Goal: Task Accomplishment & Management: Use online tool/utility

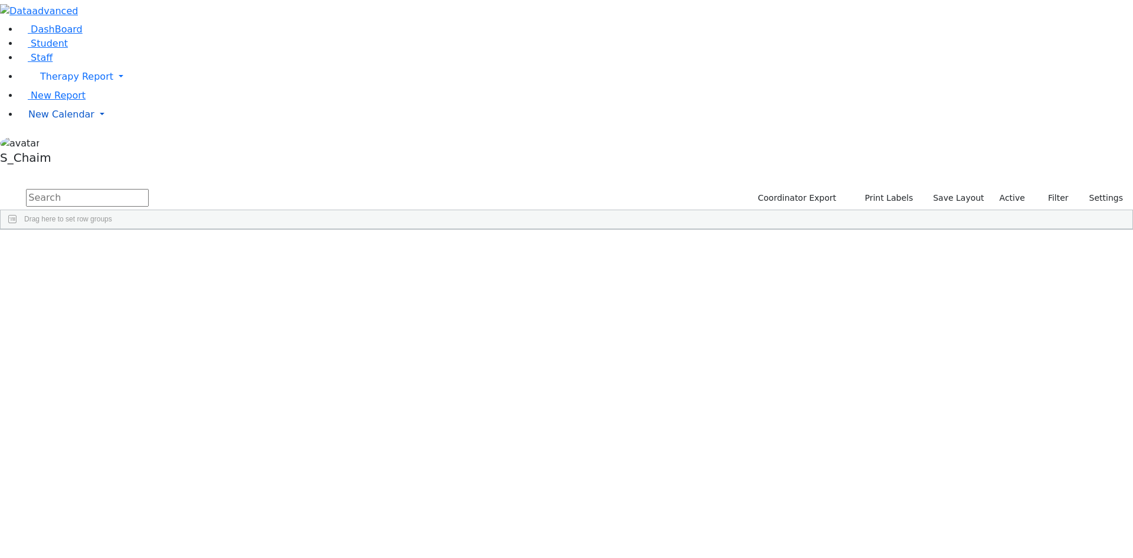
click at [40, 82] on span "New Calendar" at bounding box center [76, 76] width 73 height 11
click at [38, 143] on span "Calendar" at bounding box center [46, 137] width 43 height 11
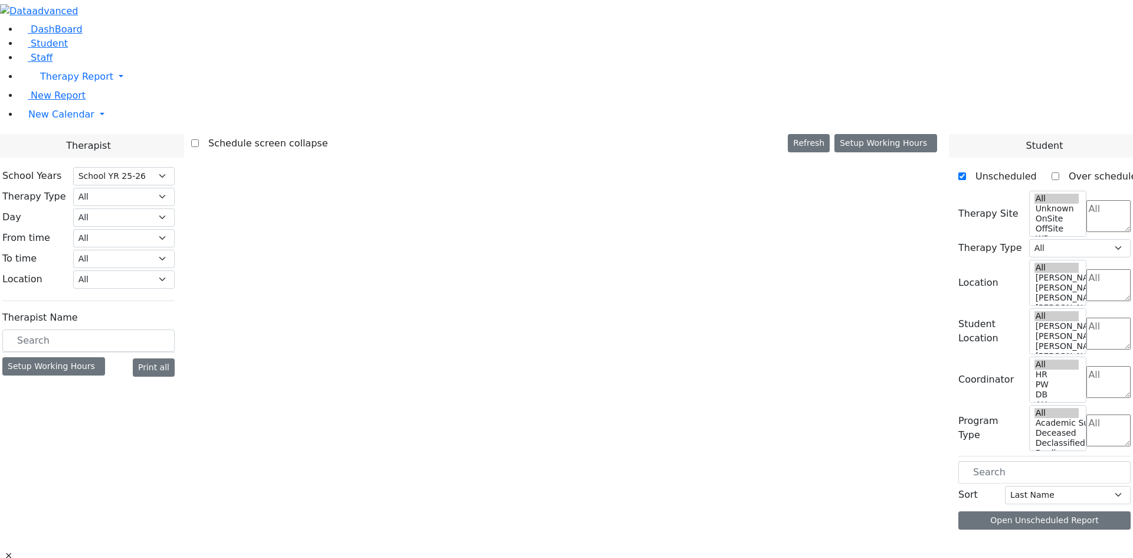
select select "212"
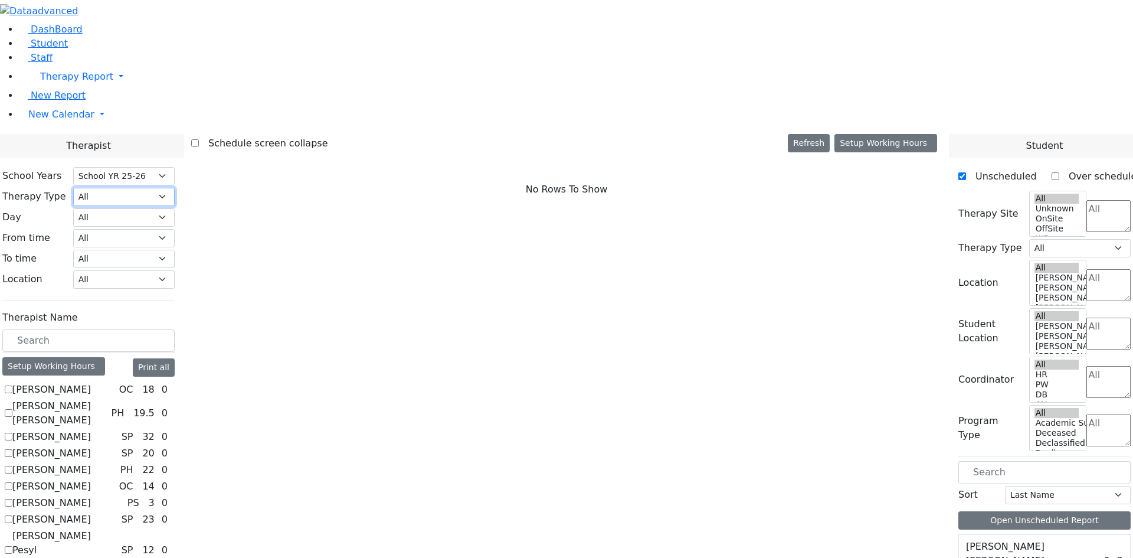
click at [175, 188] on select "All Psych Hearing Vision Speech Physical Occupational" at bounding box center [124, 197] width 102 height 18
select select "3"
click at [175, 188] on select "All Psych Hearing Vision Speech Physical Occupational" at bounding box center [124, 197] width 102 height 18
select select "3"
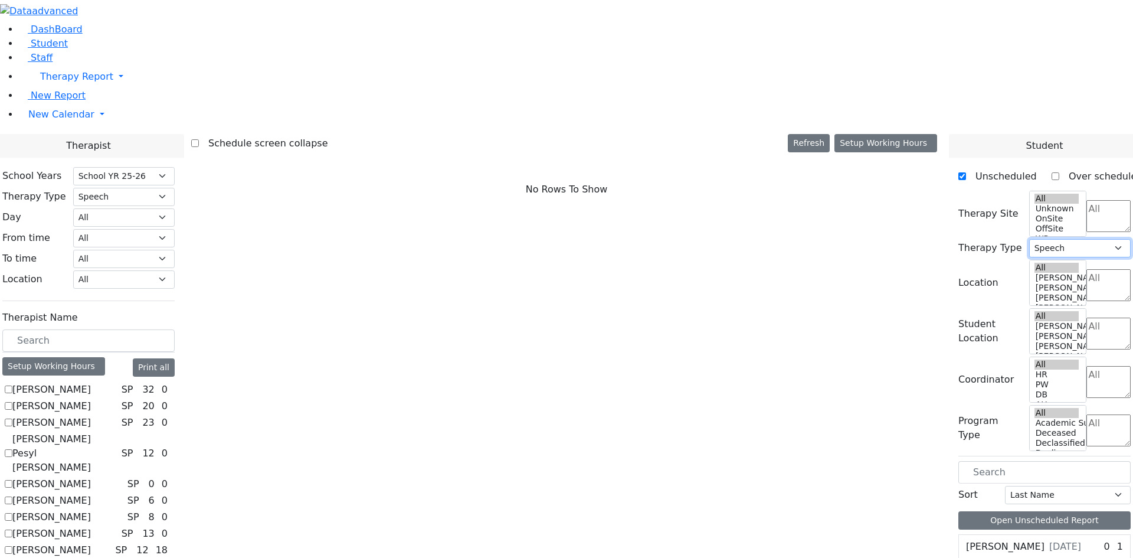
click at [1065, 239] on select "All Psych Hearing Vision Speech Physical Occupational" at bounding box center [1081, 248] width 102 height 18
click at [1087, 200] on textarea "Search" at bounding box center [1109, 216] width 44 height 32
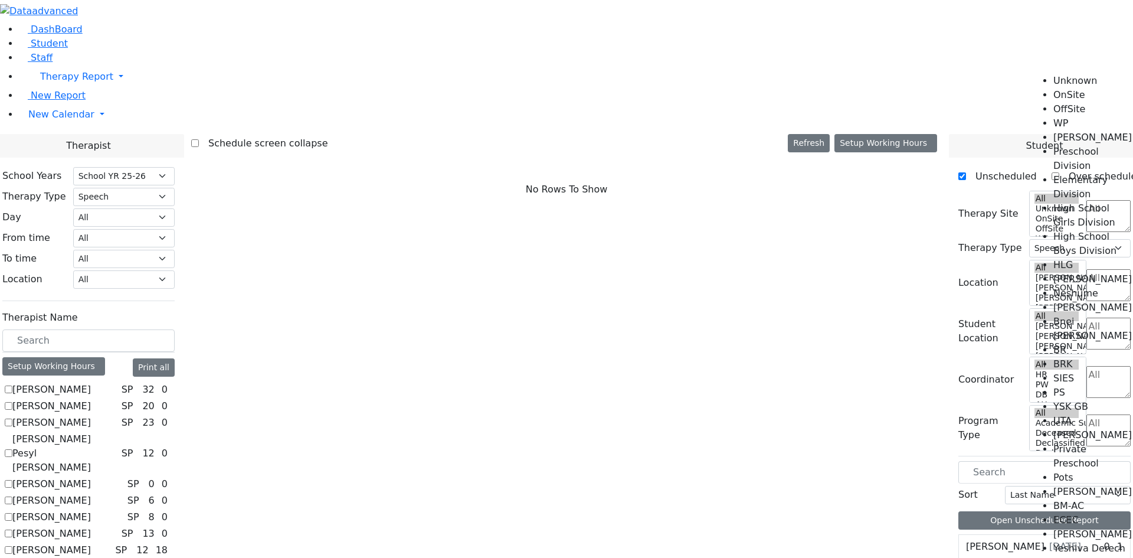
scroll to position [118, 0]
click at [1074, 230] on li "High School Boys Division" at bounding box center [1094, 244] width 80 height 28
select select "12"
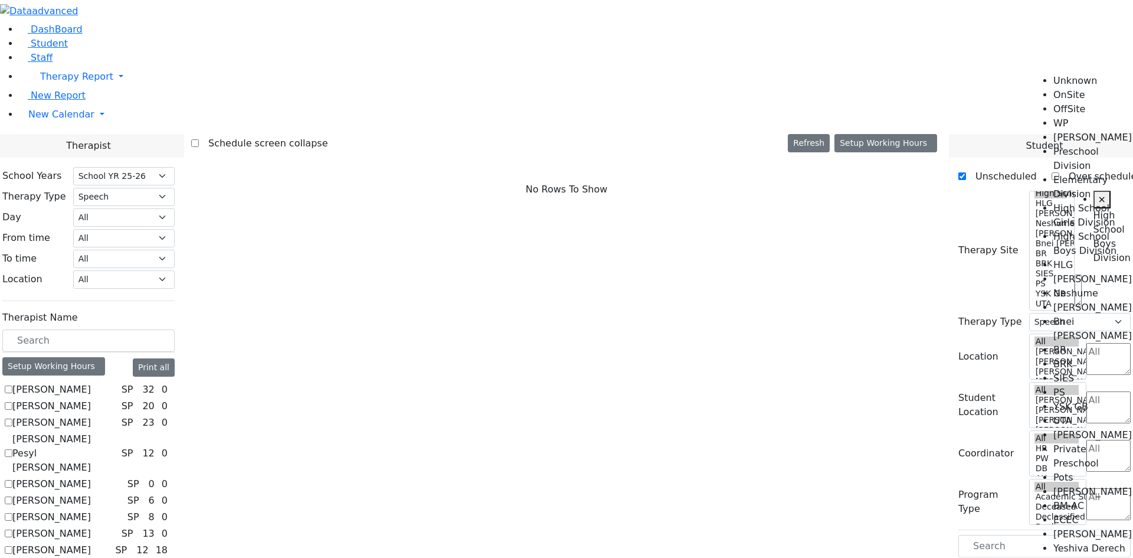
scroll to position [0, 24]
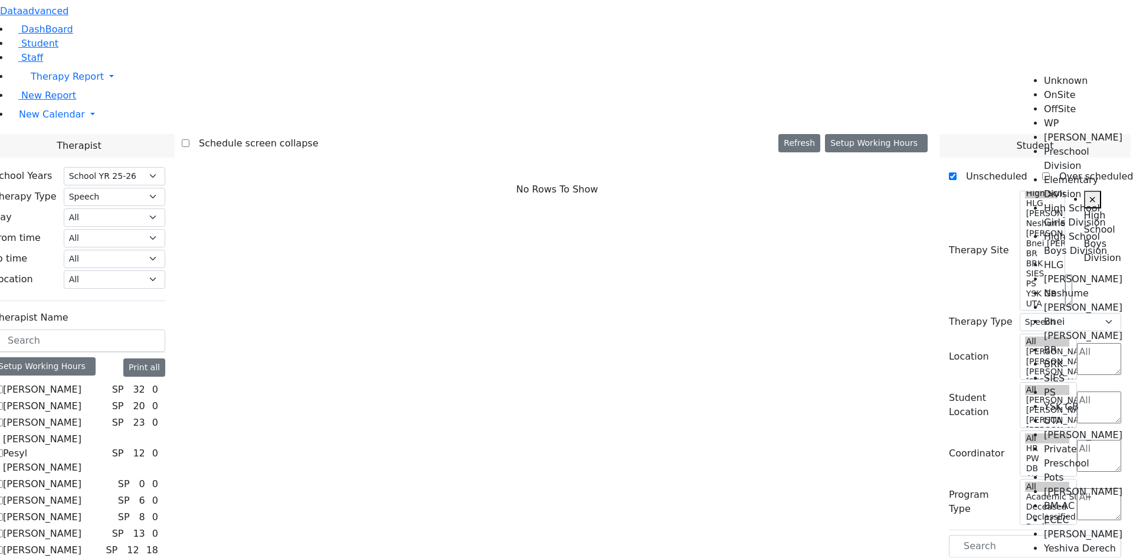
click at [81, 383] on label "[PERSON_NAME]" at bounding box center [42, 390] width 79 height 14
checkbox input "true"
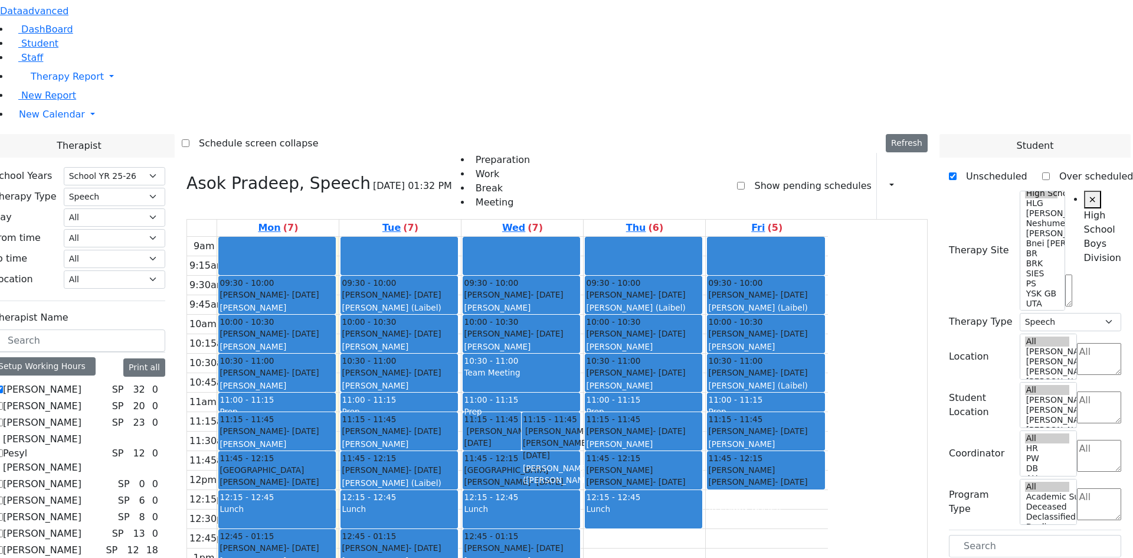
click at [96, 357] on div "Setup Working Hours" at bounding box center [44, 366] width 103 height 18
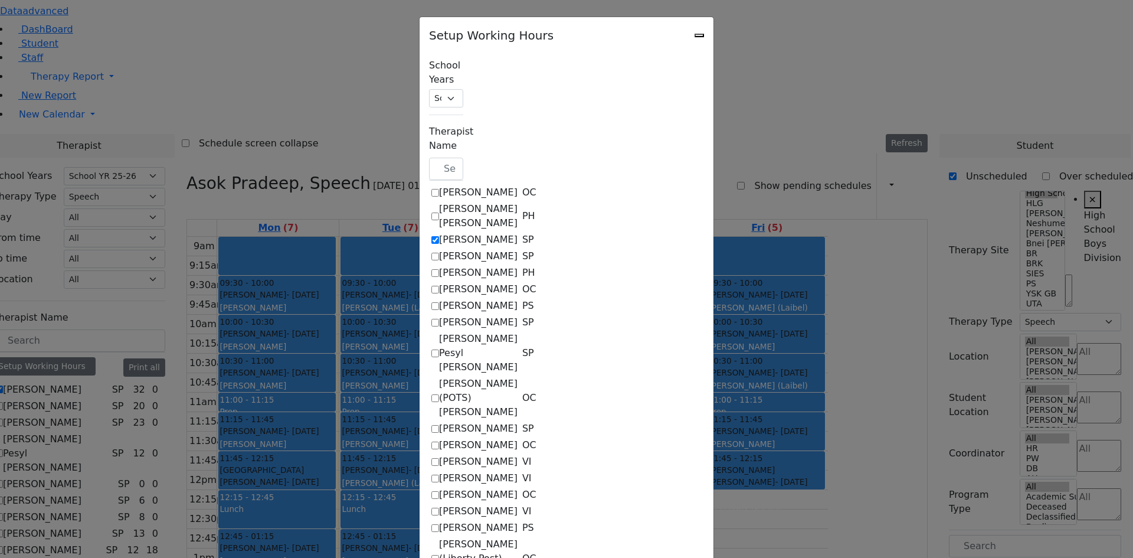
checkbox input "true"
select select "09:30:00"
select select "15:00:00"
select select "1"
select select "15:00:00"
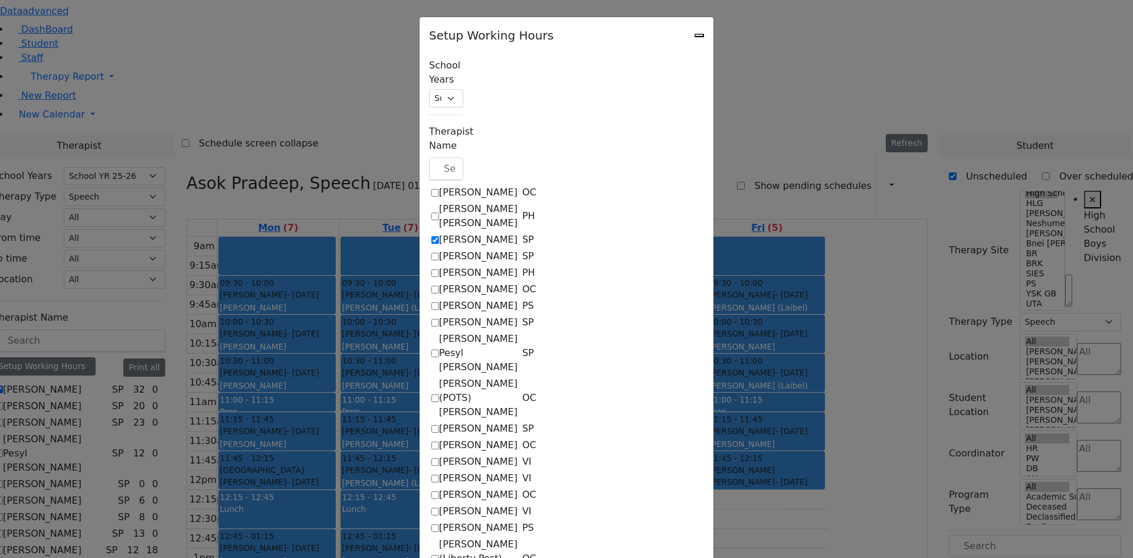
select select "15:00:00"
select select "09:30:00"
select select "15:00:00"
select select "1"
select select "15:00:00"
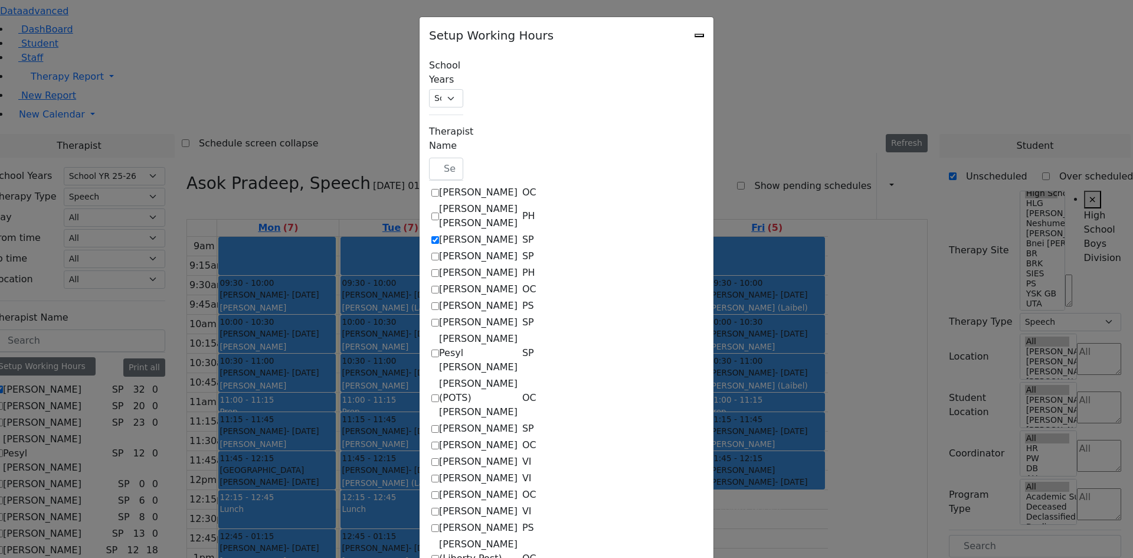
select select "15:00:00"
select select "09:30:00"
select select "15:00:00"
select select "1"
select select "15:00:00"
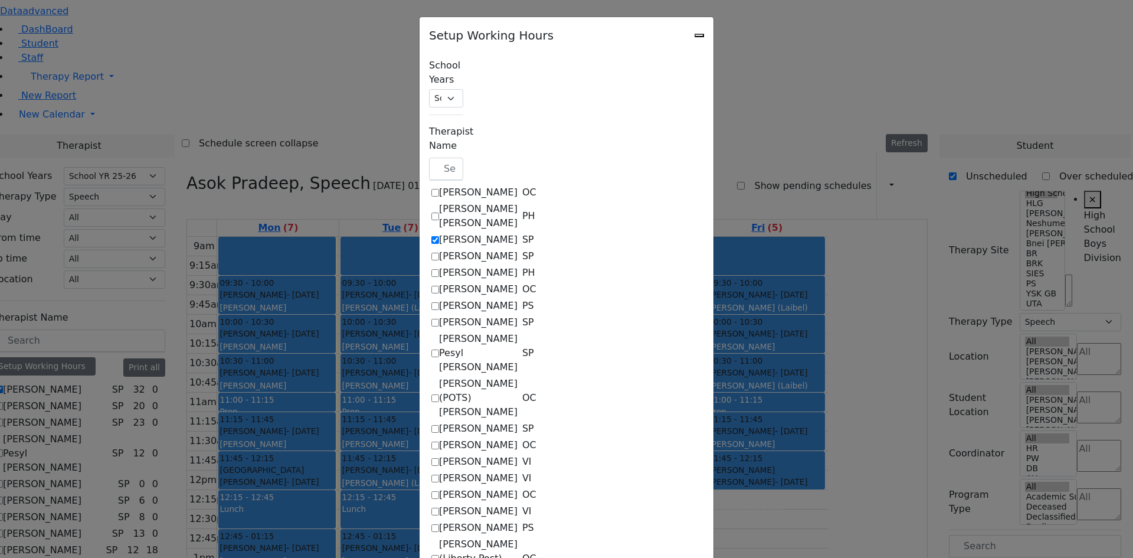
select select "15:00:00"
select select "09:30:00"
select select "15:00:00"
select select "1"
select select "15:00:00"
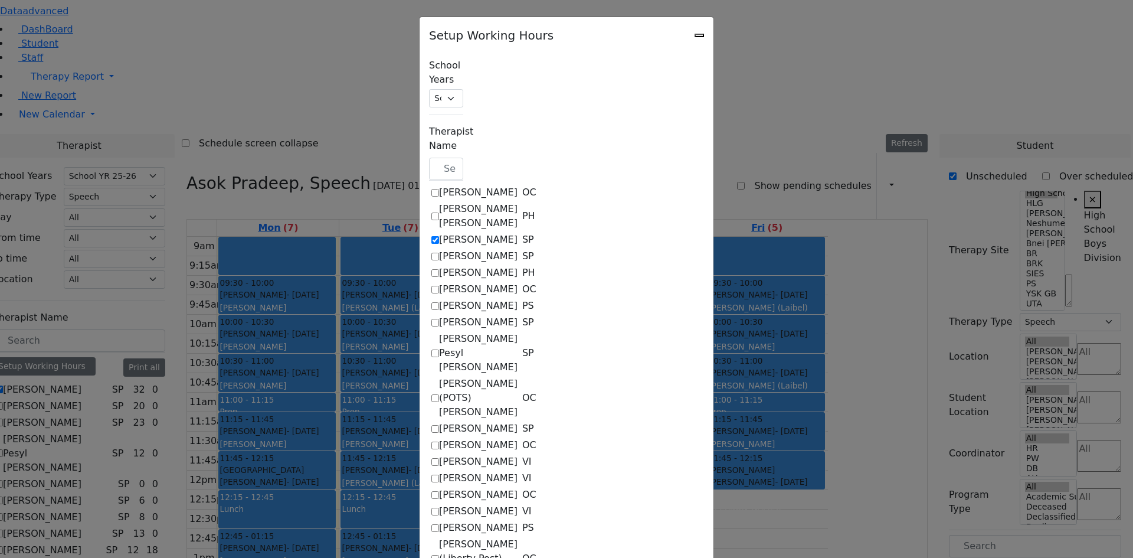
select select "15:00:00"
select select "09:30:00"
select select "15:00:00"
select select "1"
select select "15:00:00"
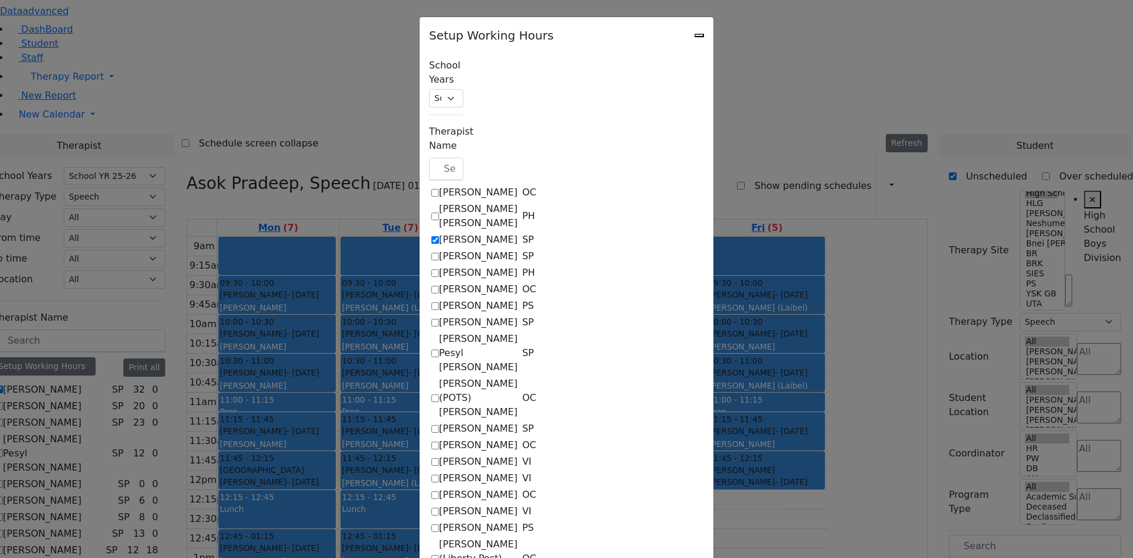
select select "15:00:00"
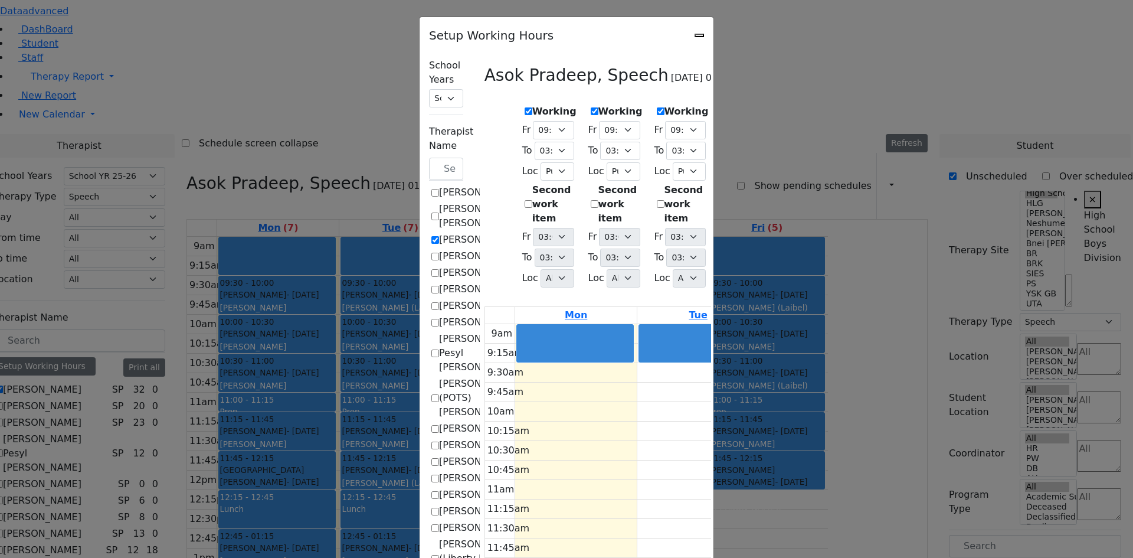
scroll to position [886, 0]
checkbox input "true"
checkbox input "false"
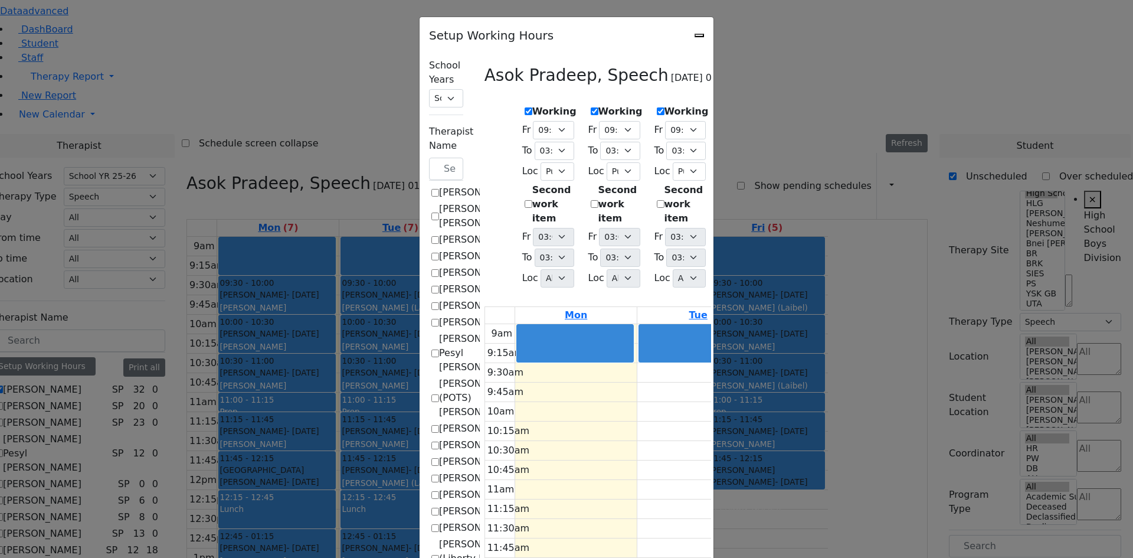
select select "15:00:00"
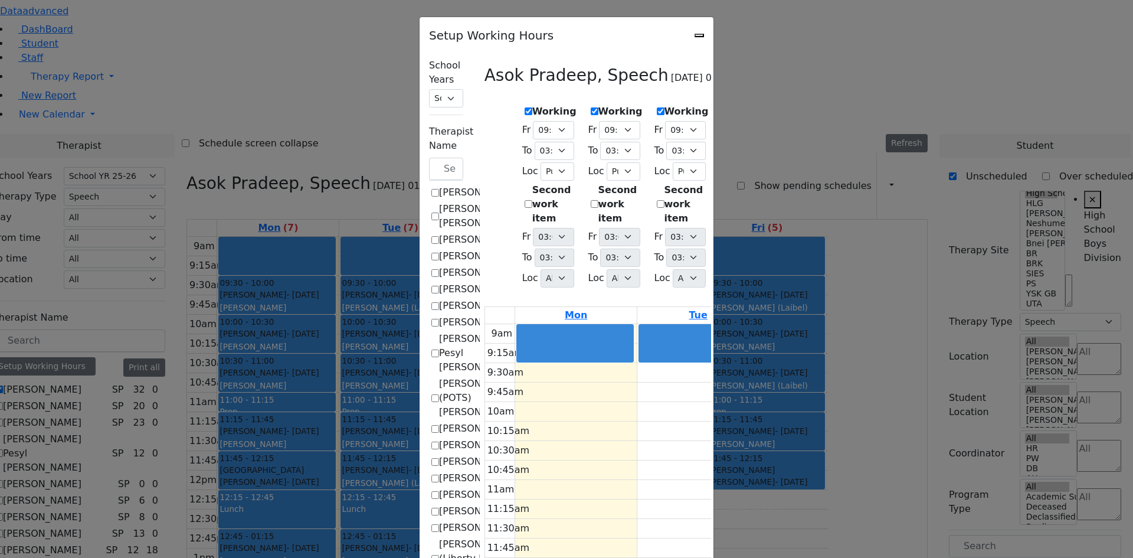
select select "15:00:00"
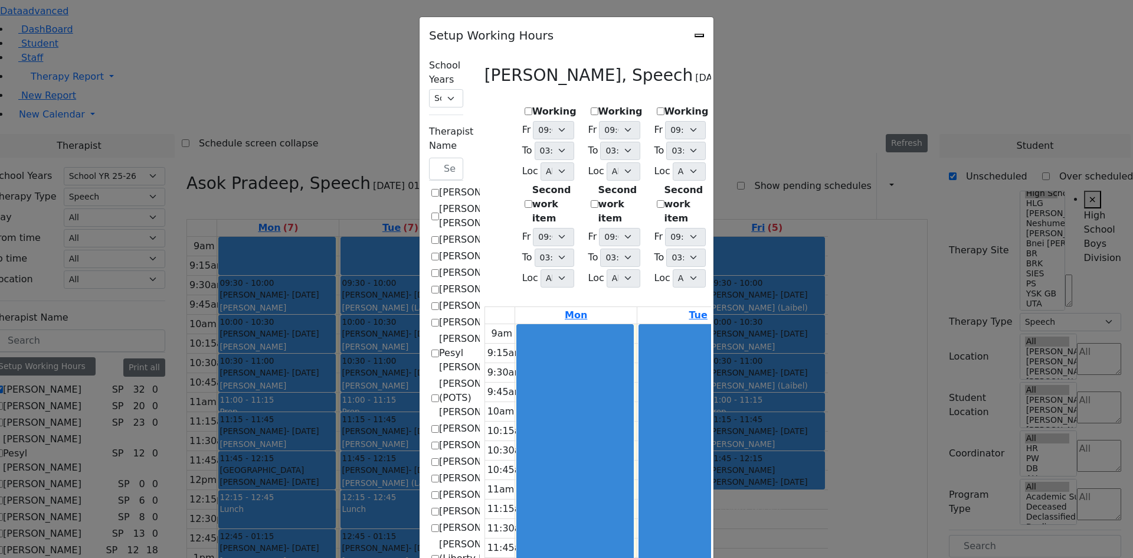
click at [533, 107] on label "Working" at bounding box center [555, 111] width 44 height 14
click at [525, 107] on input "Working" at bounding box center [529, 111] width 8 height 8
checkbox input "true"
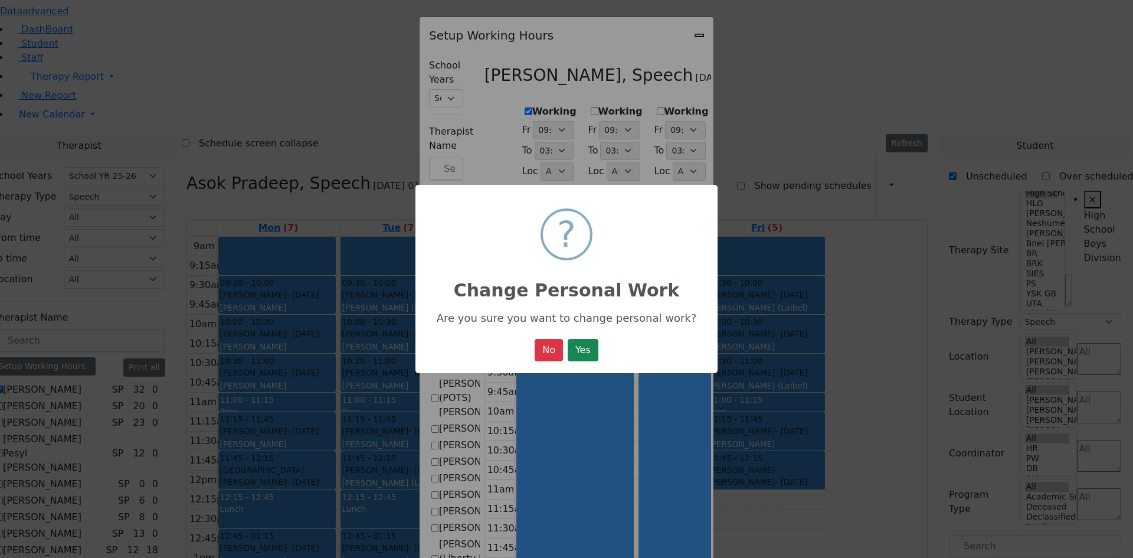
click at [595, 356] on button "Yes" at bounding box center [583, 350] width 31 height 22
select select "15:00:00"
select select "36"
select select "15:00:00"
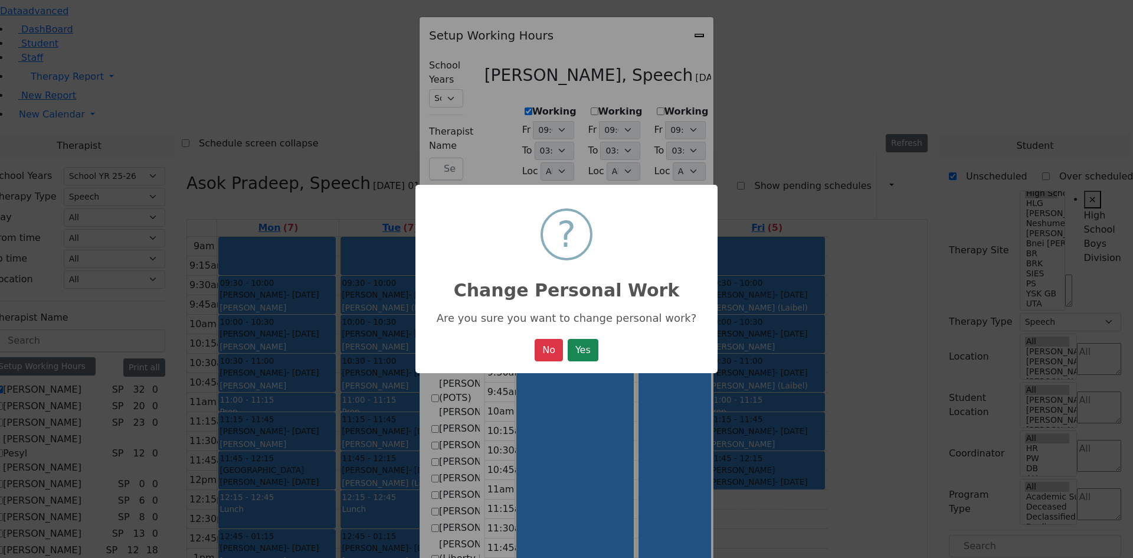
select select "15:00:00"
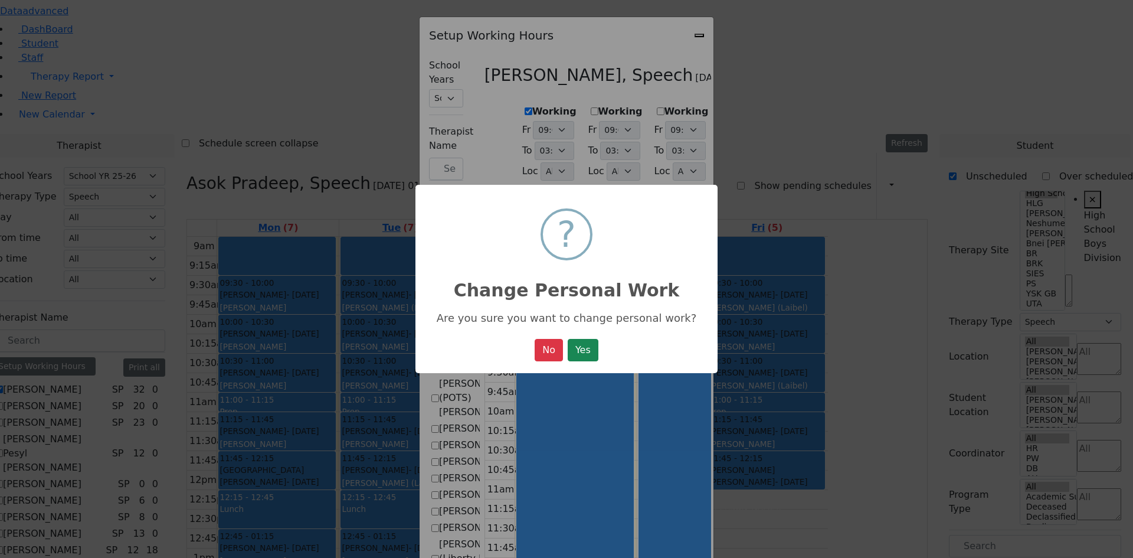
select select "15:00:00"
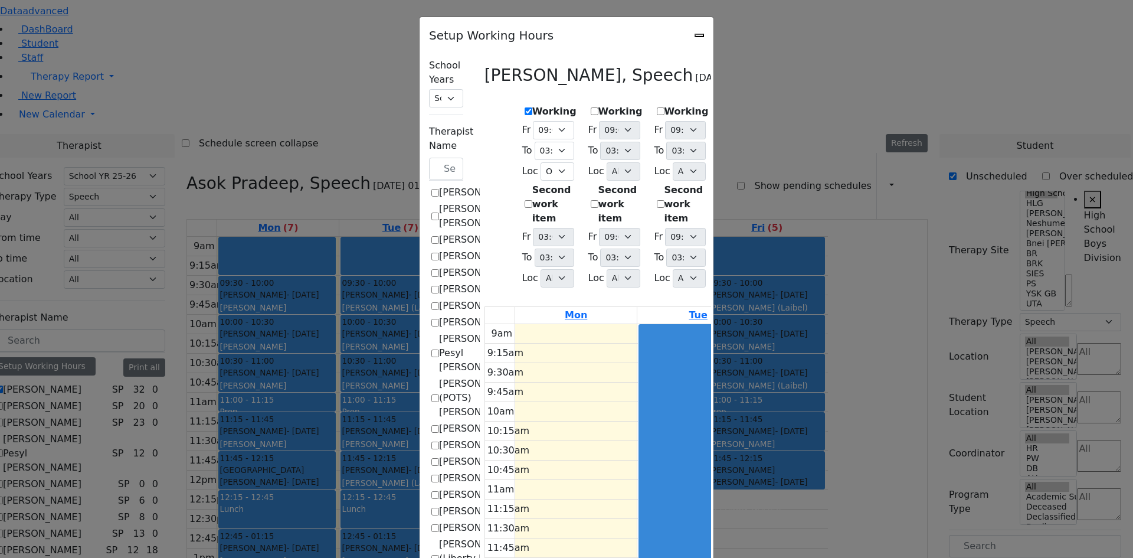
click at [599, 109] on label "Working" at bounding box center [621, 111] width 44 height 14
click at [591, 109] on input "Working" at bounding box center [595, 111] width 8 height 8
checkbox input "true"
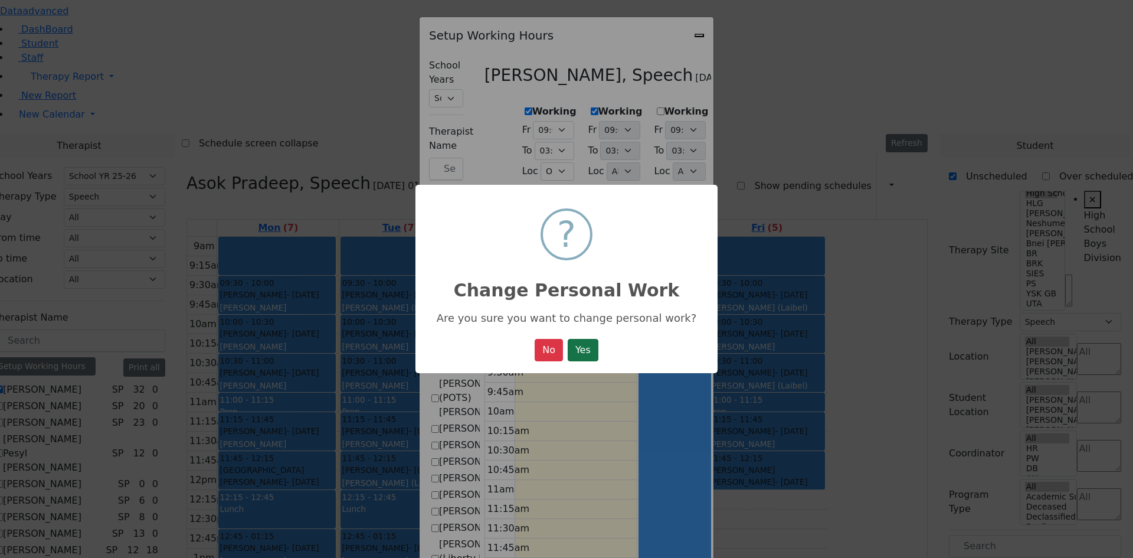
click at [594, 345] on button "Yes" at bounding box center [583, 350] width 31 height 22
select select "15:00:00"
select select "36"
select select "15:00:00"
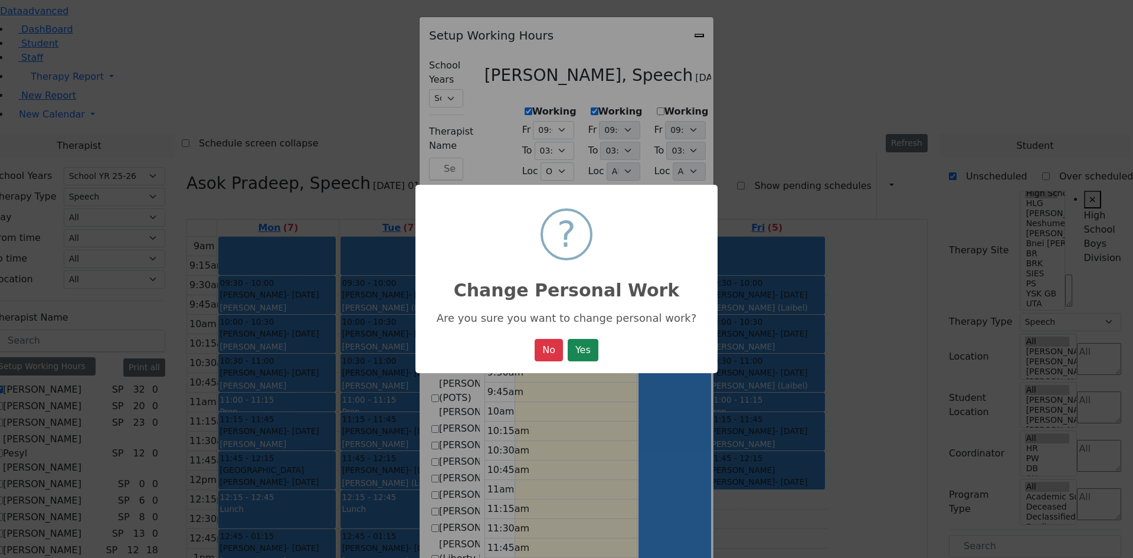
select select "15:00:00"
select select "36"
select select "15:00:00"
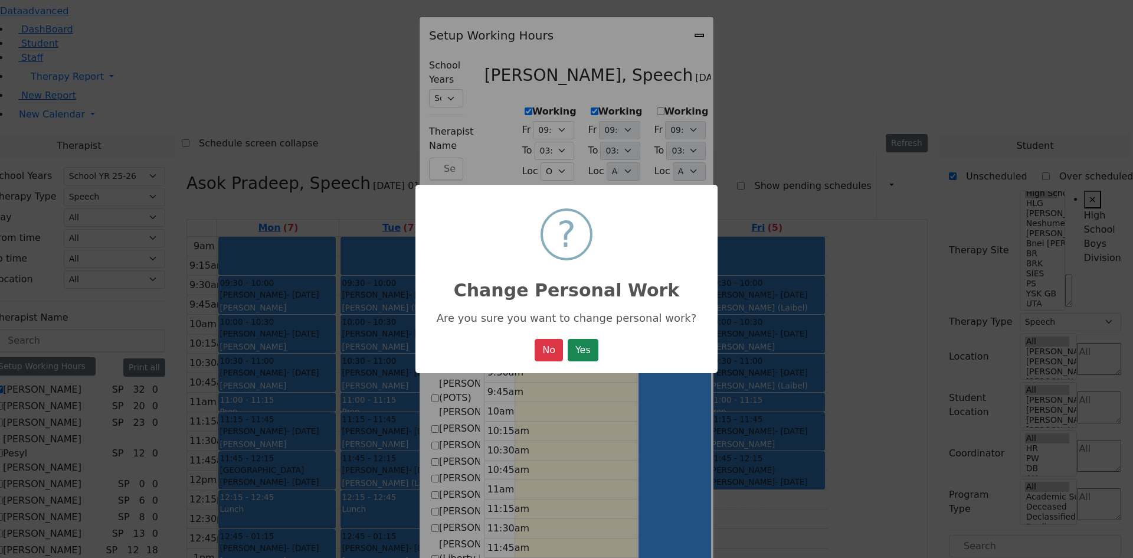
select select "15:00:00"
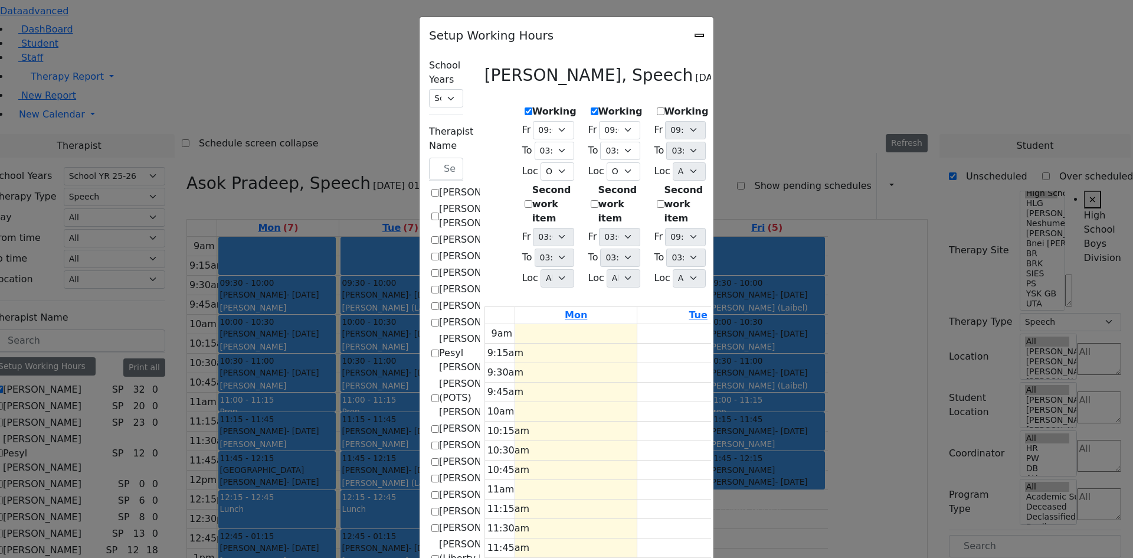
click at [665, 105] on label "Working" at bounding box center [687, 111] width 44 height 14
click at [657, 107] on input "Working" at bounding box center [661, 111] width 8 height 8
checkbox input "true"
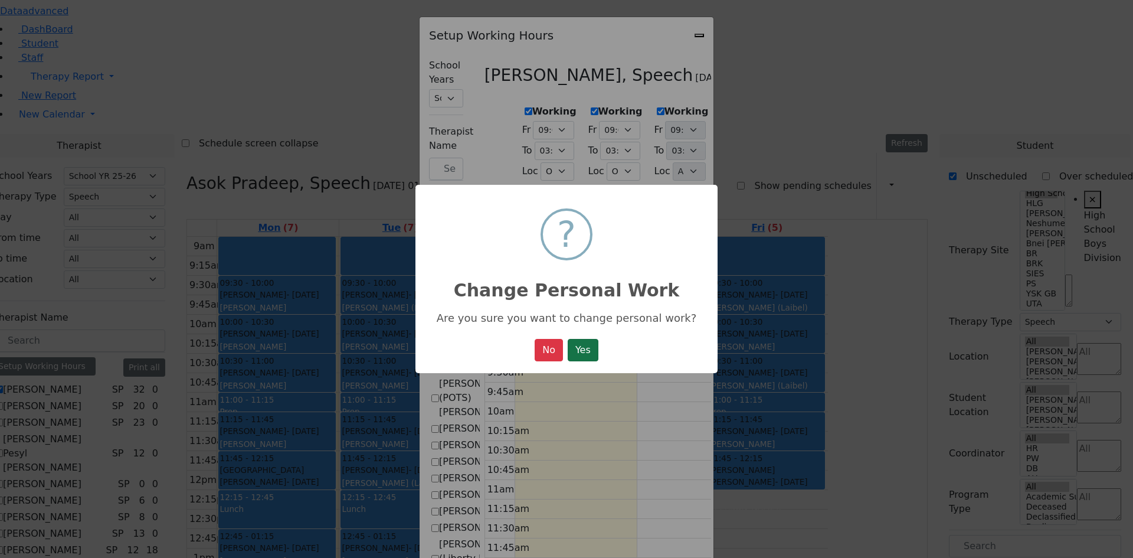
click at [589, 348] on button "Yes" at bounding box center [583, 350] width 31 height 22
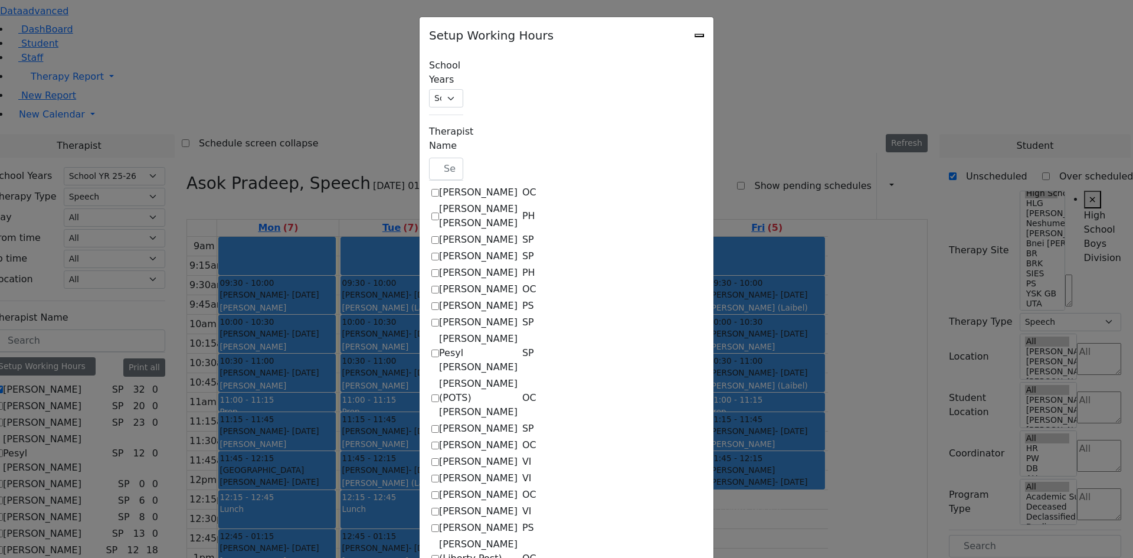
select select "15:00:00"
select select "36"
select select "15:00:00"
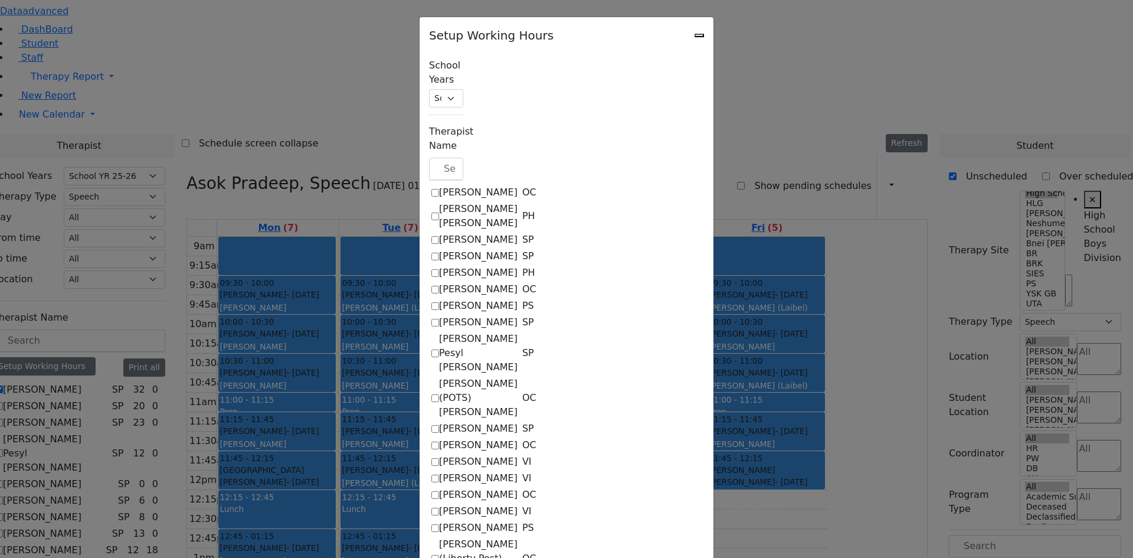
select select "36"
select select "15:00:00"
select select "36"
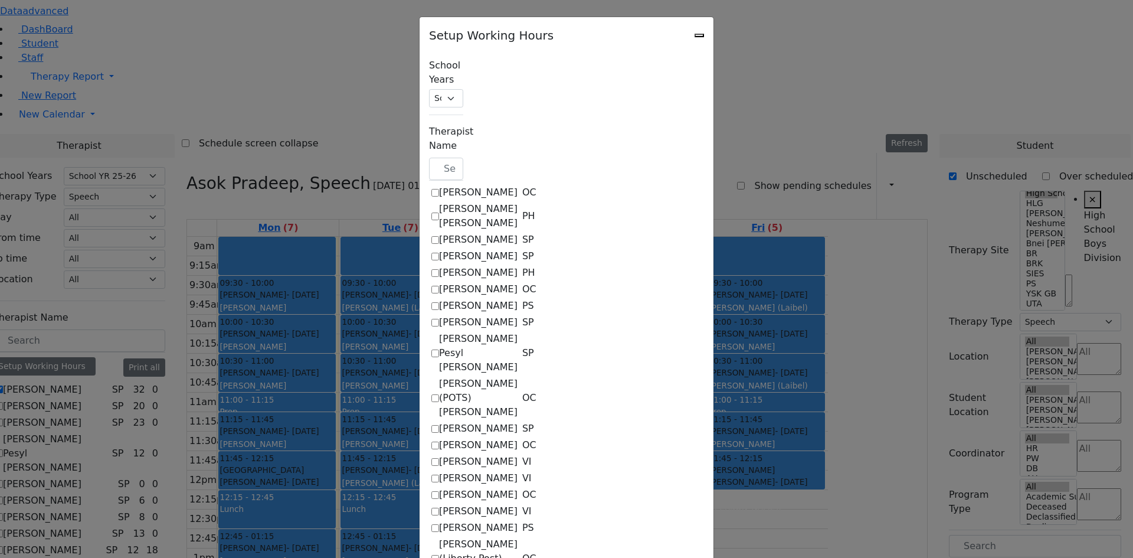
select select "15:00:00"
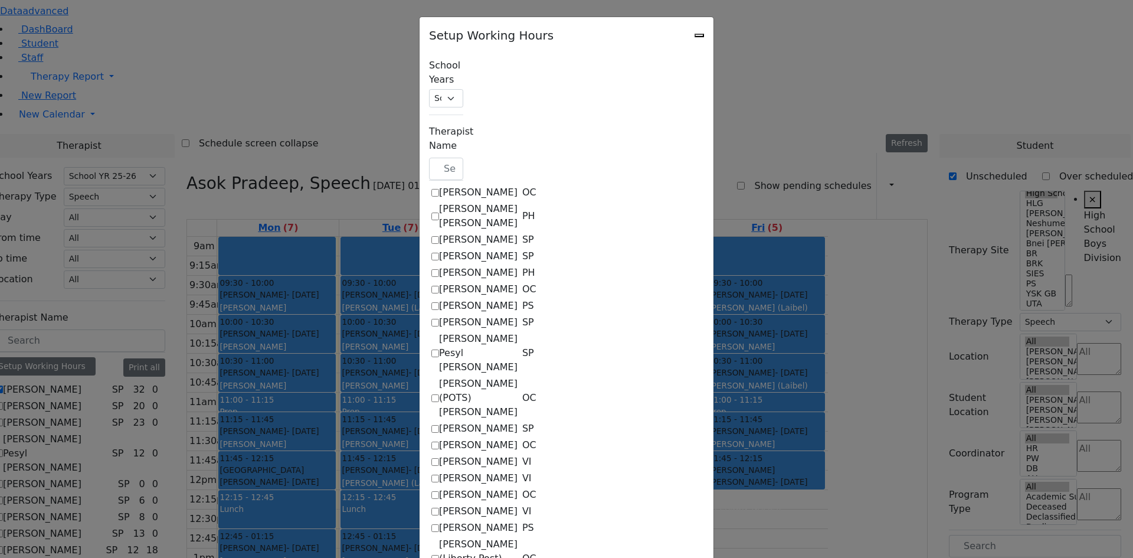
select select "15:00:00"
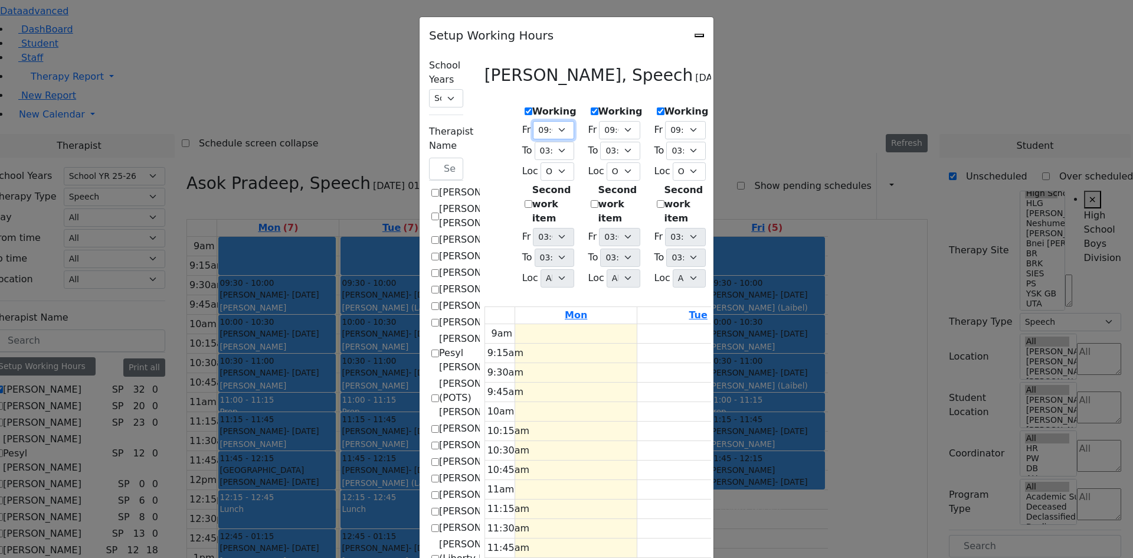
click at [533, 126] on select "09:00 AM 09:15 AM 09:30 AM 09:45 AM 10:00 AM 10:15 AM 10:30 AM 10:45 AM 11:00 A…" at bounding box center [553, 130] width 41 height 18
select select "09:30:00"
click at [533, 121] on select "09:00 AM 09:15 AM 09:30 AM 09:45 AM 10:00 AM 10:15 AM 10:30 AM 10:45 AM 11:00 A…" at bounding box center [553, 130] width 41 height 18
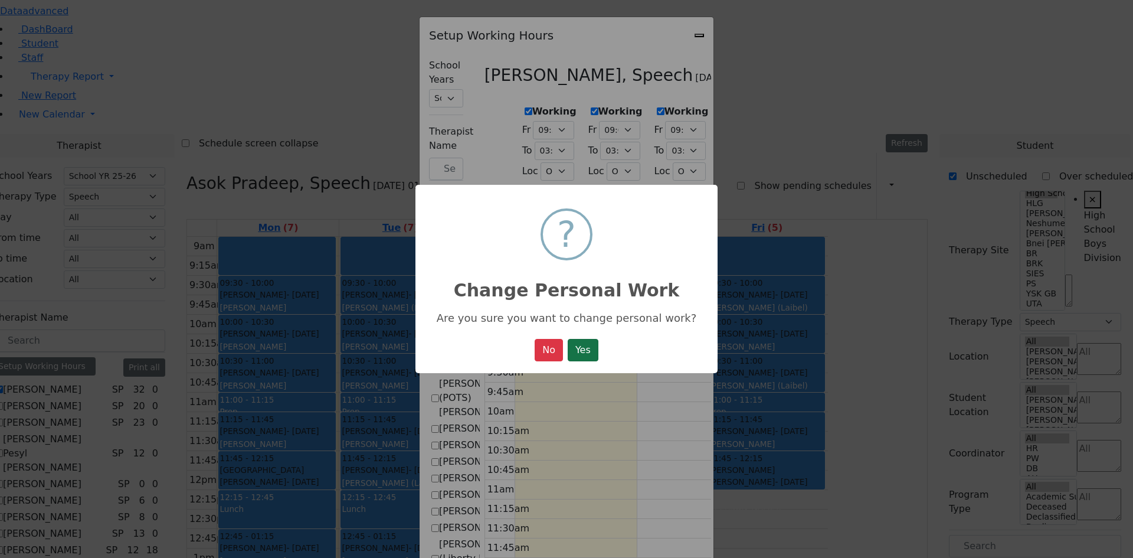
click at [577, 354] on button "Yes" at bounding box center [583, 350] width 31 height 22
select select "09:30:00"
select select "15:00:00"
select select "36"
select select "15:00:00"
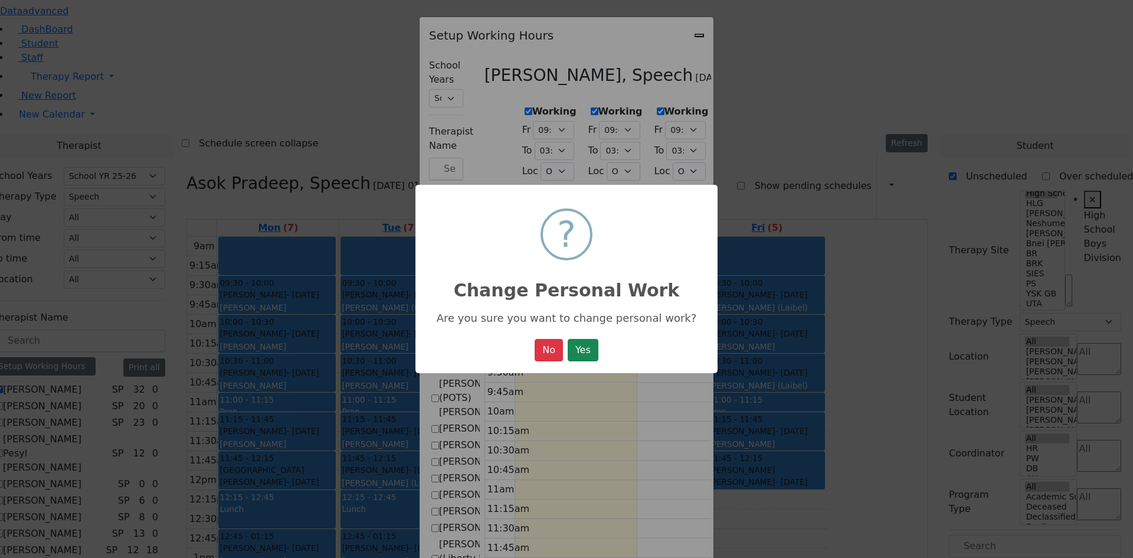
select select "15:00:00"
select select "36"
select select "15:00:00"
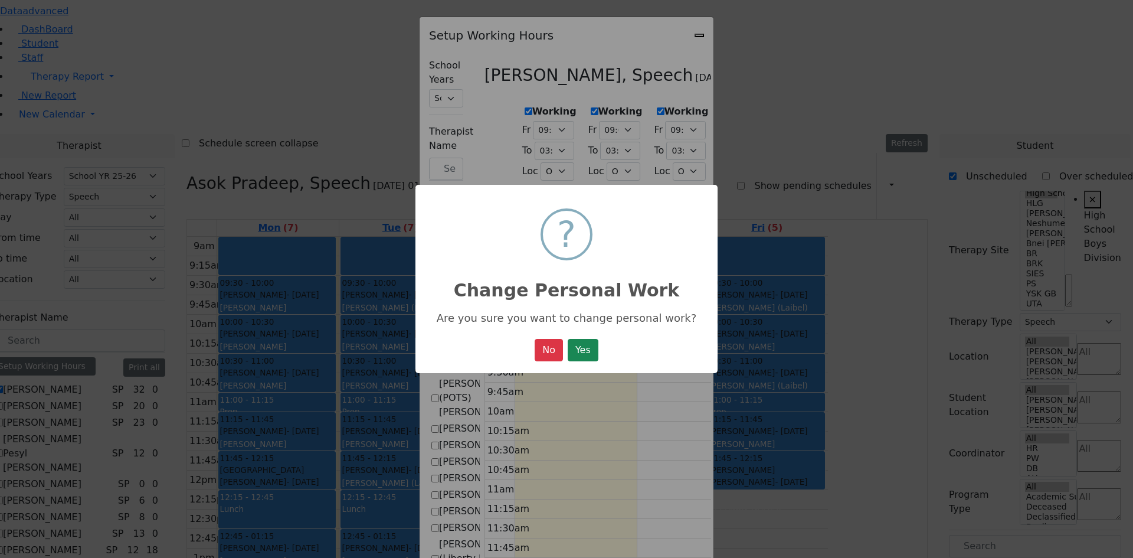
select select "15:00:00"
select select "36"
select select "15:00:00"
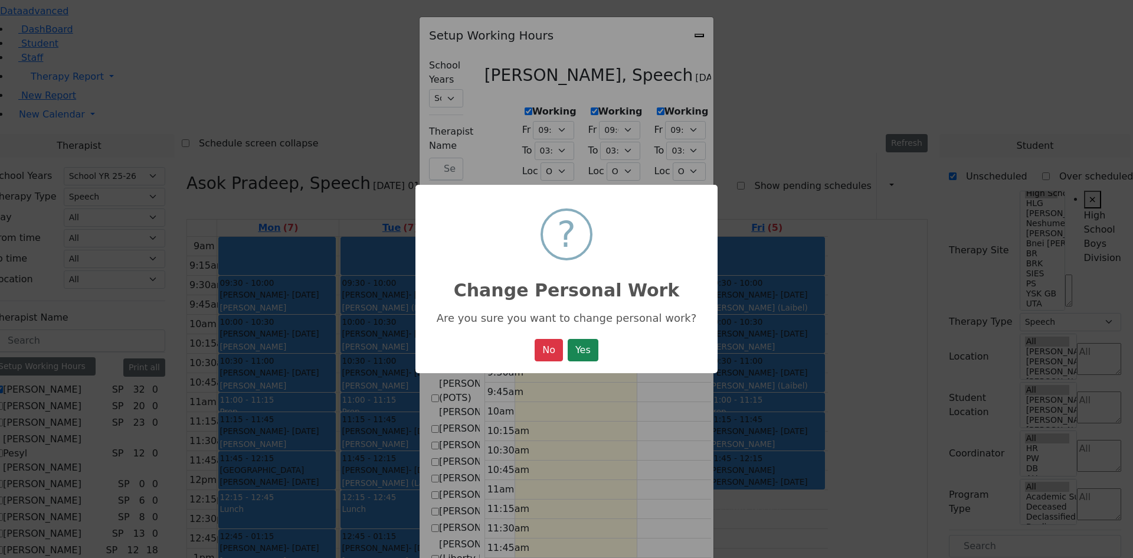
select select "15:00:00"
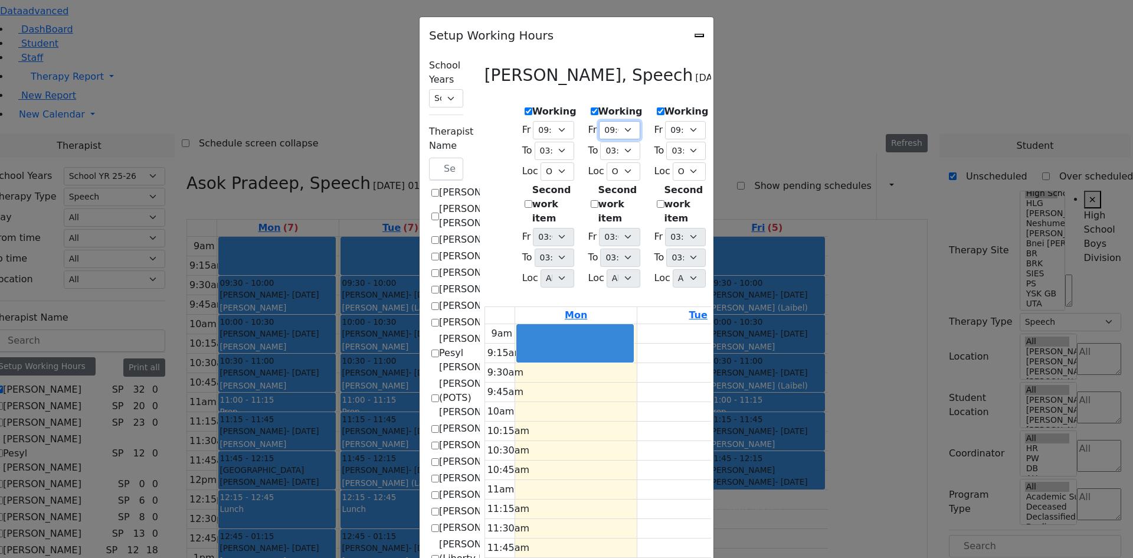
click at [599, 129] on select "09:00 AM 09:15 AM 09:30 AM 09:45 AM 10:00 AM 10:15 AM 10:30 AM 10:45 AM 11:00 A…" at bounding box center [619, 130] width 41 height 18
select select "09:30:00"
click at [599, 121] on select "09:00 AM 09:15 AM 09:30 AM 09:45 AM 10:00 AM 10:15 AM 10:30 AM 10:45 AM 11:00 A…" at bounding box center [619, 130] width 41 height 18
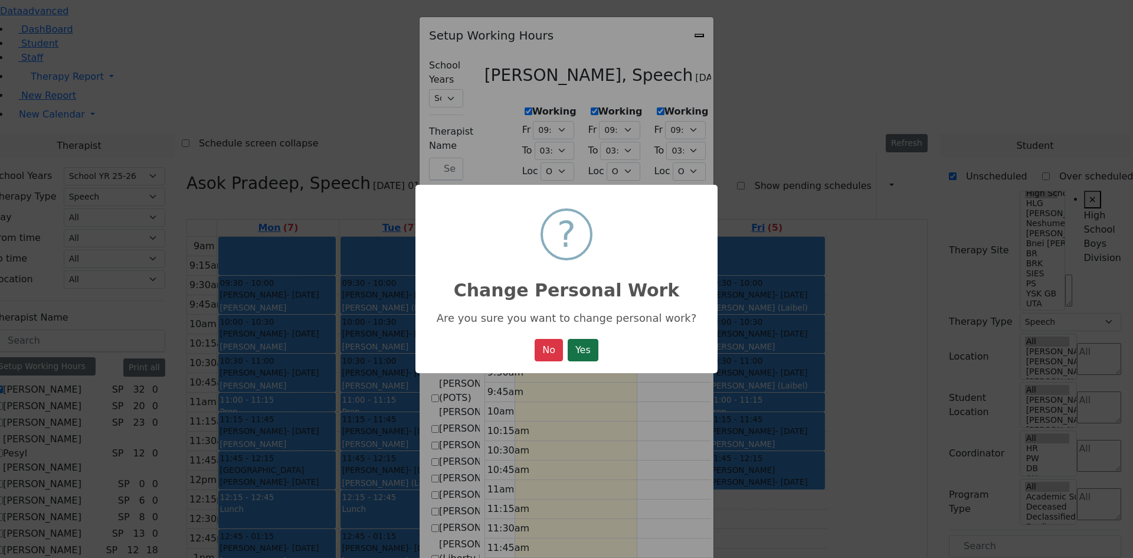
click at [591, 349] on button "Yes" at bounding box center [583, 350] width 31 height 22
select select "09:30:00"
select select "15:00:00"
select select "36"
select select "15:00:00"
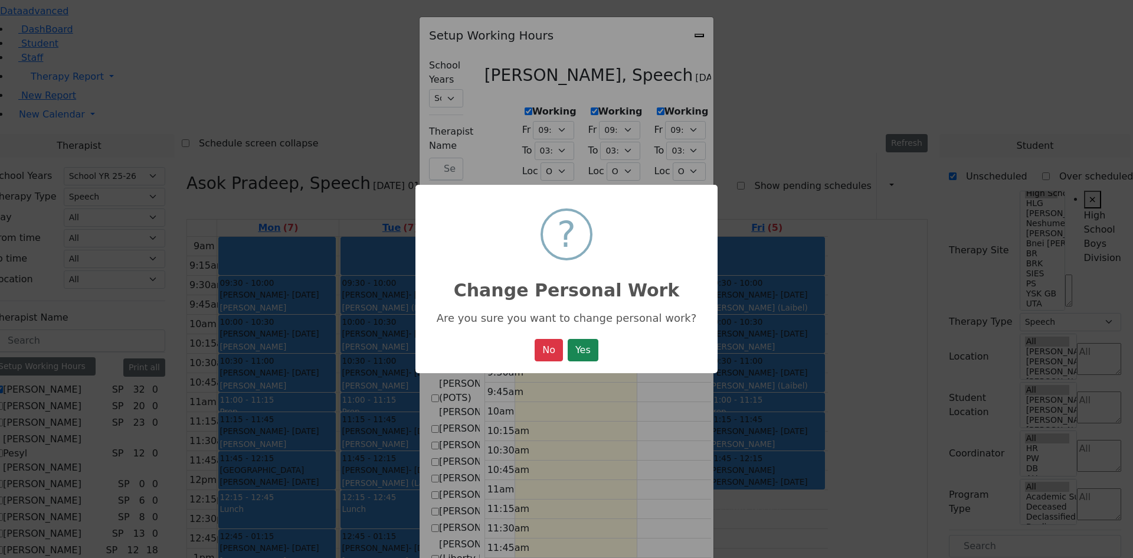
select select "15:00:00"
select select "09:30:00"
select select "15:00:00"
select select "36"
select select "15:00:00"
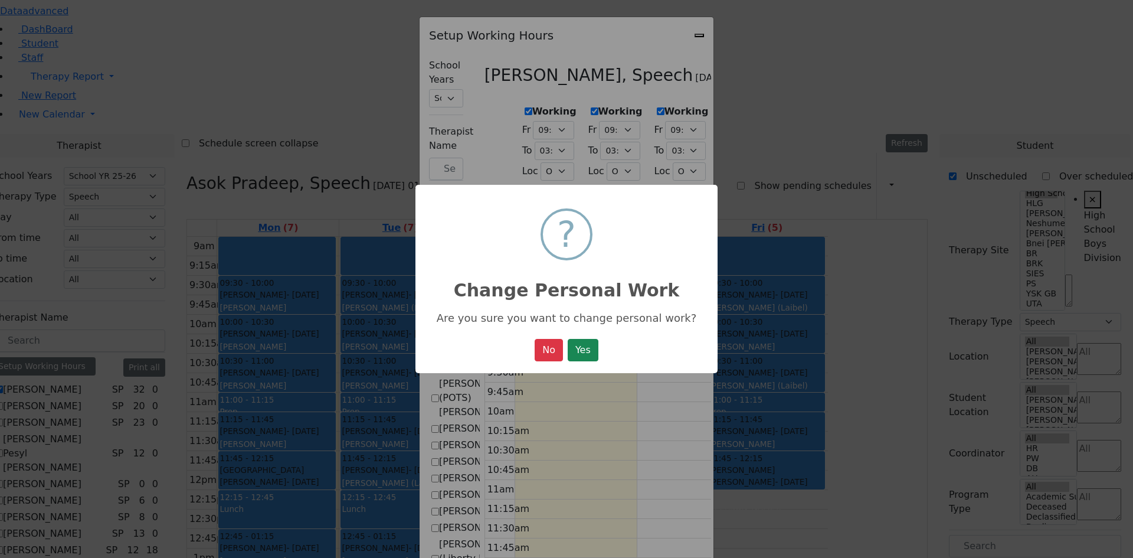
select select "15:00:00"
select select "36"
select select "15:00:00"
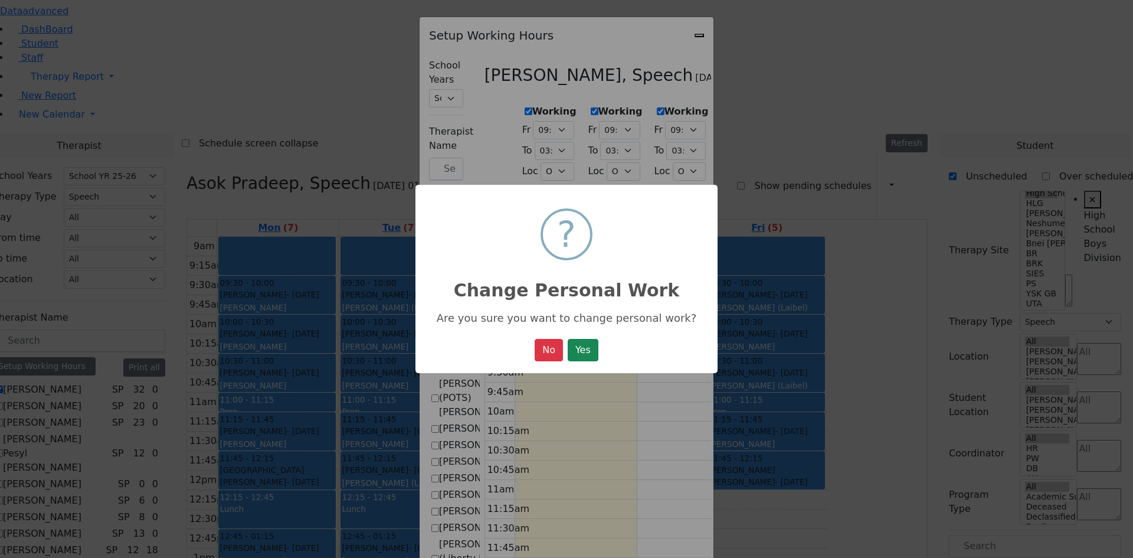
select select "15:00:00"
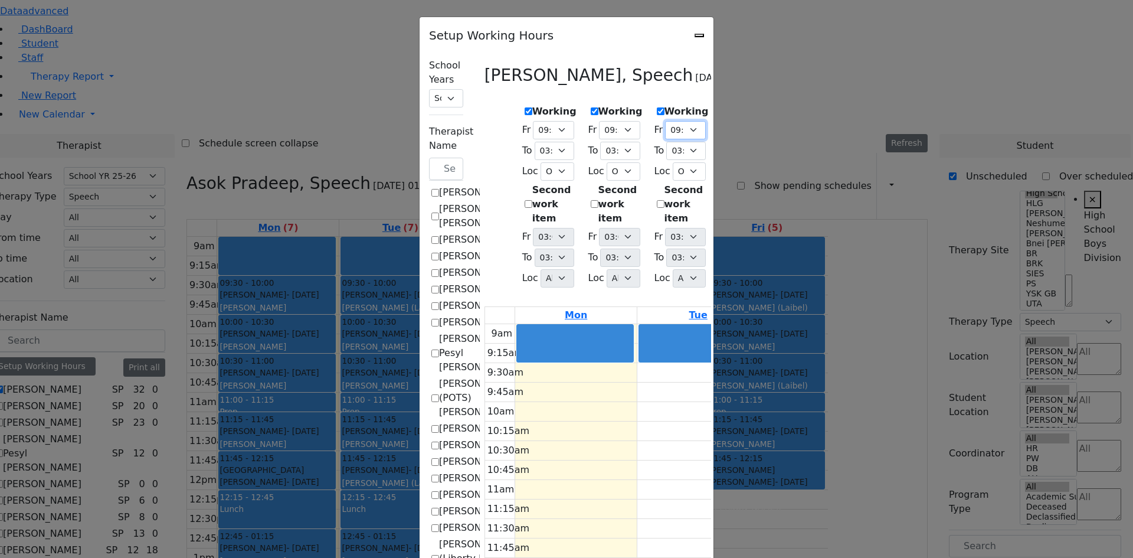
click at [695, 123] on select "09:00 AM 09:15 AM 09:30 AM 09:45 AM 10:00 AM 10:15 AM 10:30 AM 10:45 AM 11:00 A…" at bounding box center [685, 130] width 41 height 18
select select "09:30:00"
click at [665, 121] on select "09:00 AM 09:15 AM 09:30 AM 09:45 AM 10:00 AM 10:15 AM 10:30 AM 10:45 AM 11:00 A…" at bounding box center [685, 130] width 41 height 18
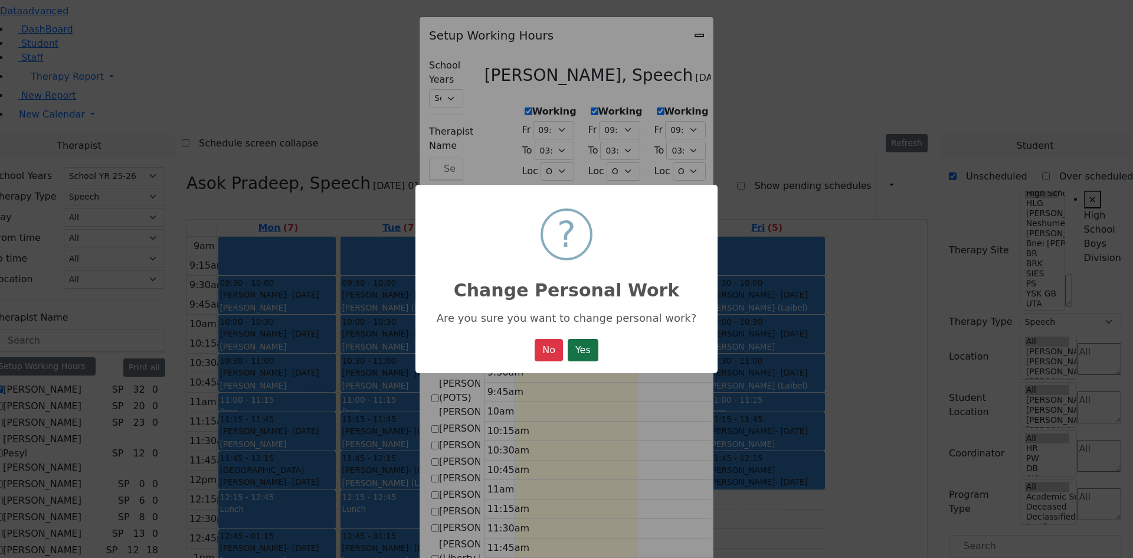
click at [578, 352] on button "Yes" at bounding box center [583, 350] width 31 height 22
select select "09:30:00"
select select "15:00:00"
select select "36"
select select "15:00:00"
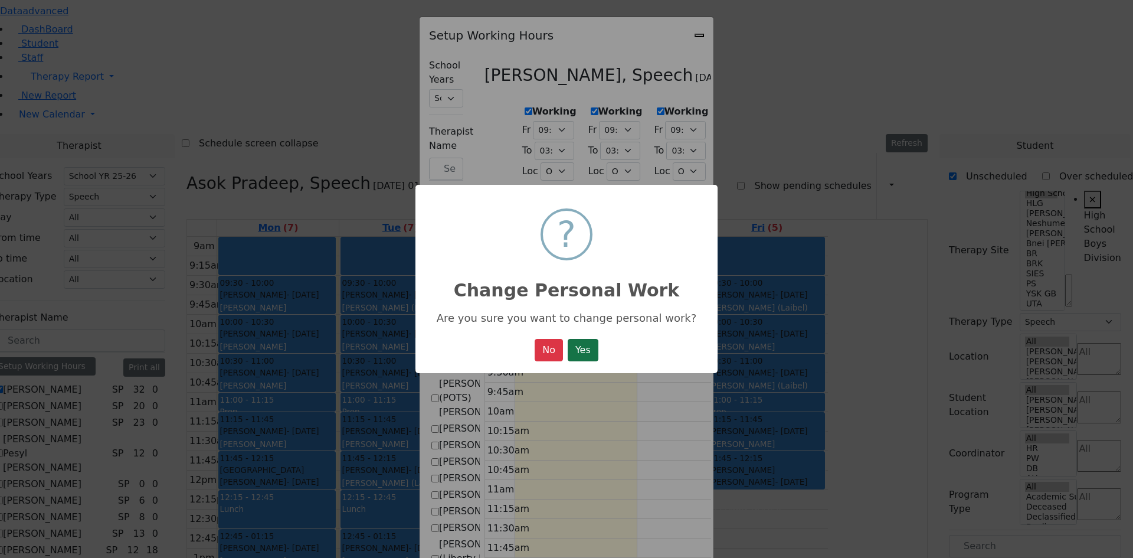
select select "15:00:00"
select select "09:30:00"
select select "15:00:00"
select select "36"
select select "15:00:00"
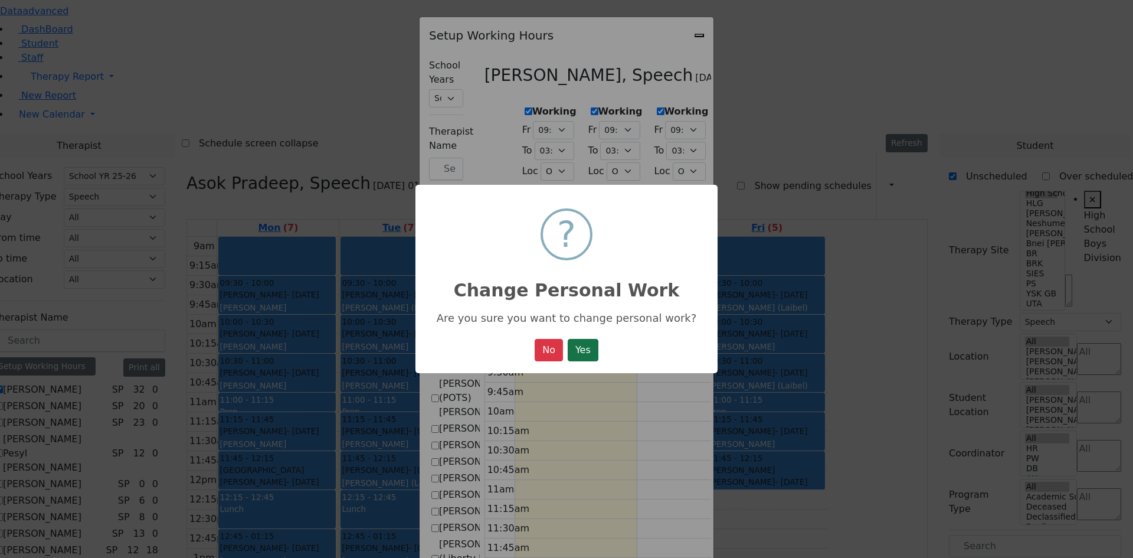
select select "15:00:00"
select select "09:30:00"
select select "15:00:00"
select select "36"
select select "15:00:00"
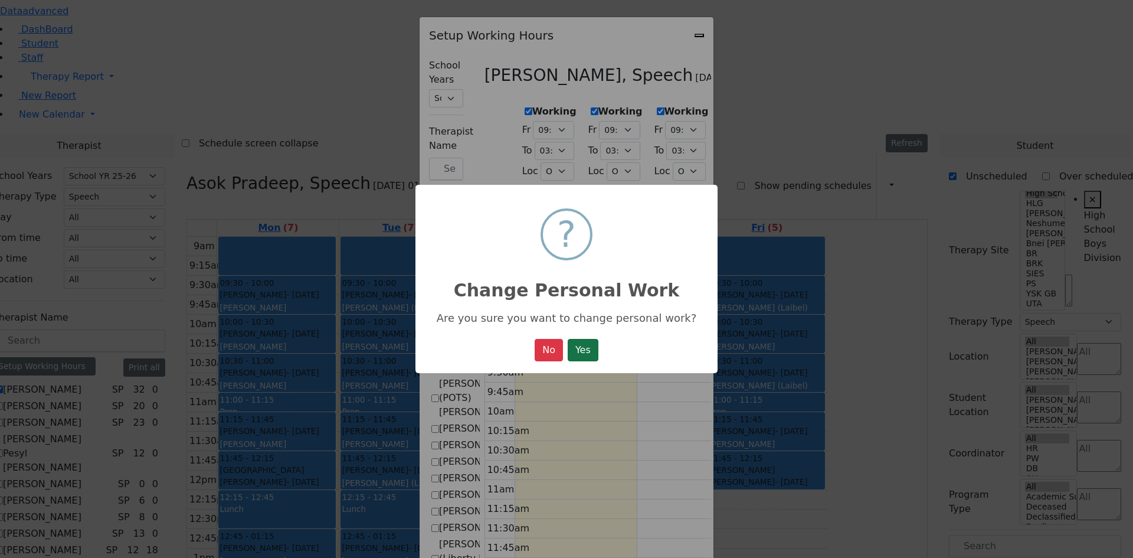
select select "15:00:00"
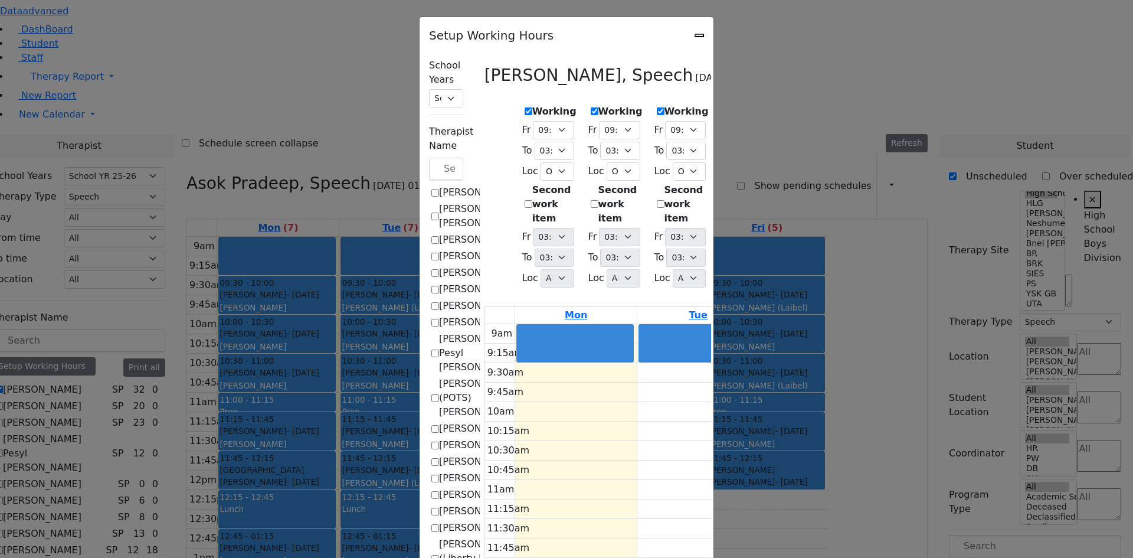
click at [714, 37] on div "Setup Working Hours" at bounding box center [567, 32] width 294 height 30
click at [700, 35] on icon "Close" at bounding box center [700, 35] width 0 height 0
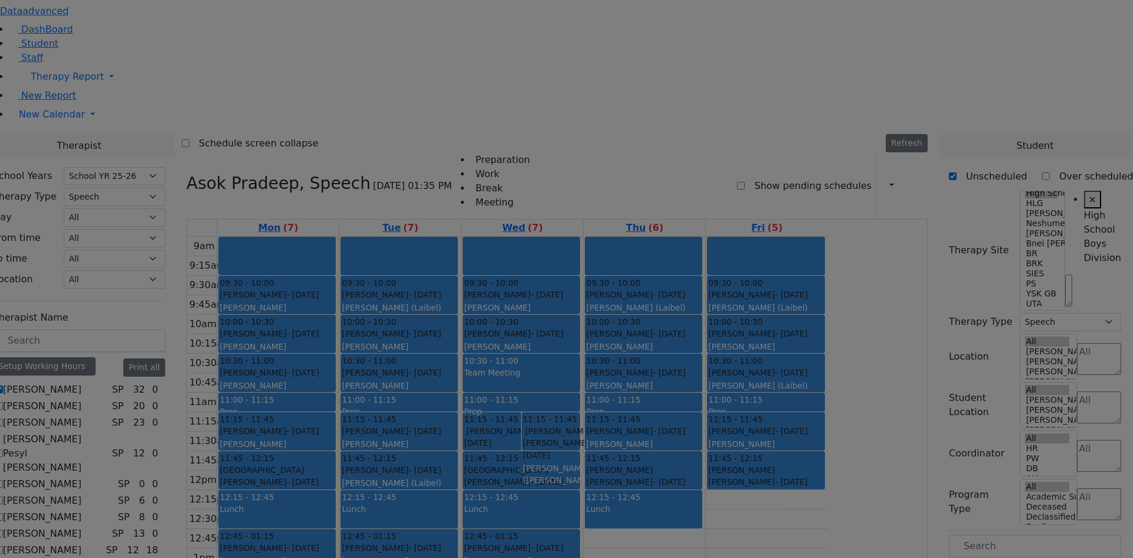
checkbox input "false"
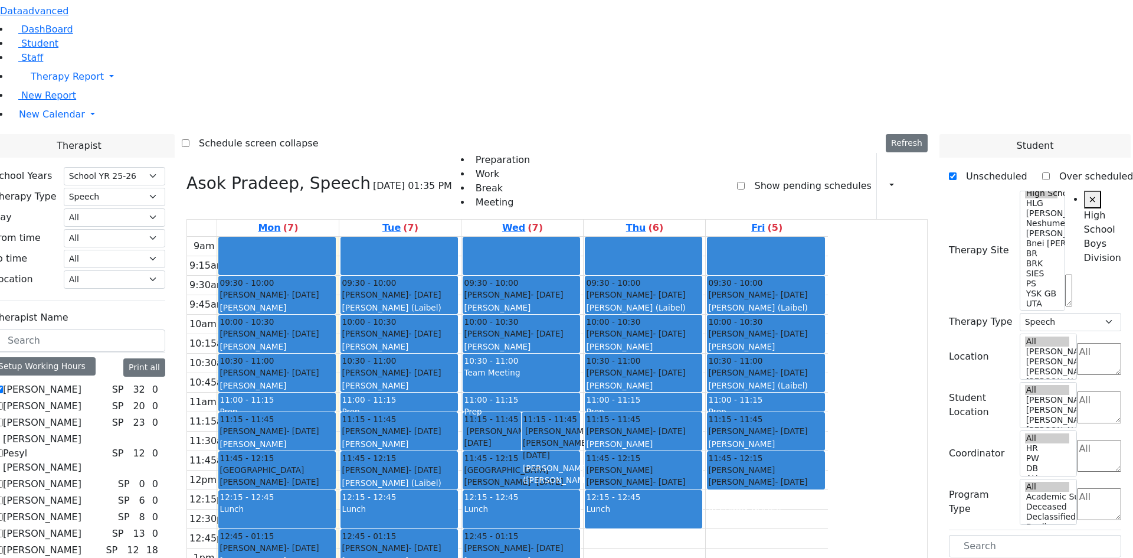
checkbox input "true"
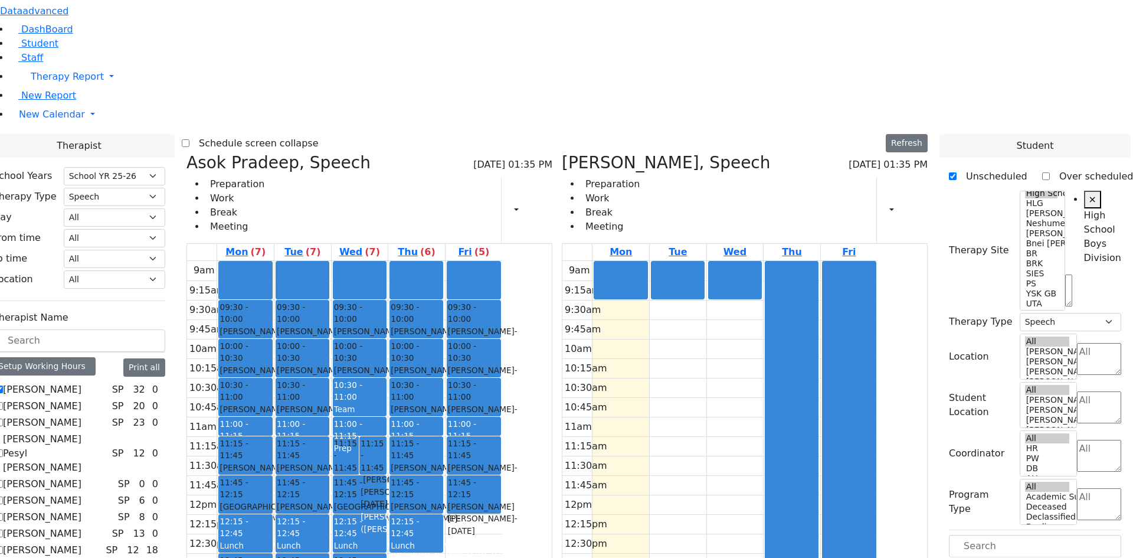
drag, startPoint x: 1013, startPoint y: 343, endPoint x: 700, endPoint y: 139, distance: 373.7
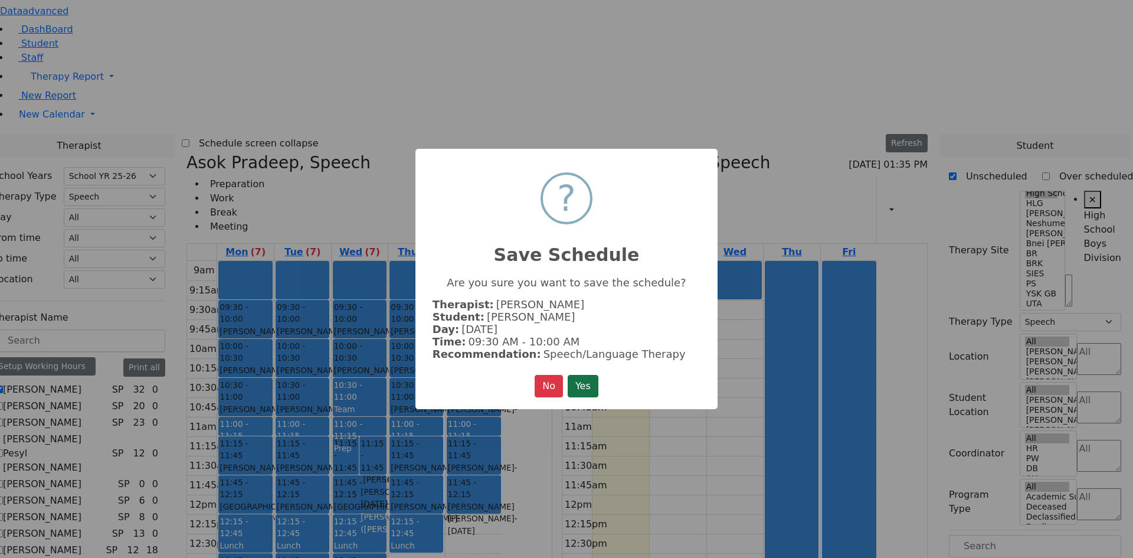
click at [576, 377] on button "Yes" at bounding box center [583, 386] width 31 height 22
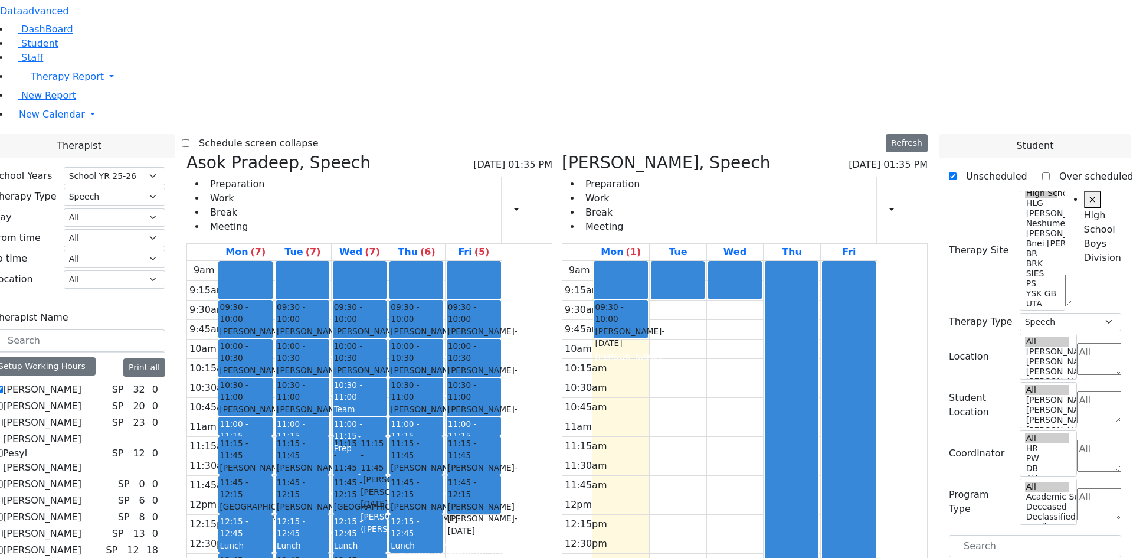
drag, startPoint x: 998, startPoint y: 339, endPoint x: 812, endPoint y: 142, distance: 271.0
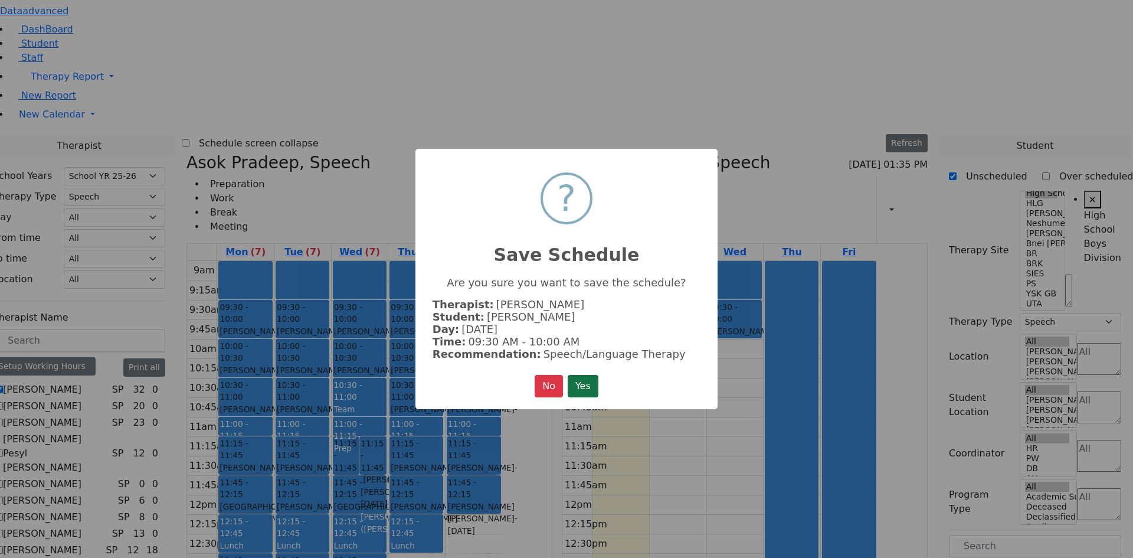
click at [589, 383] on button "Yes" at bounding box center [583, 386] width 31 height 22
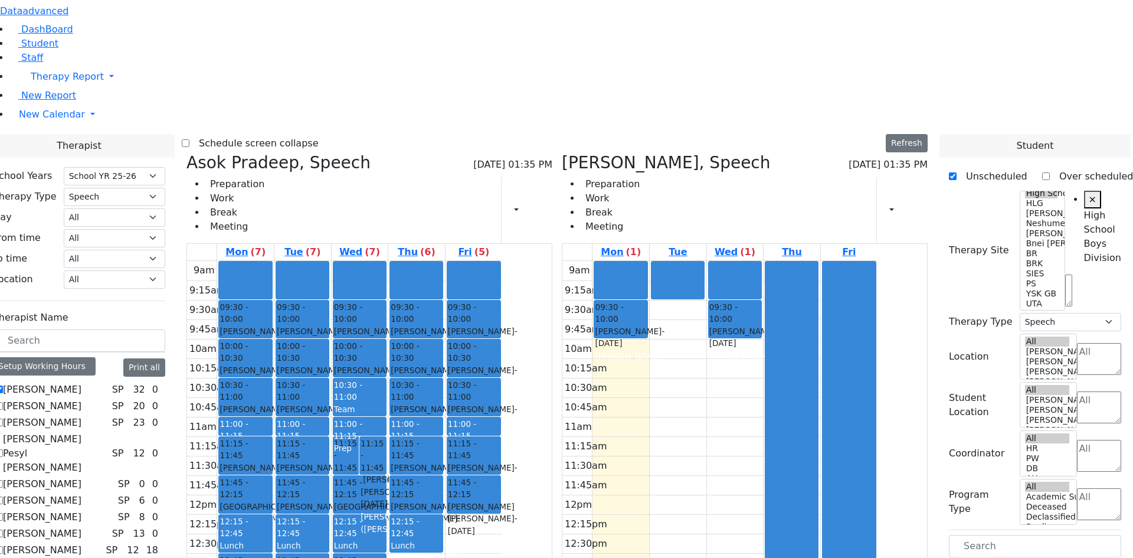
checkbox input "false"
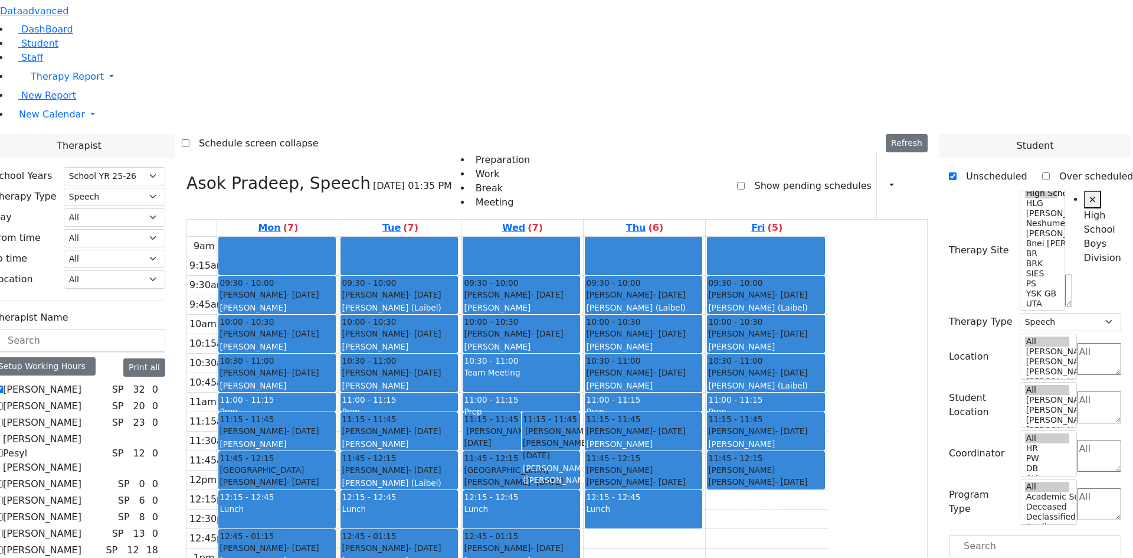
checkbox input "true"
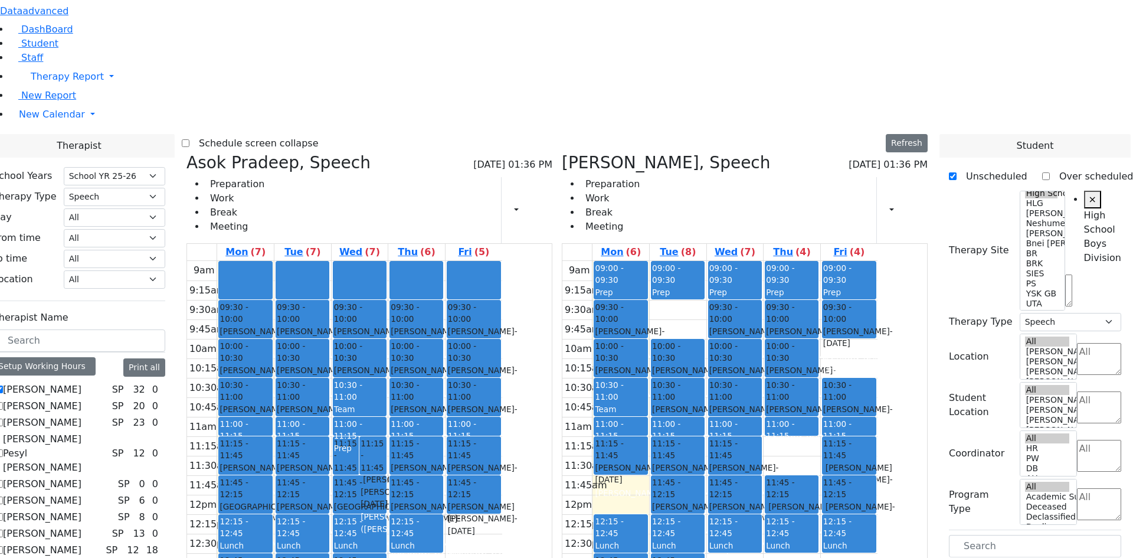
drag, startPoint x: 998, startPoint y: 297, endPoint x: 669, endPoint y: 303, distance: 328.9
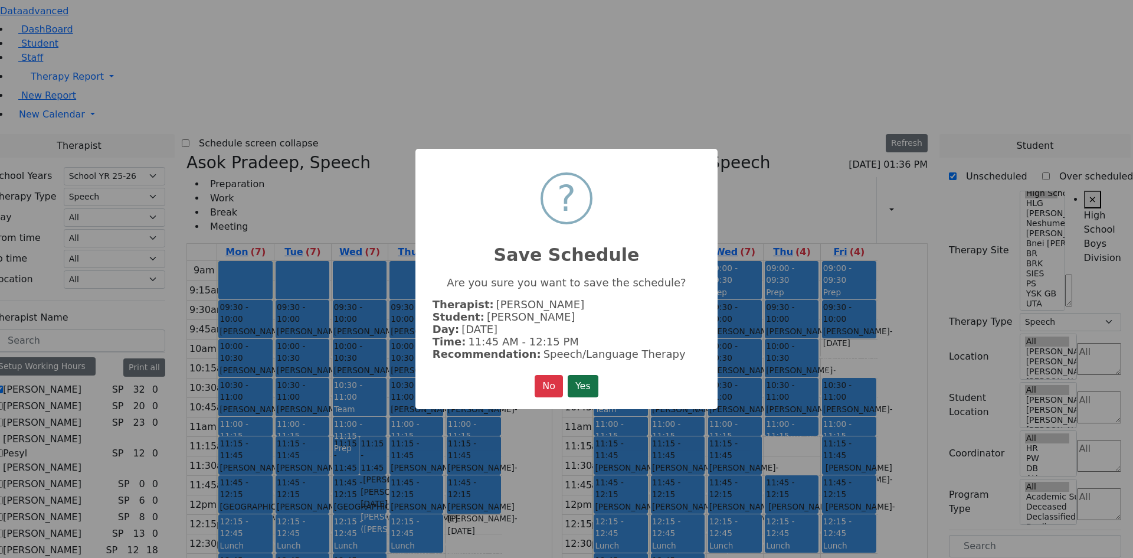
click at [582, 375] on button "Yes" at bounding box center [583, 386] width 31 height 22
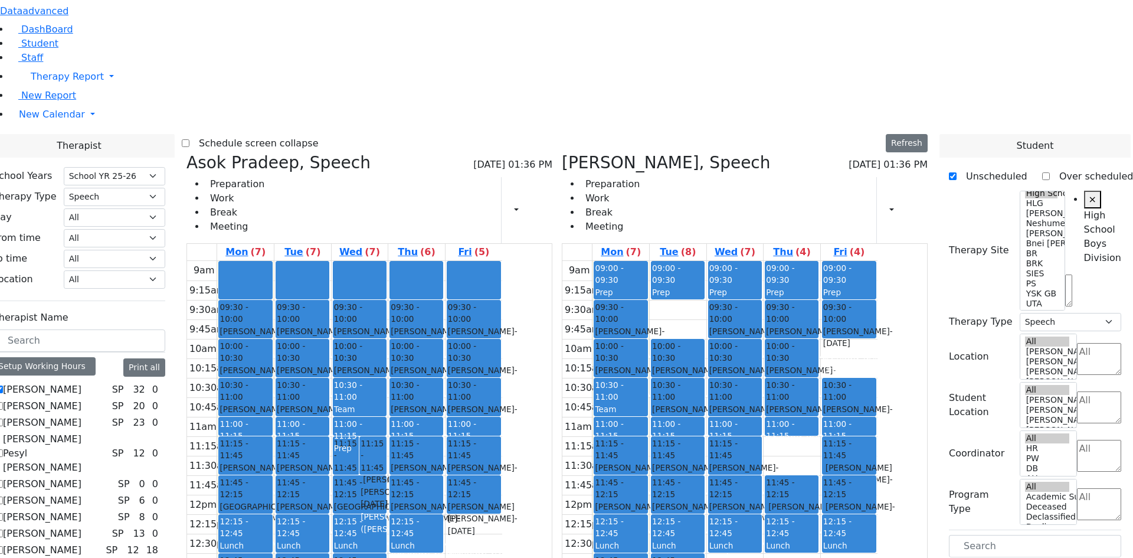
drag, startPoint x: 997, startPoint y: 296, endPoint x: 854, endPoint y: 265, distance: 146.7
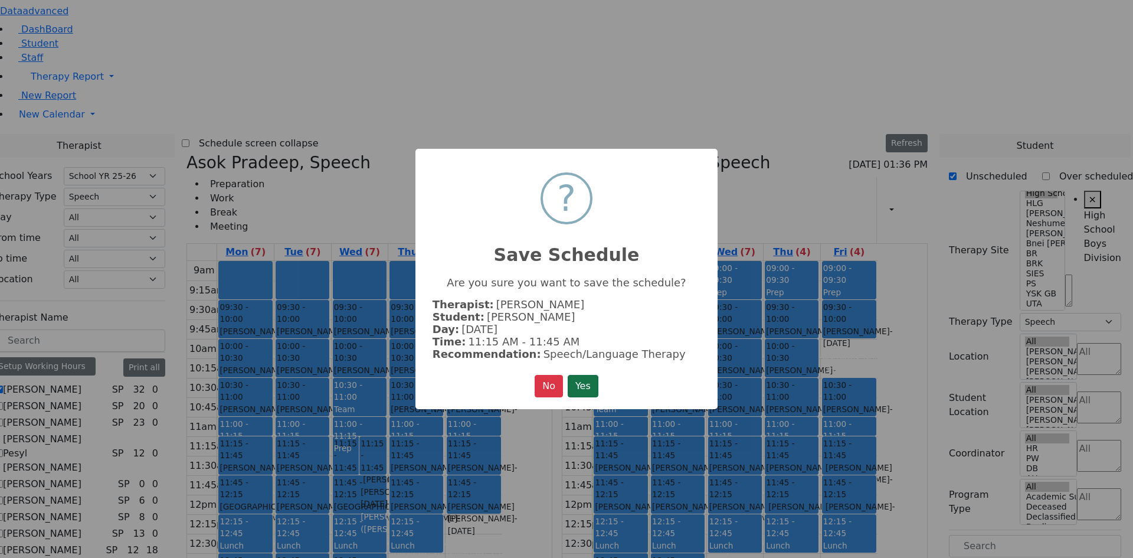
click at [592, 383] on button "Yes" at bounding box center [583, 386] width 31 height 22
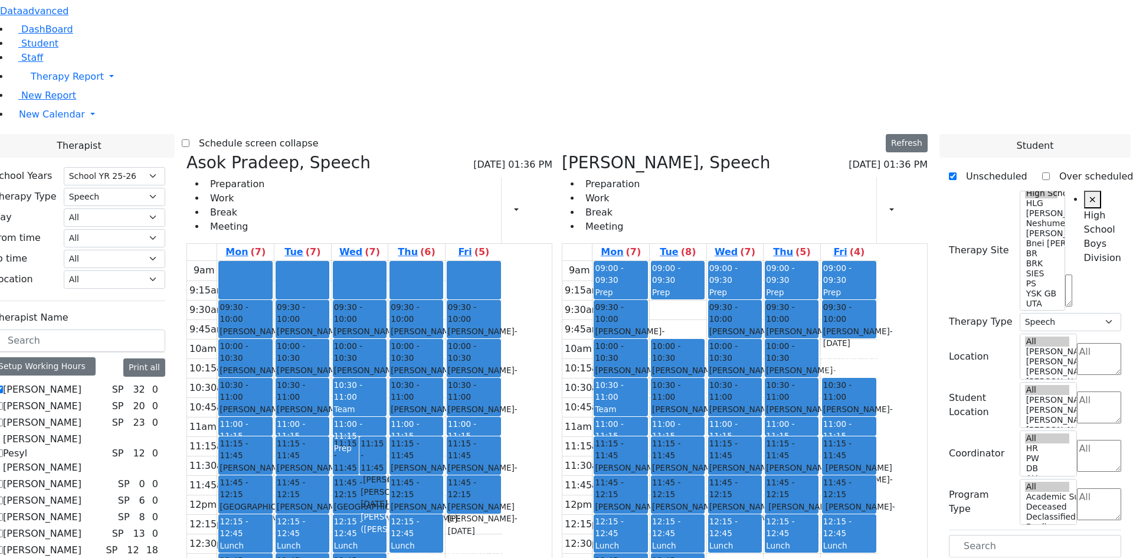
checkbox input "true"
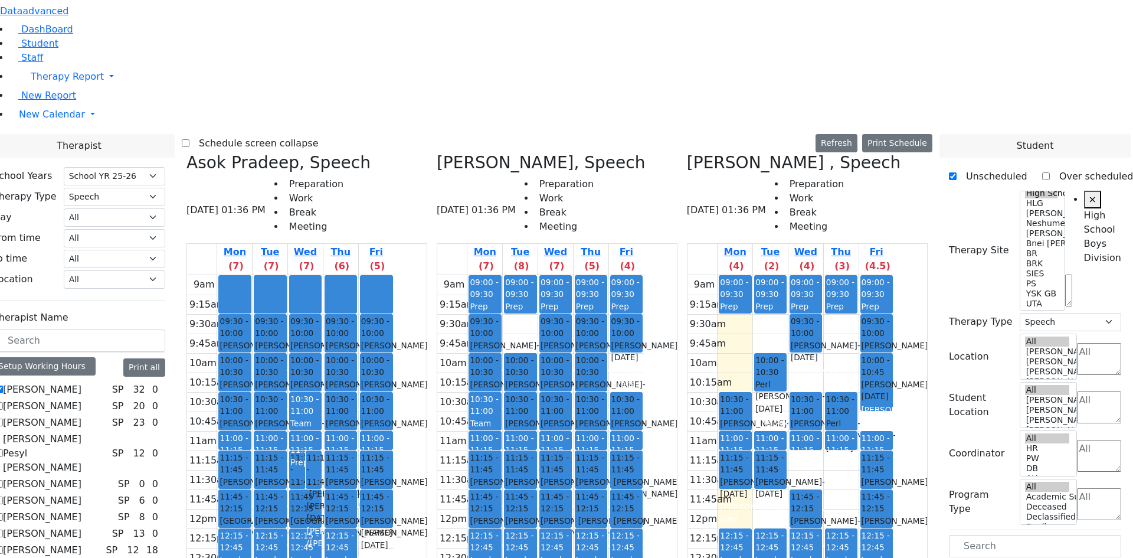
checkbox input "false"
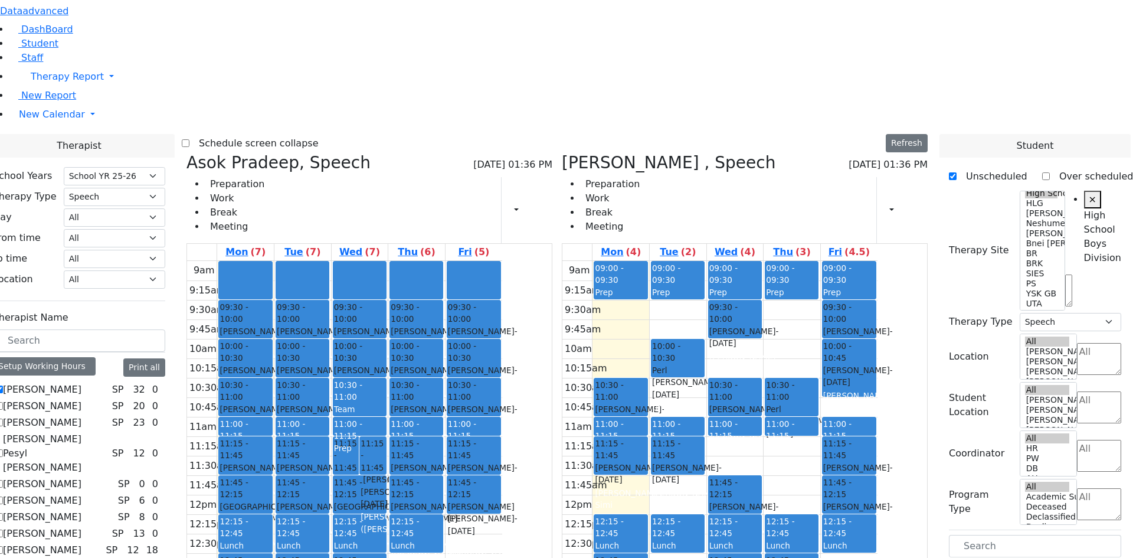
scroll to position [0, 0]
click at [81, 383] on label "[PERSON_NAME]" at bounding box center [42, 390] width 79 height 14
checkbox input "false"
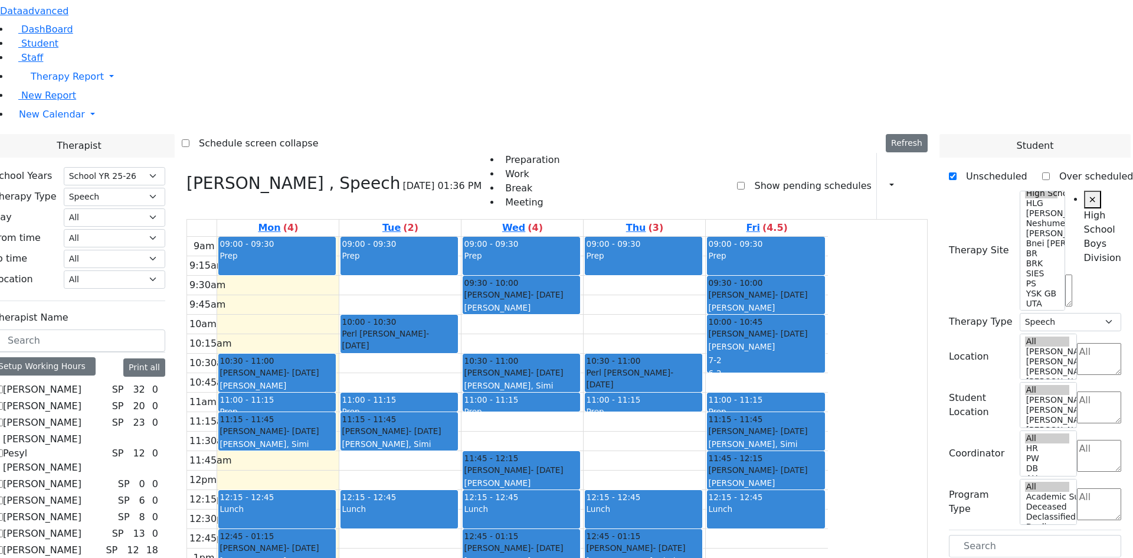
drag, startPoint x: 991, startPoint y: 348, endPoint x: 522, endPoint y: 416, distance: 473.6
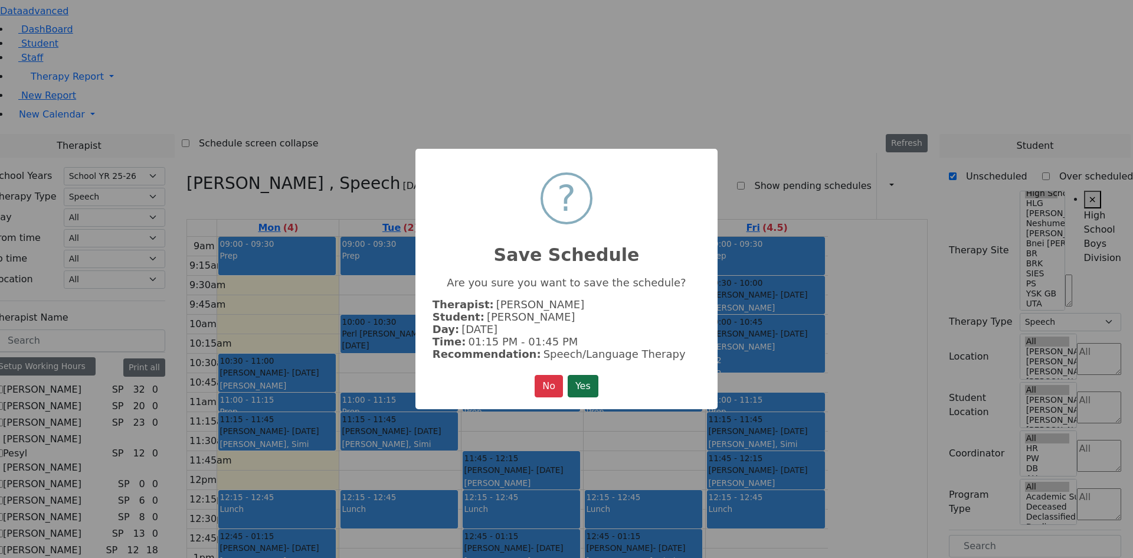
click at [573, 385] on button "Yes" at bounding box center [583, 386] width 31 height 22
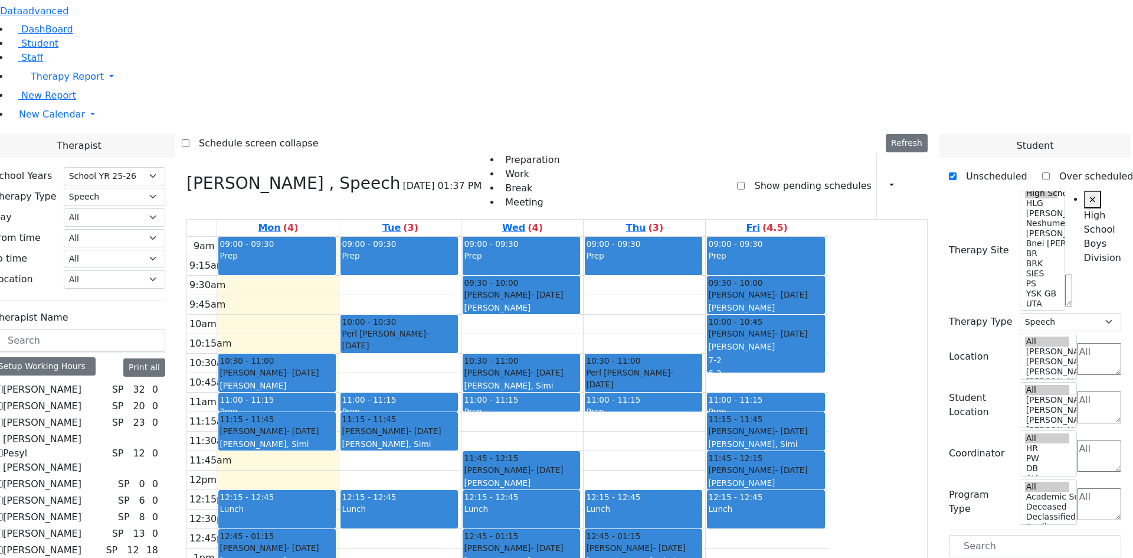
drag, startPoint x: 971, startPoint y: 346, endPoint x: 760, endPoint y: 418, distance: 222.7
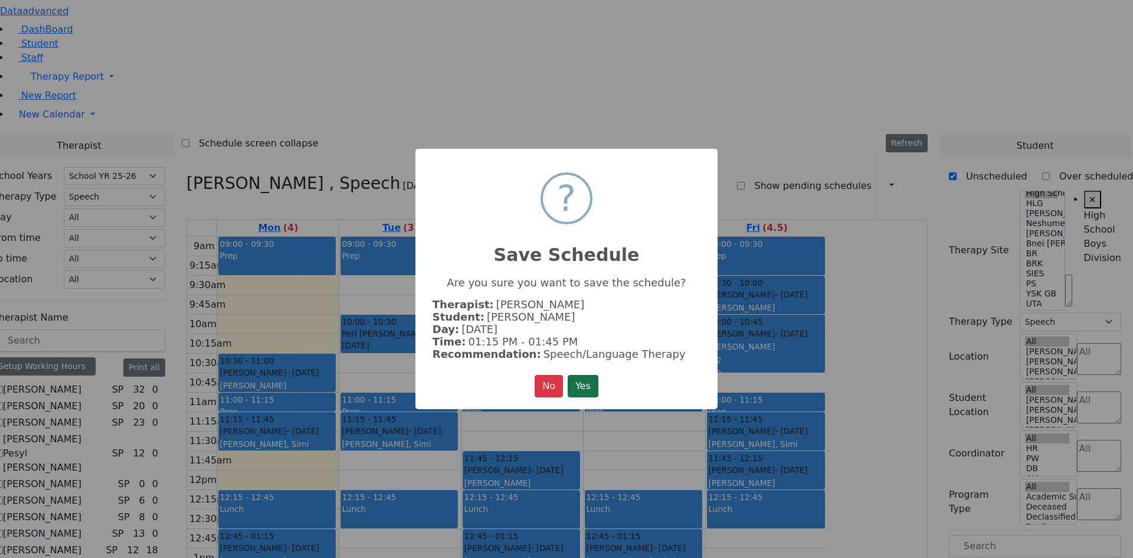
click at [576, 383] on button "Yes" at bounding box center [583, 386] width 31 height 22
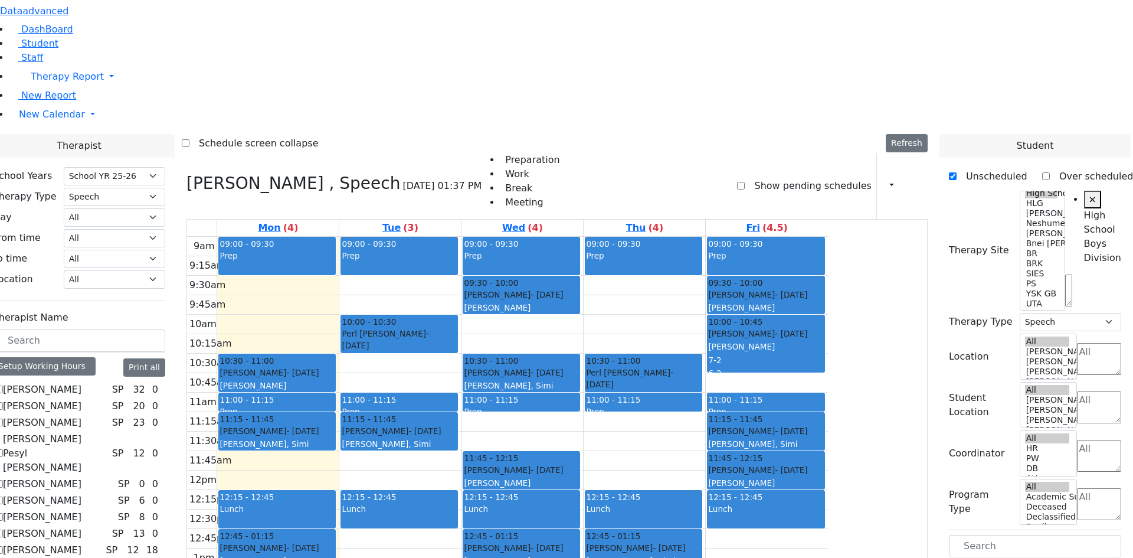
checkbox input "false"
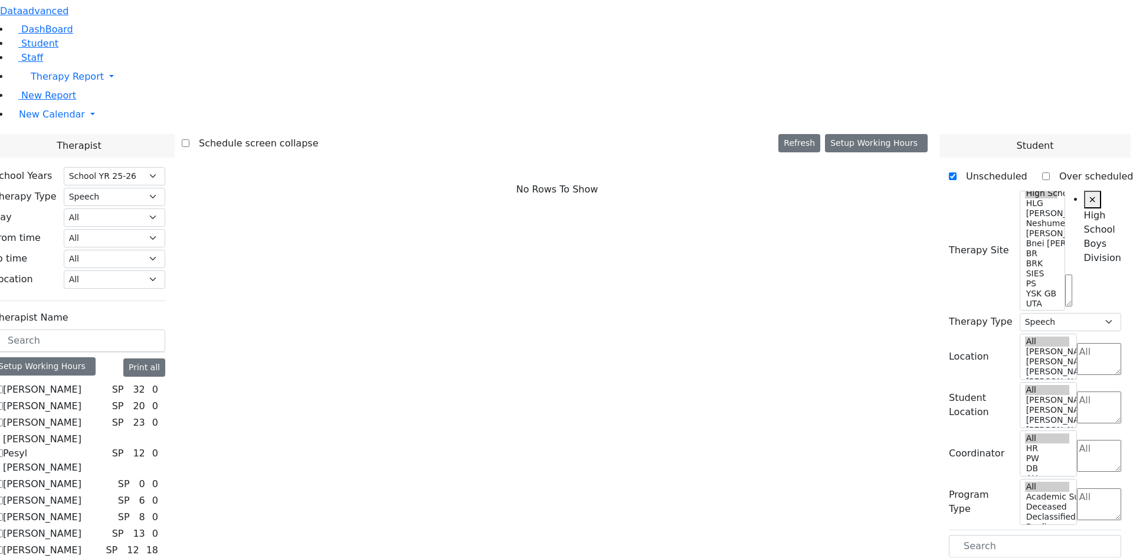
scroll to position [0, 0]
click at [81, 383] on label "[PERSON_NAME]" at bounding box center [42, 390] width 79 height 14
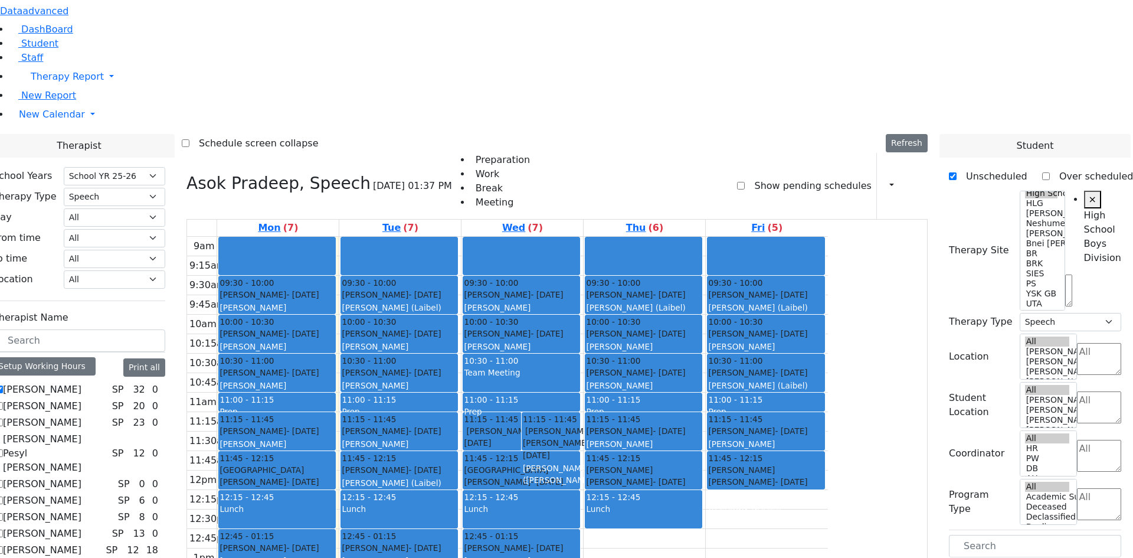
click at [81, 383] on label "[PERSON_NAME]" at bounding box center [42, 390] width 79 height 14
checkbox input "false"
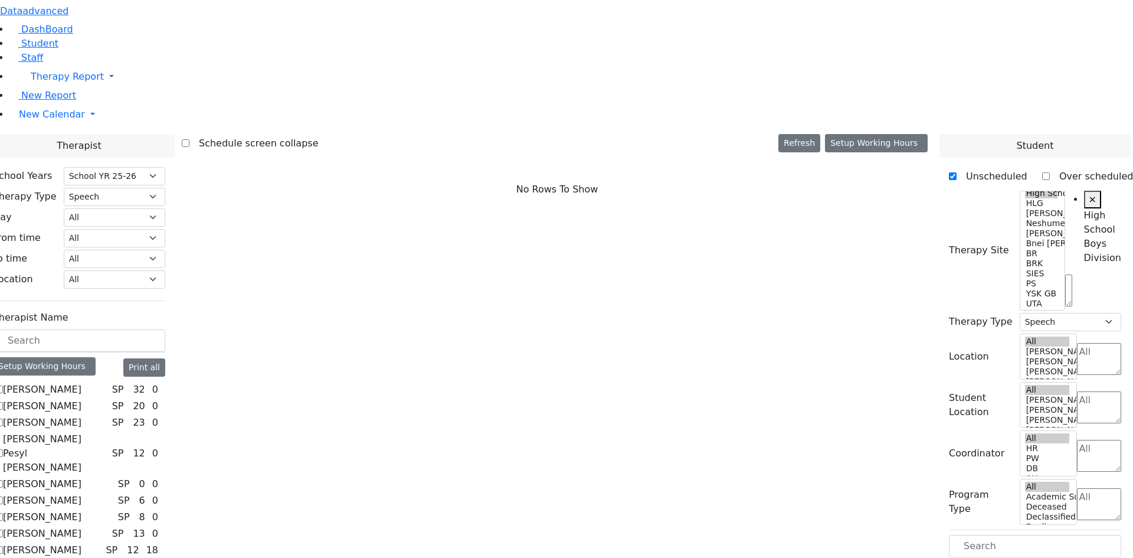
click at [107, 432] on label "[PERSON_NAME] Pesyl [PERSON_NAME]" at bounding box center [55, 453] width 104 height 43
checkbox input "true"
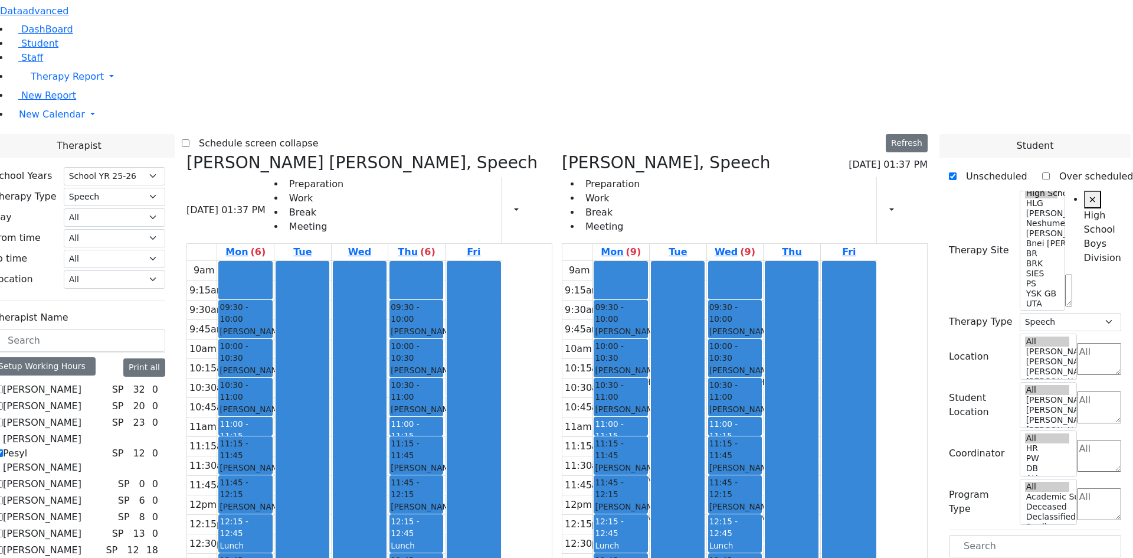
checkbox input "false"
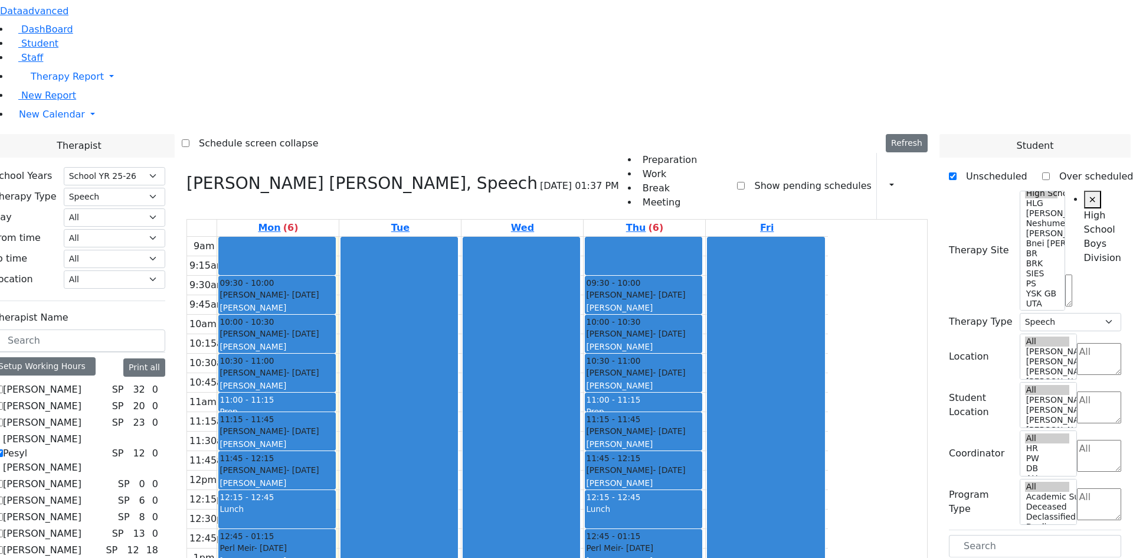
checkbox input "true"
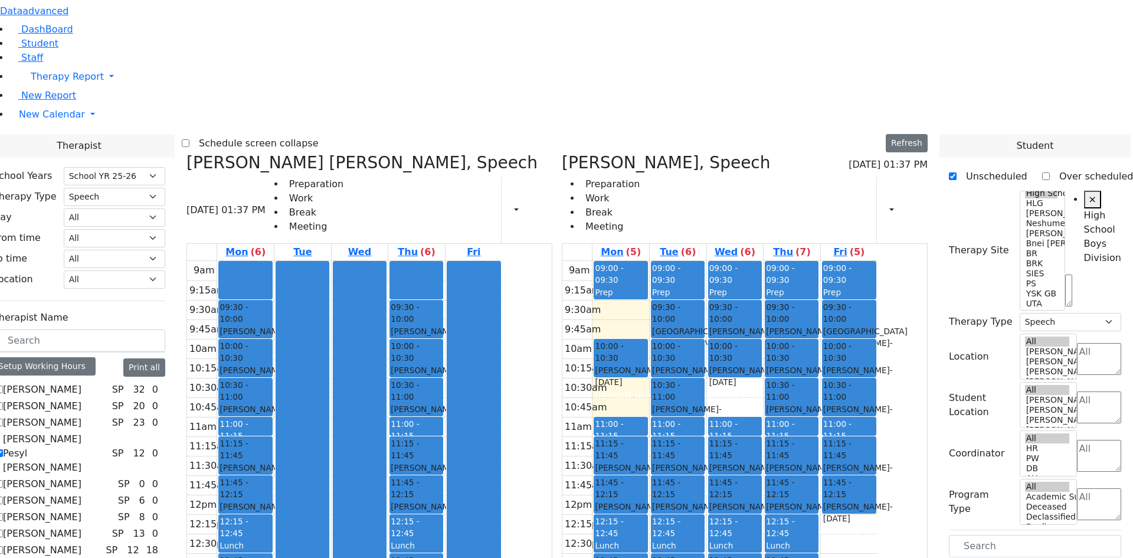
click at [107, 432] on label "[PERSON_NAME] Pesyl [PERSON_NAME]" at bounding box center [55, 453] width 104 height 43
checkbox input "false"
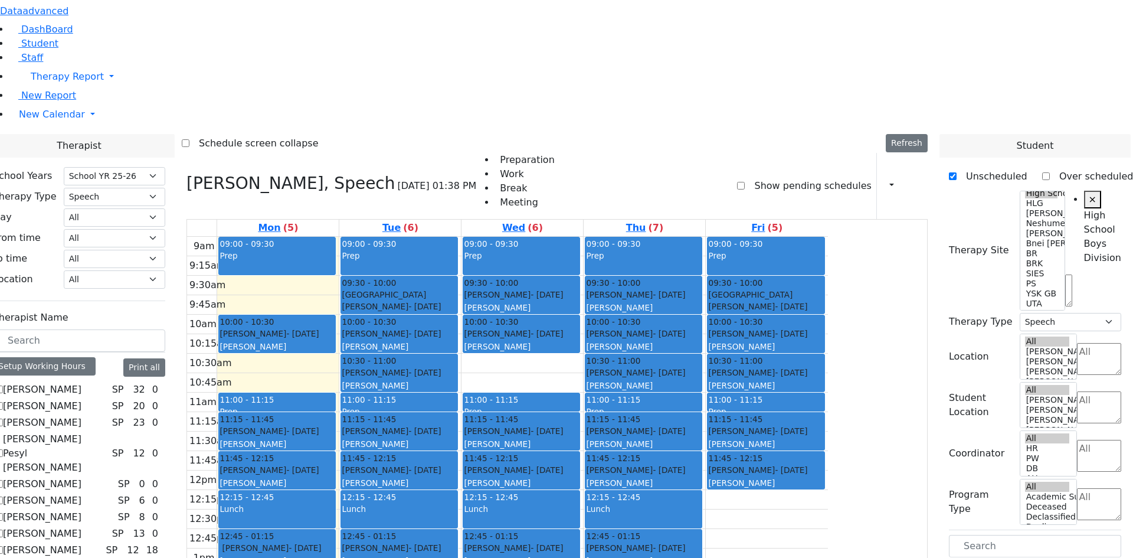
drag, startPoint x: 988, startPoint y: 326, endPoint x: 383, endPoint y: 381, distance: 607.6
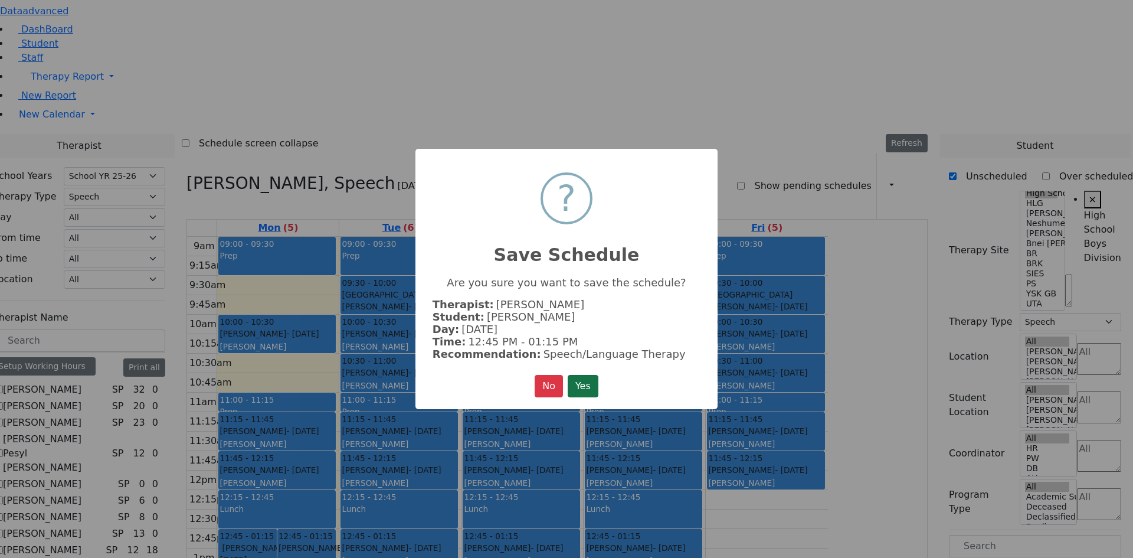
click at [580, 387] on button "Yes" at bounding box center [583, 386] width 31 height 22
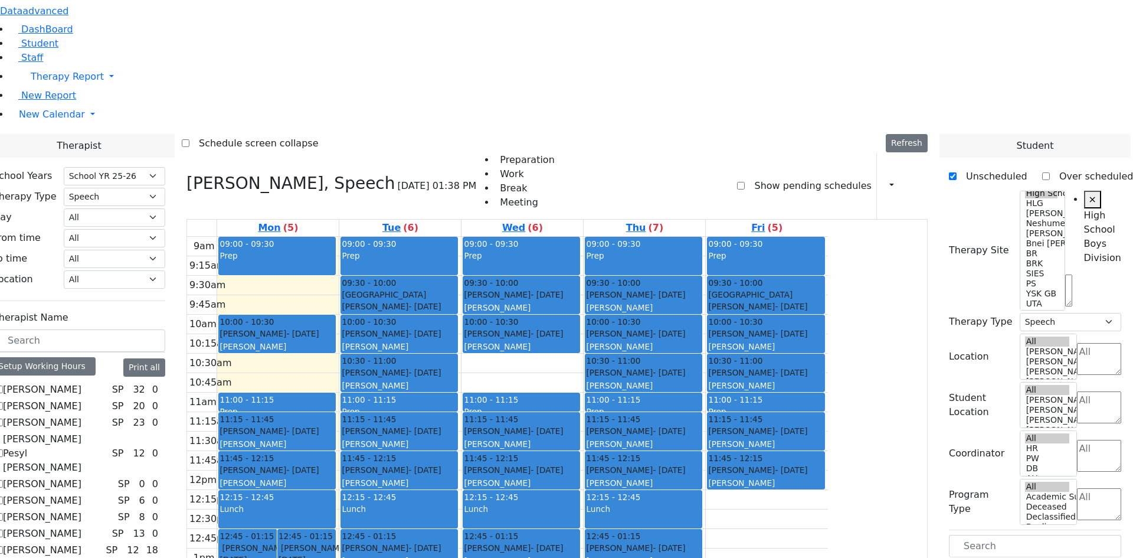
drag, startPoint x: 1014, startPoint y: 325, endPoint x: 518, endPoint y: 419, distance: 505.3
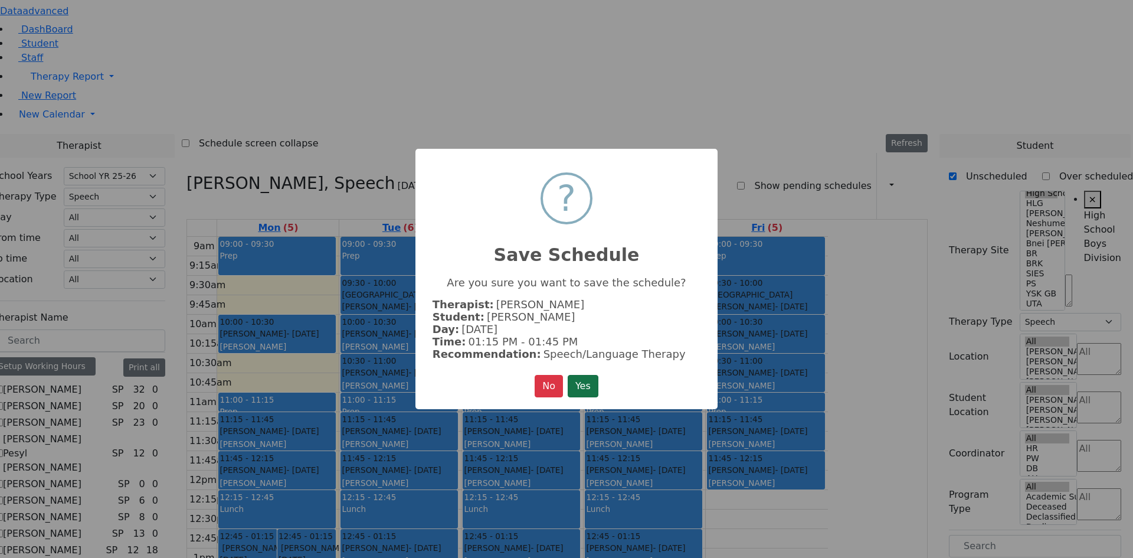
click at [584, 375] on button "Yes" at bounding box center [583, 386] width 31 height 22
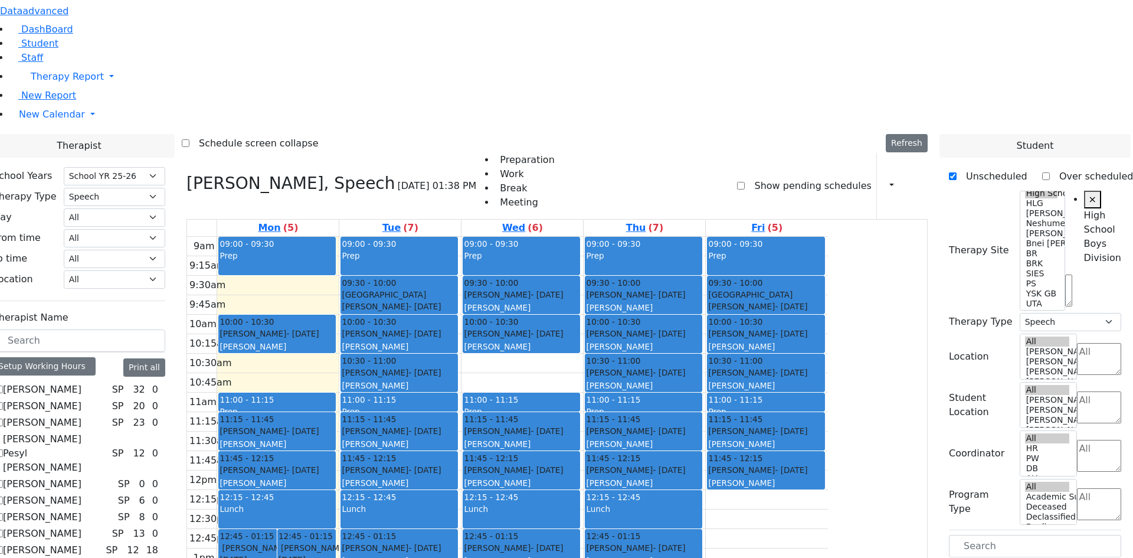
drag, startPoint x: 1010, startPoint y: 324, endPoint x: 638, endPoint y: 209, distance: 388.6
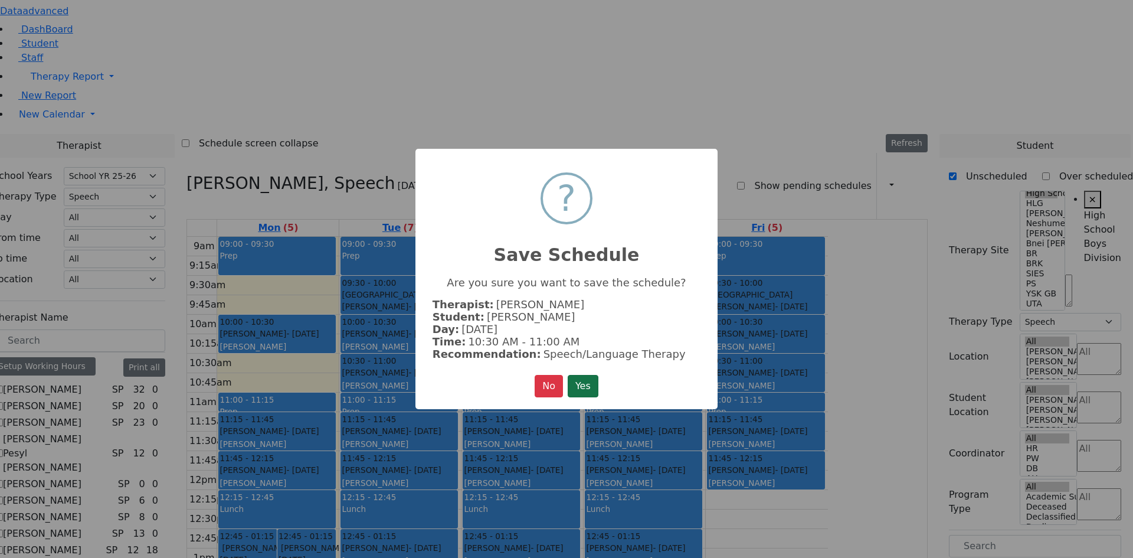
click at [590, 378] on button "Yes" at bounding box center [583, 386] width 31 height 22
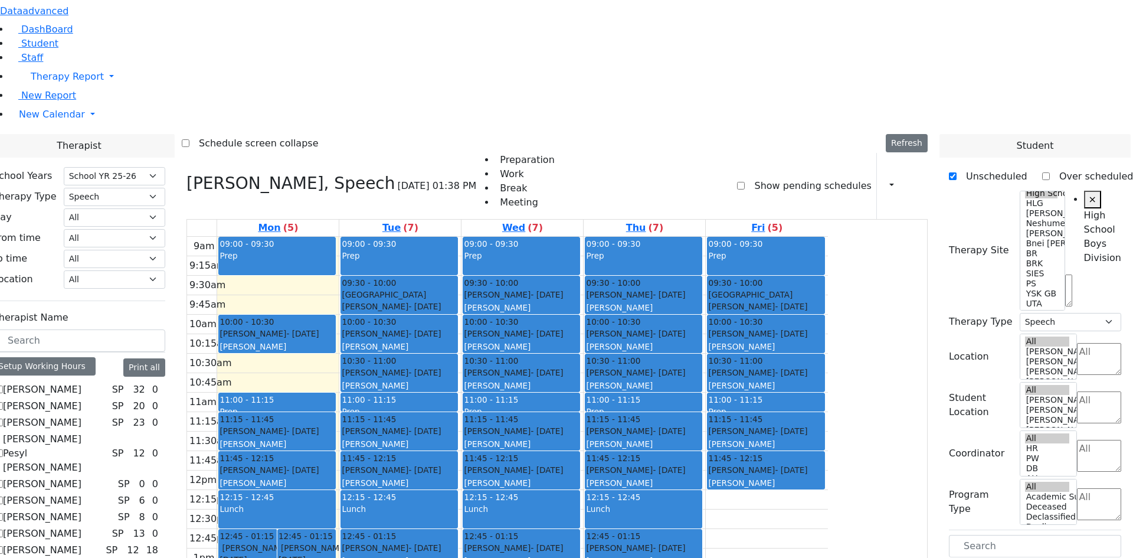
click at [165, 188] on select "All Psych Hearing Vision Speech Physical Occupational" at bounding box center [115, 197] width 102 height 18
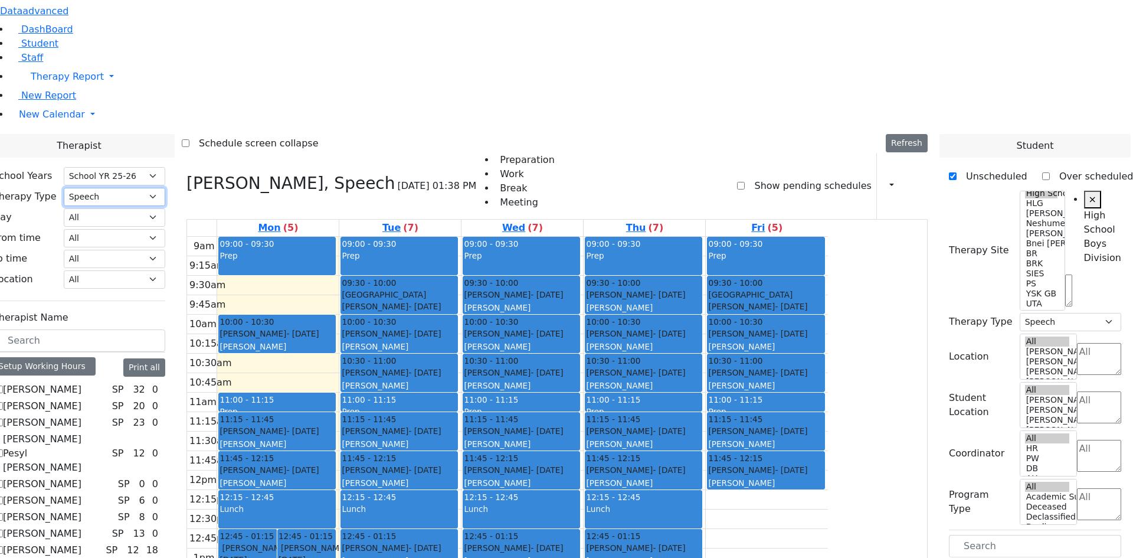
select select "1"
click at [165, 188] on select "All Psych Hearing Vision Speech Physical Occupational" at bounding box center [115, 197] width 102 height 18
select select "1"
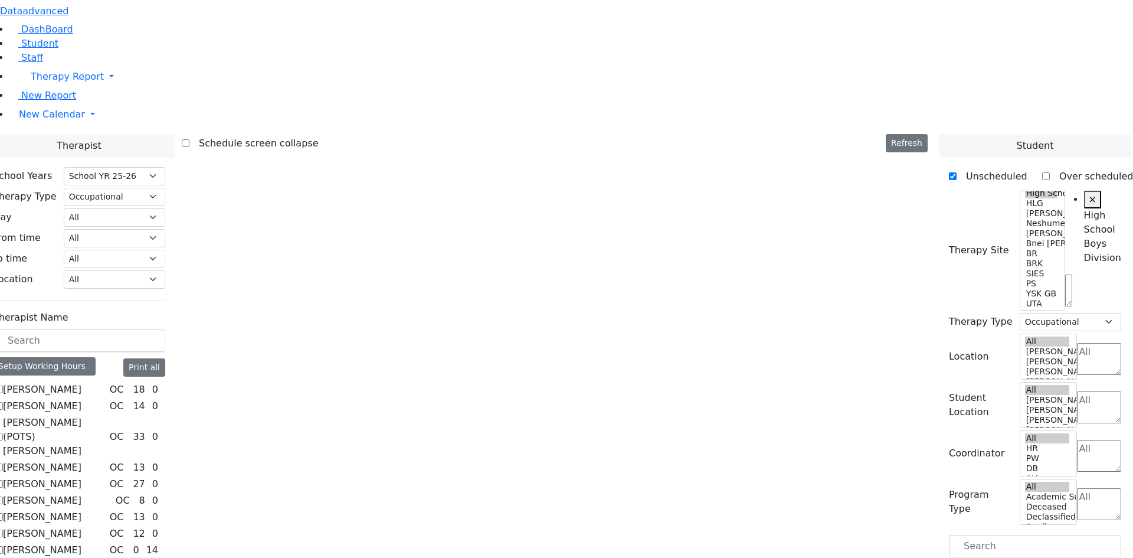
click at [81, 460] on label "[PERSON_NAME]" at bounding box center [42, 467] width 79 height 14
checkbox input "true"
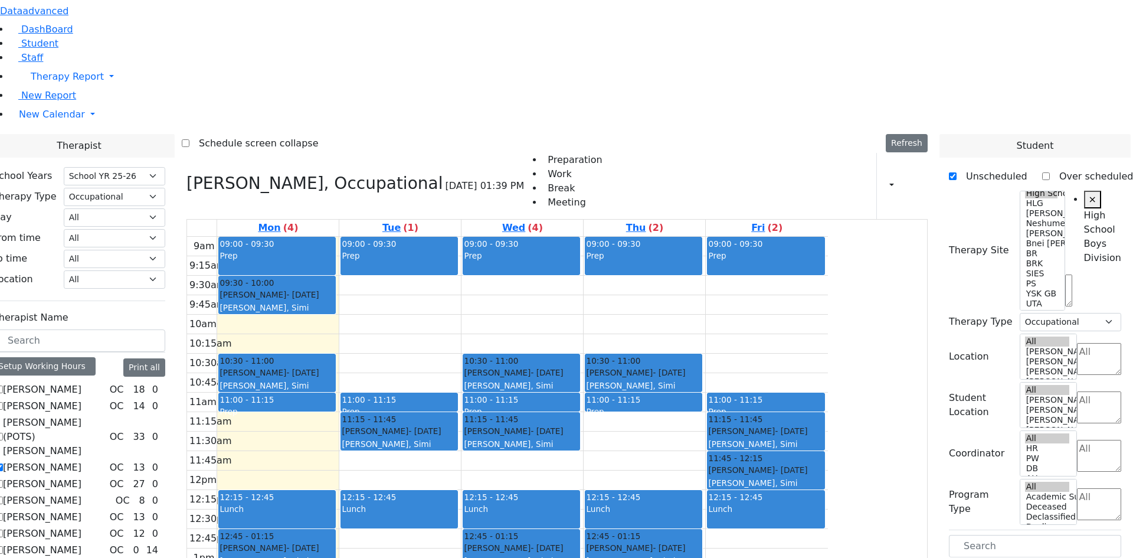
scroll to position [590, 0]
drag, startPoint x: 1004, startPoint y: 493, endPoint x: 417, endPoint y: 162, distance: 673.0
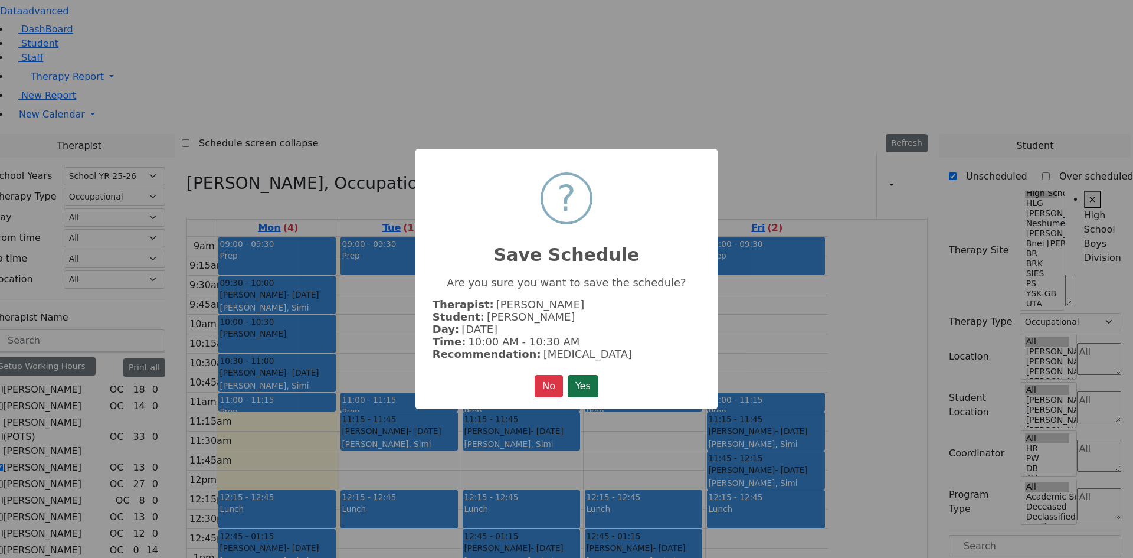
click at [595, 392] on button "Yes" at bounding box center [583, 386] width 31 height 22
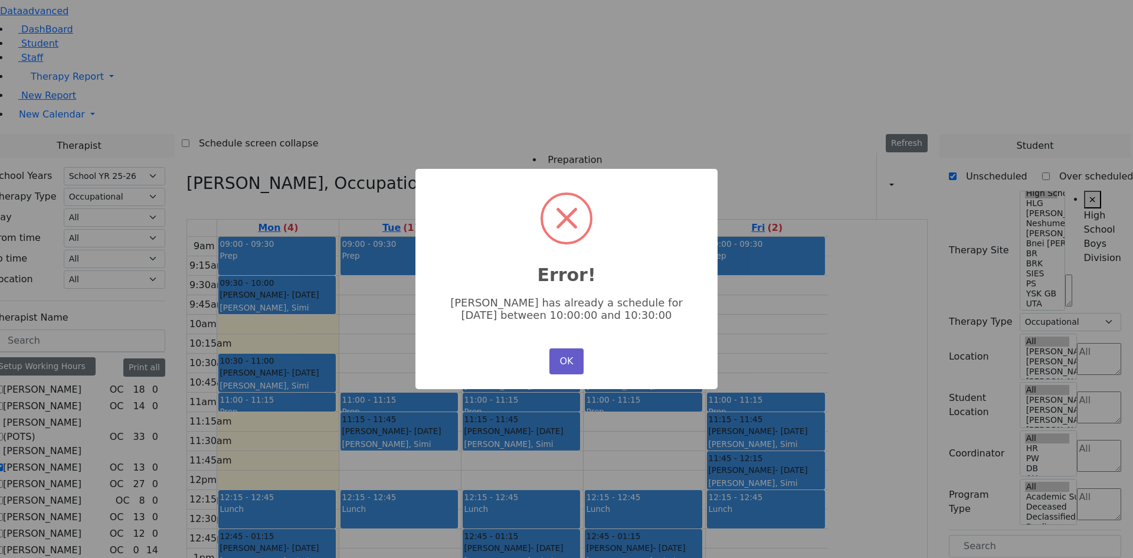
click at [573, 355] on button "OK" at bounding box center [567, 361] width 34 height 26
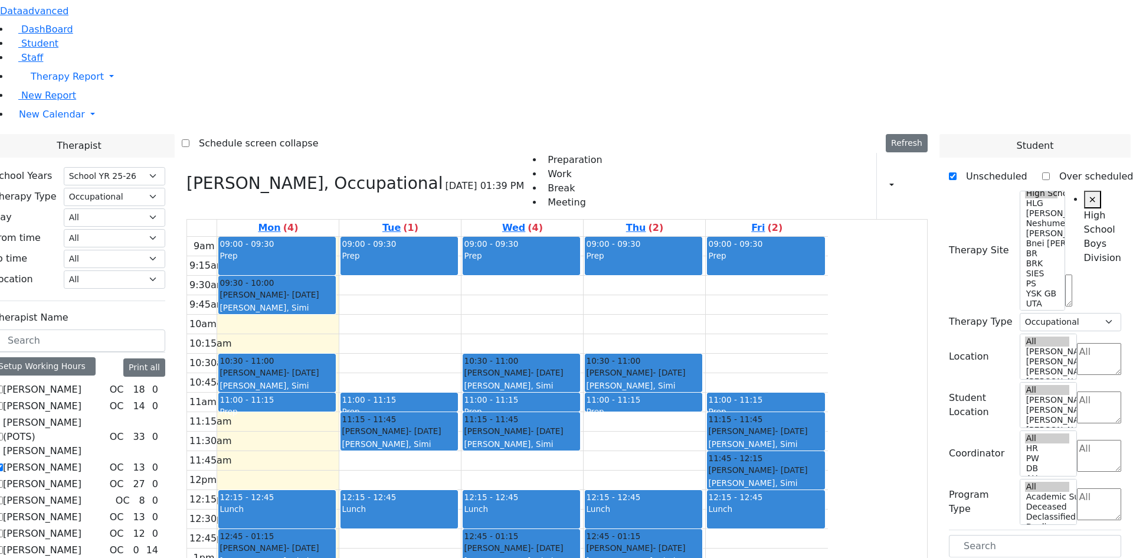
scroll to position [649, 0]
drag, startPoint x: 1017, startPoint y: 436, endPoint x: 425, endPoint y: 298, distance: 607.9
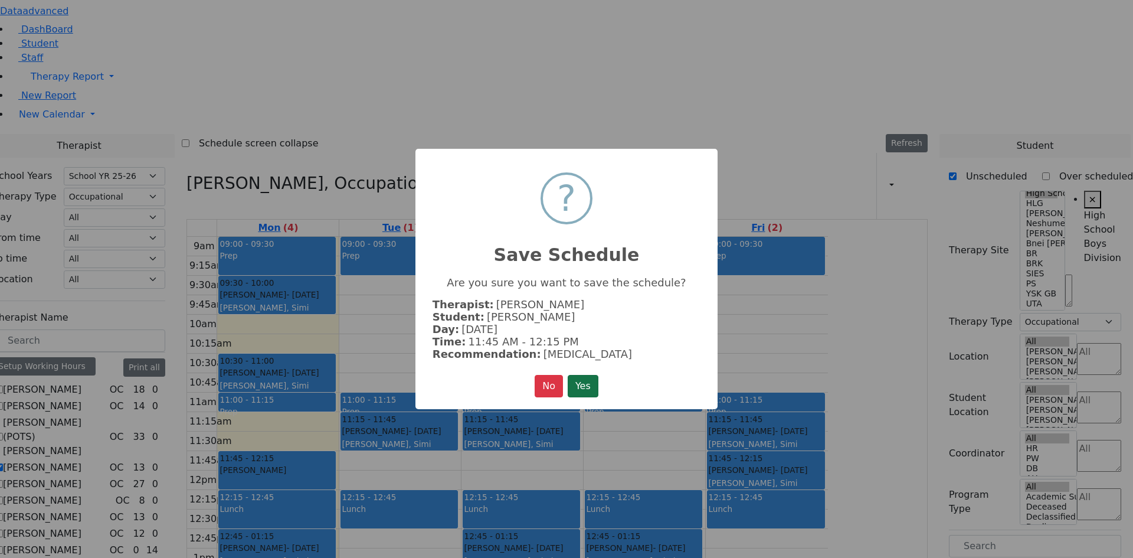
click at [584, 382] on button "Yes" at bounding box center [583, 386] width 31 height 22
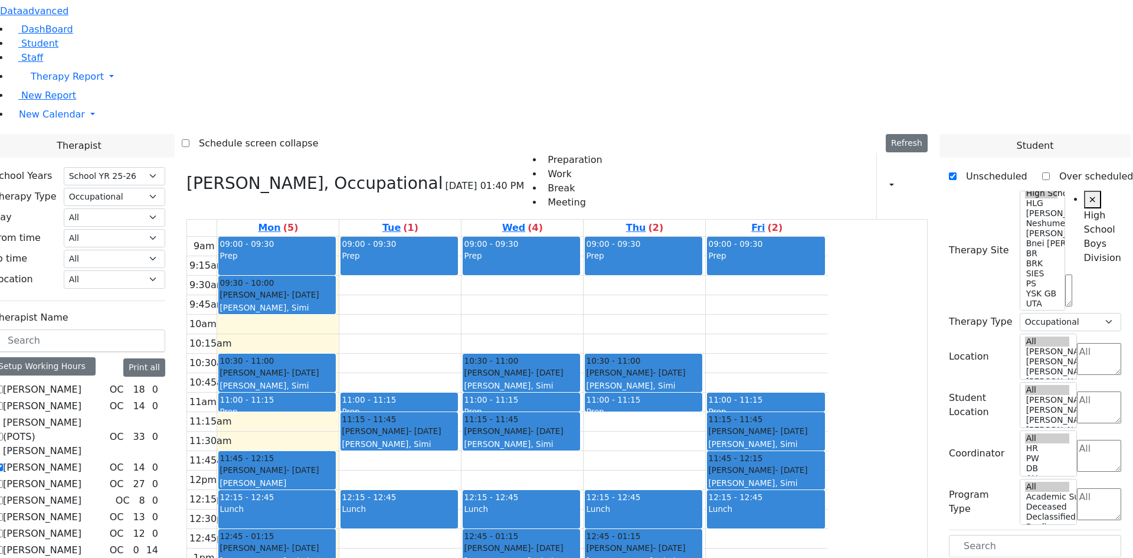
drag, startPoint x: 1004, startPoint y: 436, endPoint x: 543, endPoint y: 306, distance: 478.4
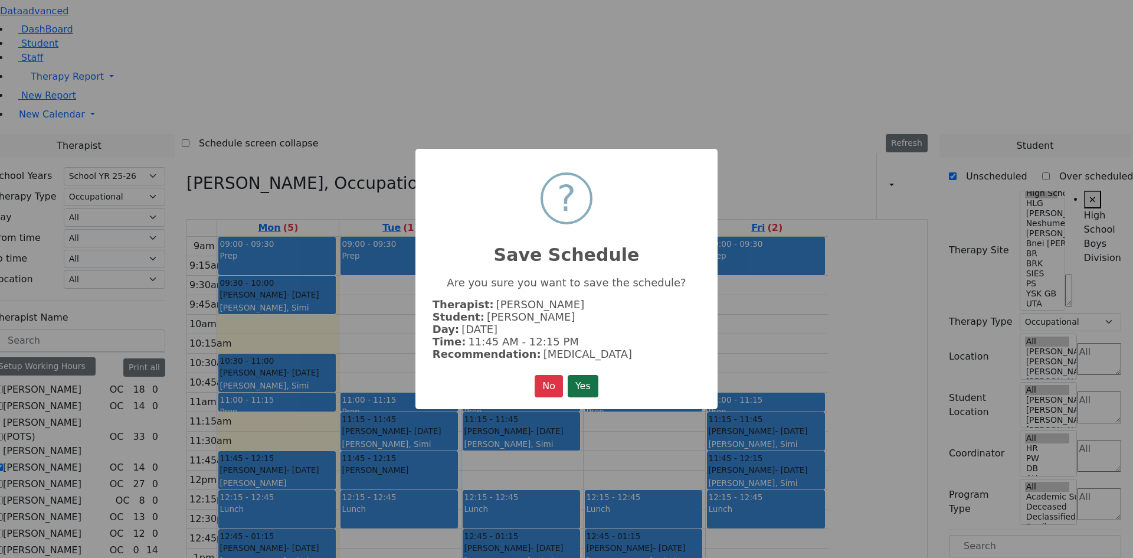
click at [586, 388] on button "Yes" at bounding box center [583, 386] width 31 height 22
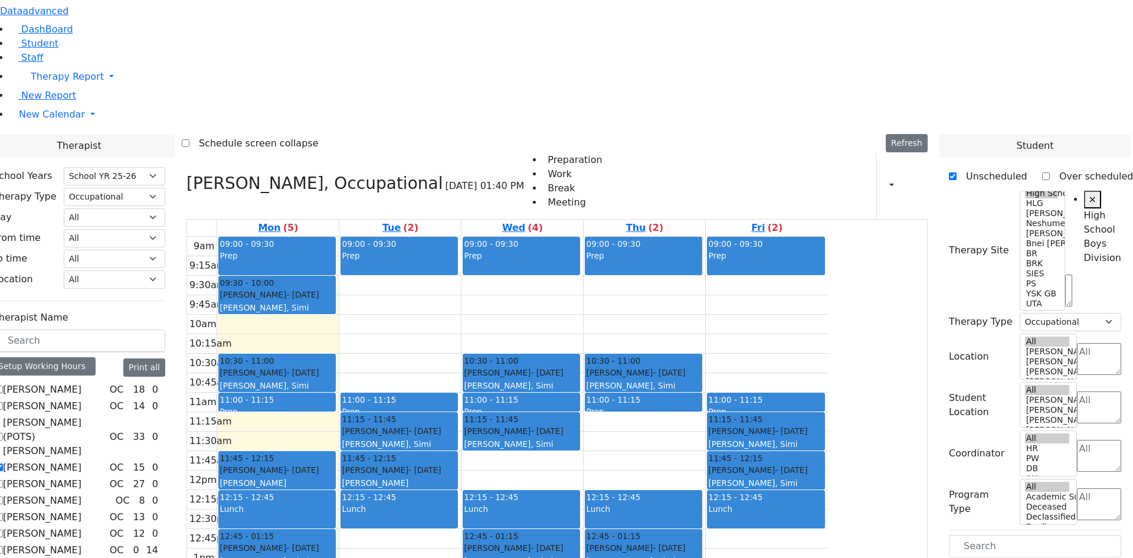
drag, startPoint x: 982, startPoint y: 434, endPoint x: 639, endPoint y: 306, distance: 365.9
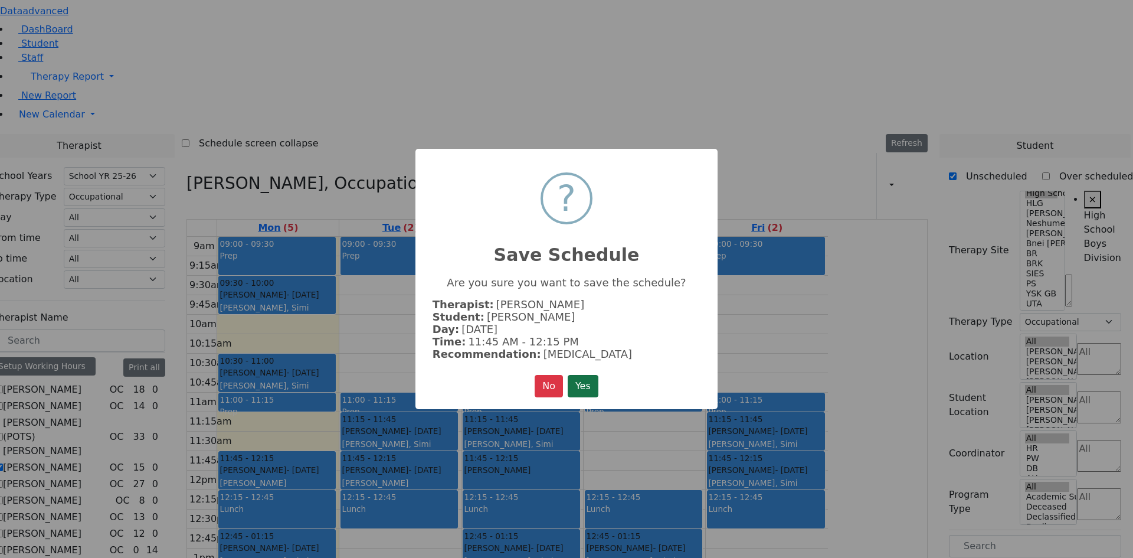
click at [589, 381] on button "Yes" at bounding box center [583, 386] width 31 height 22
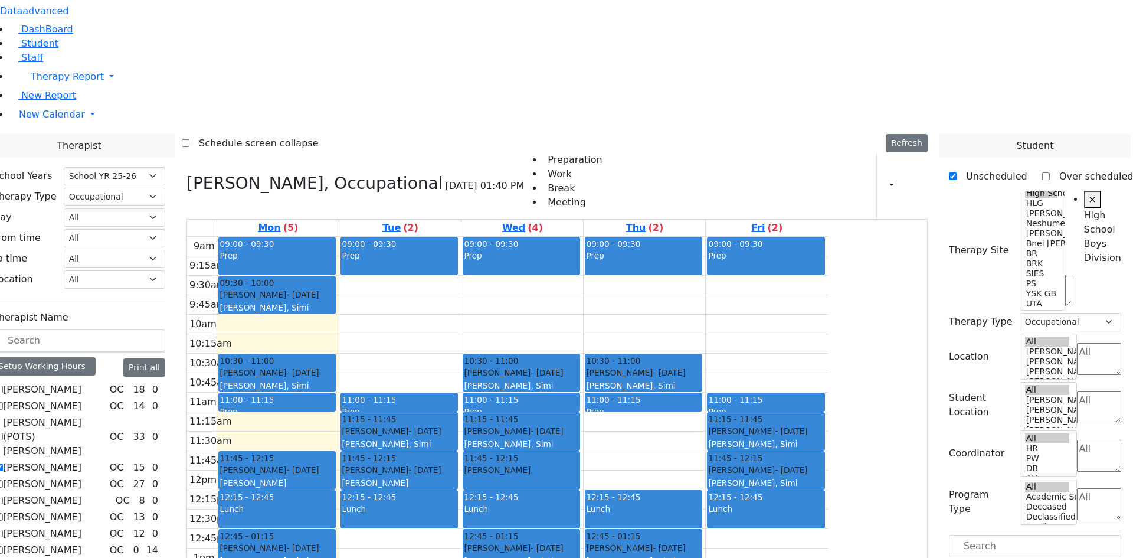
scroll to position [0, 0]
click at [81, 460] on label "[PERSON_NAME]" at bounding box center [42, 467] width 79 height 14
checkbox input "false"
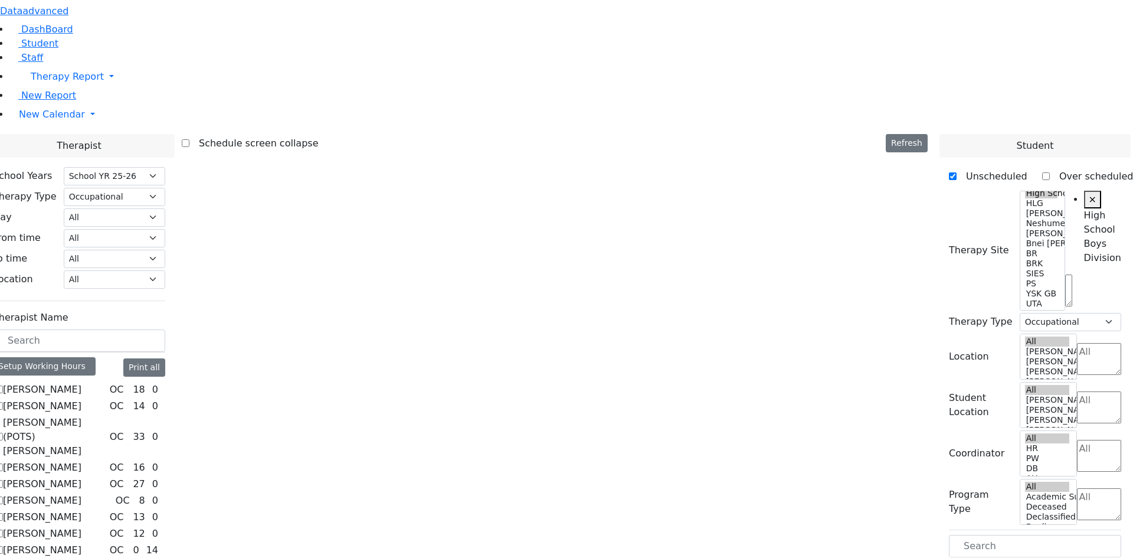
click at [81, 543] on label "[PERSON_NAME]" at bounding box center [42, 550] width 79 height 14
checkbox input "true"
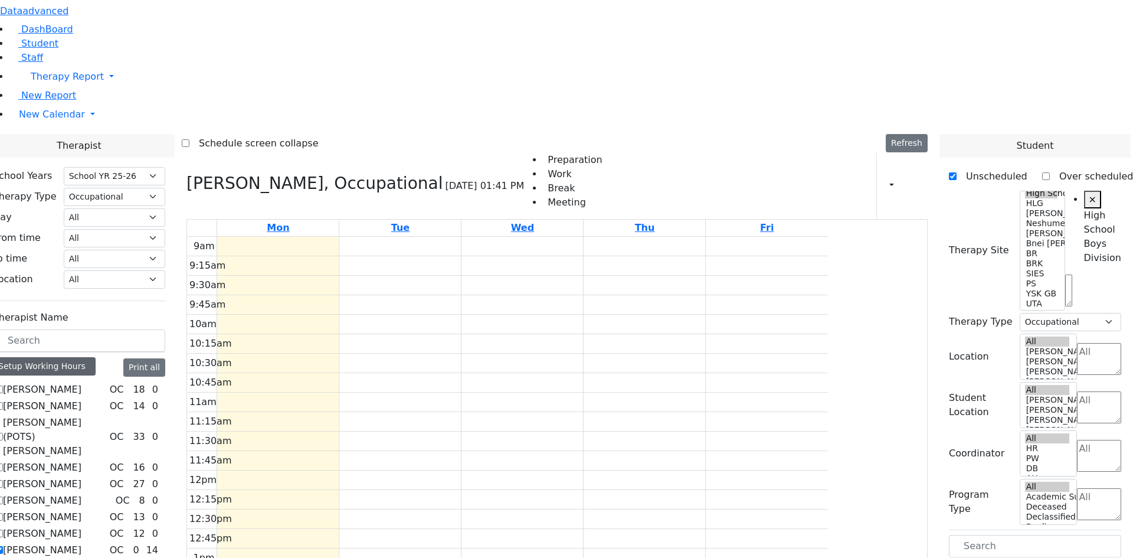
click at [96, 357] on div "Setup Working Hours" at bounding box center [44, 366] width 103 height 18
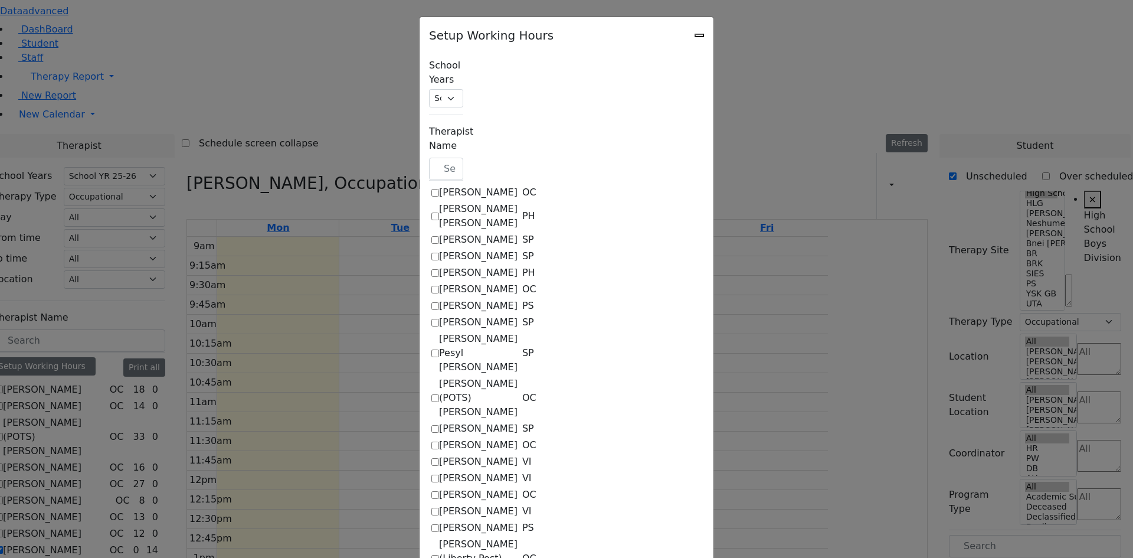
scroll to position [767, 0]
checkbox input "true"
select select "15:00:00"
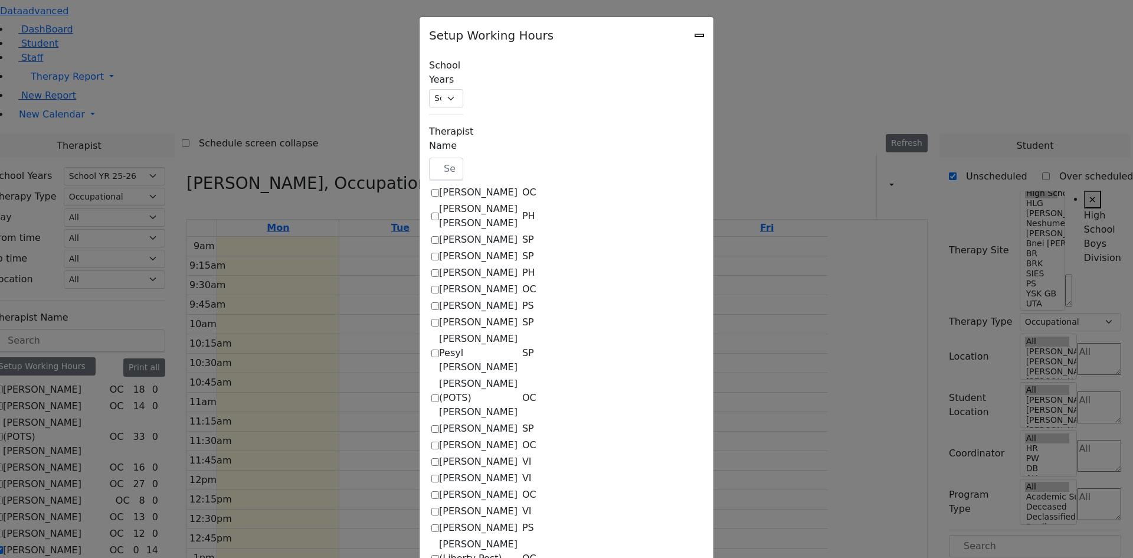
select select "1"
select select "15:00:00"
select select "1"
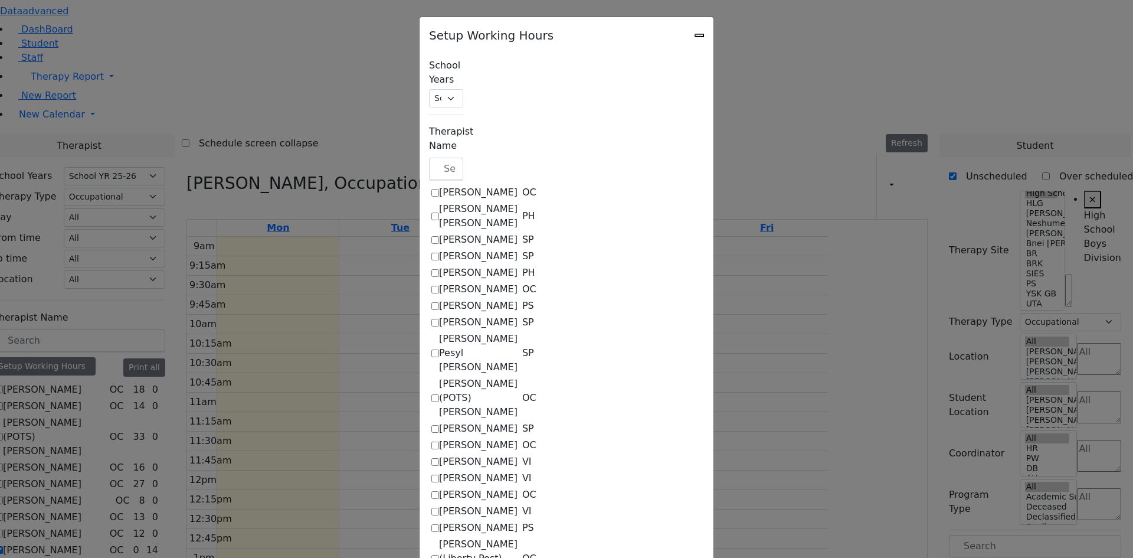
select select "15:00:00"
select select "1"
select select "15:00:00"
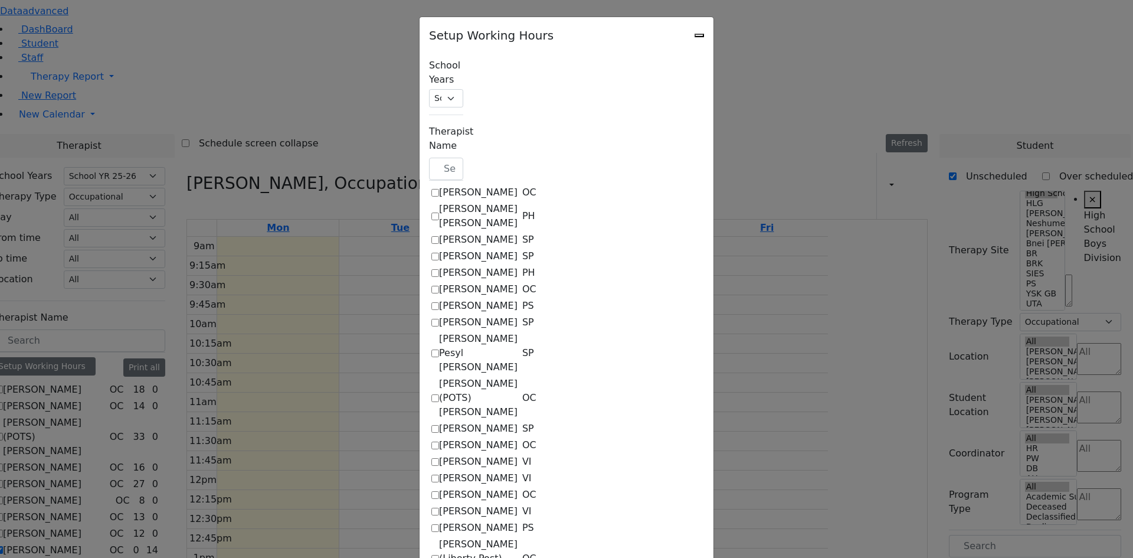
select select "15:00:00"
select select "1"
select select "15:00:00"
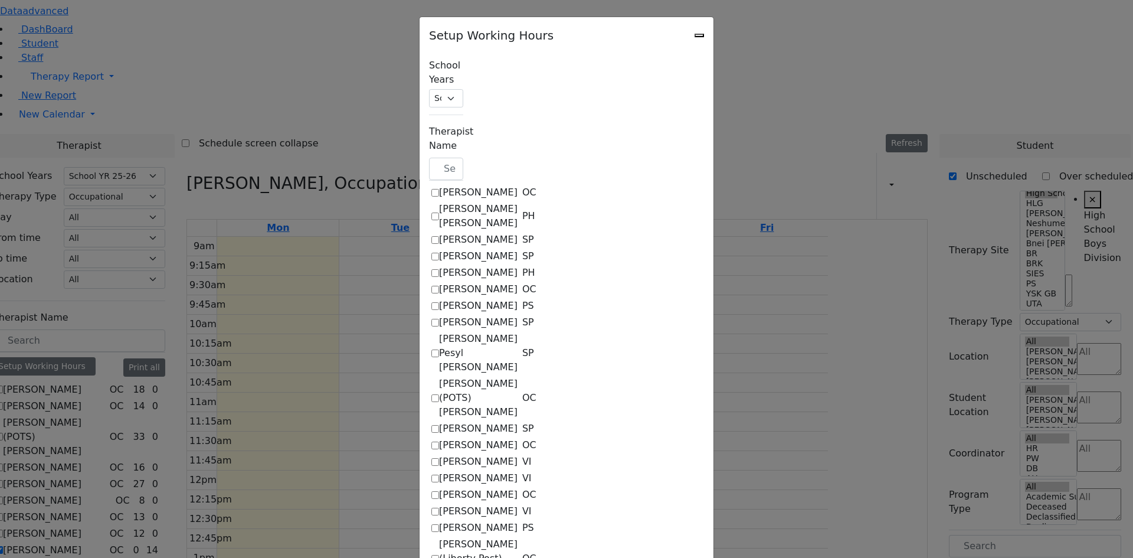
select select "15:00:00"
select select "1"
select select "15:00:00"
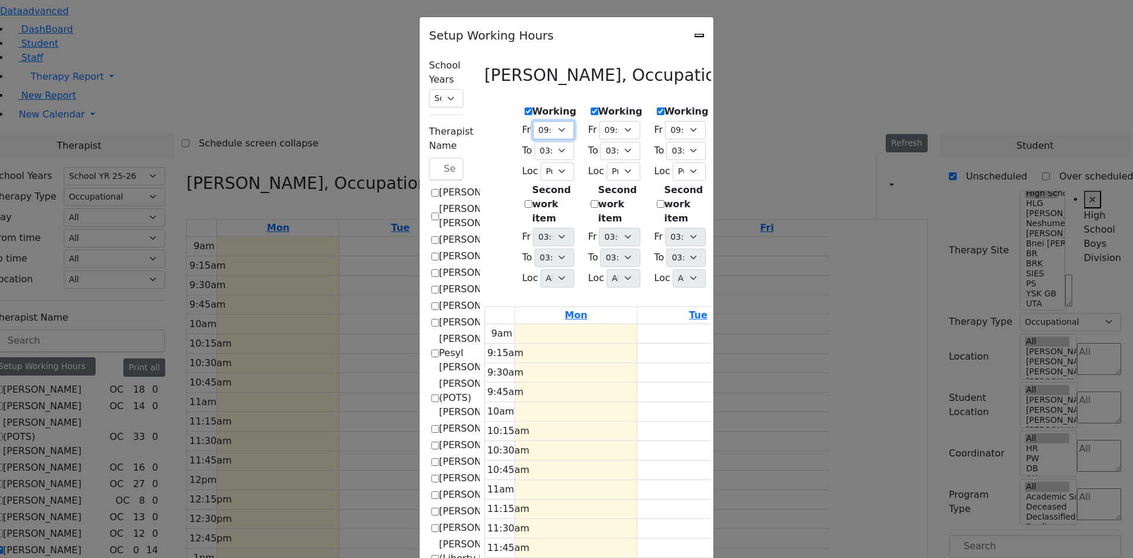
click at [533, 125] on select "09:00 AM 09:15 AM 09:30 AM 09:45 AM 10:00 AM 10:15 AM 10:30 AM 10:45 AM 11:00 A…" at bounding box center [553, 130] width 41 height 18
select select "09:30:00"
click at [533, 121] on select "09:00 AM 09:15 AM 09:30 AM 09:45 AM 10:00 AM 10:15 AM 10:30 AM 10:45 AM 11:00 A…" at bounding box center [553, 130] width 41 height 18
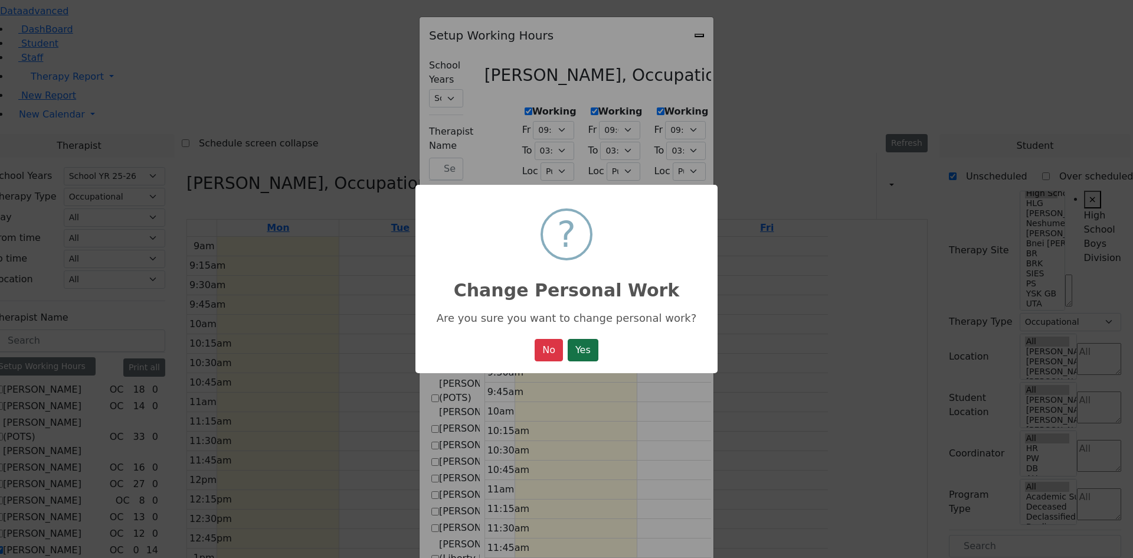
click at [580, 350] on button "Yes" at bounding box center [583, 350] width 31 height 22
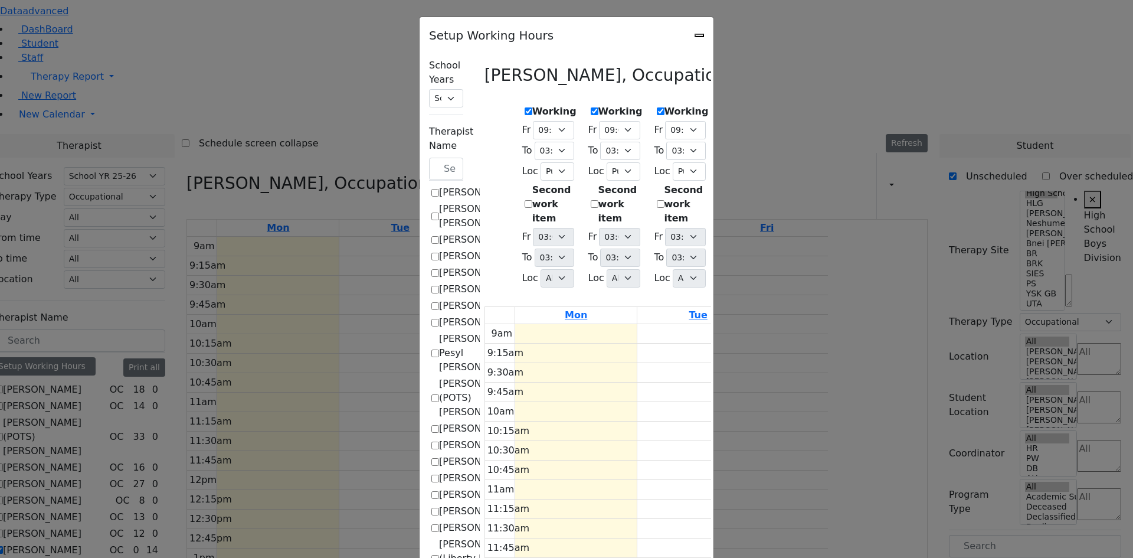
select select "09:30:00"
select select "15:00:00"
select select "1"
select select "15:00:00"
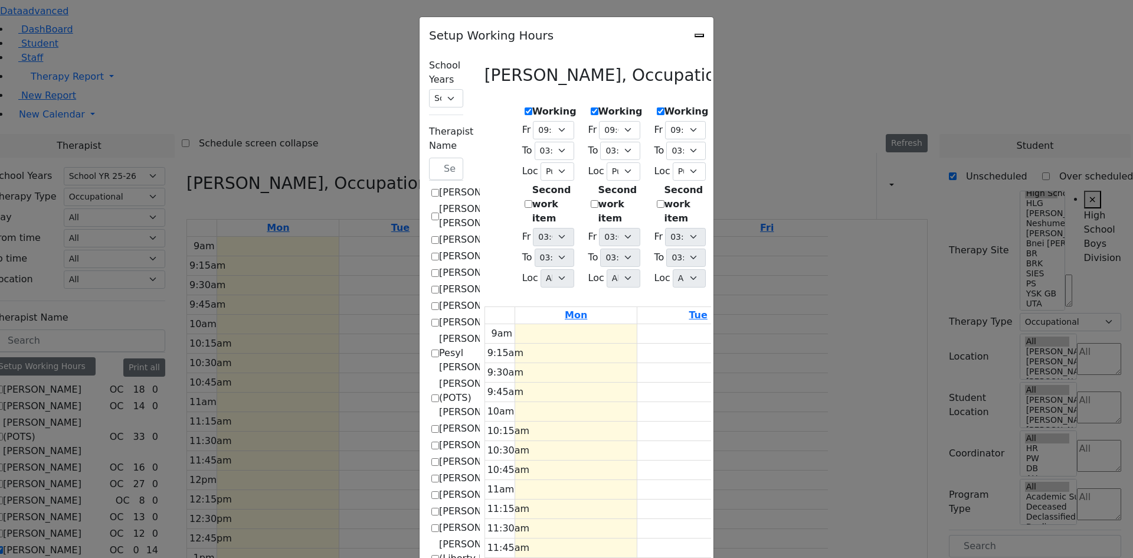
select select "15:00:00"
select select "1"
select select "15:00:00"
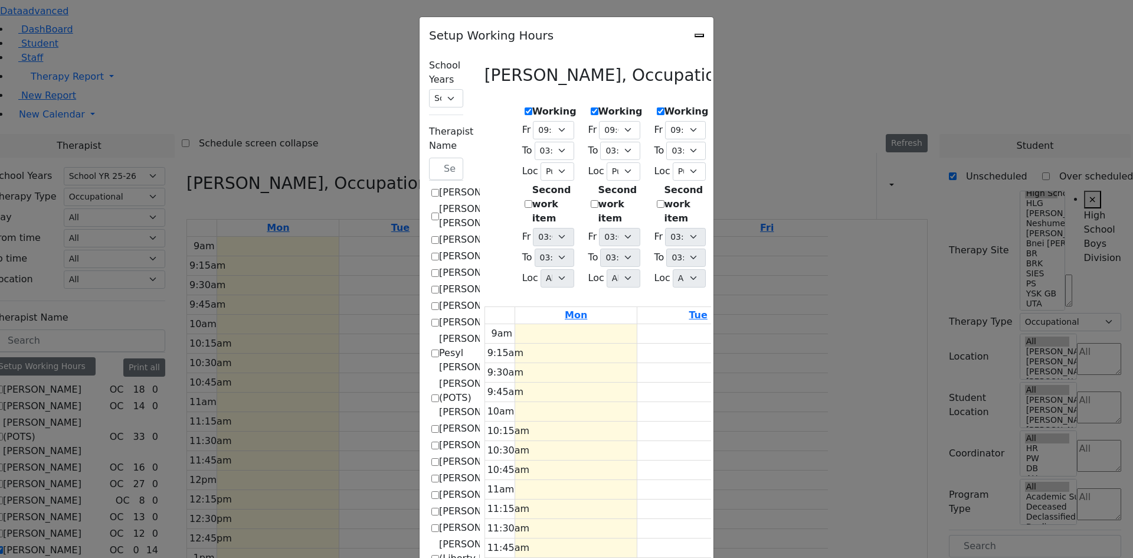
select select "1"
select select "15:00:00"
select select "1"
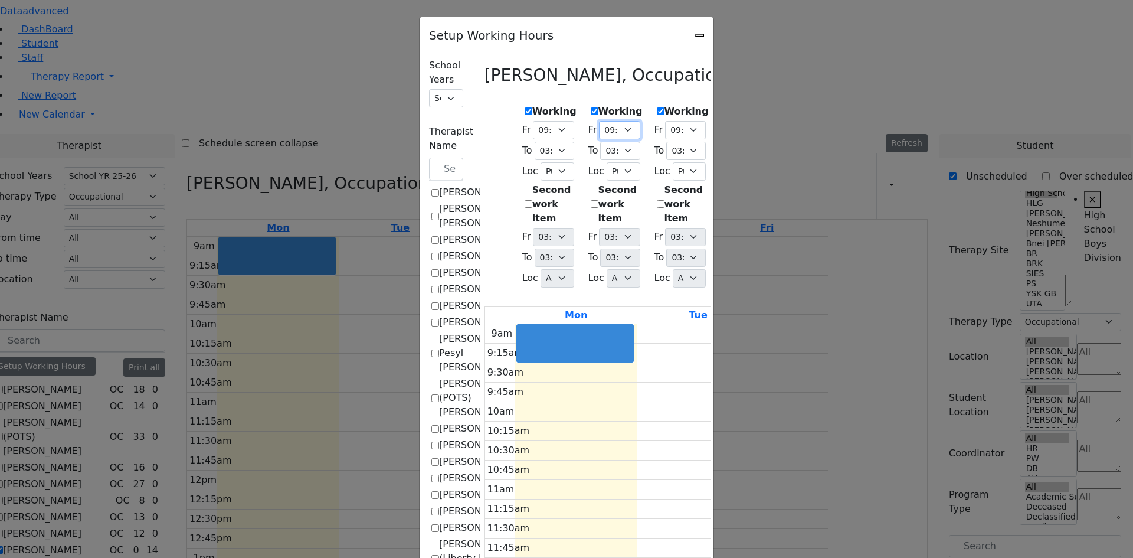
click at [599, 127] on select "09:00 AM 09:15 AM 09:30 AM 09:45 AM 10:00 AM 10:15 AM 10:30 AM 10:45 AM 11:00 A…" at bounding box center [619, 130] width 41 height 18
click at [599, 121] on select "09:00 AM 09:15 AM 09:30 AM 09:45 AM 10:00 AM 10:15 AM 10:30 AM 10:45 AM 11:00 A…" at bounding box center [619, 130] width 41 height 18
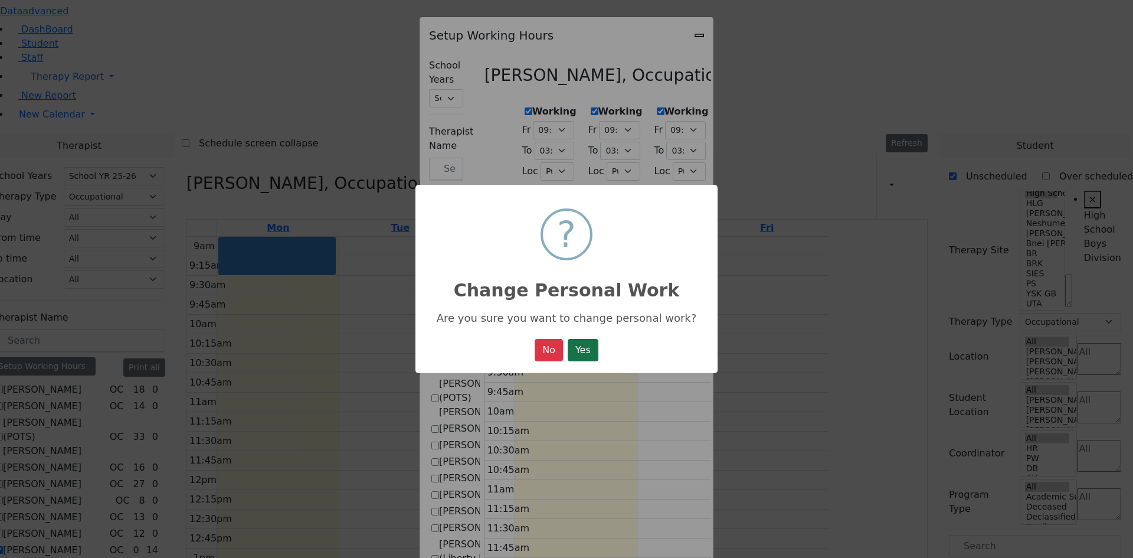
click at [599, 353] on button "Yes" at bounding box center [583, 350] width 31 height 22
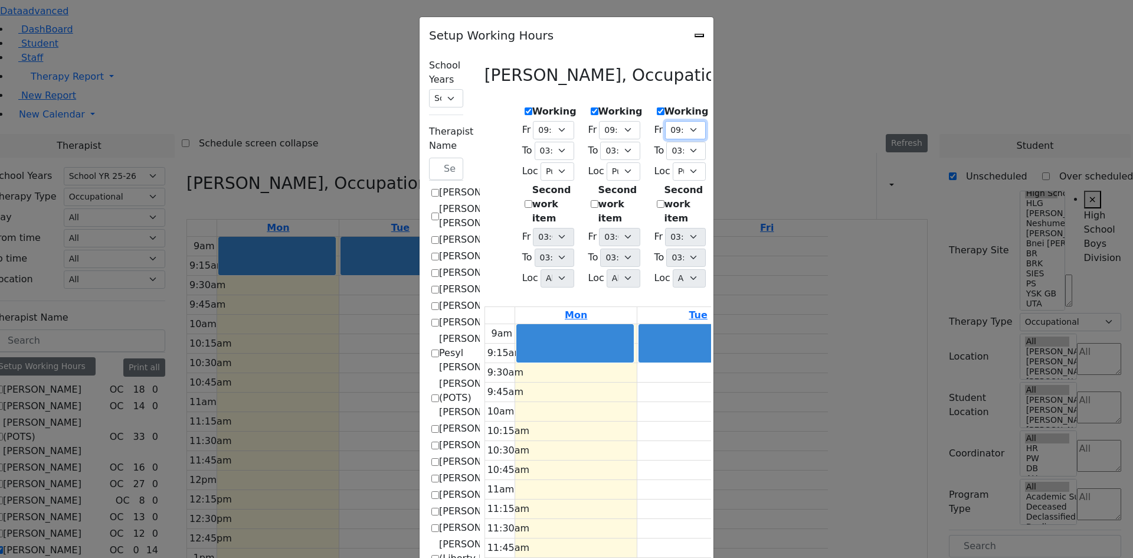
click at [699, 127] on select "09:00 AM 09:15 AM 09:30 AM 09:45 AM 10:00 AM 10:15 AM 10:30 AM 10:45 AM 11:00 A…" at bounding box center [685, 130] width 41 height 18
click at [665, 121] on select "09:00 AM 09:15 AM 09:30 AM 09:45 AM 10:00 AM 10:15 AM 10:30 AM 10:45 AM 11:00 A…" at bounding box center [685, 130] width 41 height 18
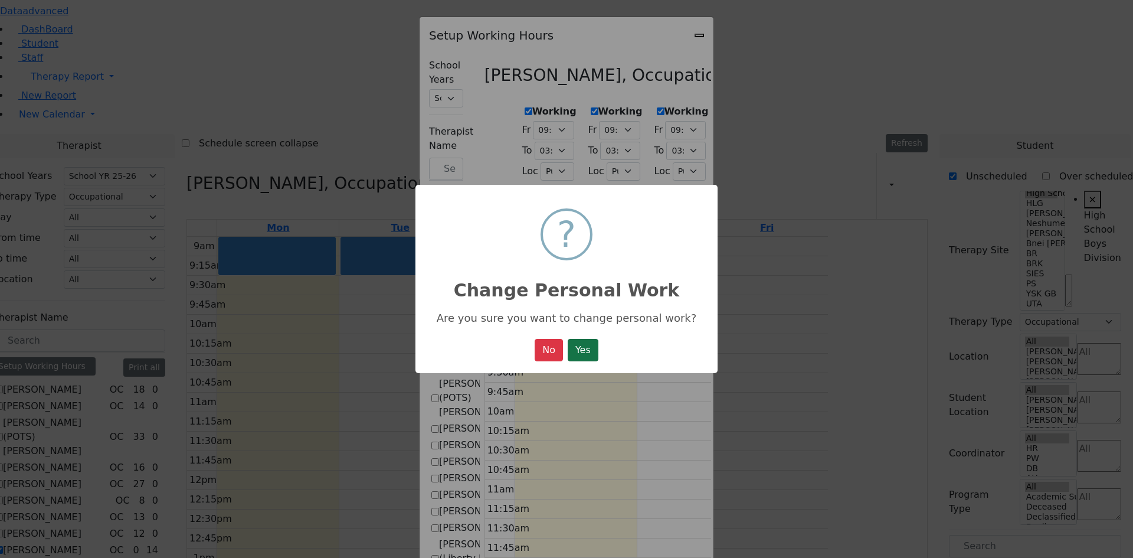
click at [576, 358] on button "Yes" at bounding box center [583, 350] width 31 height 22
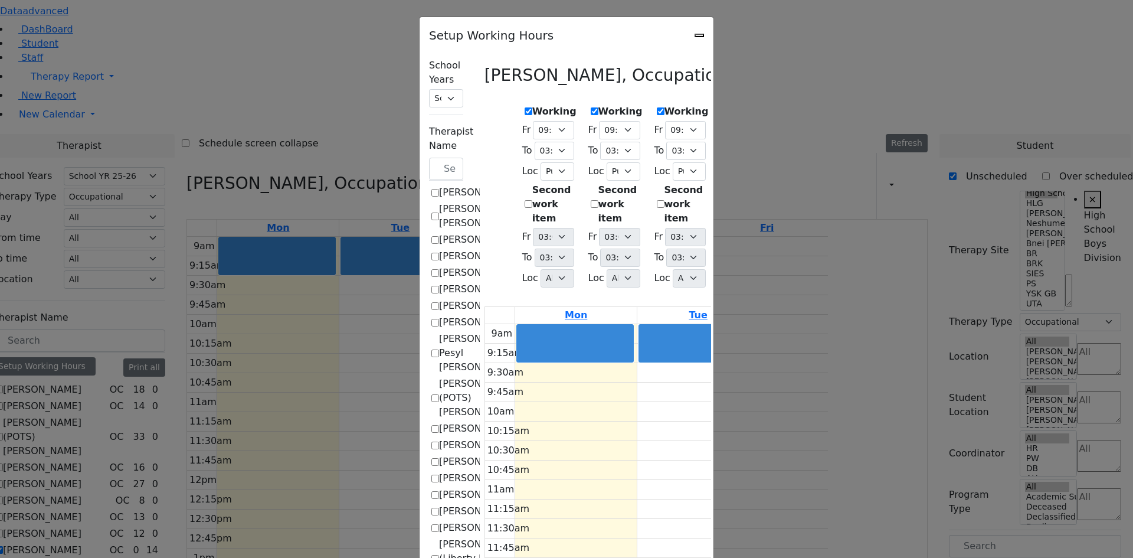
click at [772, 126] on select "09:00 AM 09:15 AM 09:30 AM 09:45 AM 10:00 AM 10:15 AM 10:30 AM 10:45 AM 11:00 A…" at bounding box center [751, 130] width 41 height 18
click at [733, 121] on select "09:00 AM 09:15 AM 09:30 AM 09:45 AM 10:00 AM 10:15 AM 10:30 AM 10:45 AM 11:00 A…" at bounding box center [751, 130] width 41 height 18
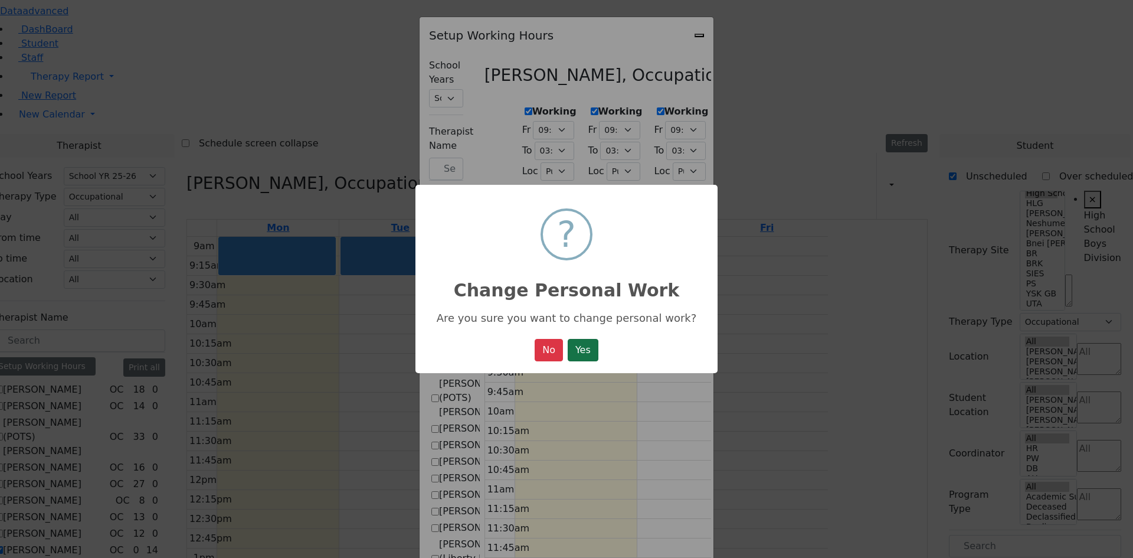
click at [599, 354] on button "Yes" at bounding box center [583, 350] width 31 height 22
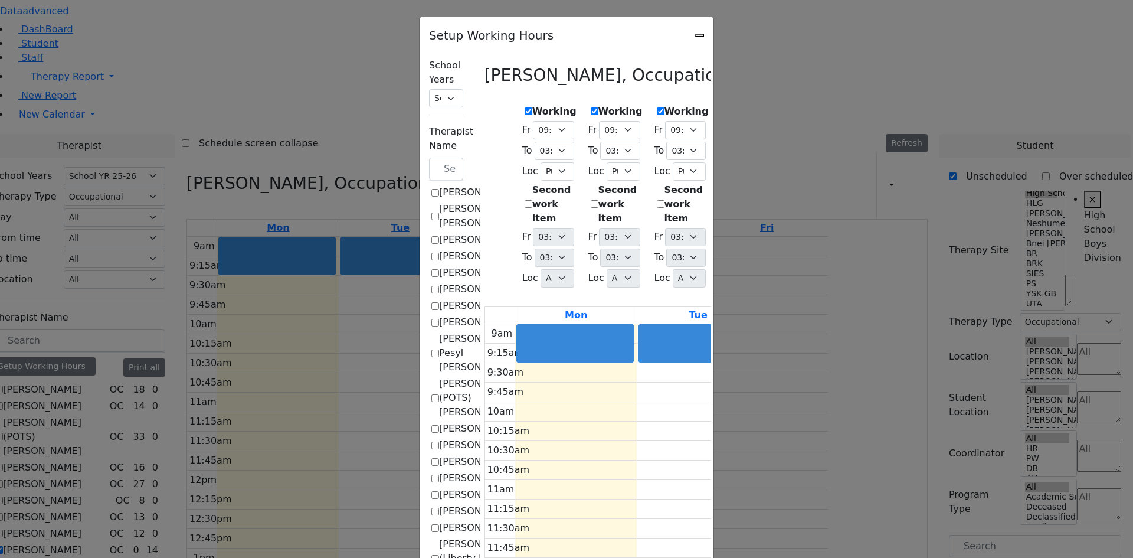
click at [838, 125] on select "09:00 AM 09:15 AM 09:30 AM 09:45 AM 10:00 AM 10:15 AM 10:30 AM 10:45 AM 11:00 A…" at bounding box center [818, 130] width 41 height 18
click at [838, 121] on select "09:00 AM 09:15 AM 09:30 AM 09:45 AM 10:00 AM 10:15 AM 10:30 AM 10:45 AM 11:00 A…" at bounding box center [818, 130] width 41 height 18
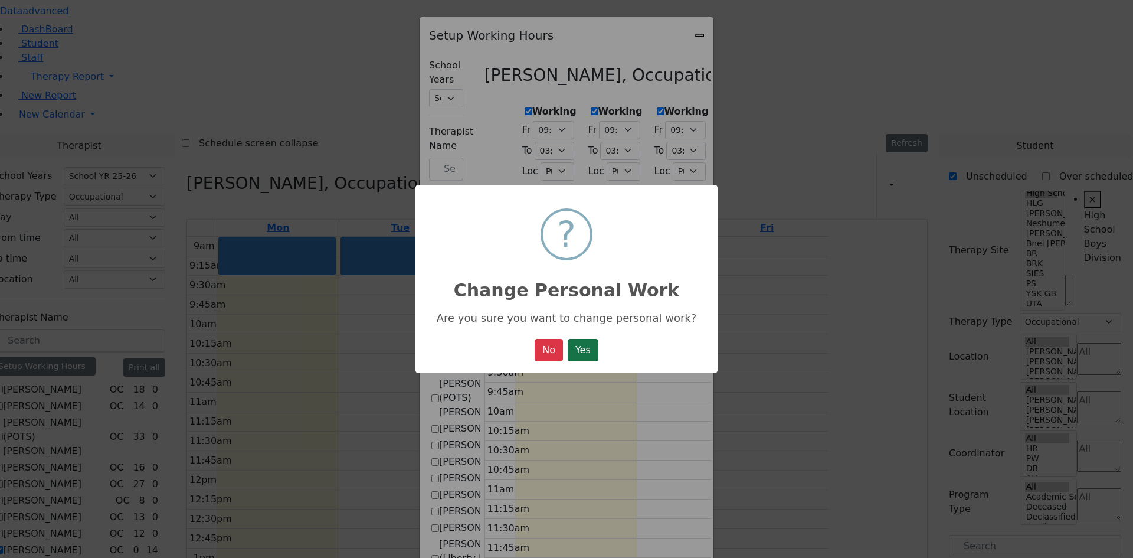
click at [589, 354] on button "Yes" at bounding box center [583, 350] width 31 height 22
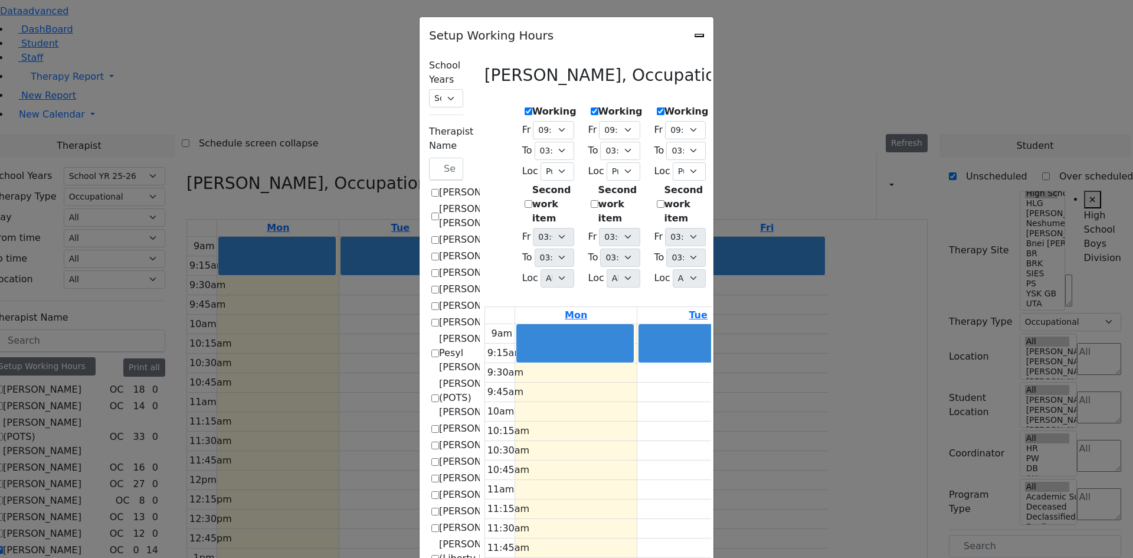
click at [700, 35] on icon "Close" at bounding box center [700, 35] width 0 height 0
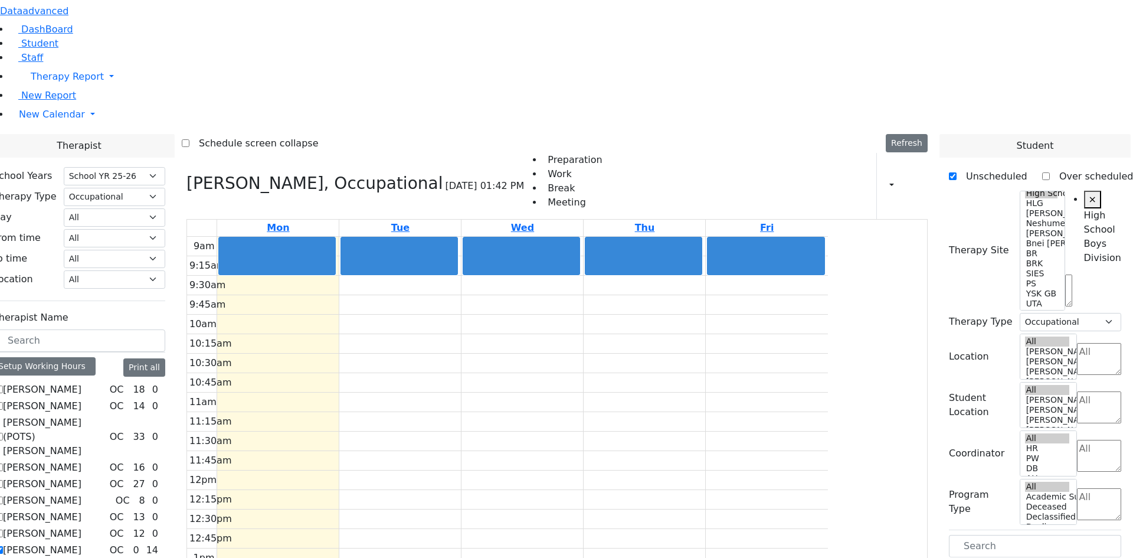
drag, startPoint x: 1003, startPoint y: 297, endPoint x: 411, endPoint y: 129, distance: 615.6
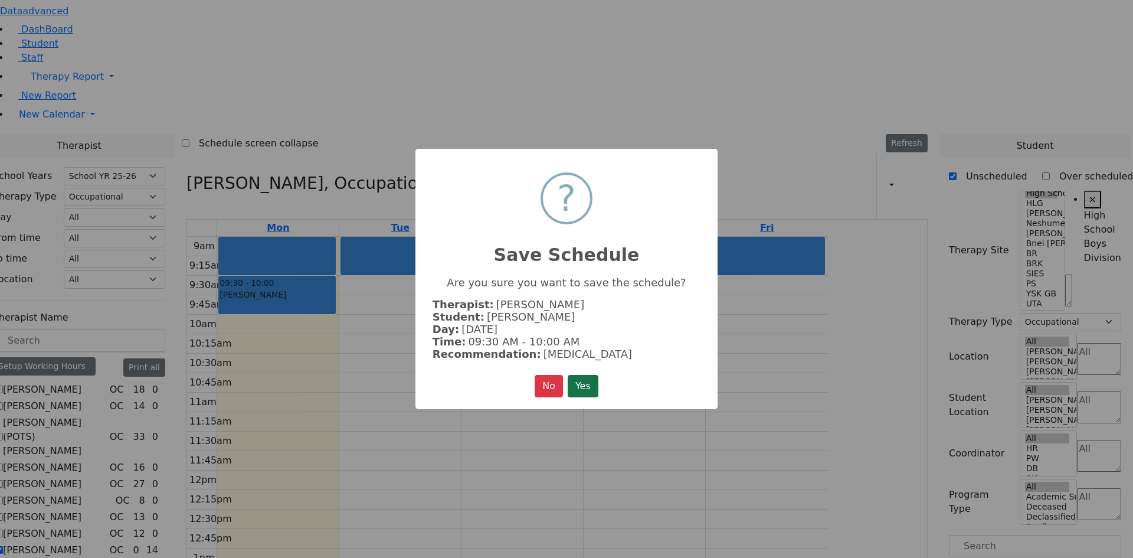
click at [585, 381] on button "Yes" at bounding box center [583, 386] width 31 height 22
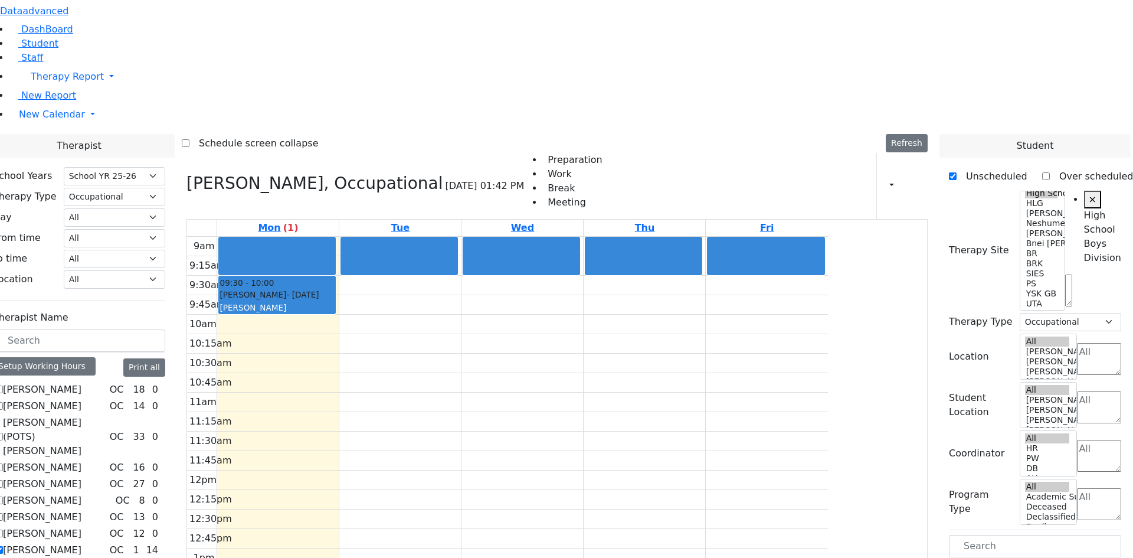
drag, startPoint x: 1009, startPoint y: 300, endPoint x: 646, endPoint y: 123, distance: 403.4
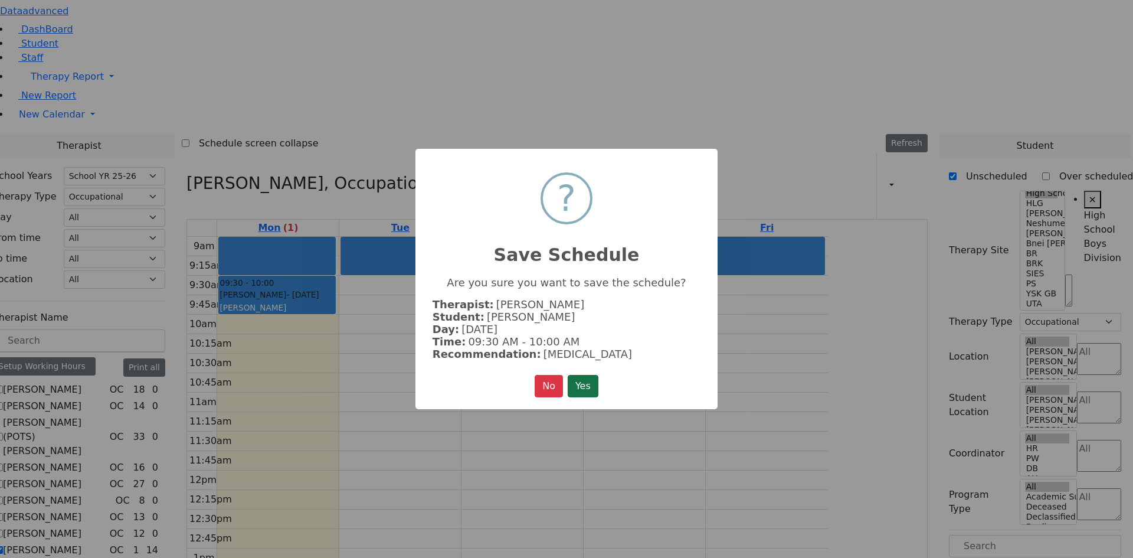
click at [592, 380] on button "Yes" at bounding box center [583, 386] width 31 height 22
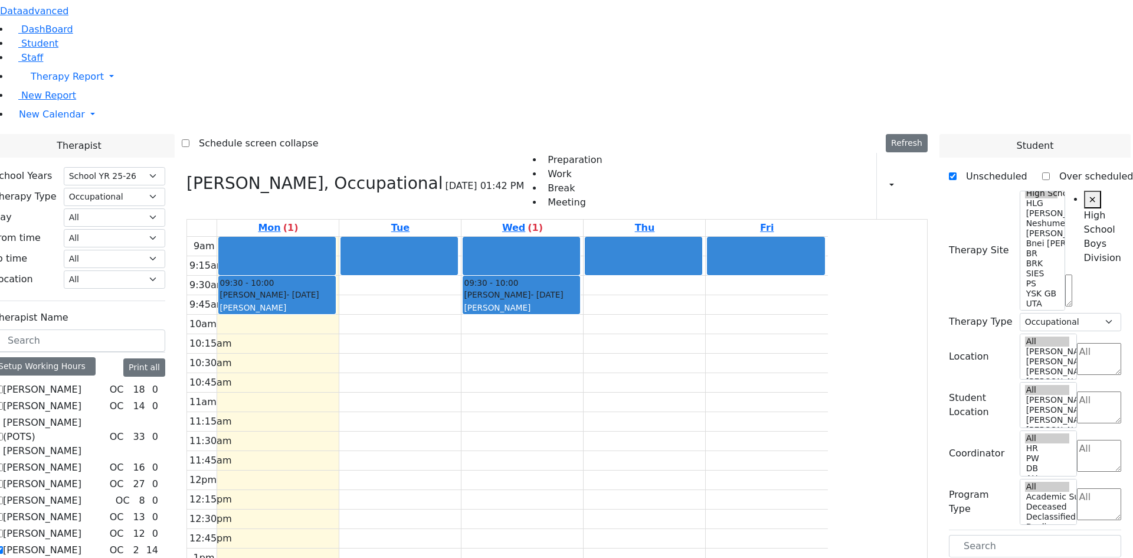
drag, startPoint x: 1002, startPoint y: 342, endPoint x: 539, endPoint y: 131, distance: 509.1
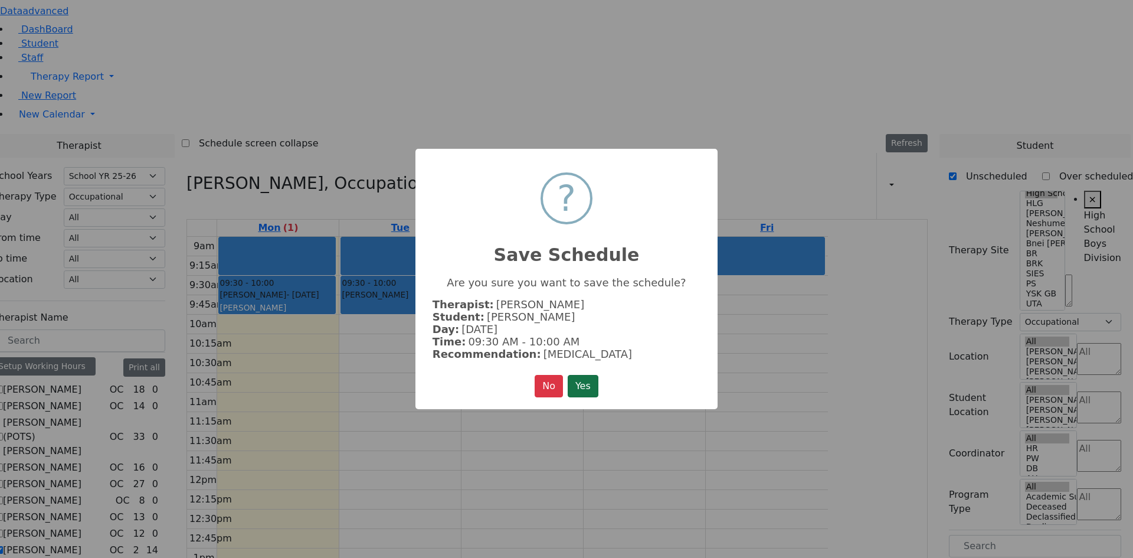
click at [588, 383] on button "Yes" at bounding box center [583, 386] width 31 height 22
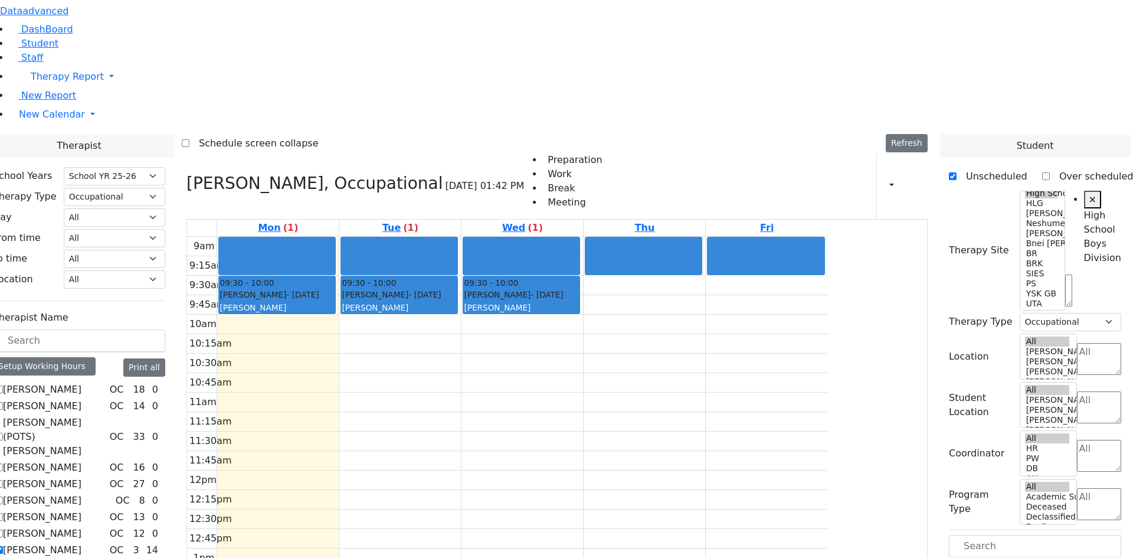
drag, startPoint x: 1012, startPoint y: 339, endPoint x: 772, endPoint y: 126, distance: 322.0
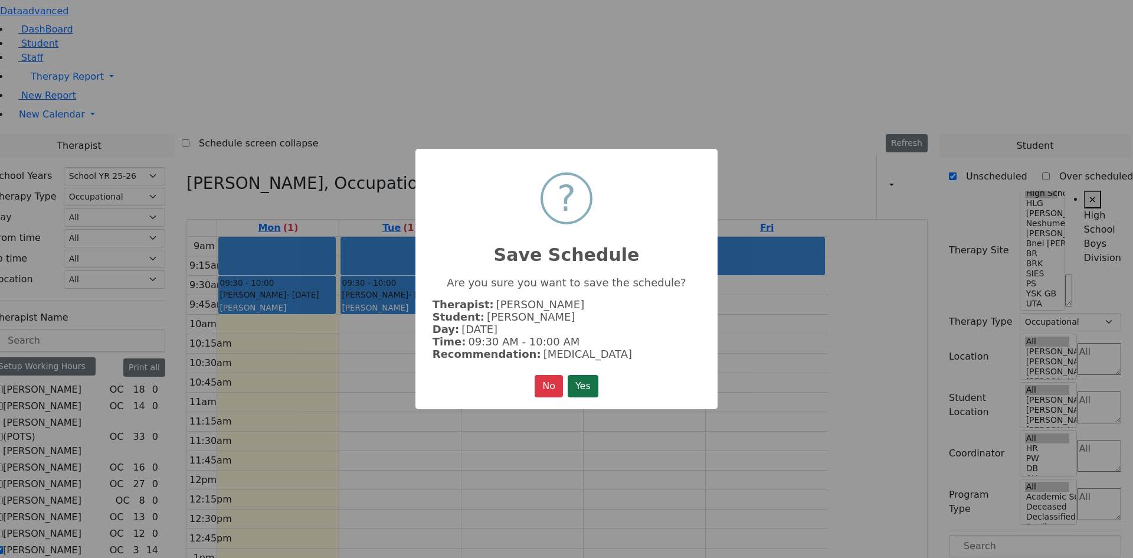
click at [592, 383] on button "Yes" at bounding box center [583, 386] width 31 height 22
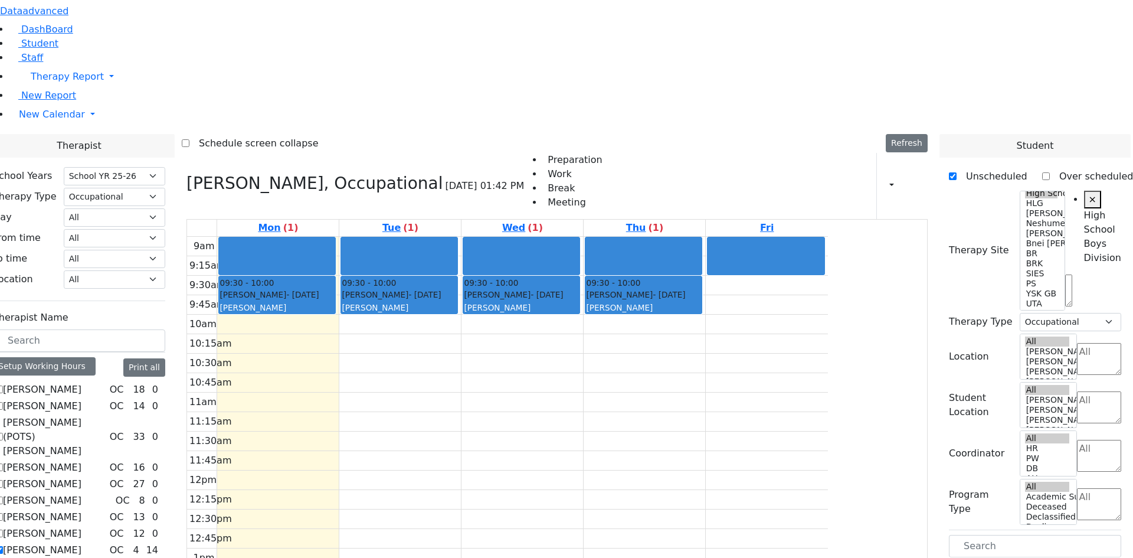
drag, startPoint x: 989, startPoint y: 432, endPoint x: 416, endPoint y: 165, distance: 632.3
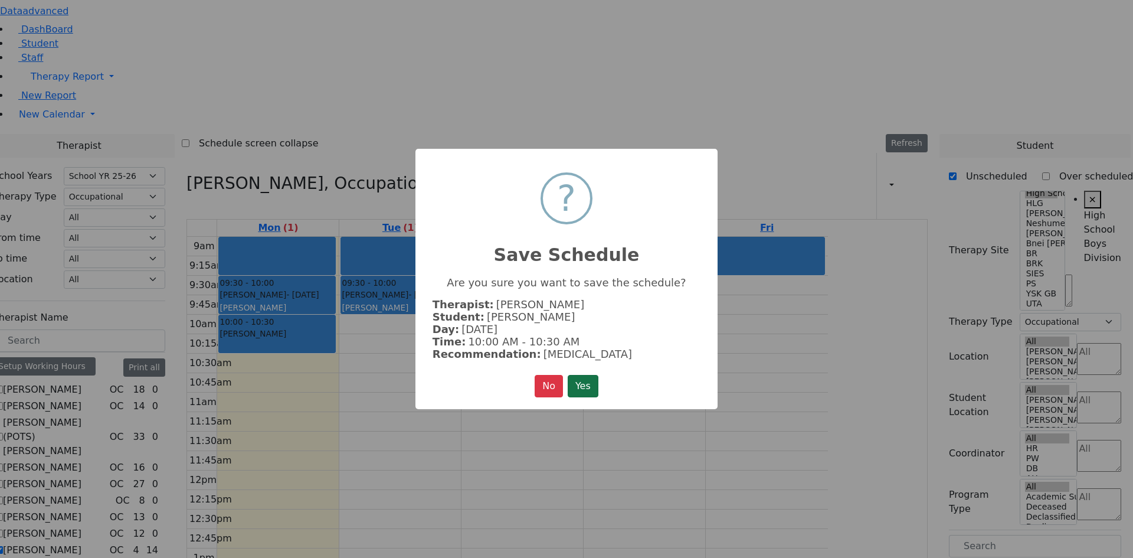
click at [593, 388] on button "Yes" at bounding box center [583, 386] width 31 height 22
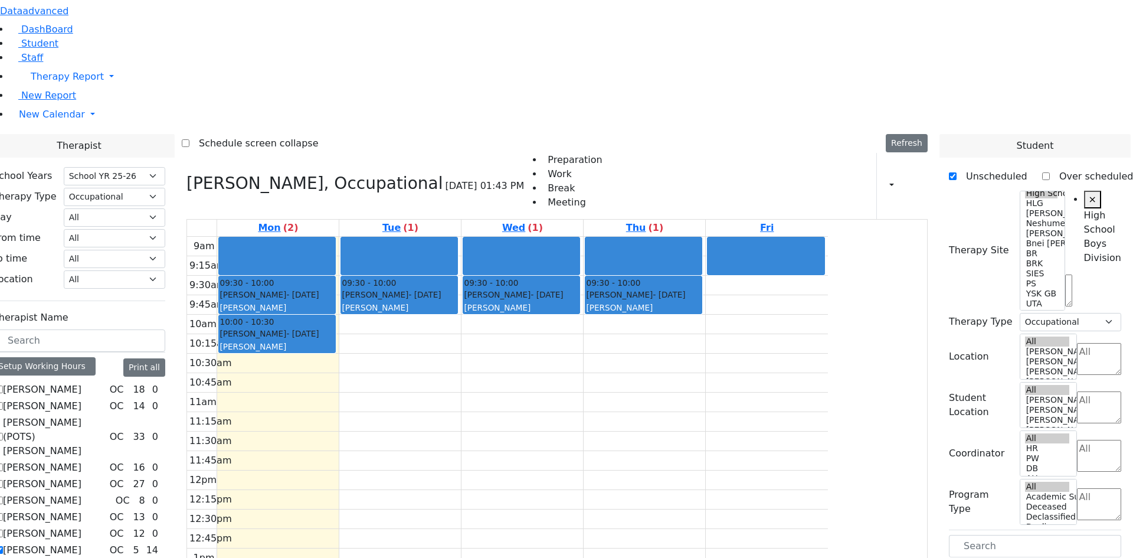
drag, startPoint x: 1011, startPoint y: 431, endPoint x: 643, endPoint y: 165, distance: 454.2
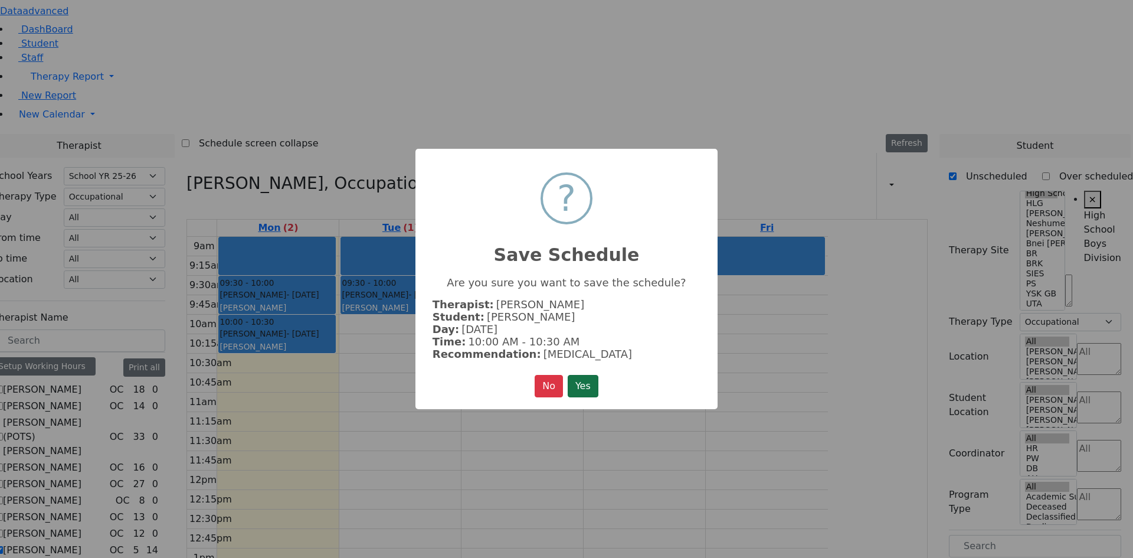
click at [597, 378] on button "Yes" at bounding box center [583, 386] width 31 height 22
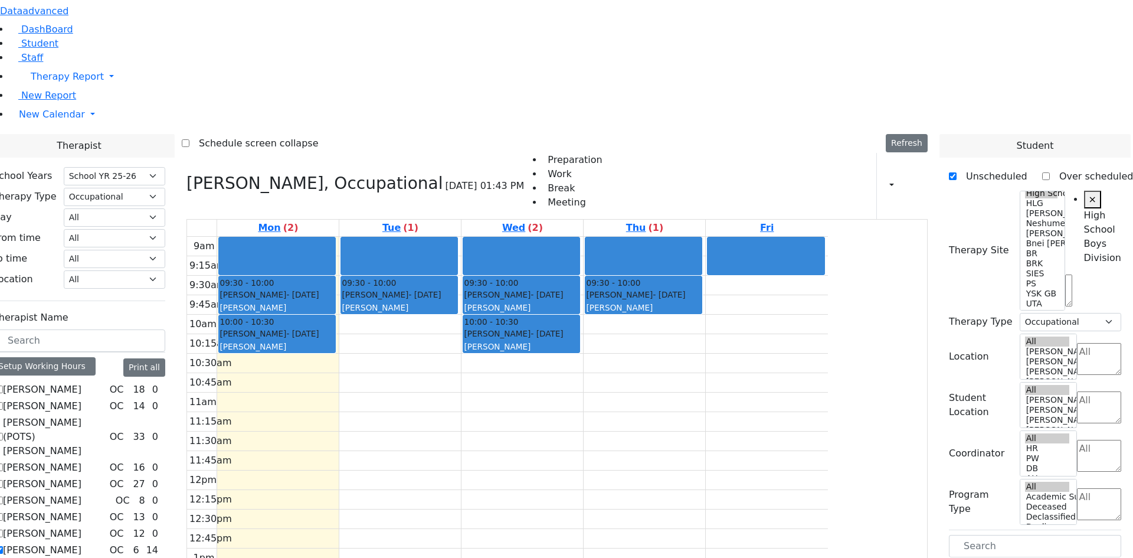
drag, startPoint x: 1022, startPoint y: 435, endPoint x: 474, endPoint y: 167, distance: 609.6
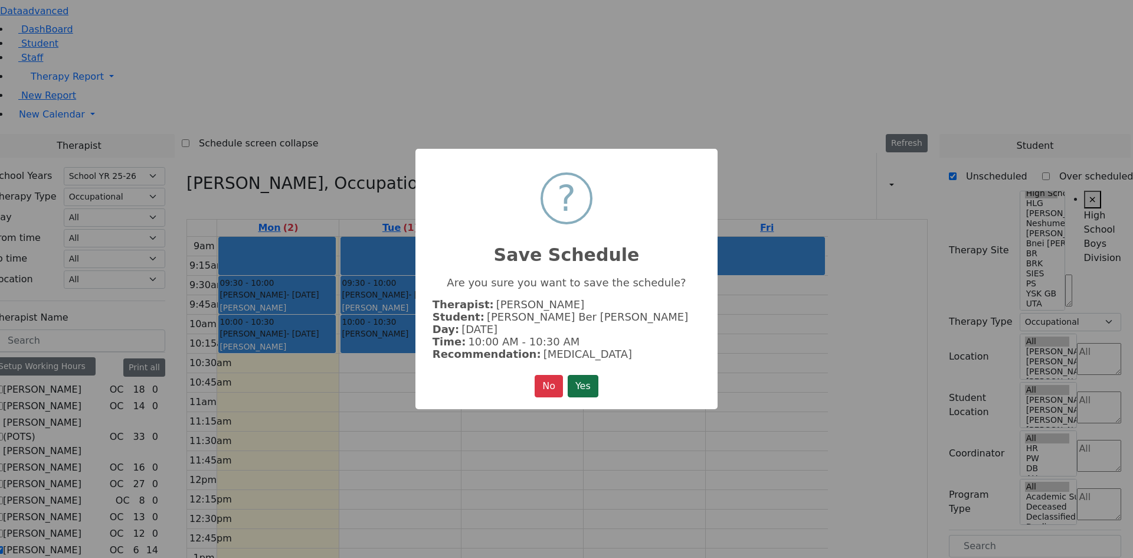
click at [599, 375] on button "Yes" at bounding box center [583, 386] width 31 height 22
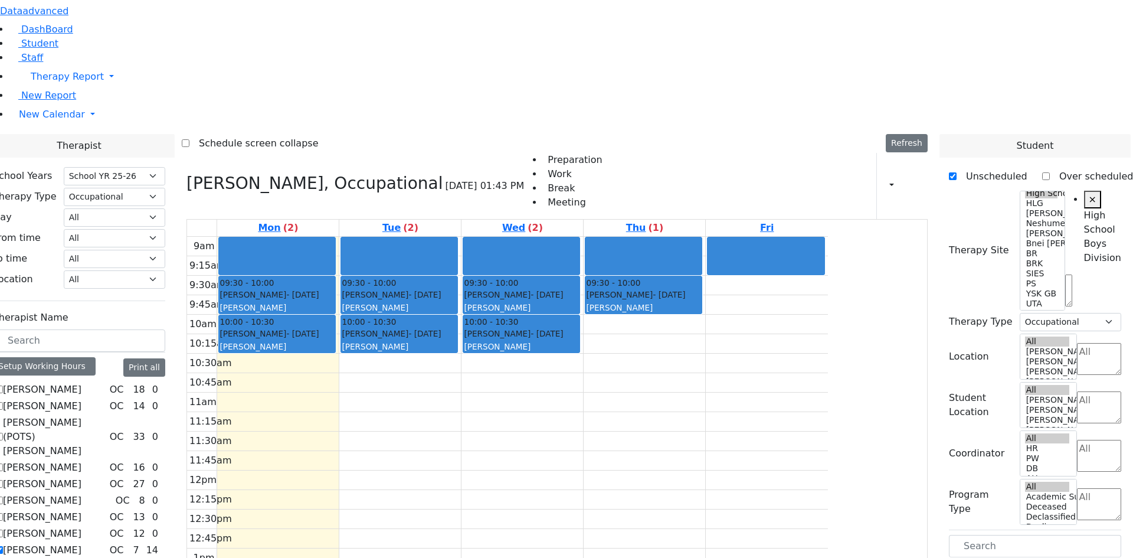
drag, startPoint x: 1002, startPoint y: 433, endPoint x: 792, endPoint y: 159, distance: 345.3
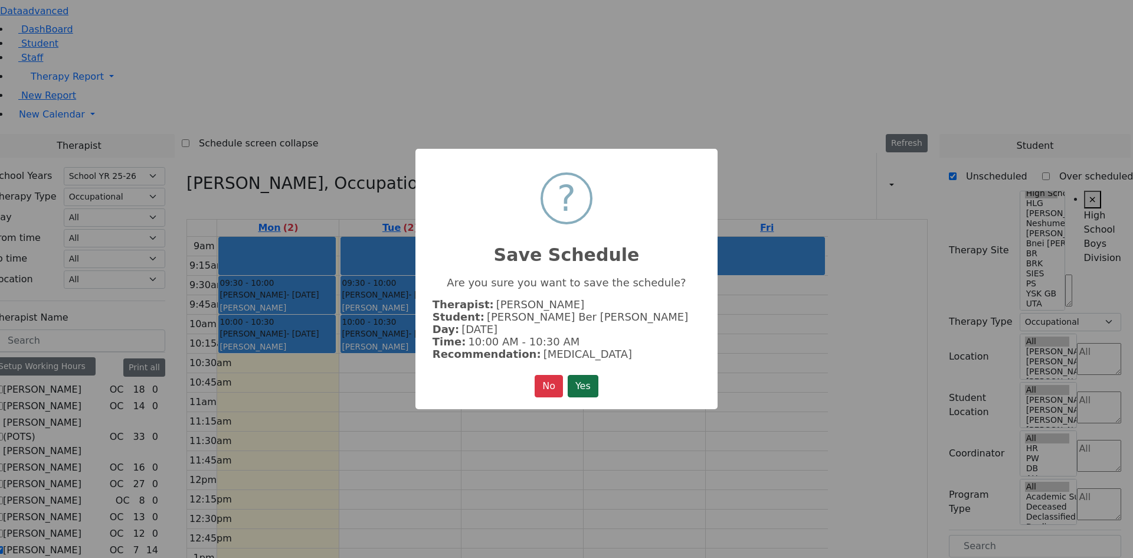
click at [582, 386] on button "Yes" at bounding box center [583, 386] width 31 height 22
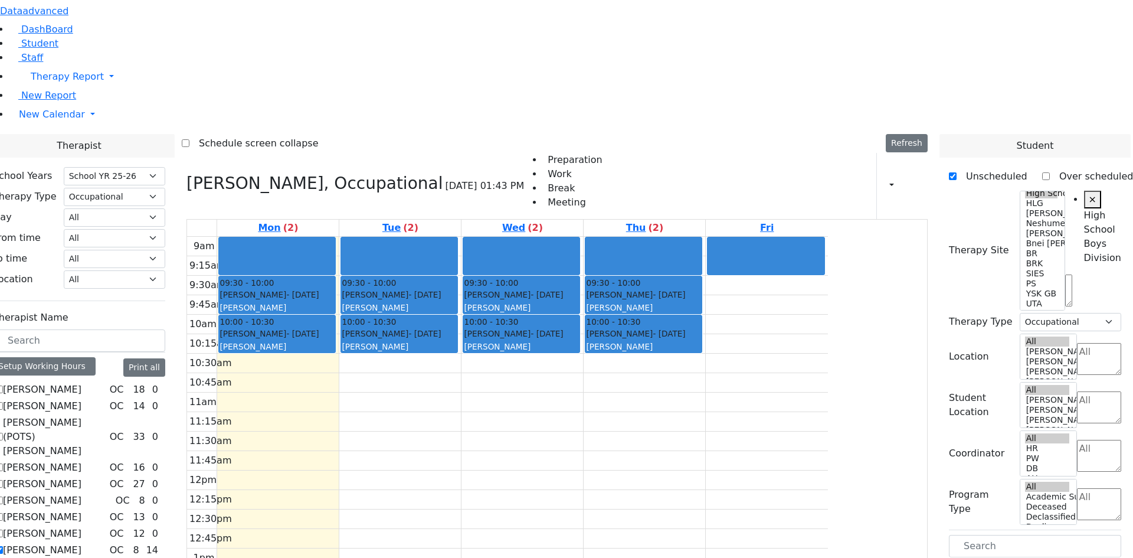
drag, startPoint x: 1006, startPoint y: 479, endPoint x: 389, endPoint y: 201, distance: 676.7
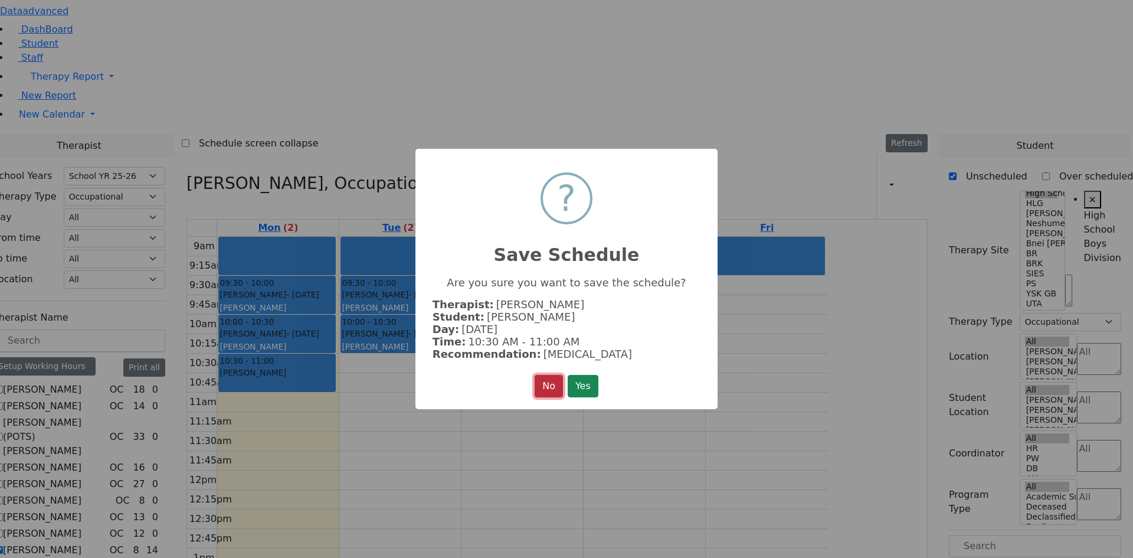
click at [555, 375] on button "No" at bounding box center [549, 386] width 28 height 22
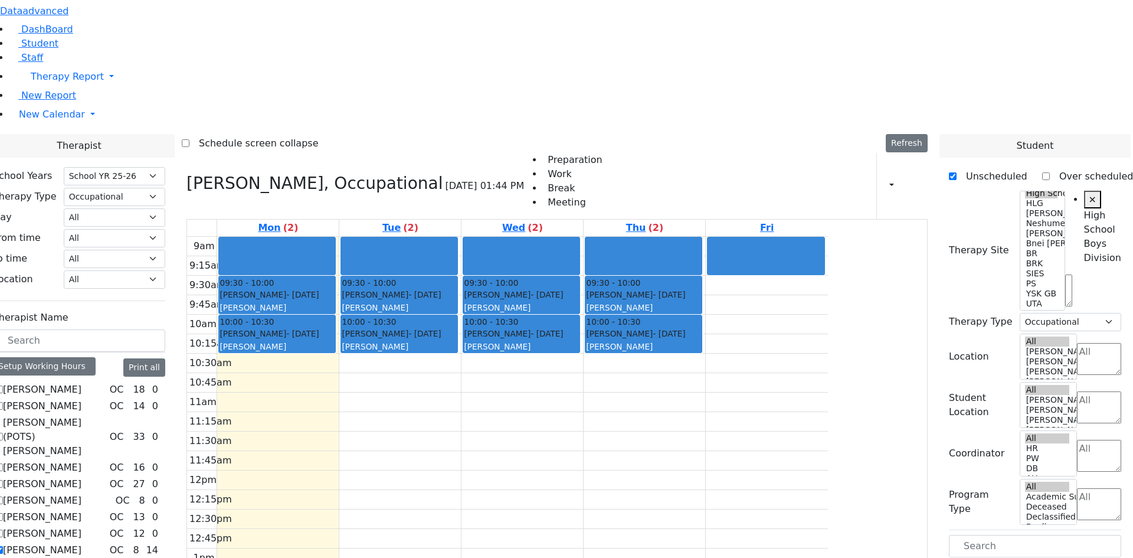
drag, startPoint x: 996, startPoint y: 477, endPoint x: 422, endPoint y: 260, distance: 614.1
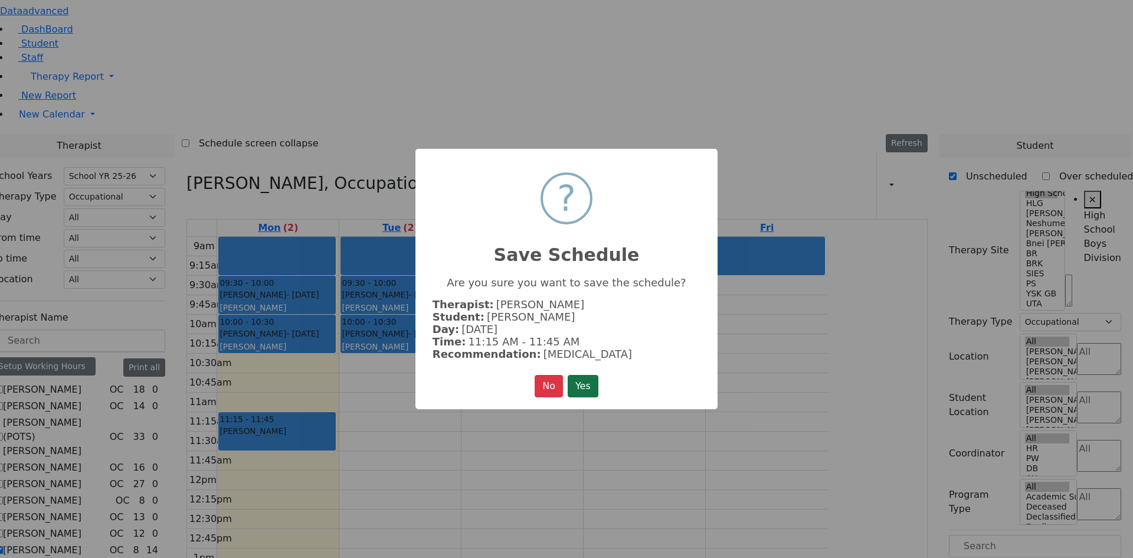
click at [586, 384] on button "Yes" at bounding box center [583, 386] width 31 height 22
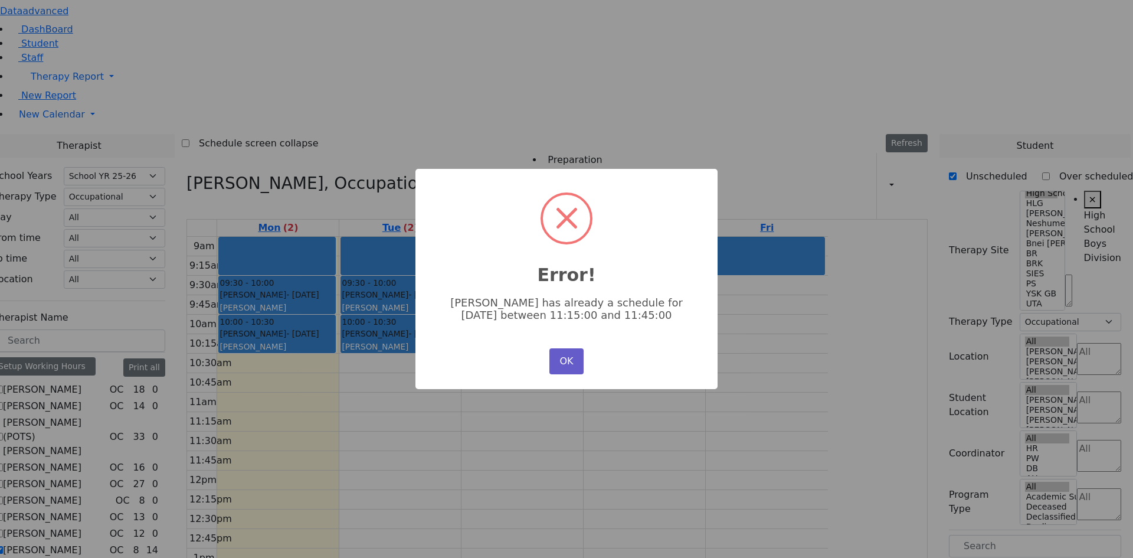
click at [577, 350] on button "OK" at bounding box center [567, 361] width 34 height 26
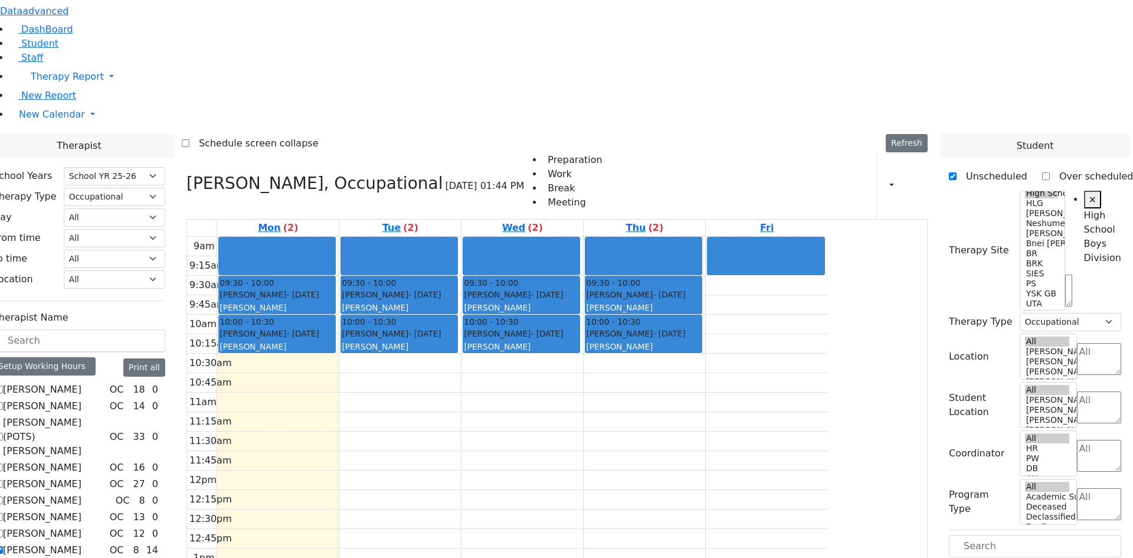
drag, startPoint x: 980, startPoint y: 475, endPoint x: 533, endPoint y: 241, distance: 504.4
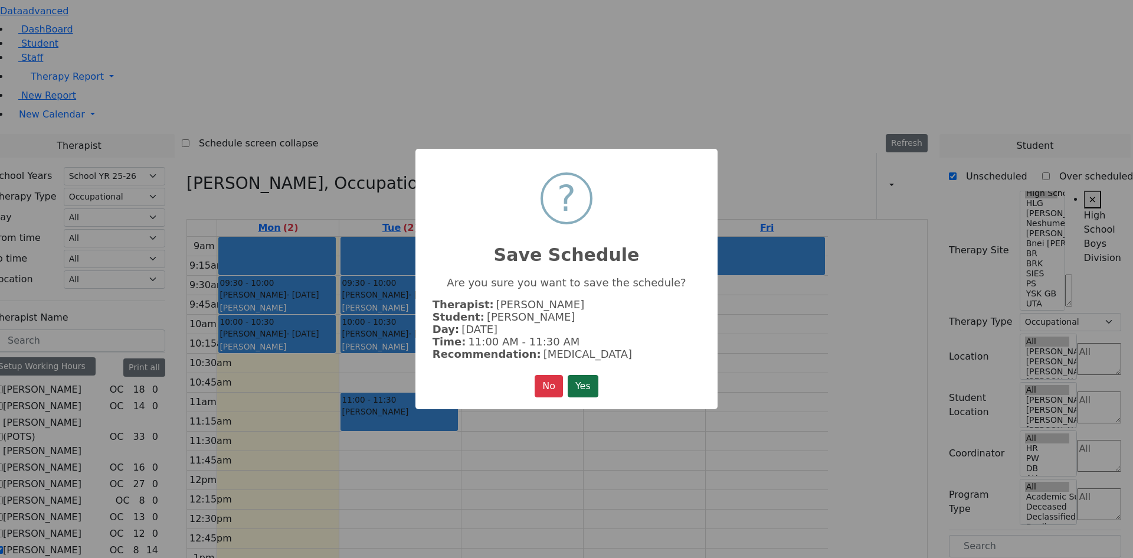
click at [583, 378] on button "Yes" at bounding box center [583, 386] width 31 height 22
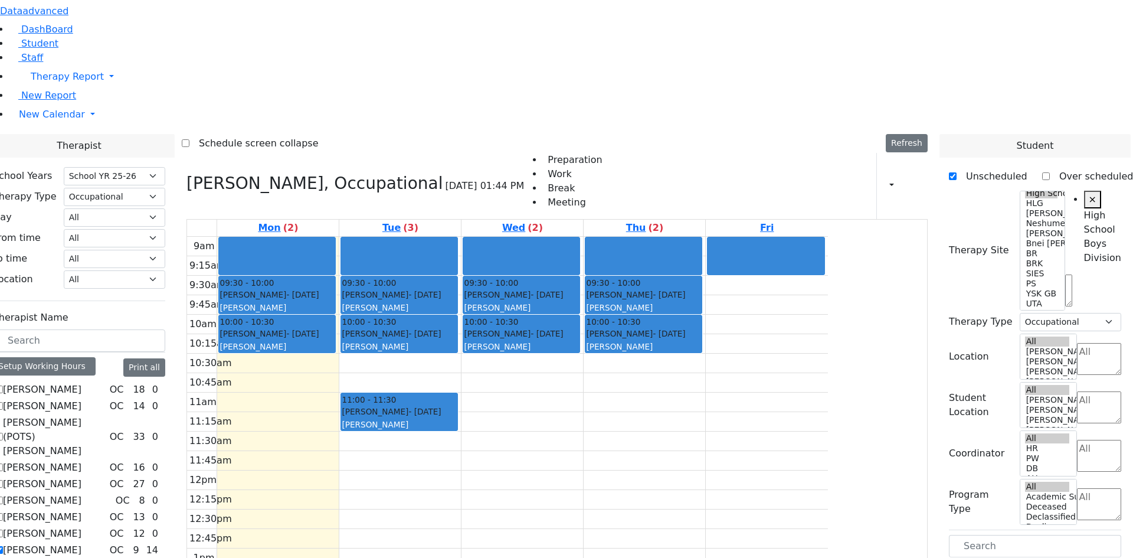
drag, startPoint x: 988, startPoint y: 475, endPoint x: 651, endPoint y: 242, distance: 410.0
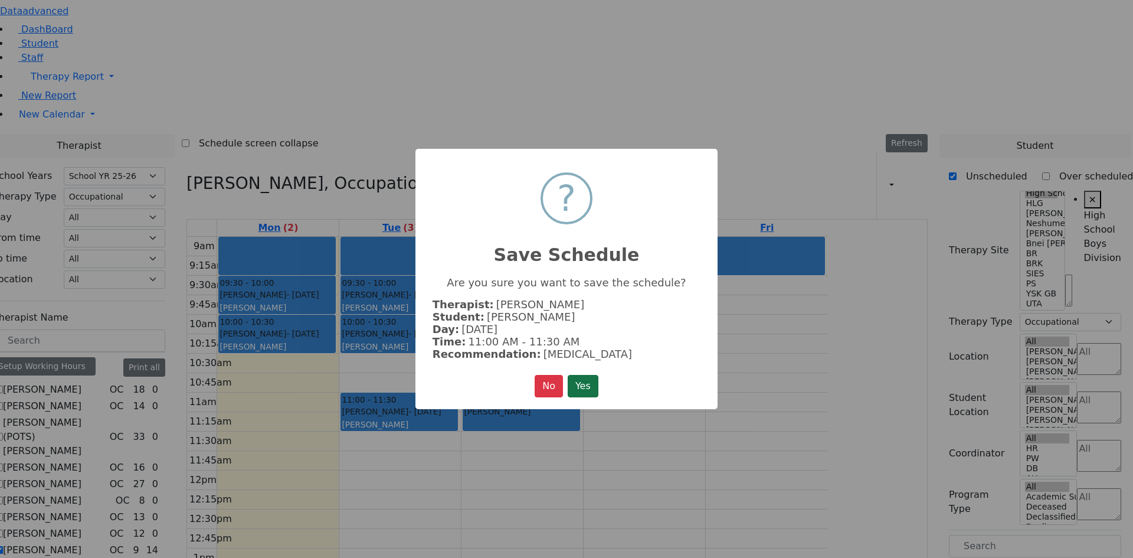
click at [592, 378] on button "Yes" at bounding box center [583, 386] width 31 height 22
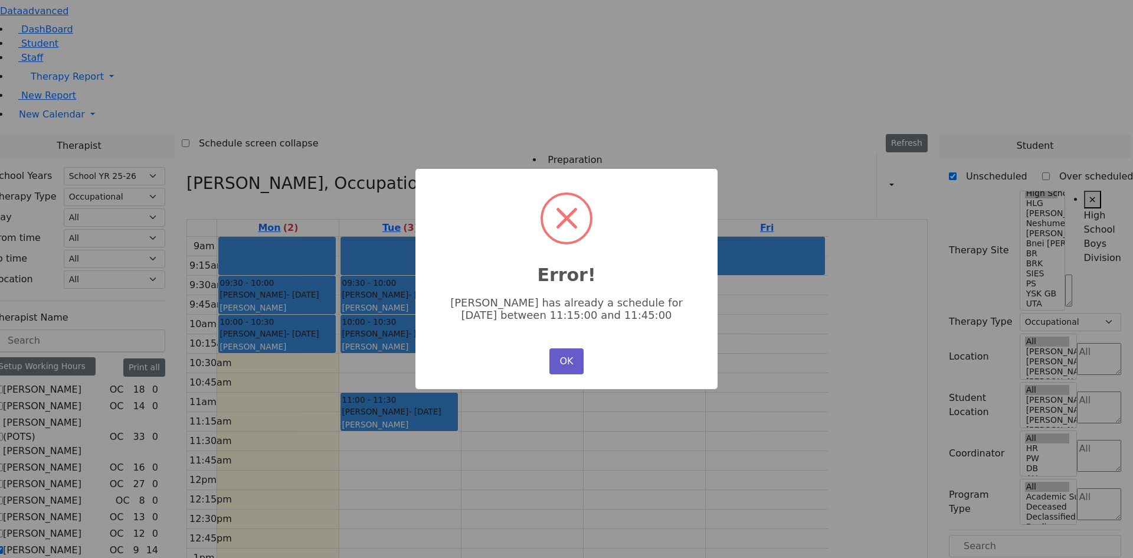
click at [566, 358] on button "OK" at bounding box center [567, 361] width 34 height 26
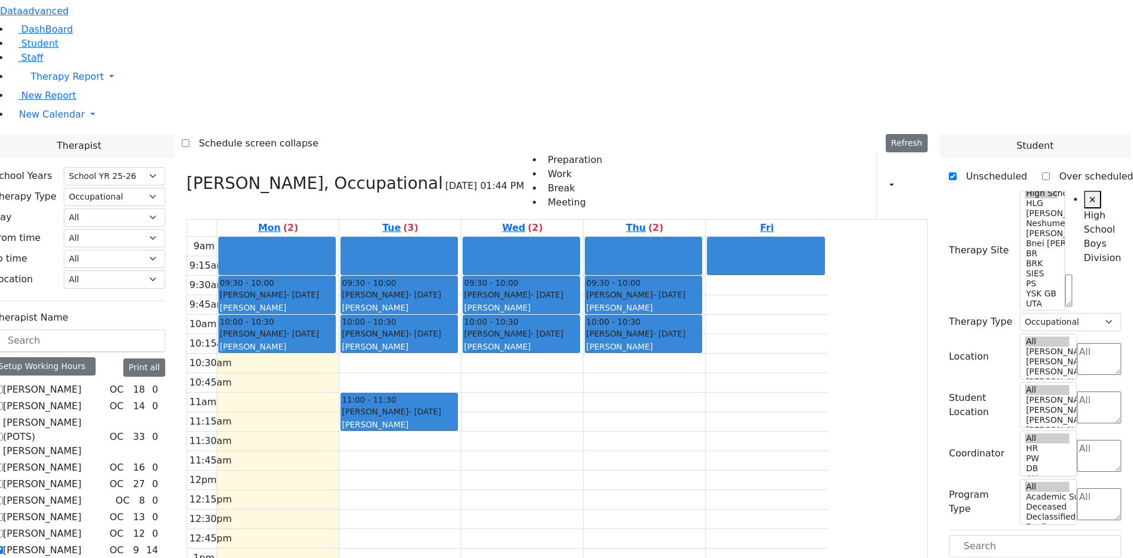
drag, startPoint x: 1005, startPoint y: 478, endPoint x: 651, endPoint y: 279, distance: 405.7
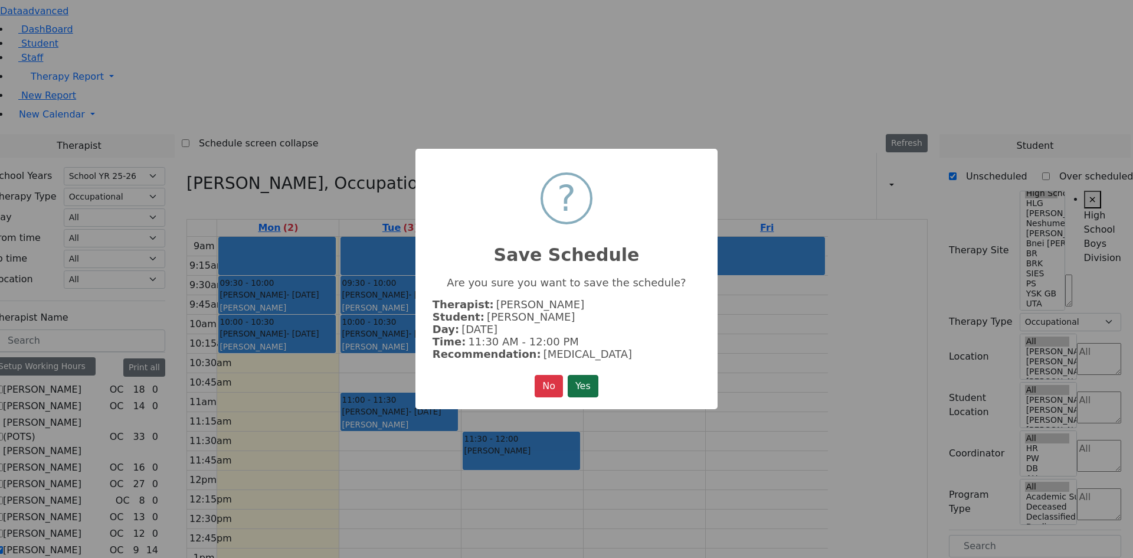
click at [583, 380] on button "Yes" at bounding box center [583, 386] width 31 height 22
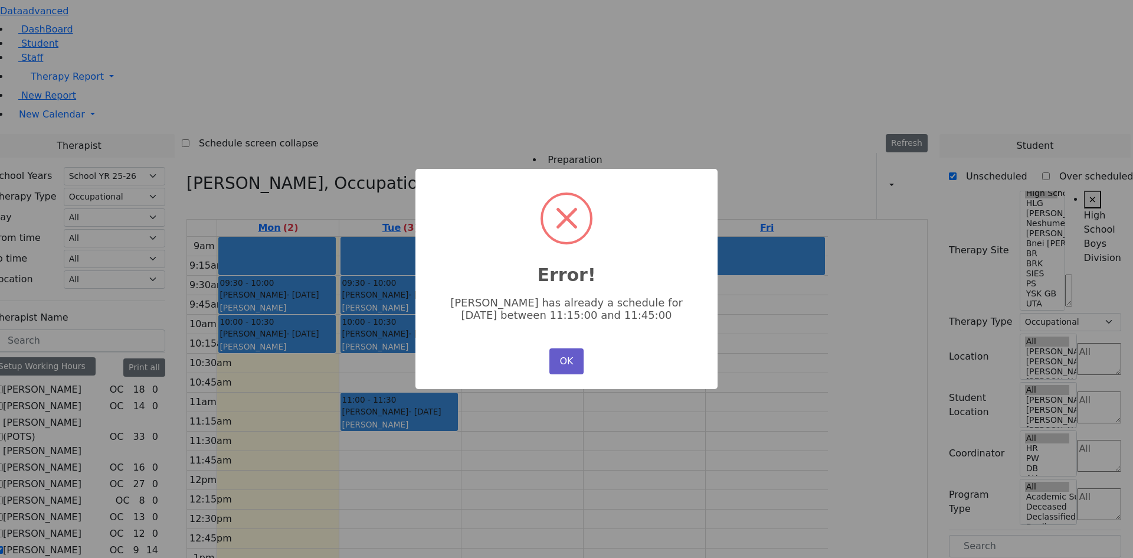
click at [574, 362] on button "OK" at bounding box center [567, 361] width 34 height 26
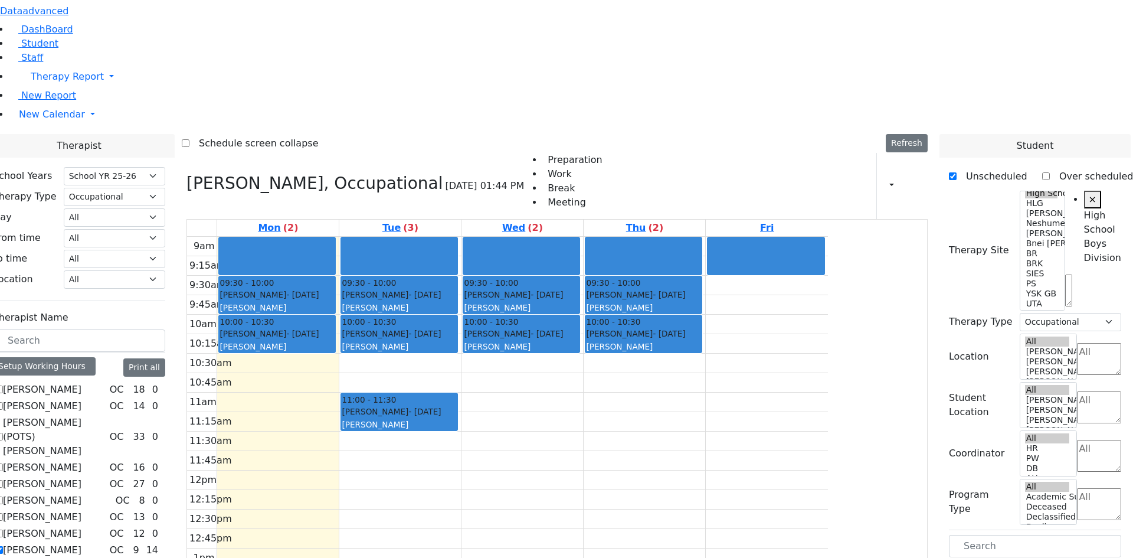
drag, startPoint x: 998, startPoint y: 475, endPoint x: 662, endPoint y: 365, distance: 353.6
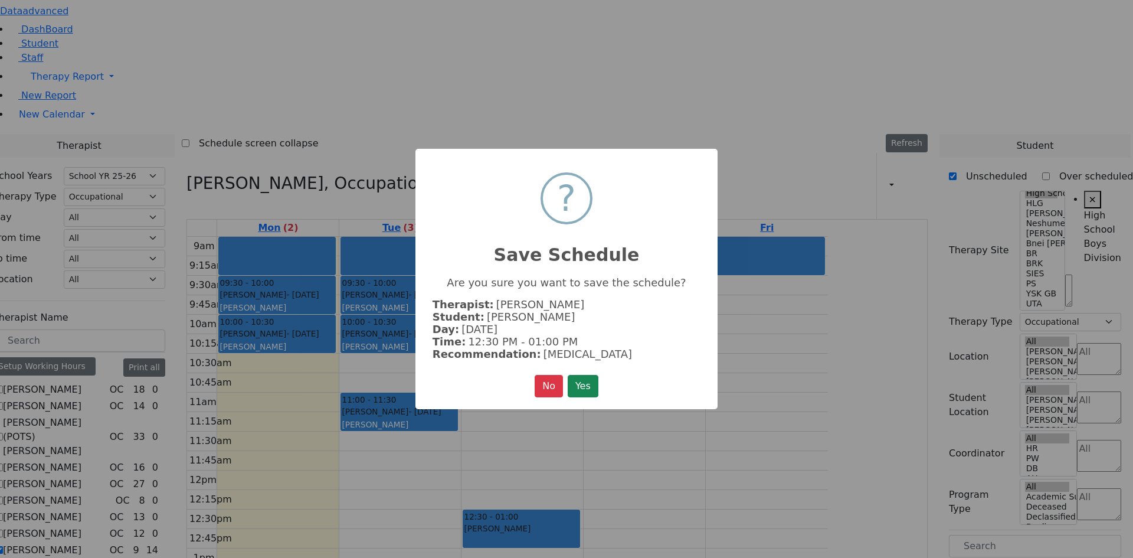
click at [572, 387] on button "Yes" at bounding box center [583, 386] width 31 height 22
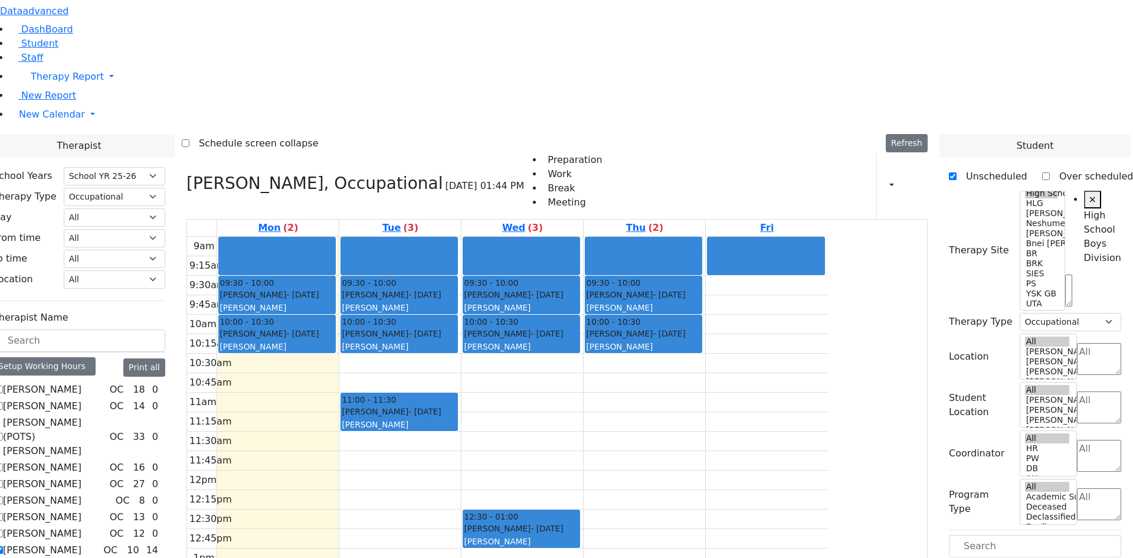
drag, startPoint x: 977, startPoint y: 475, endPoint x: 772, endPoint y: 360, distance: 235.3
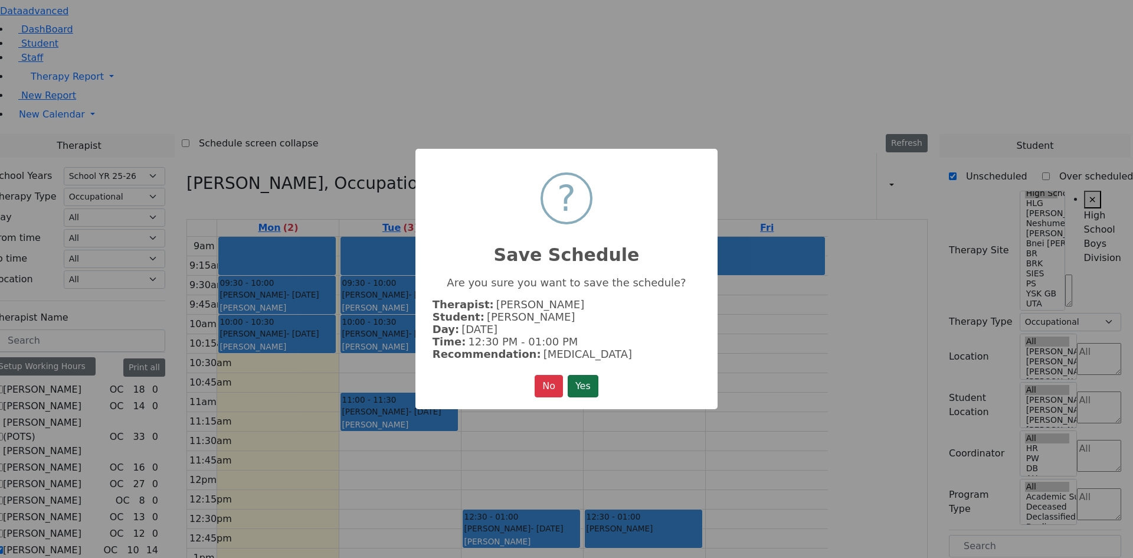
click at [594, 387] on button "Yes" at bounding box center [583, 386] width 31 height 22
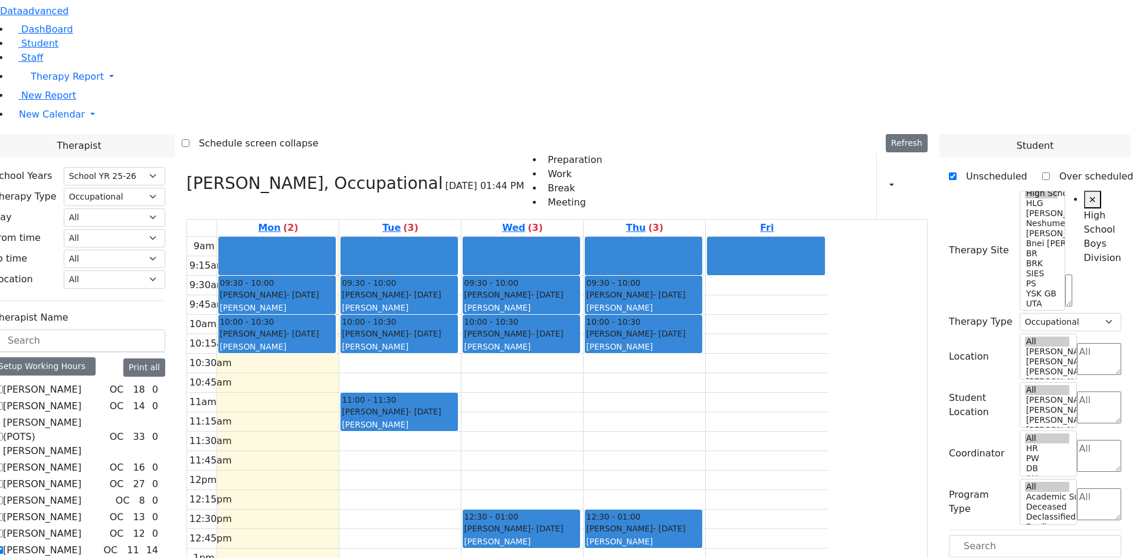
drag, startPoint x: 980, startPoint y: 453, endPoint x: 414, endPoint y: 204, distance: 618.0
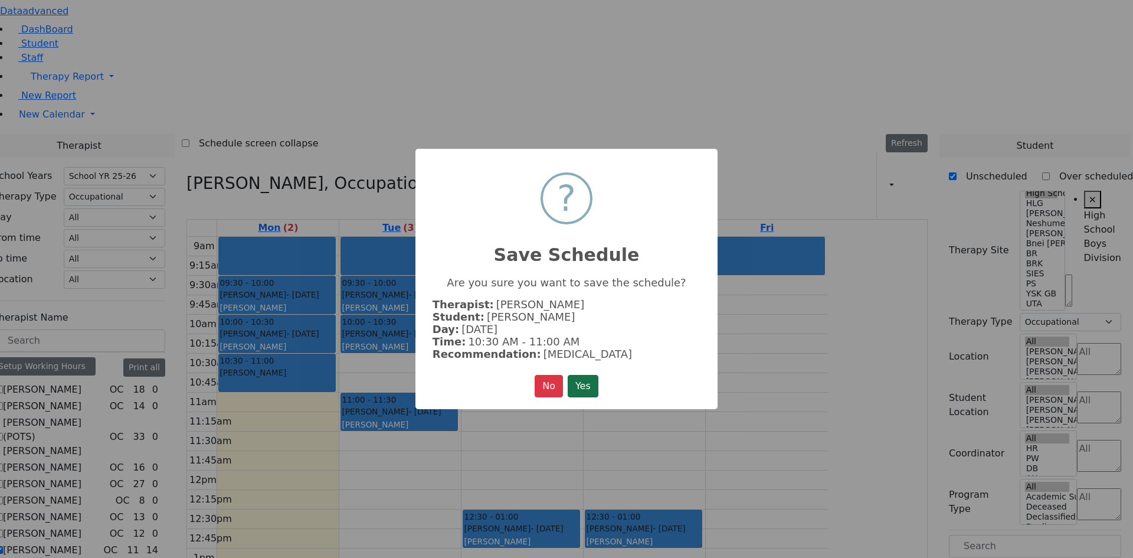
click at [596, 381] on button "Yes" at bounding box center [583, 386] width 31 height 22
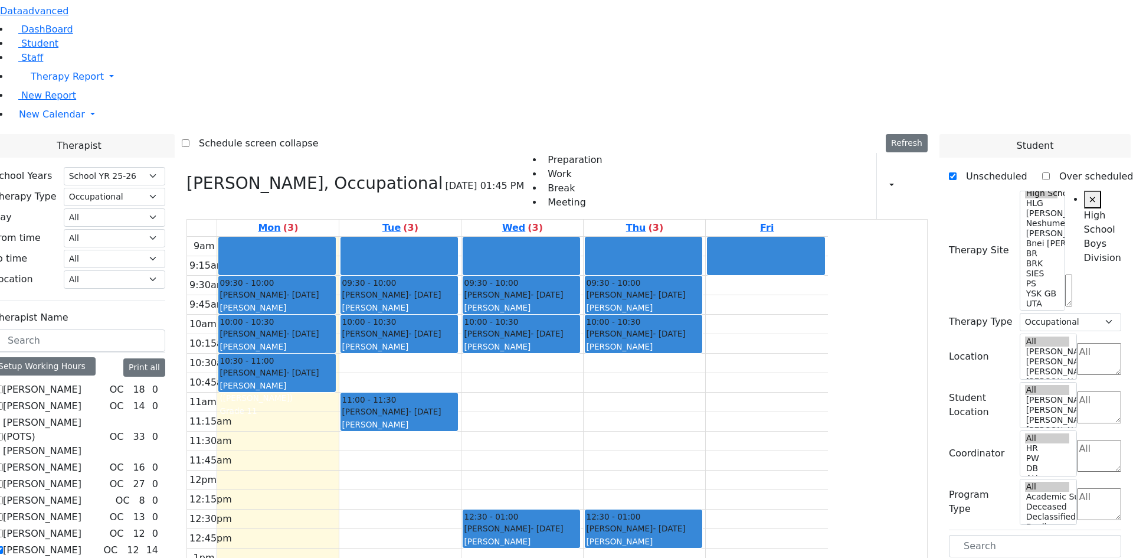
drag, startPoint x: 1019, startPoint y: 474, endPoint x: 651, endPoint y: 208, distance: 453.7
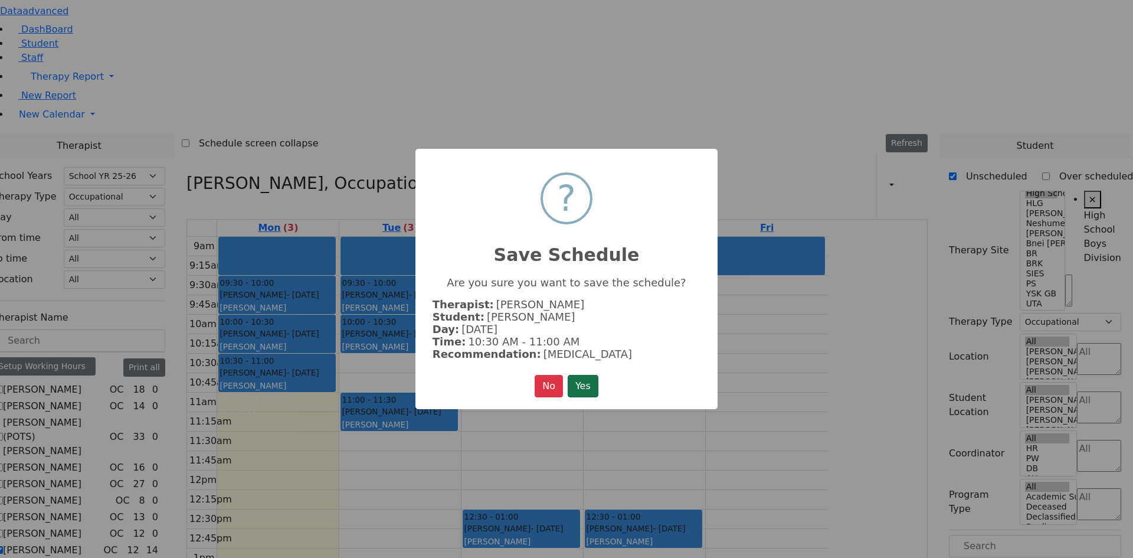
click at [597, 386] on button "Yes" at bounding box center [583, 386] width 31 height 22
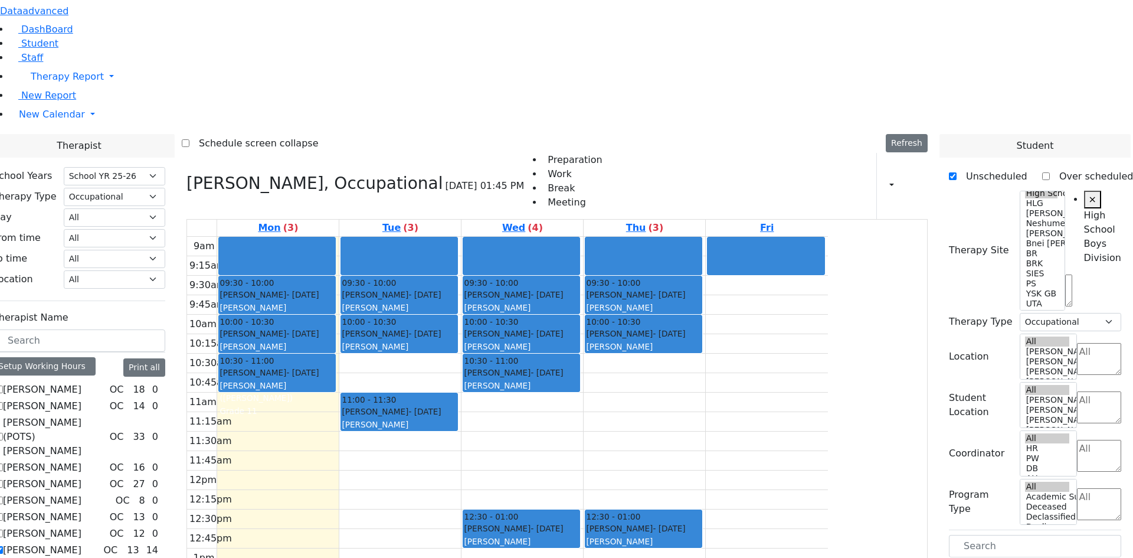
drag, startPoint x: 1007, startPoint y: 476, endPoint x: 789, endPoint y: 202, distance: 349.6
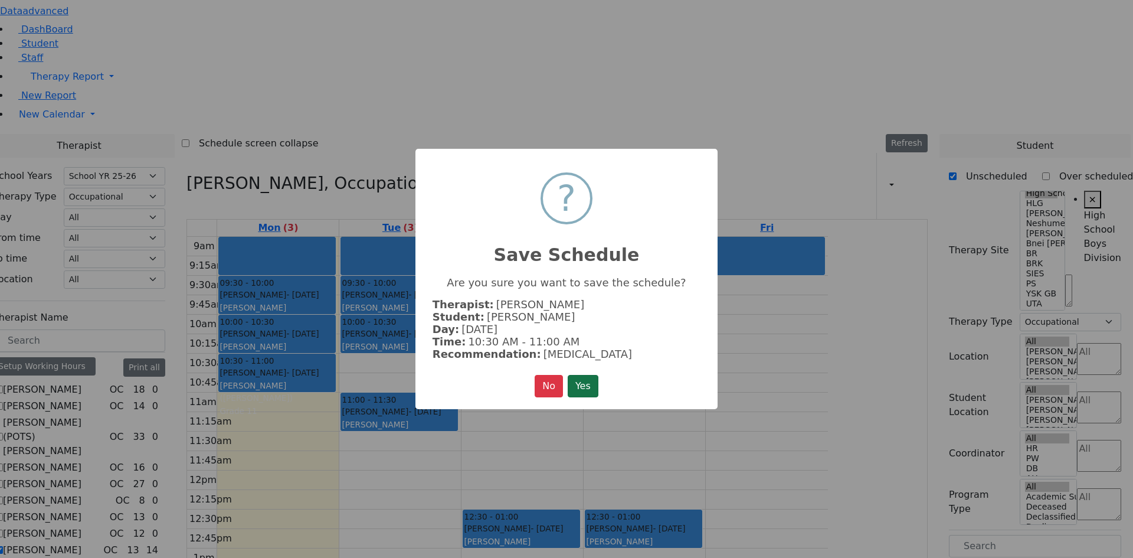
click at [588, 382] on button "Yes" at bounding box center [583, 386] width 31 height 22
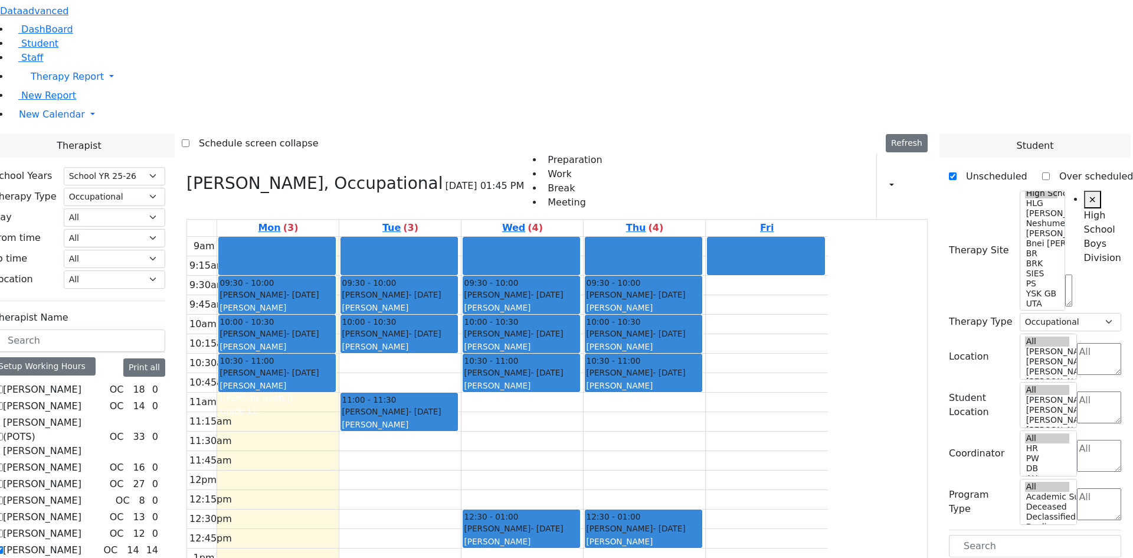
drag, startPoint x: 1021, startPoint y: 481, endPoint x: 662, endPoint y: 259, distance: 421.7
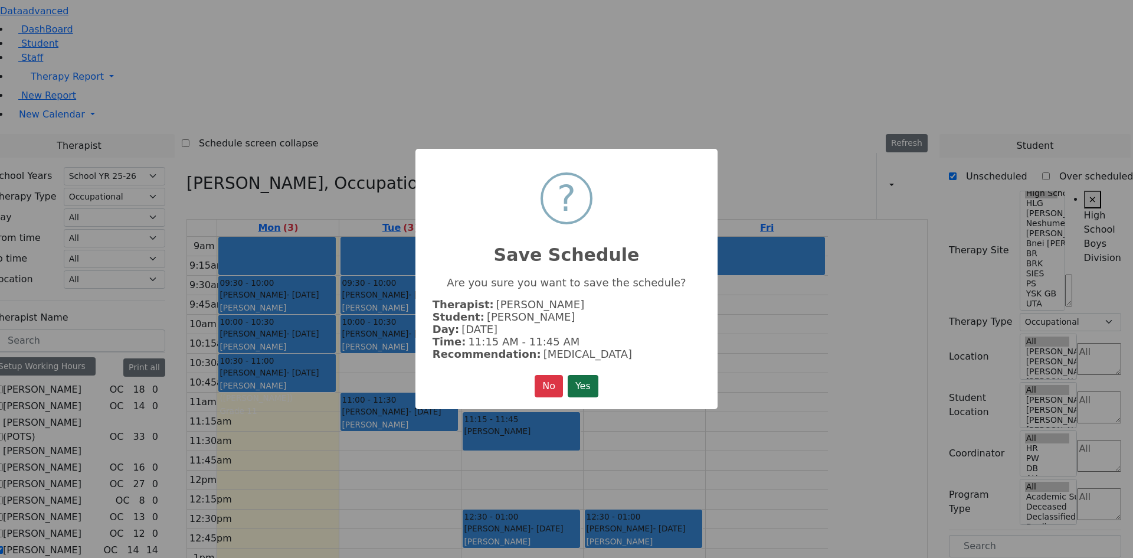
click at [588, 378] on button "Yes" at bounding box center [583, 386] width 31 height 22
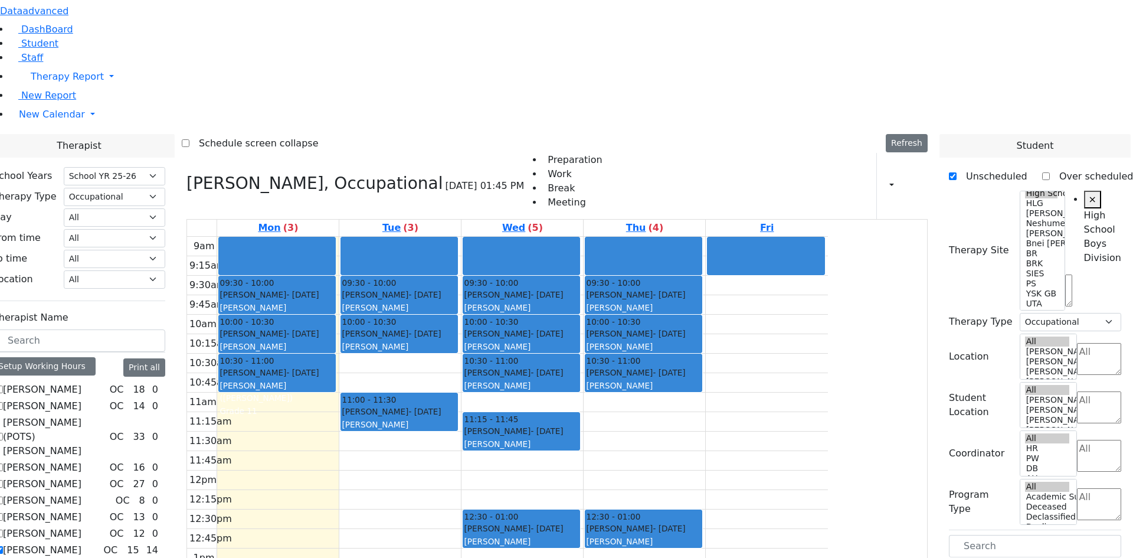
drag, startPoint x: 975, startPoint y: 483, endPoint x: 790, endPoint y: 263, distance: 287.0
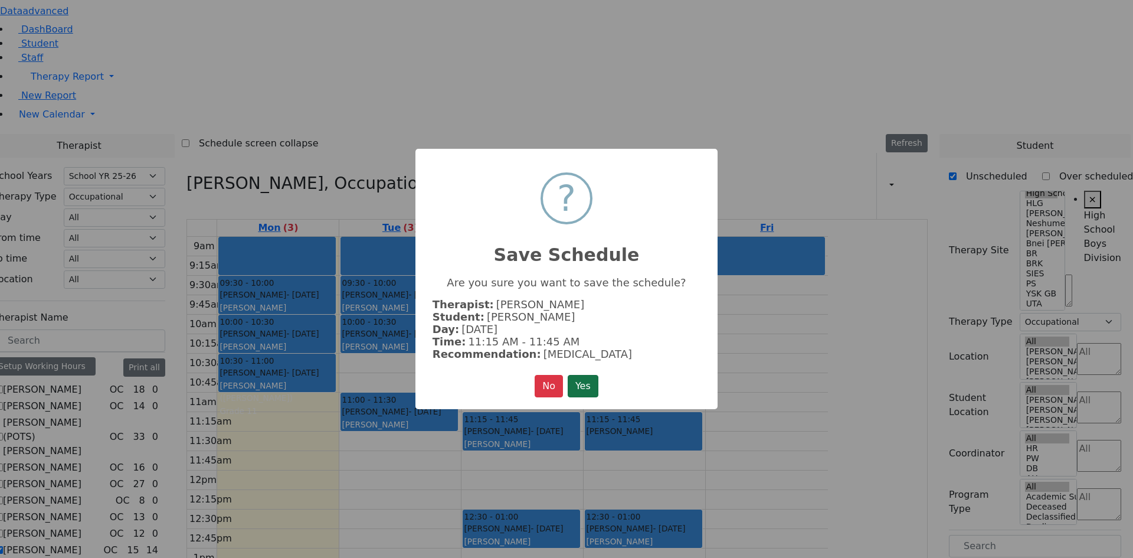
click at [577, 379] on button "Yes" at bounding box center [583, 386] width 31 height 22
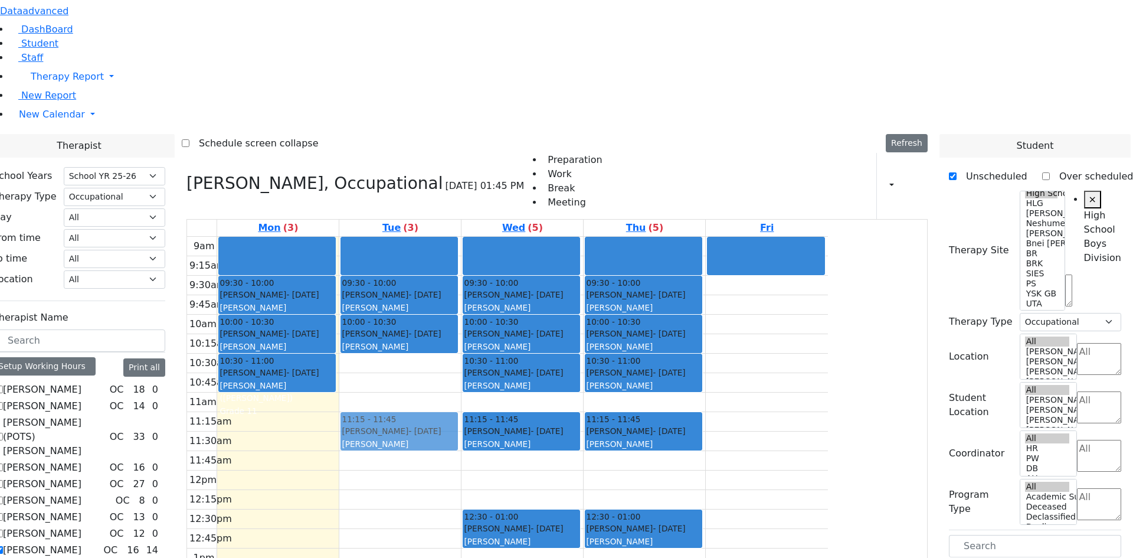
drag, startPoint x: 517, startPoint y: 251, endPoint x: 513, endPoint y: 267, distance: 16.3
click at [461, 267] on div "09:30 - 10:00 Berger Shulem - 09/05/2010 Volfman Dovid Grade 8 10:00 - 10:30 Fe…" at bounding box center [400, 471] width 122 height 468
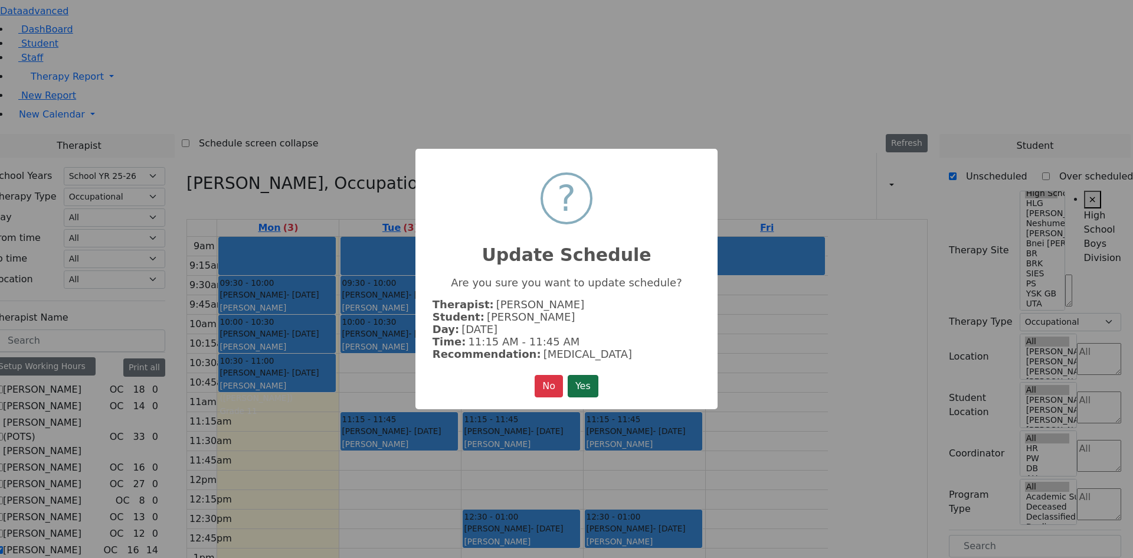
click at [584, 391] on button "Yes" at bounding box center [583, 386] width 31 height 22
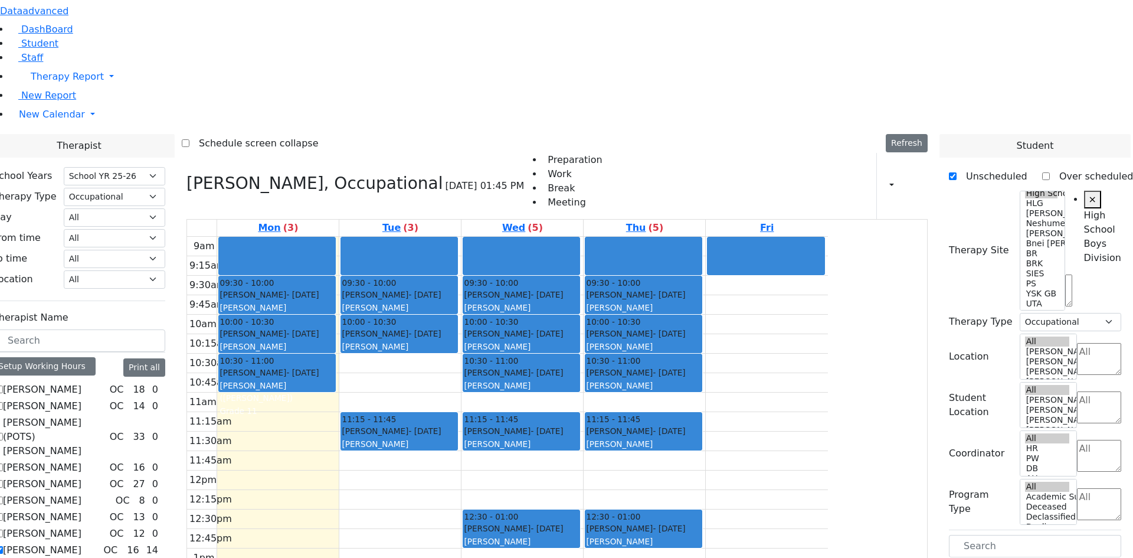
drag, startPoint x: 991, startPoint y: 388, endPoint x: 437, endPoint y: 261, distance: 567.5
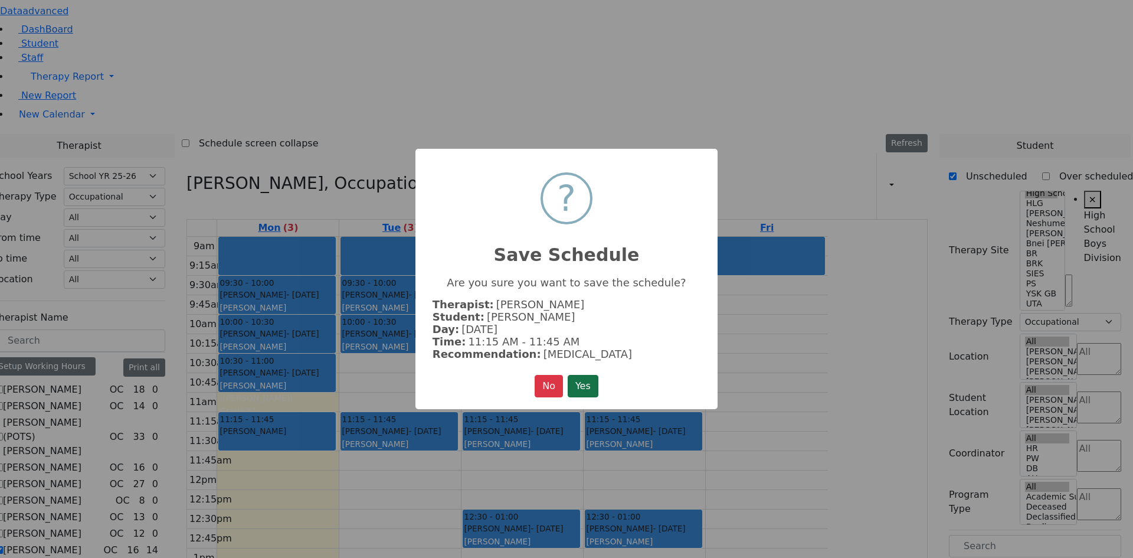
click at [587, 381] on button "Yes" at bounding box center [583, 386] width 31 height 22
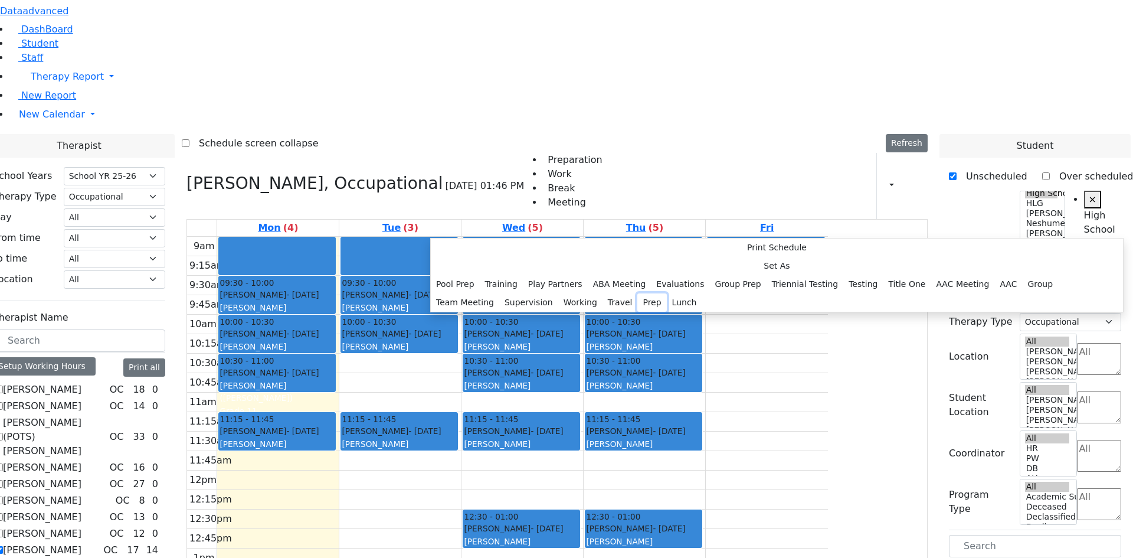
click at [638, 312] on button "Prep" at bounding box center [652, 302] width 29 height 18
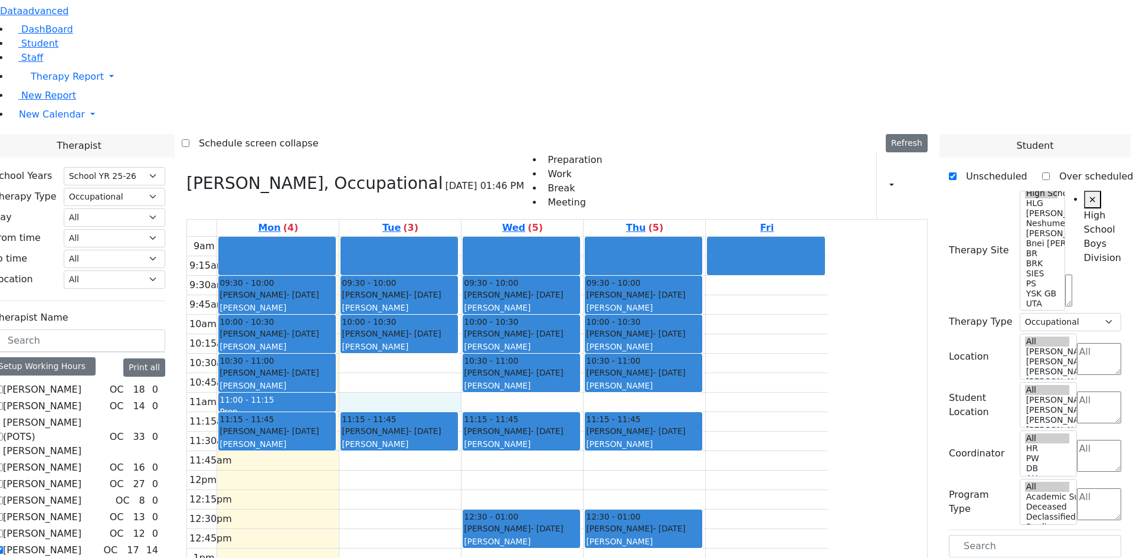
click at [547, 237] on div "9am 9:15am 9:30am 9:45am 10am 10:15am 10:30am 10:45am 11am 11:15am 11:30am 11:4…" at bounding box center [507, 471] width 641 height 468
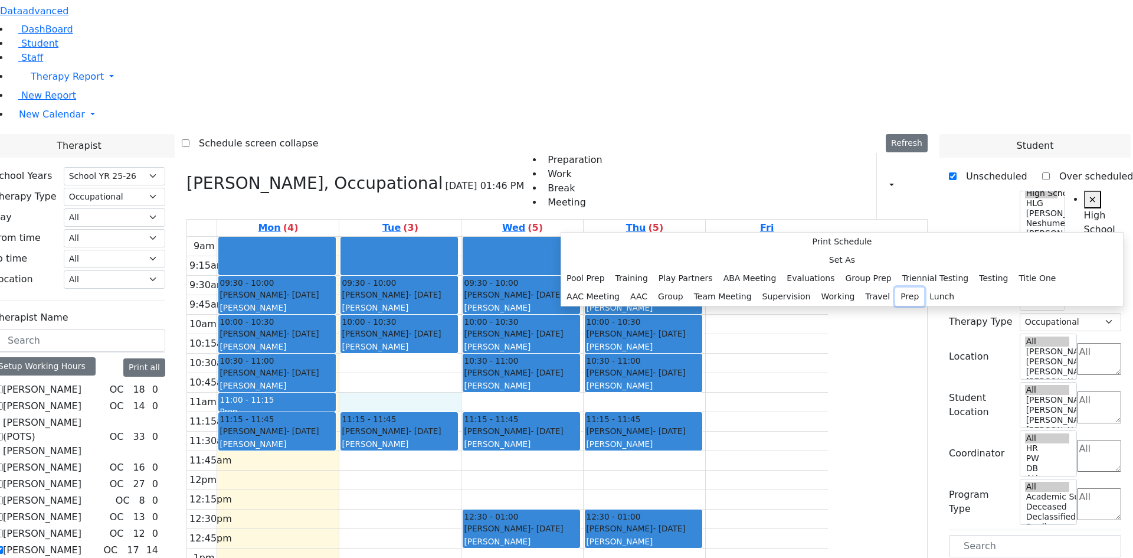
click at [896, 306] on button "Prep" at bounding box center [910, 297] width 29 height 18
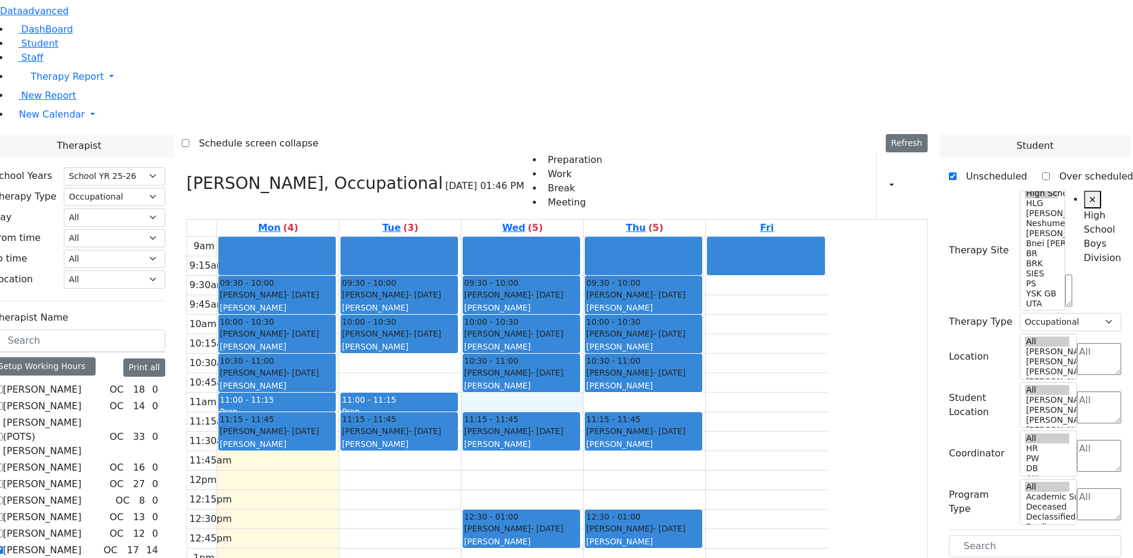
click at [615, 241] on div "9am 9:15am 9:30am 9:45am 10am 10:15am 10:30am 10:45am 11am 11:15am 11:30am 11:4…" at bounding box center [507, 471] width 641 height 468
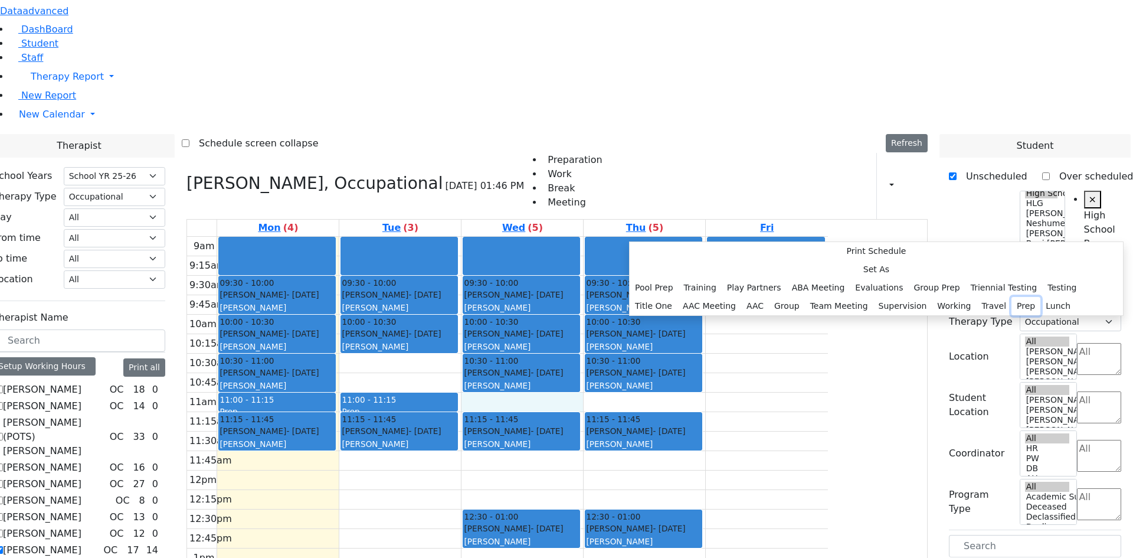
click at [1012, 315] on button "Prep" at bounding box center [1026, 306] width 29 height 18
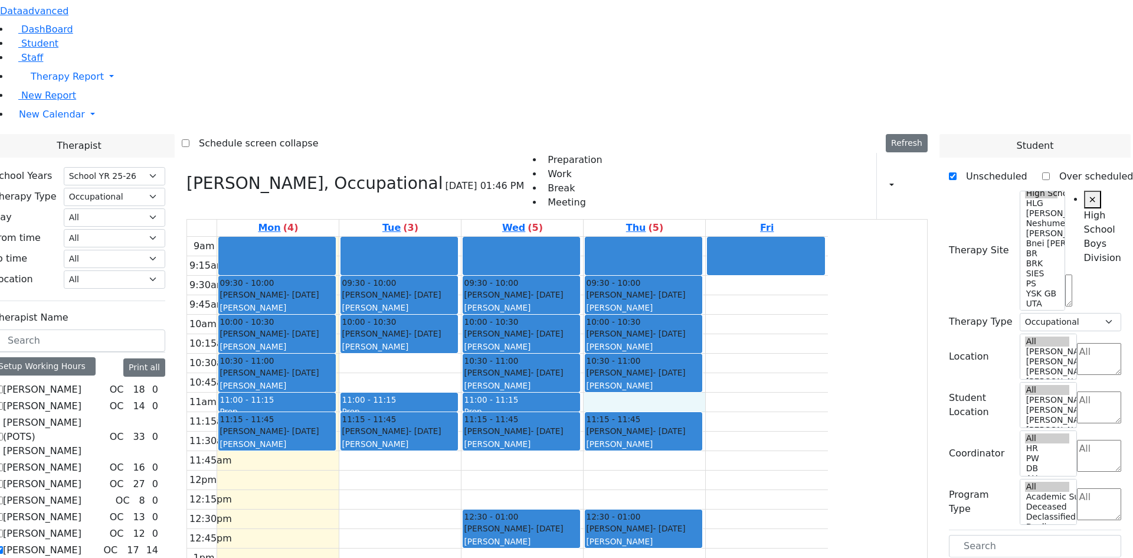
click at [726, 237] on div "9am 9:15am 9:30am 9:45am 10am 10:15am 10:30am 10:45am 11am 11:15am 11:30am 11:4…" at bounding box center [507, 471] width 641 height 468
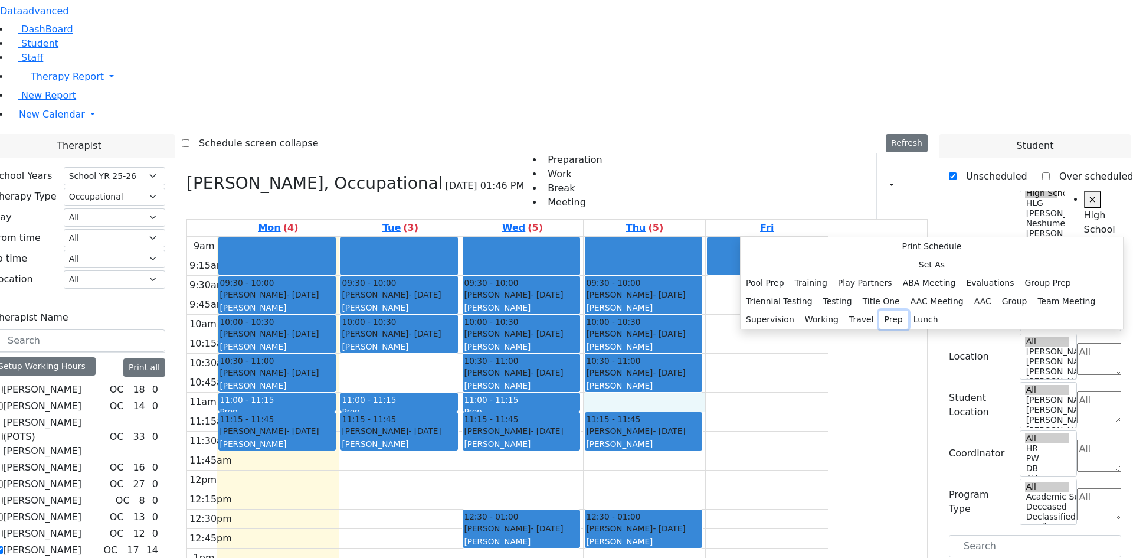
click at [880, 329] on button "Prep" at bounding box center [894, 320] width 29 height 18
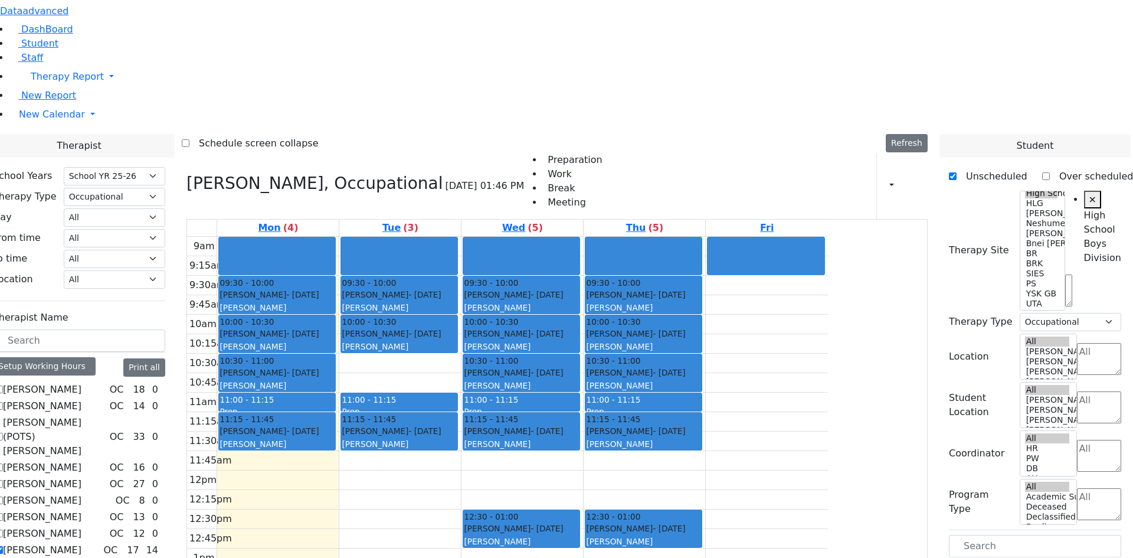
click at [828, 240] on div "9am 9:15am 9:30am 9:45am 10am 10:15am 10:30am 10:45am 11am 11:15am 11:30am 11:4…" at bounding box center [507, 471] width 641 height 468
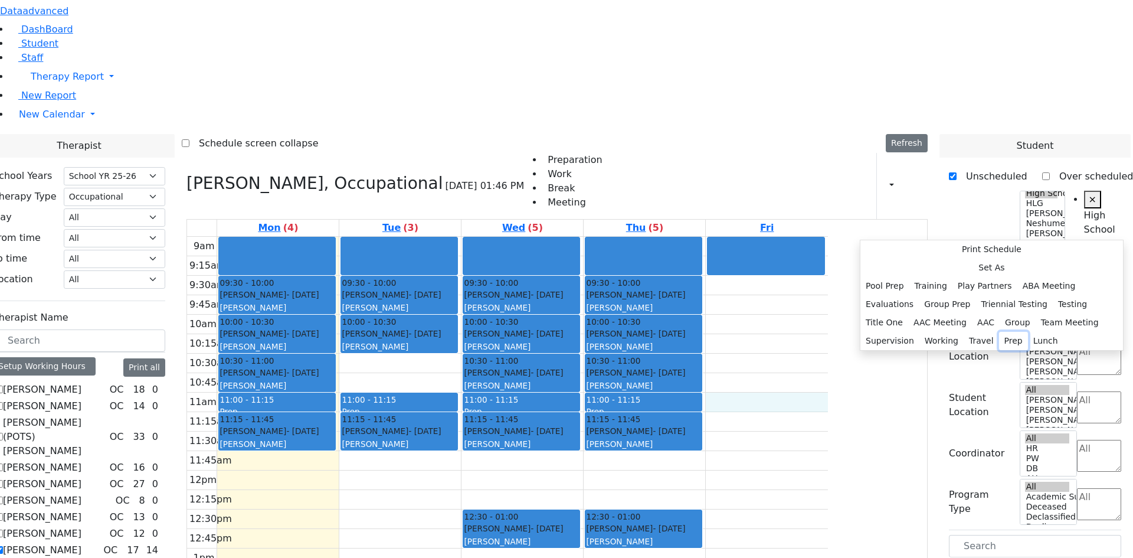
click at [999, 333] on button "Prep" at bounding box center [1013, 341] width 29 height 18
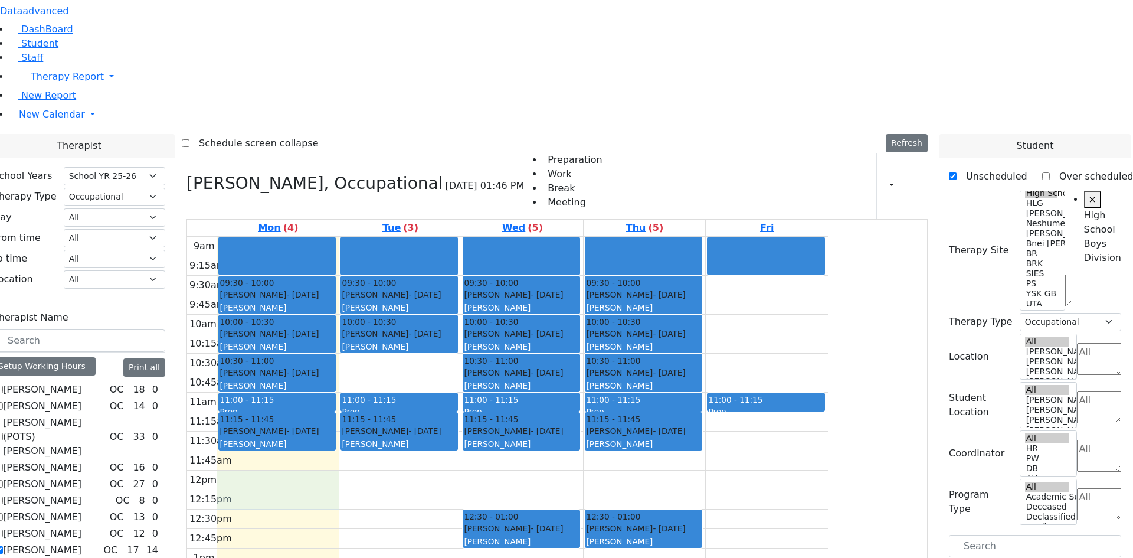
drag, startPoint x: 427, startPoint y: 318, endPoint x: 427, endPoint y: 328, distance: 10.0
click at [428, 328] on div "9am 9:15am 9:30am 9:45am 10am 10:15am 10:30am 10:45am 11am 11:15am 11:30am 11:4…" at bounding box center [507, 471] width 641 height 468
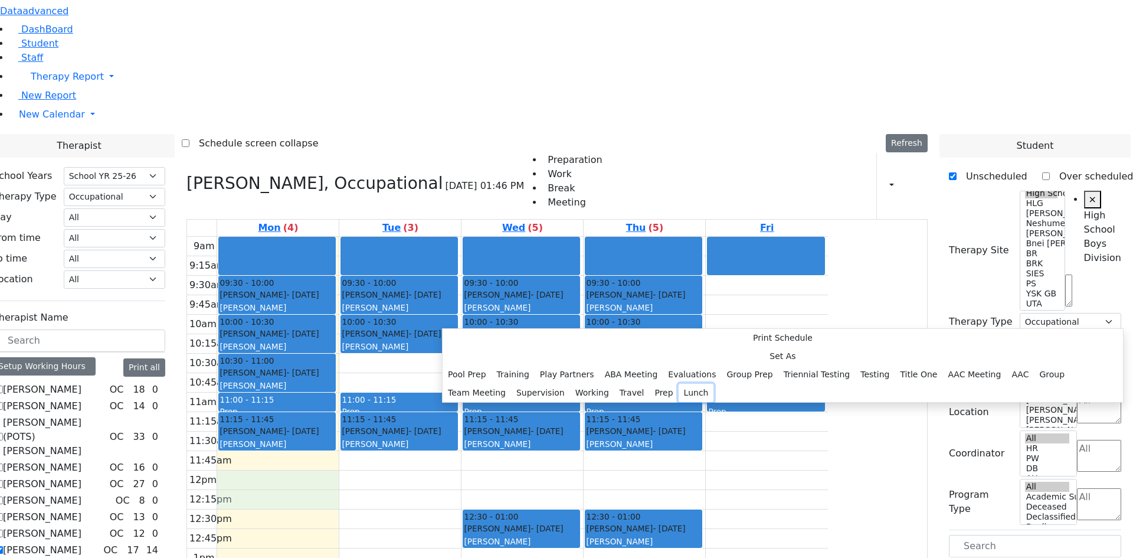
click at [679, 384] on button "Lunch" at bounding box center [696, 393] width 35 height 18
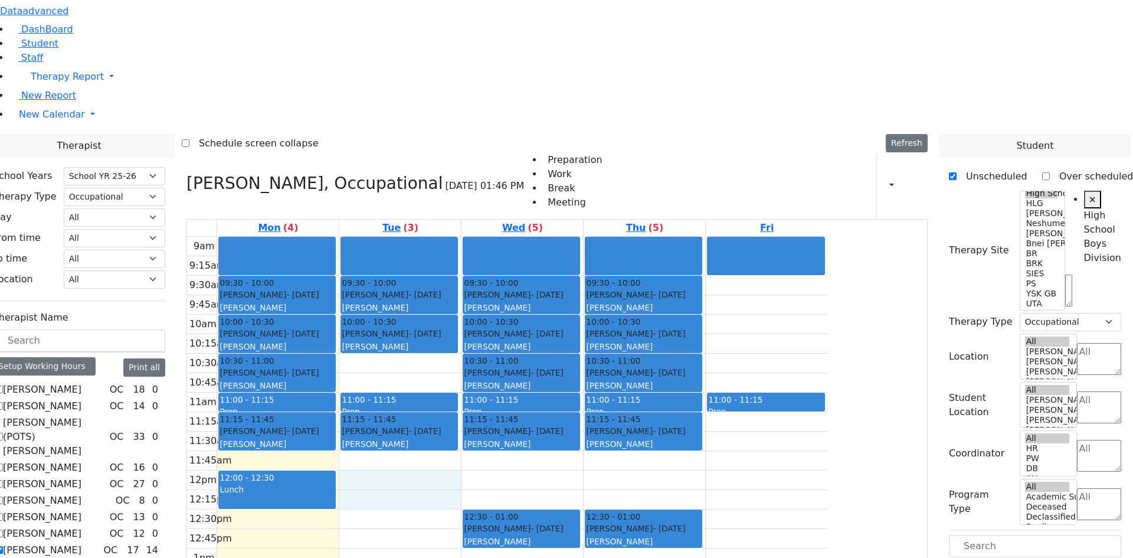
drag, startPoint x: 529, startPoint y: 313, endPoint x: 531, endPoint y: 330, distance: 17.3
click at [532, 336] on div "9am 9:15am 9:30am 9:45am 10am 10:15am 10:30am 10:45am 11am 11:15am 11:30am 11:4…" at bounding box center [507, 471] width 641 height 468
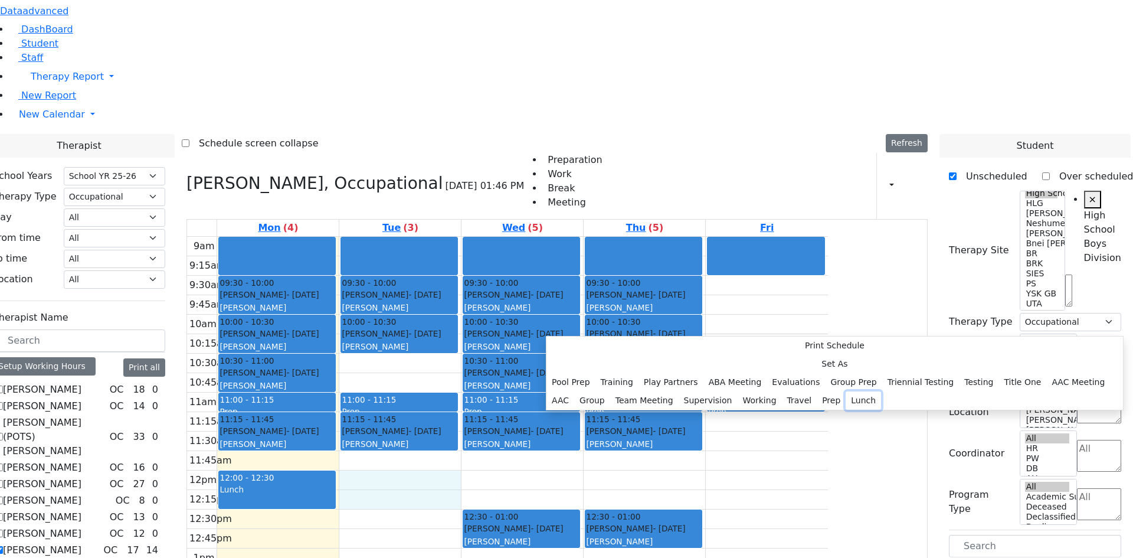
click at [846, 391] on button "Lunch" at bounding box center [863, 400] width 35 height 18
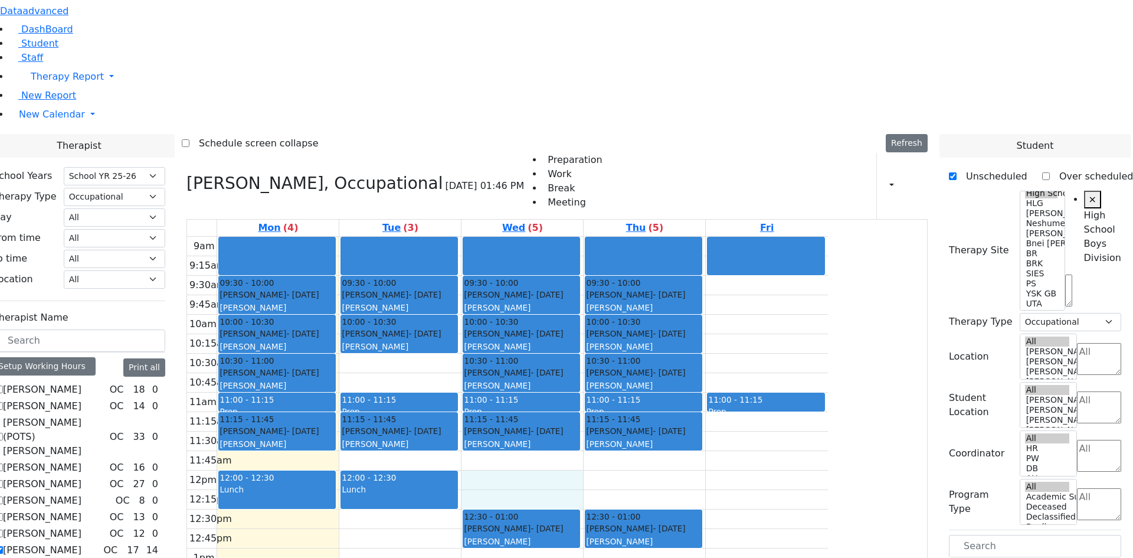
drag, startPoint x: 631, startPoint y: 317, endPoint x: 667, endPoint y: 334, distance: 40.4
click at [667, 334] on div "9am 9:15am 9:30am 9:45am 10am 10:15am 10:30am 10:45am 11am 11:15am 11:30am 11:4…" at bounding box center [507, 471] width 641 height 468
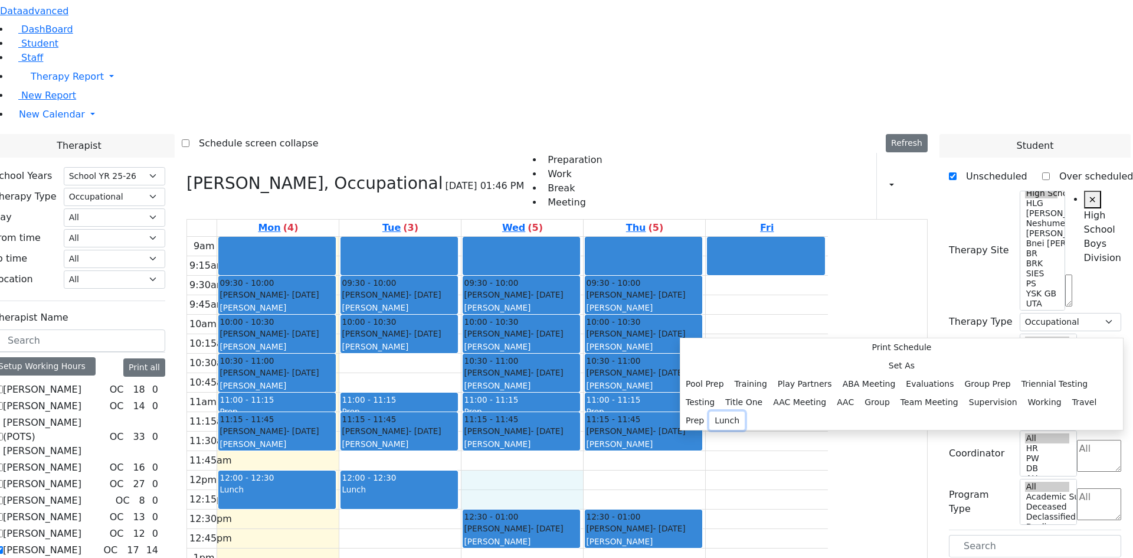
click at [745, 411] on button "Lunch" at bounding box center [727, 420] width 35 height 18
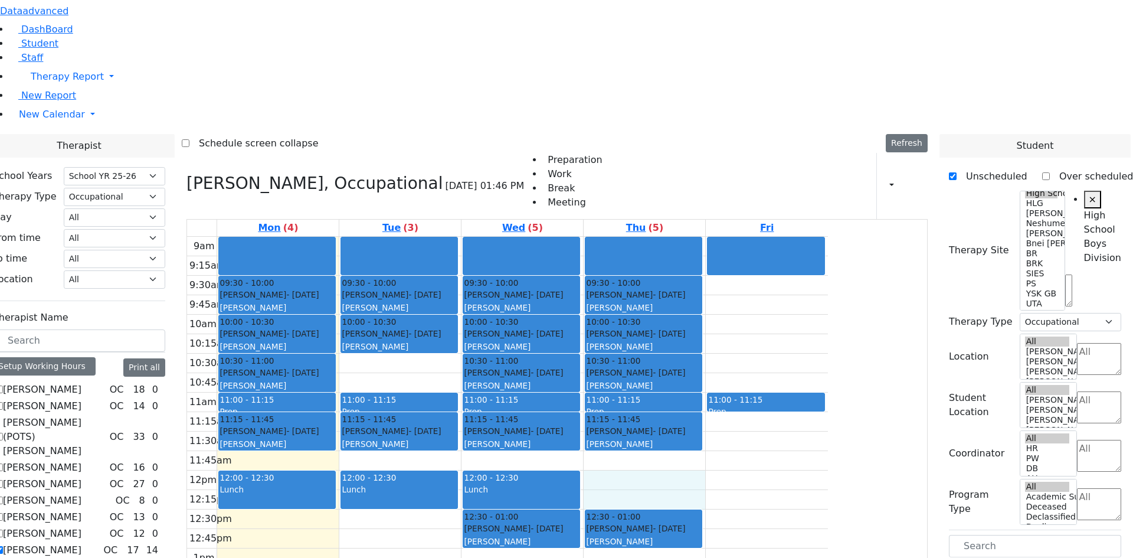
drag, startPoint x: 760, startPoint y: 318, endPoint x: 760, endPoint y: 328, distance: 9.4
click at [760, 333] on div "9am 9:15am 9:30am 9:45am 10am 10:15am 10:30am 10:45am 11am 11:15am 11:30am 11:4…" at bounding box center [507, 471] width 641 height 468
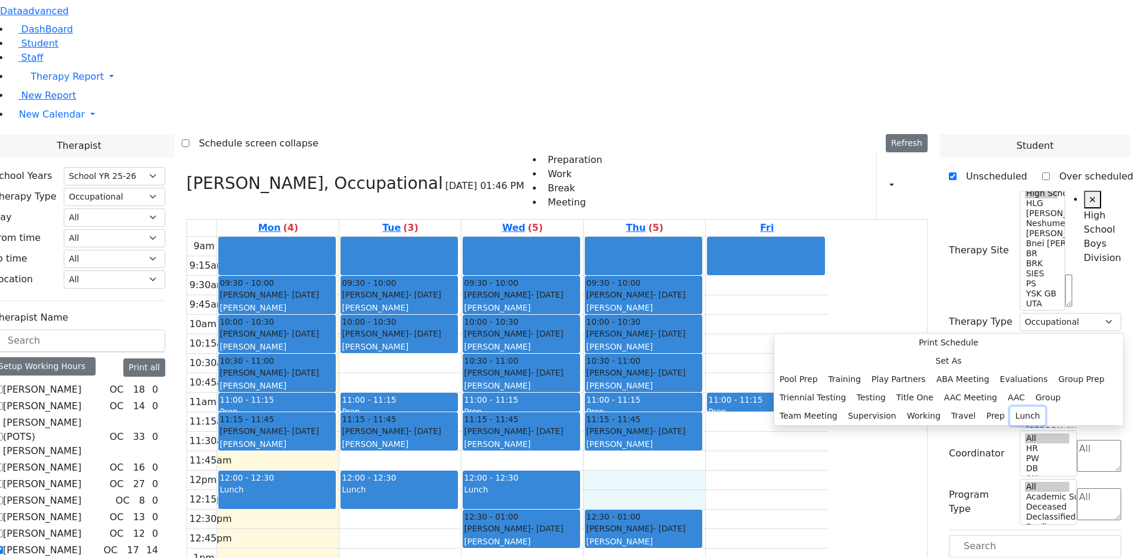
click at [1011, 407] on button "Lunch" at bounding box center [1028, 416] width 35 height 18
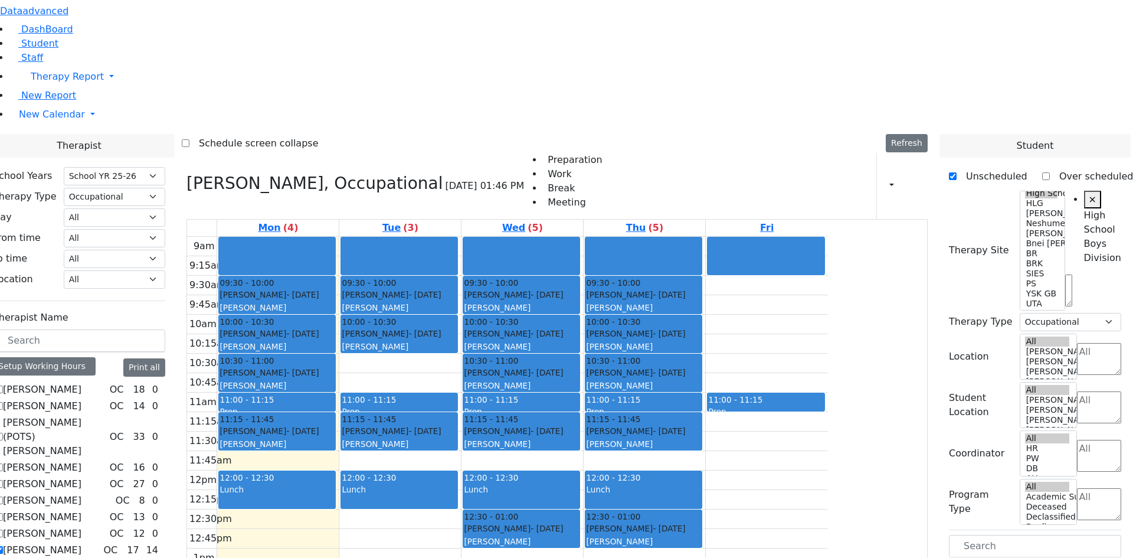
drag, startPoint x: 975, startPoint y: 299, endPoint x: 367, endPoint y: 351, distance: 610.3
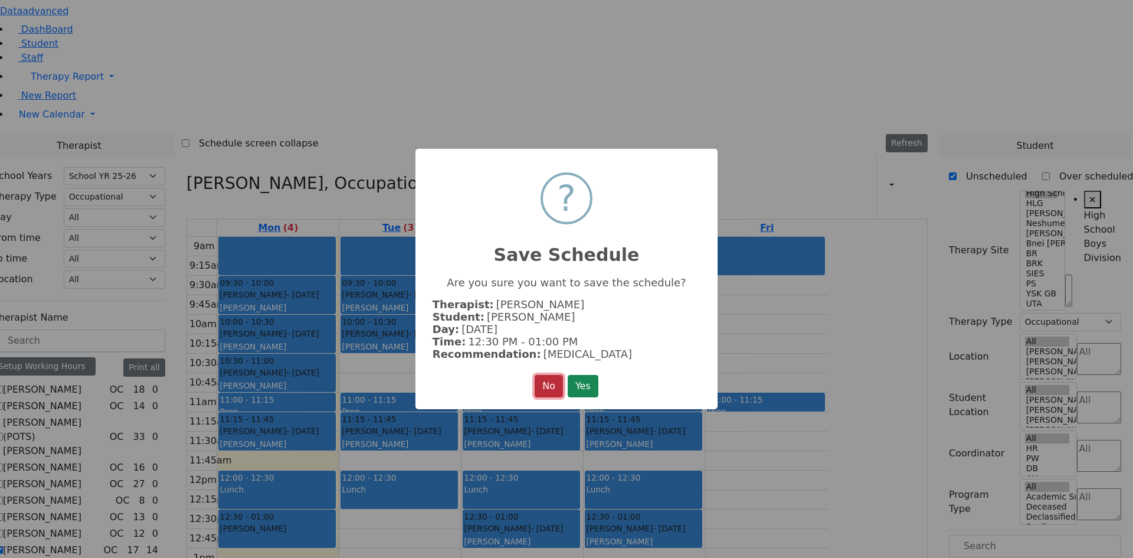
click at [547, 384] on button "No" at bounding box center [549, 386] width 28 height 22
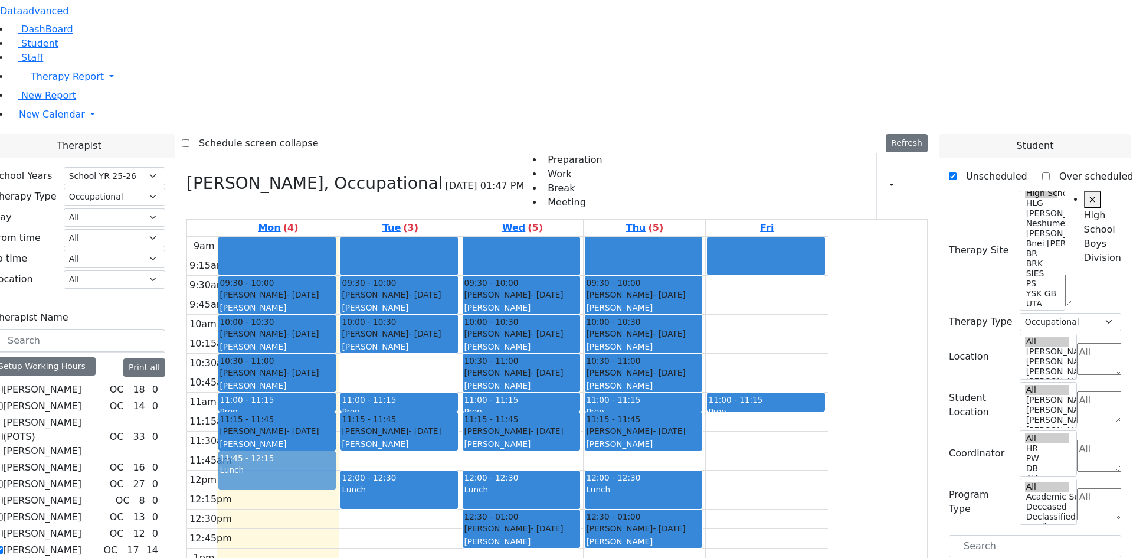
click at [339, 314] on div "09:30 - 10:00 [PERSON_NAME] - [DATE] [PERSON_NAME] 10:00 - 10:30 [PERSON_NAME] …" at bounding box center [278, 471] width 122 height 468
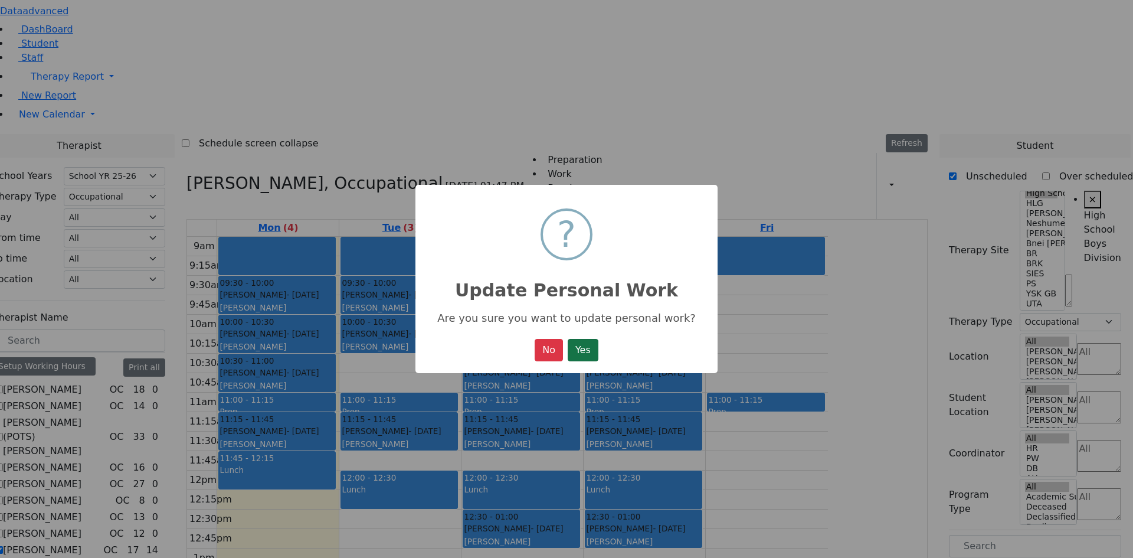
click at [586, 357] on button "Yes" at bounding box center [583, 350] width 31 height 22
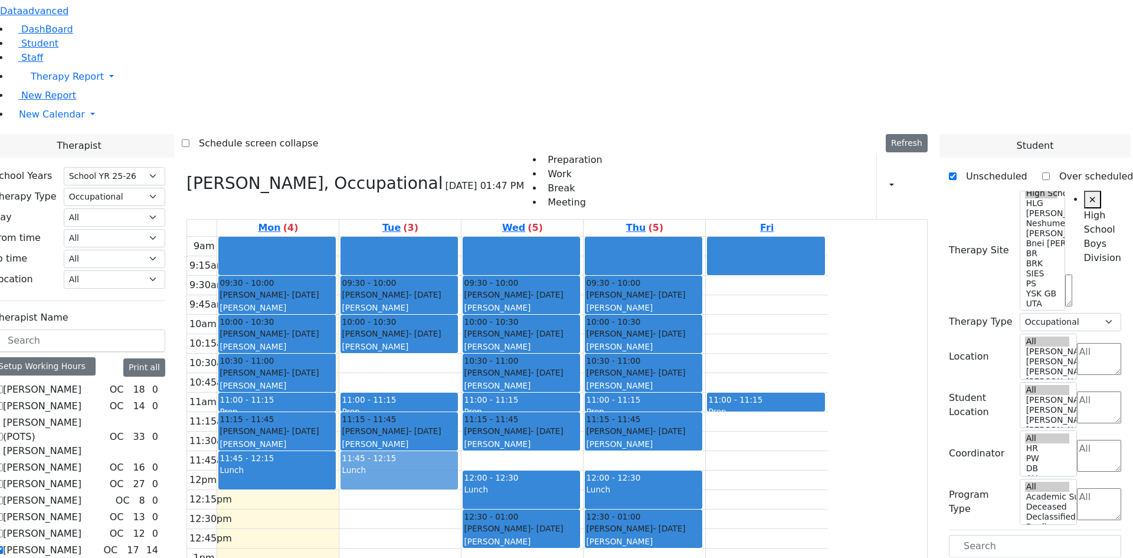
drag, startPoint x: 541, startPoint y: 330, endPoint x: 544, endPoint y: 316, distance: 14.5
click at [461, 316] on div "09:30 - 10:00 Berger Shulem - 09/05/2010 Volfman Dovid Grade 8 10:00 - 10:30 Fe…" at bounding box center [400, 471] width 122 height 468
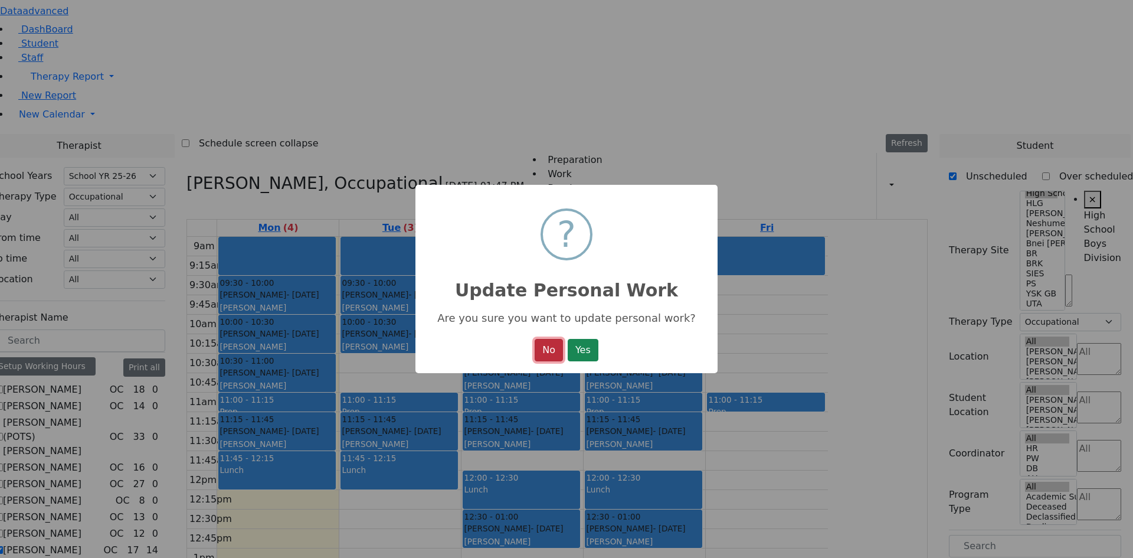
click at [557, 345] on button "No" at bounding box center [549, 350] width 28 height 22
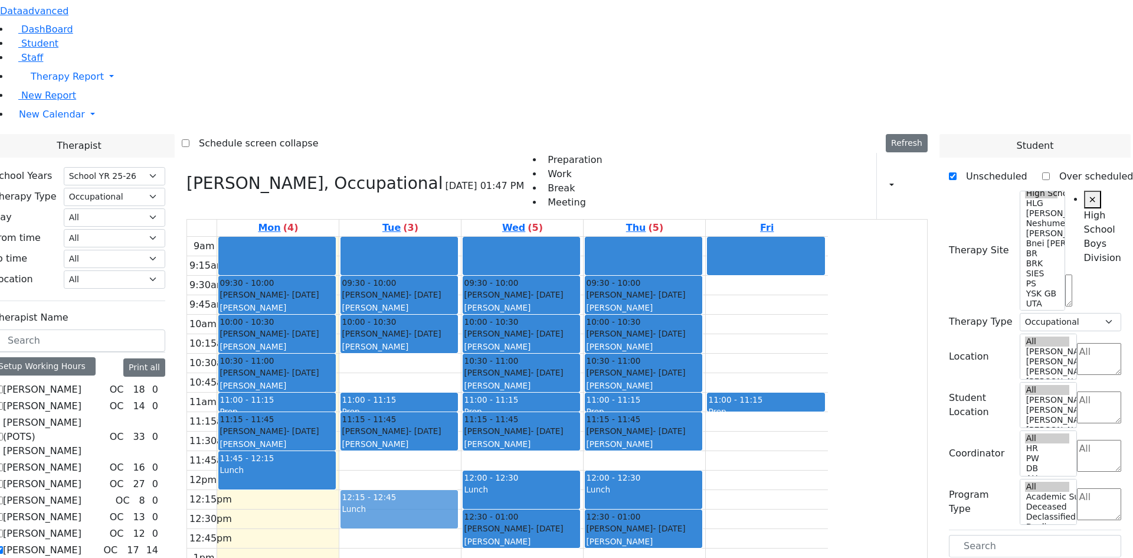
click at [461, 342] on div "09:30 - 10:00 Berger Shulem - 09/05/2010 Volfman Dovid Grade 8 10:00 - 10:30 Fe…" at bounding box center [400, 471] width 122 height 468
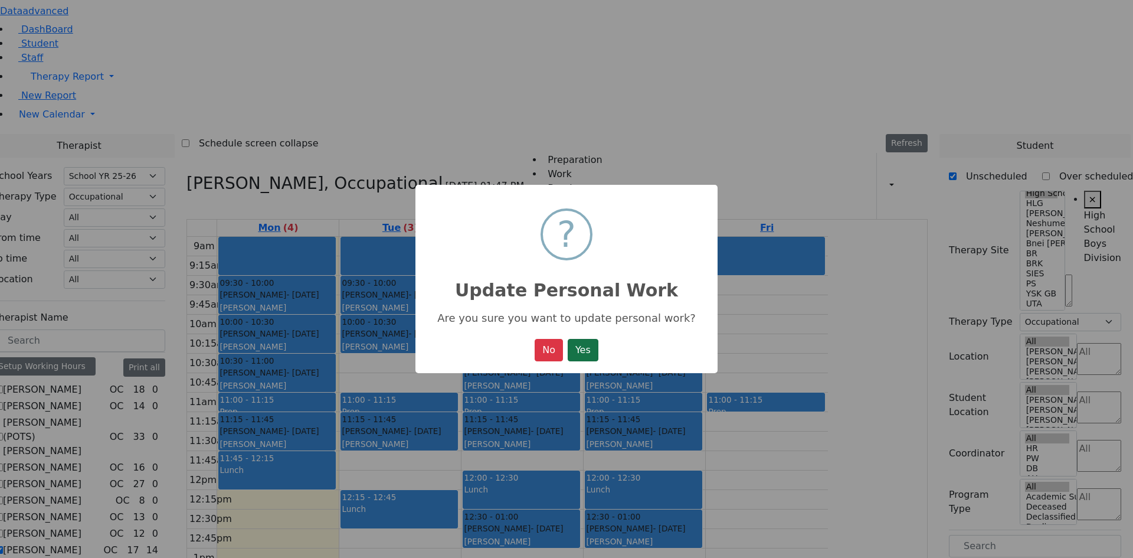
click at [596, 351] on button "Yes" at bounding box center [583, 350] width 31 height 22
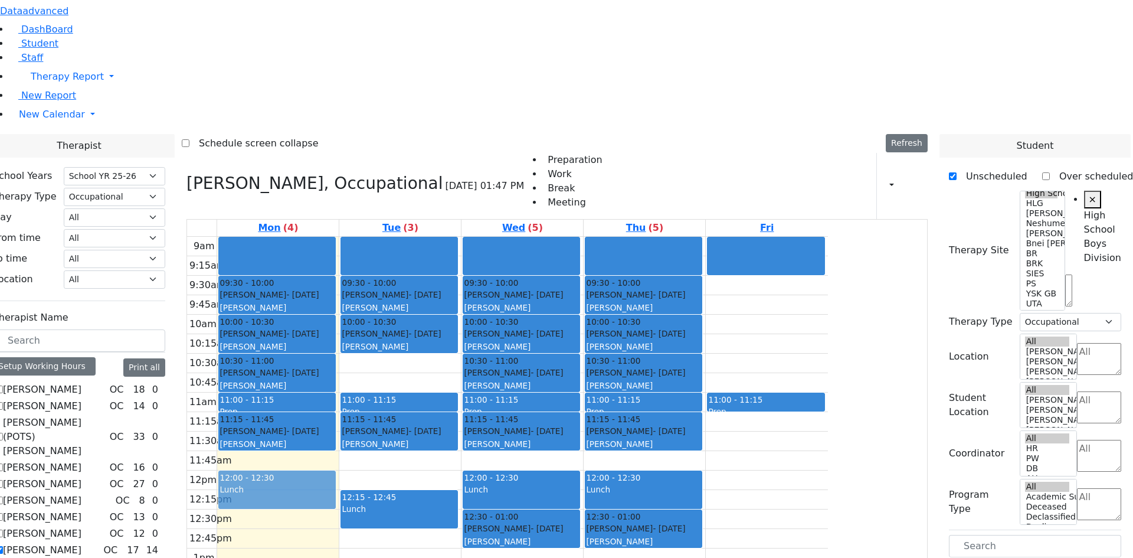
click at [339, 325] on div "09:30 - 10:00 [PERSON_NAME] - [DATE] [PERSON_NAME] 10:00 - 10:30 [PERSON_NAME] …" at bounding box center [278, 471] width 122 height 468
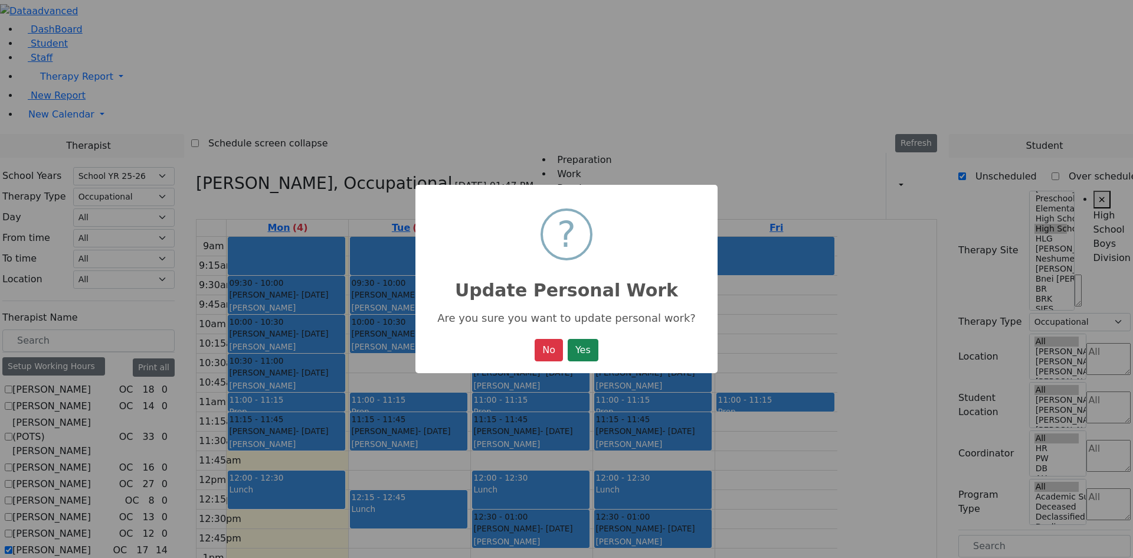
select select "212"
select select "1"
select select "12"
select select "1"
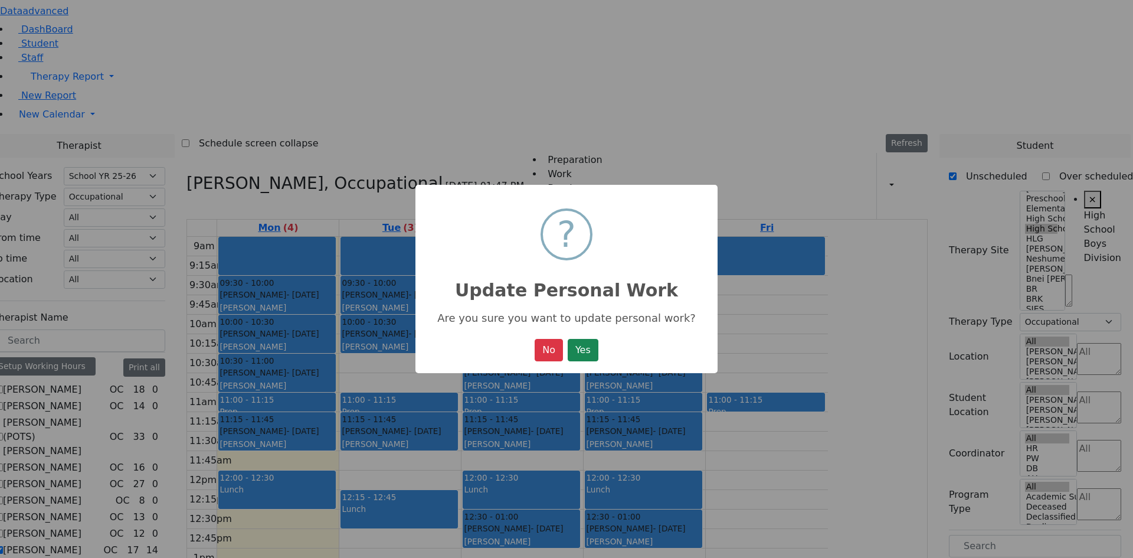
scroll to position [96, 0]
click at [554, 358] on button "No" at bounding box center [549, 350] width 28 height 22
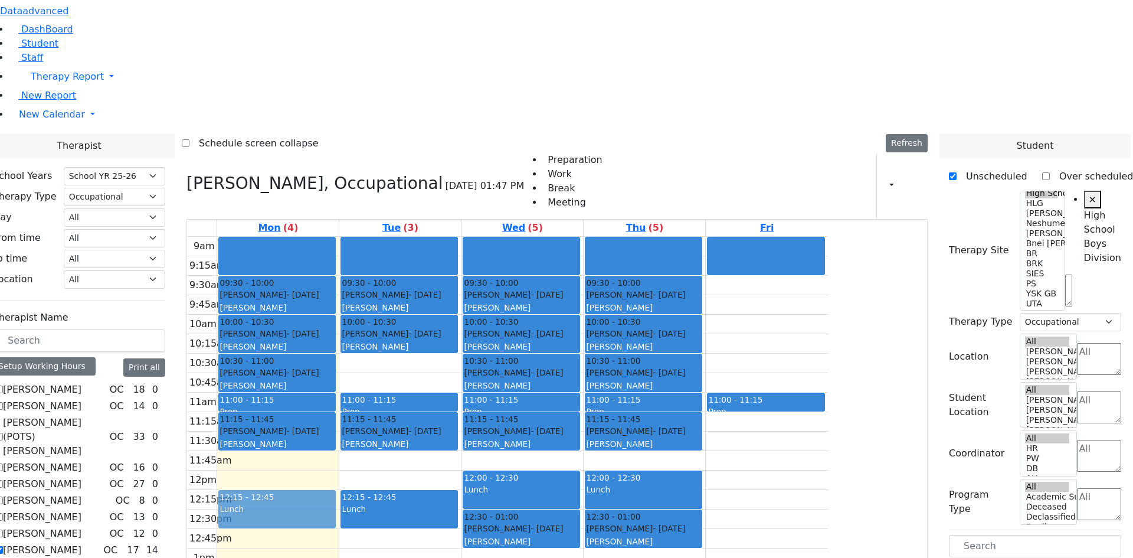
drag, startPoint x: 429, startPoint y: 314, endPoint x: 426, endPoint y: 353, distance: 39.1
click at [339, 353] on div "09:30 - 10:00 [PERSON_NAME] - [DATE] [PERSON_NAME] 10:00 - 10:30 [PERSON_NAME] …" at bounding box center [278, 471] width 122 height 468
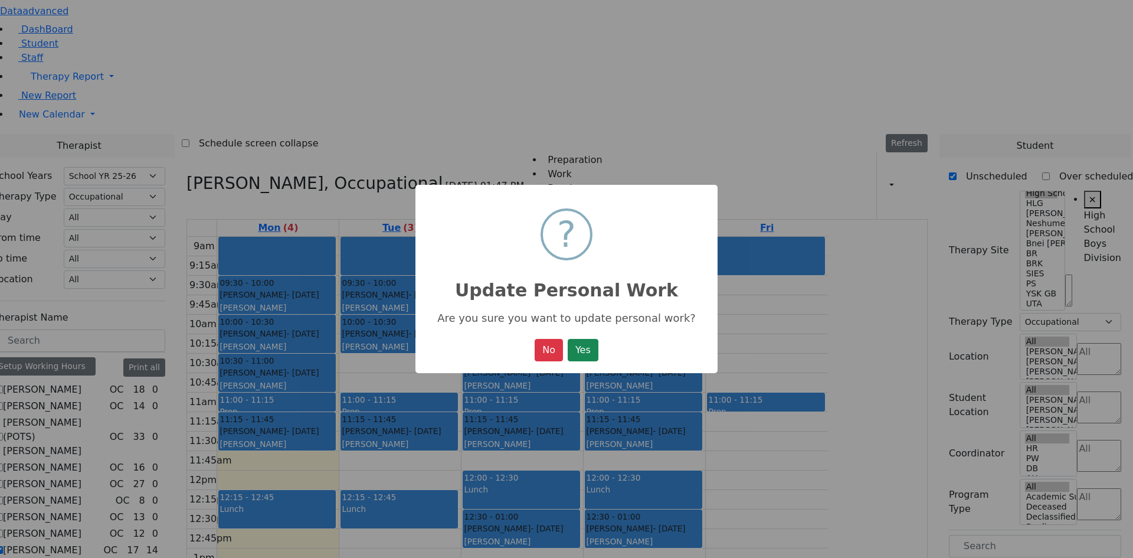
click at [592, 354] on button "Yes" at bounding box center [583, 350] width 31 height 22
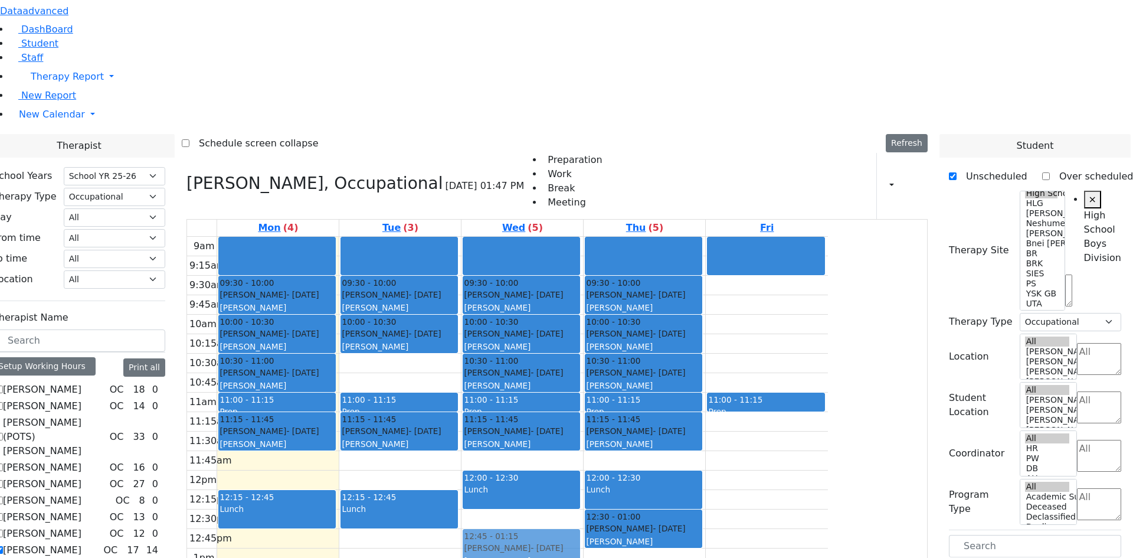
drag, startPoint x: 601, startPoint y: 355, endPoint x: 619, endPoint y: 365, distance: 20.4
click at [583, 385] on div "09:30 - 10:00 [PERSON_NAME] - [DATE] [PERSON_NAME] 10:00 - 10:30 [PERSON_NAME] …" at bounding box center [523, 471] width 122 height 468
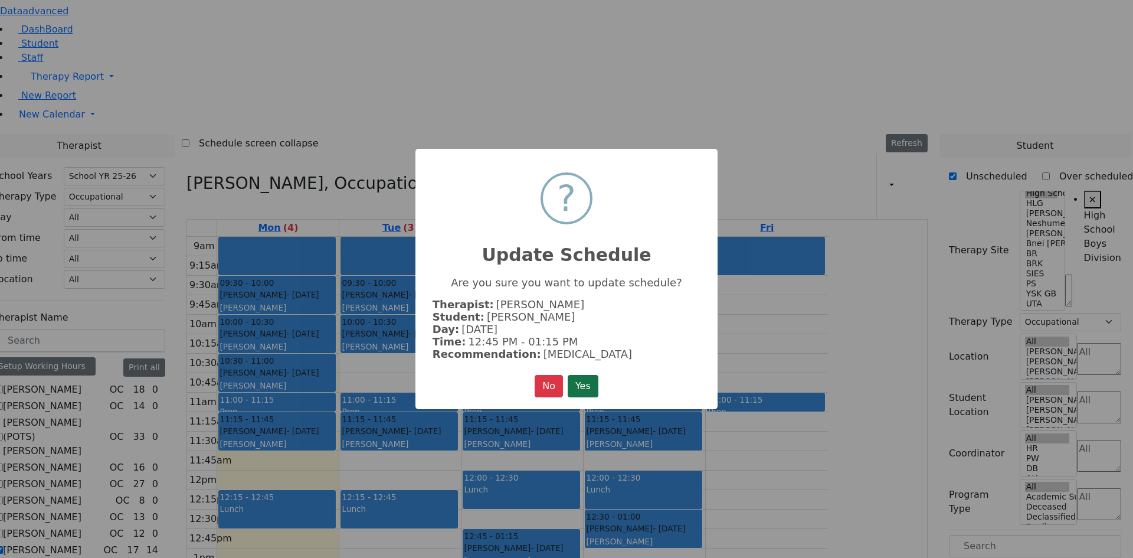
click at [593, 380] on button "Yes" at bounding box center [583, 386] width 31 height 22
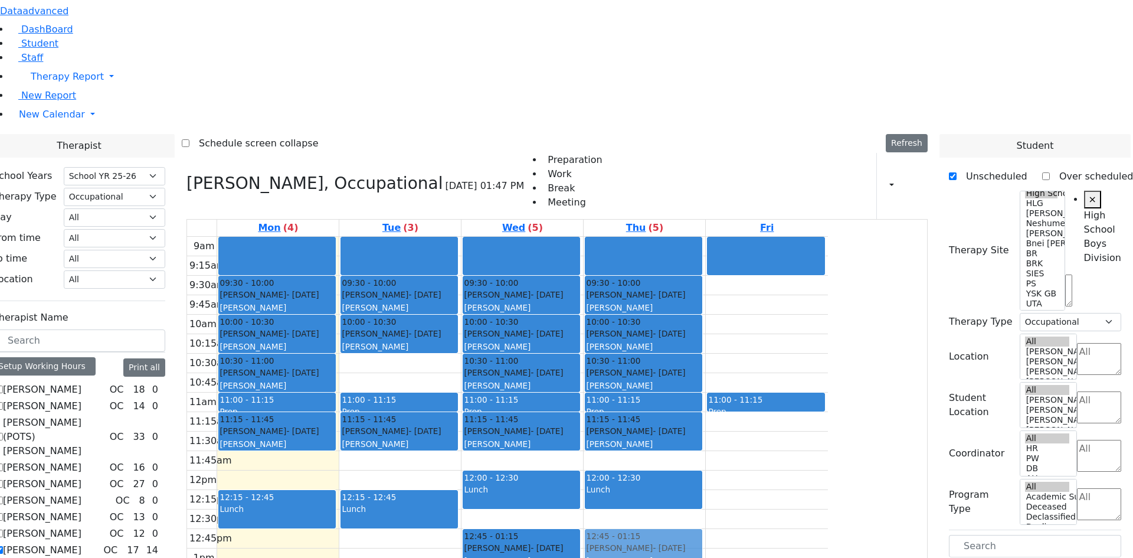
drag, startPoint x: 736, startPoint y: 375, endPoint x: 744, endPoint y: 396, distance: 22.0
click at [705, 396] on div "09:30 - 10:00 [PERSON_NAME] - [DATE] [PERSON_NAME] Grade 8 10:00 - 10:30 [PERSO…" at bounding box center [645, 471] width 122 height 468
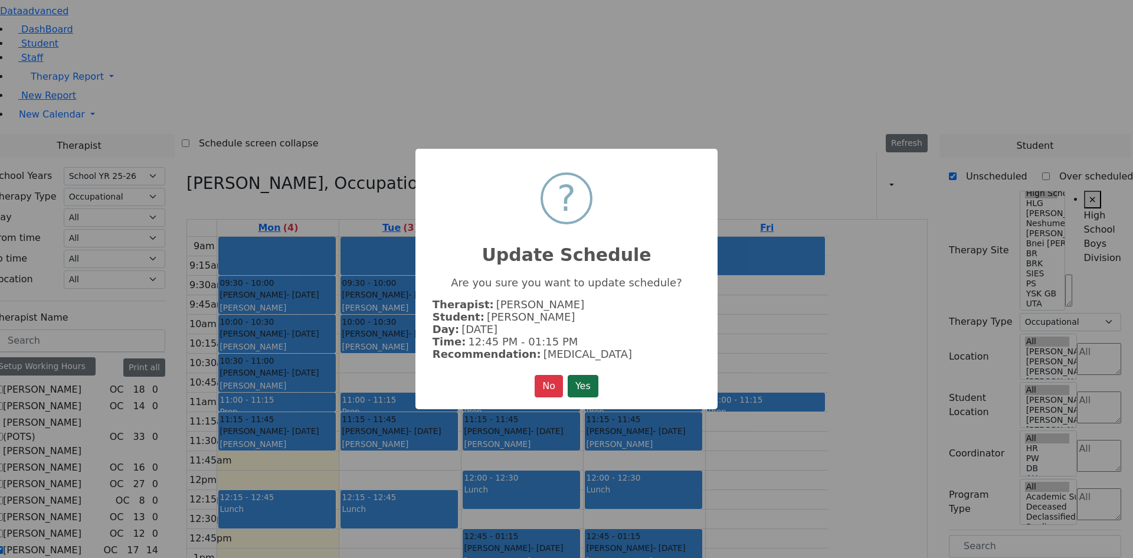
click at [576, 388] on button "Yes" at bounding box center [583, 386] width 31 height 22
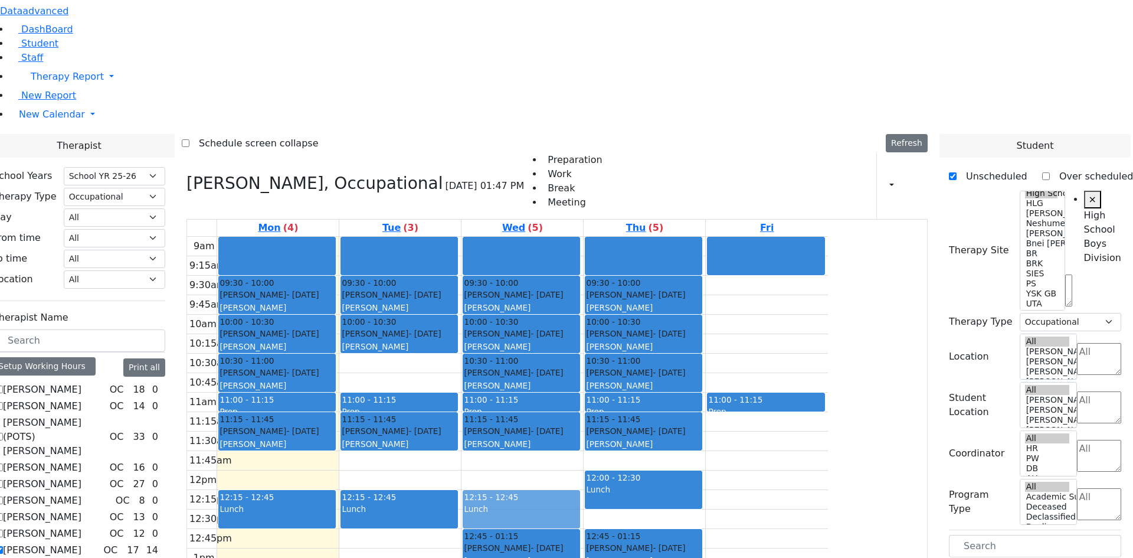
drag, startPoint x: 611, startPoint y: 341, endPoint x: 612, endPoint y: 352, distance: 11.2
click at [583, 357] on div "09:30 - 10:00 [PERSON_NAME] - [DATE] [PERSON_NAME] 10:00 - 10:30 [PERSON_NAME] …" at bounding box center [523, 471] width 122 height 468
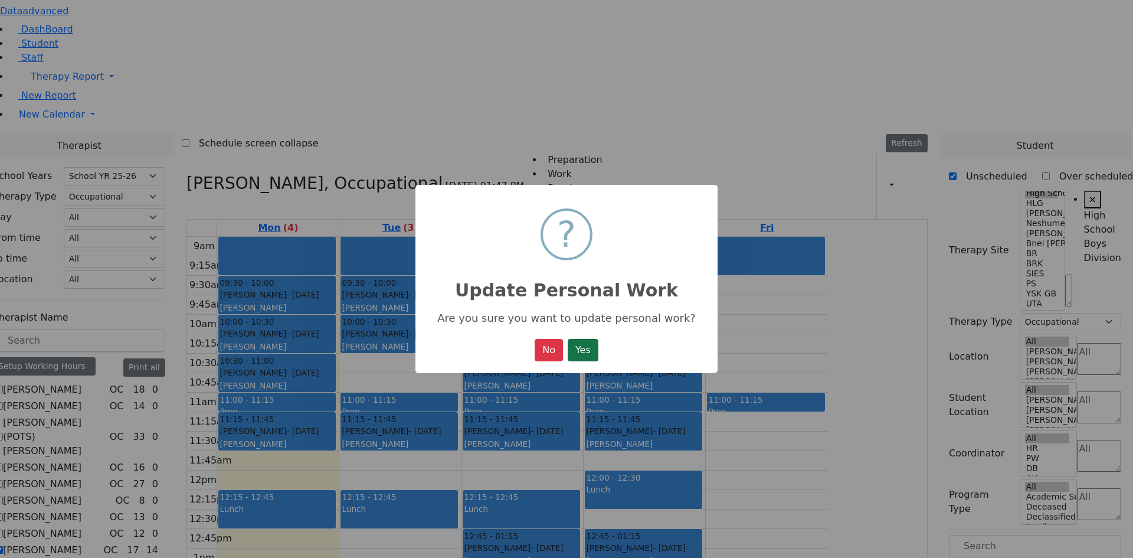
click at [595, 353] on button "Yes" at bounding box center [583, 350] width 31 height 22
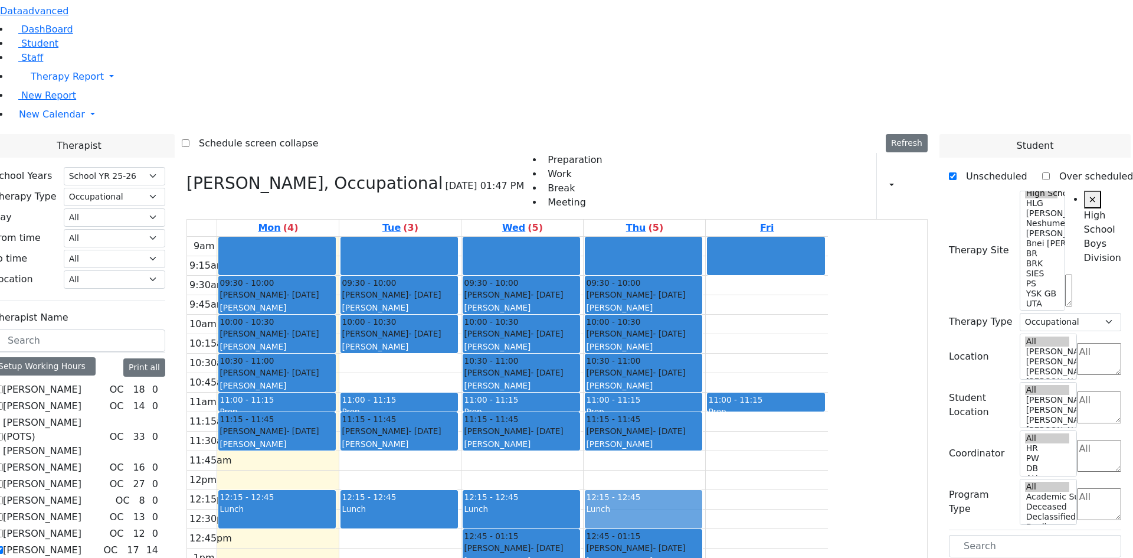
click at [705, 354] on div "09:30 - 10:00 [PERSON_NAME] - [DATE] [PERSON_NAME] Grade 8 10:00 - 10:30 [PERSO…" at bounding box center [645, 471] width 122 height 468
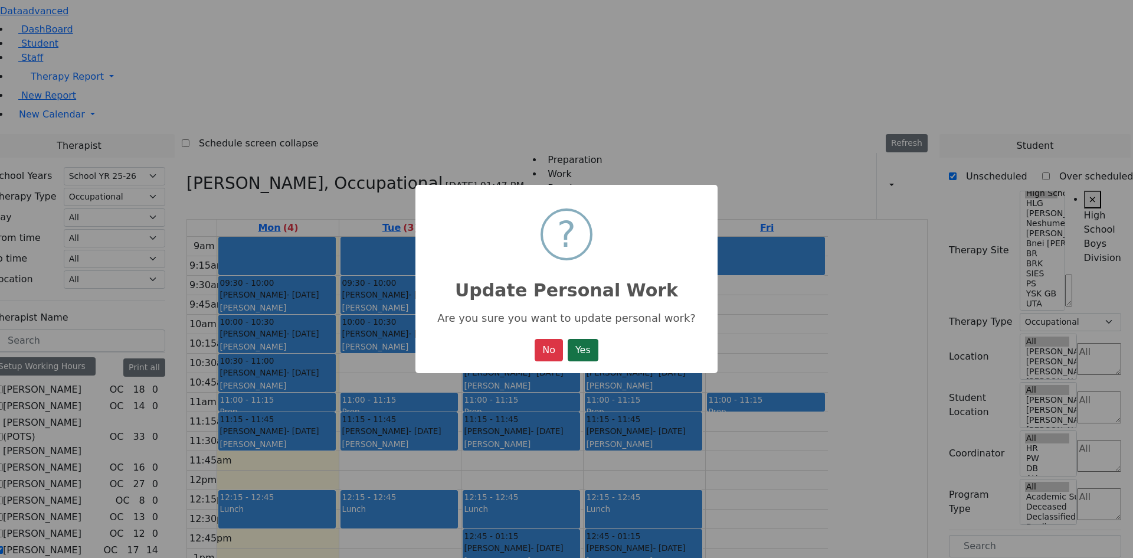
click at [595, 353] on button "Yes" at bounding box center [583, 350] width 31 height 22
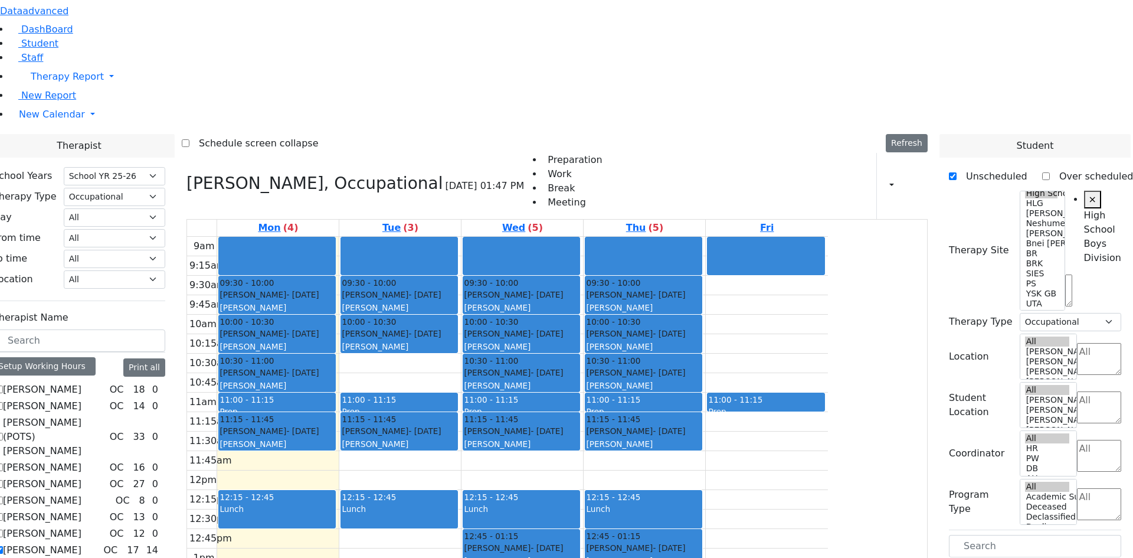
drag, startPoint x: 990, startPoint y: 293, endPoint x: 423, endPoint y: 293, distance: 566.7
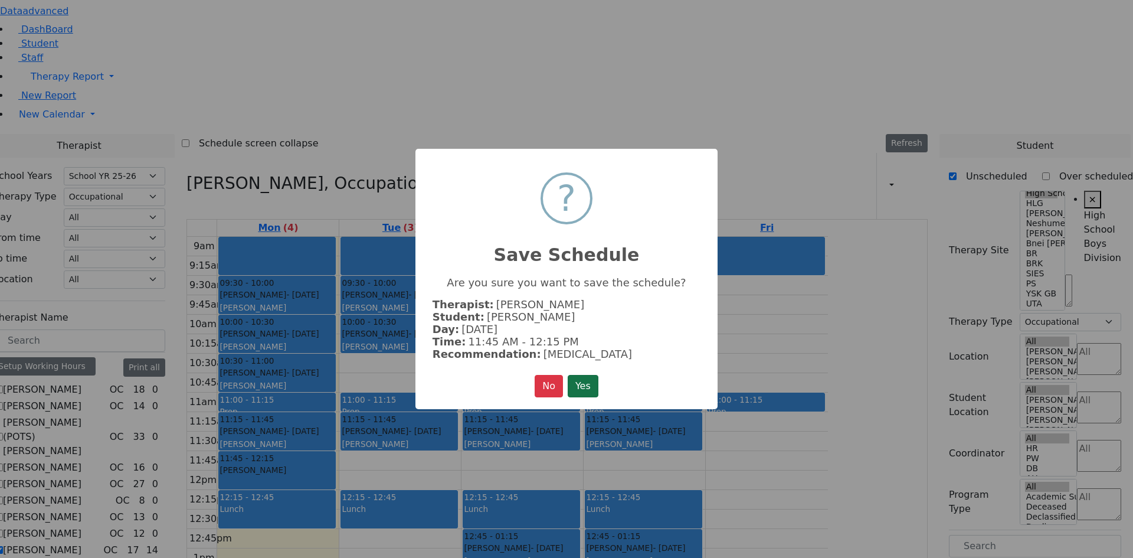
click at [578, 375] on button "Yes" at bounding box center [583, 386] width 31 height 22
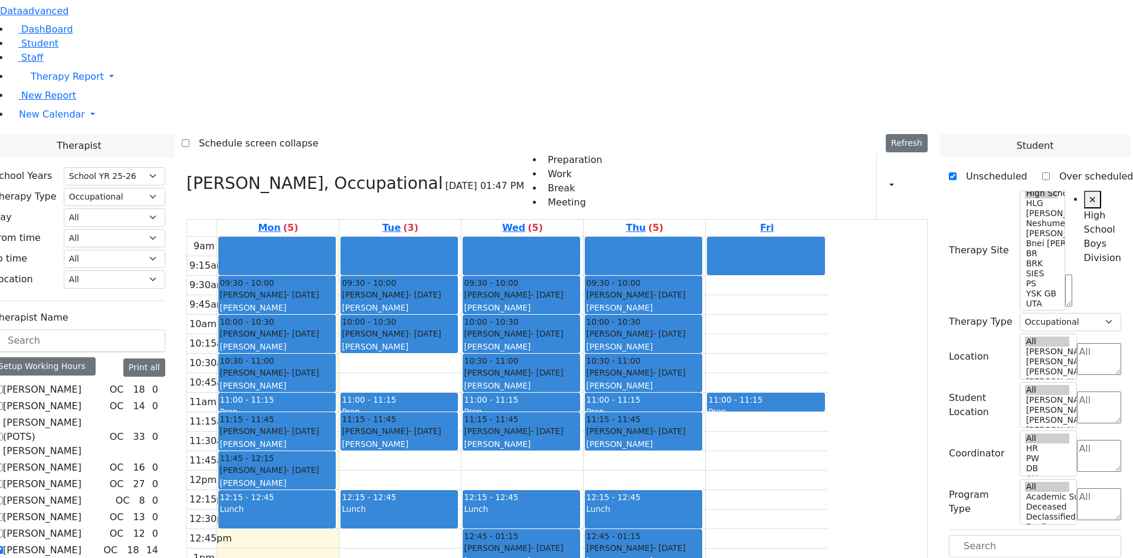
drag, startPoint x: 1003, startPoint y: 298, endPoint x: 639, endPoint y: 301, distance: 364.3
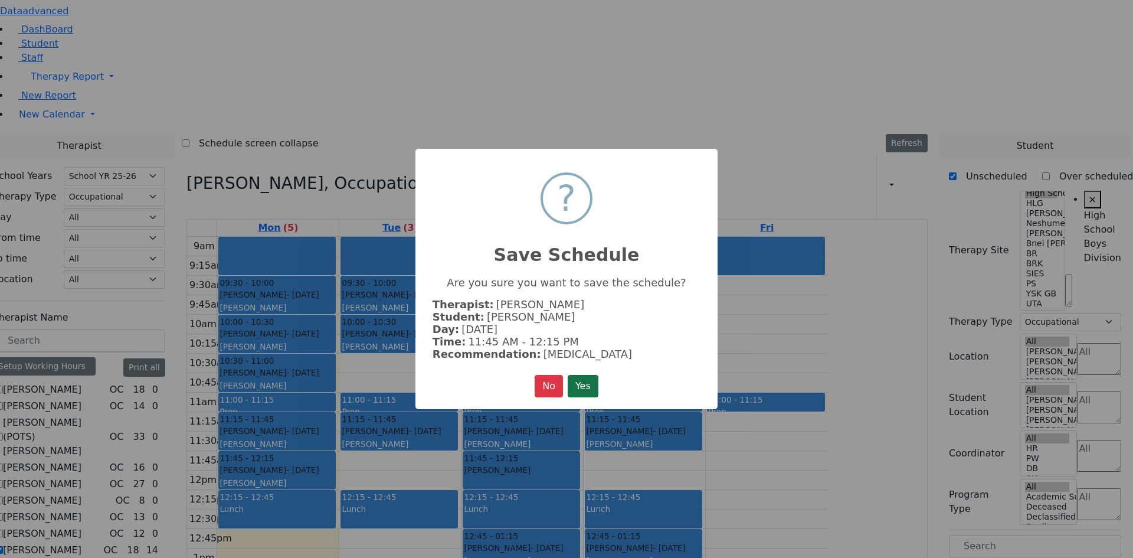
drag, startPoint x: 577, startPoint y: 382, endPoint x: 580, endPoint y: 376, distance: 6.6
click at [579, 380] on button "Yes" at bounding box center [583, 386] width 31 height 22
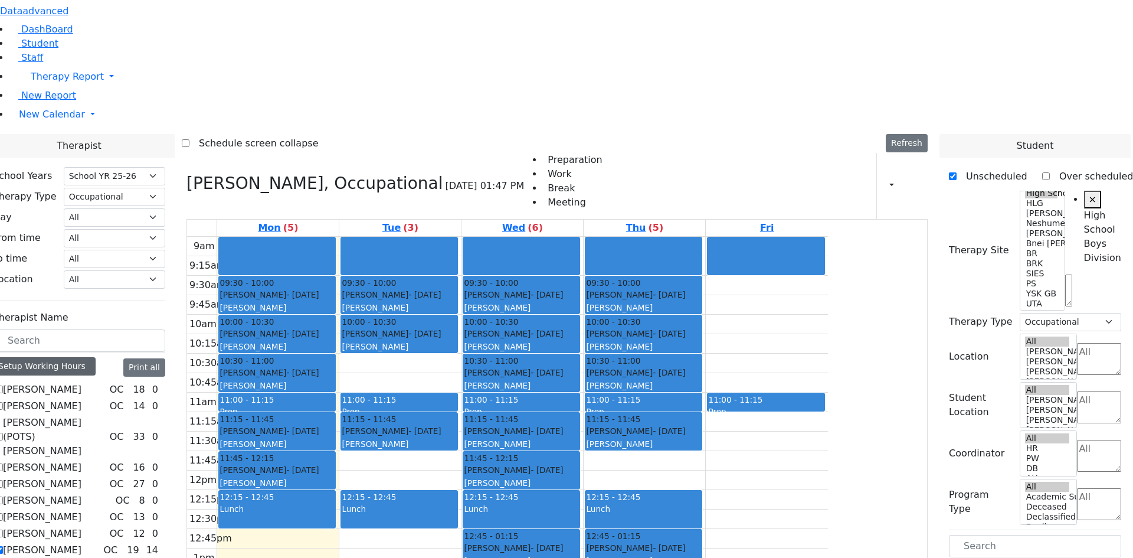
click at [96, 357] on div "Setup Working Hours" at bounding box center [44, 366] width 103 height 18
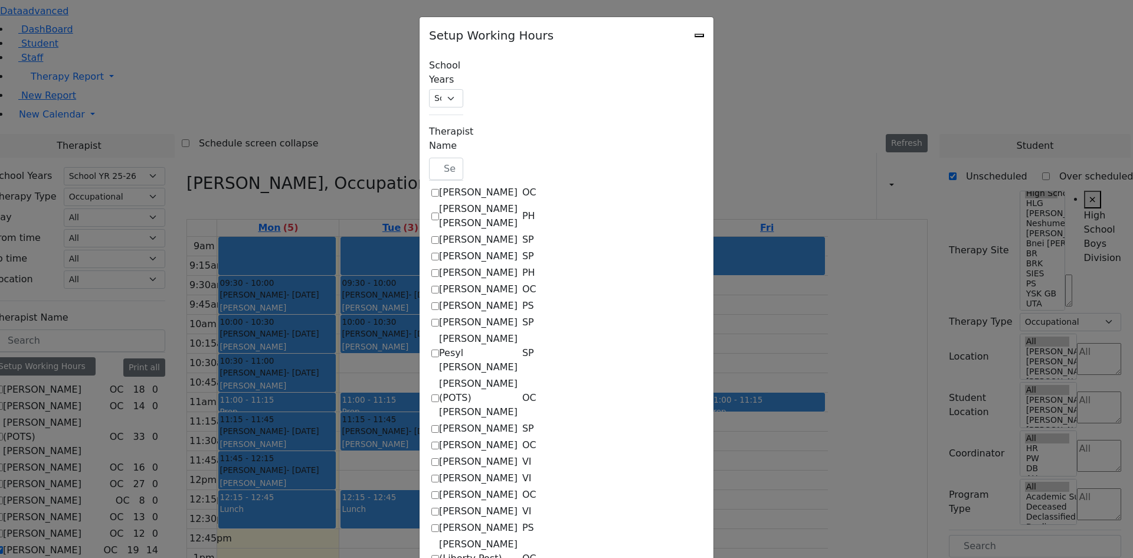
scroll to position [118, 0]
checkbox input "true"
select select "15:00:00"
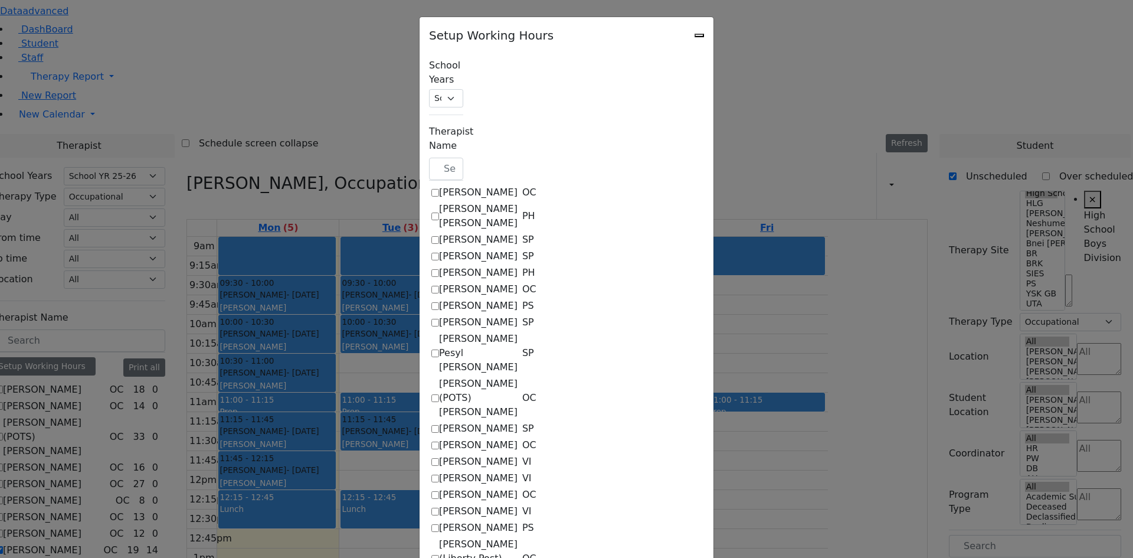
select select "15:00:00"
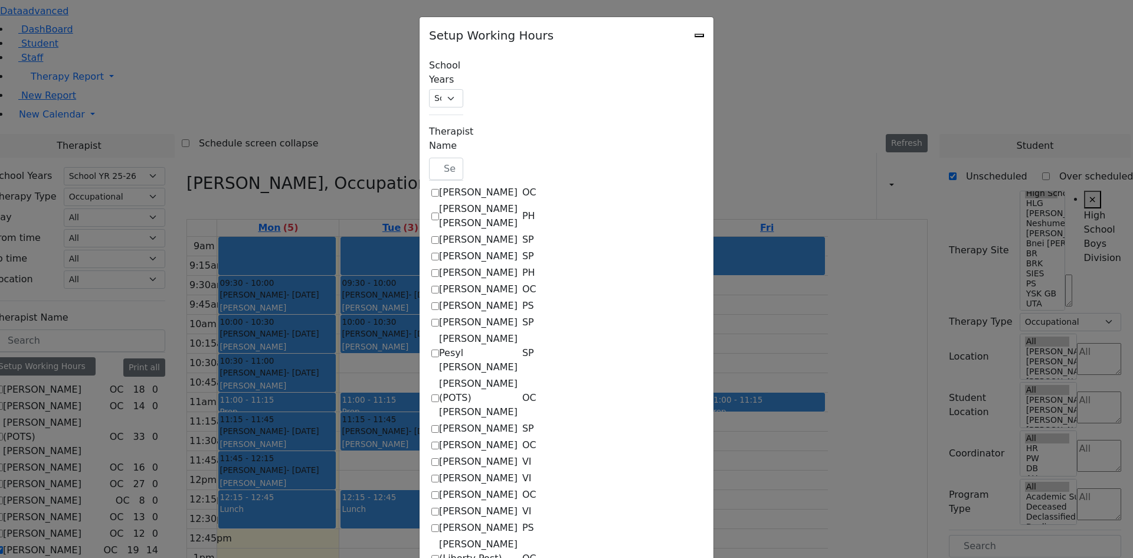
select select "15:00:00"
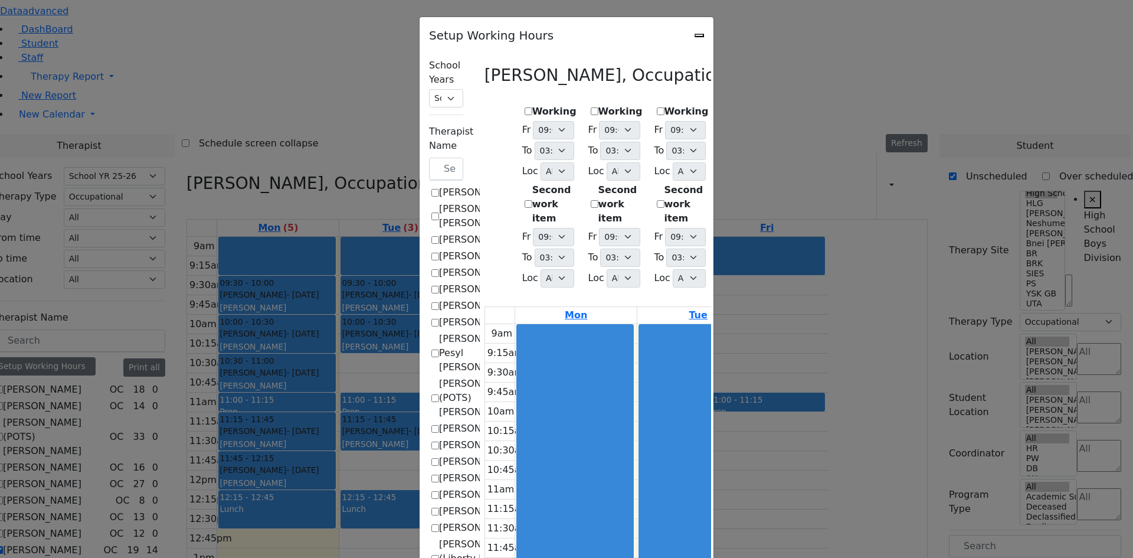
click at [533, 107] on label "Working" at bounding box center [555, 111] width 44 height 14
click at [525, 107] on input "Working" at bounding box center [529, 111] width 8 height 8
checkbox input "true"
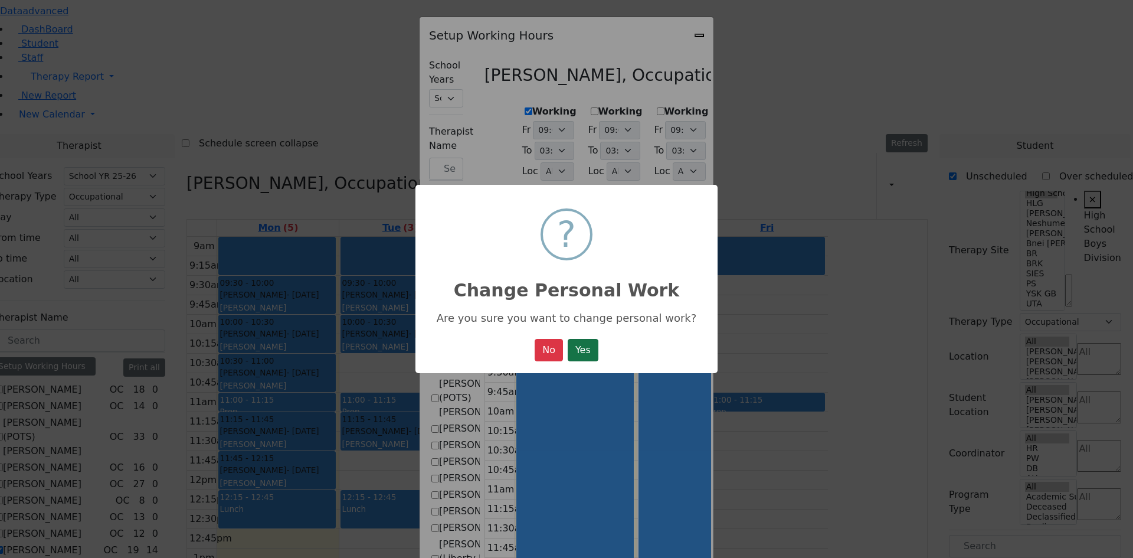
click at [577, 339] on button "Yes" at bounding box center [583, 350] width 31 height 22
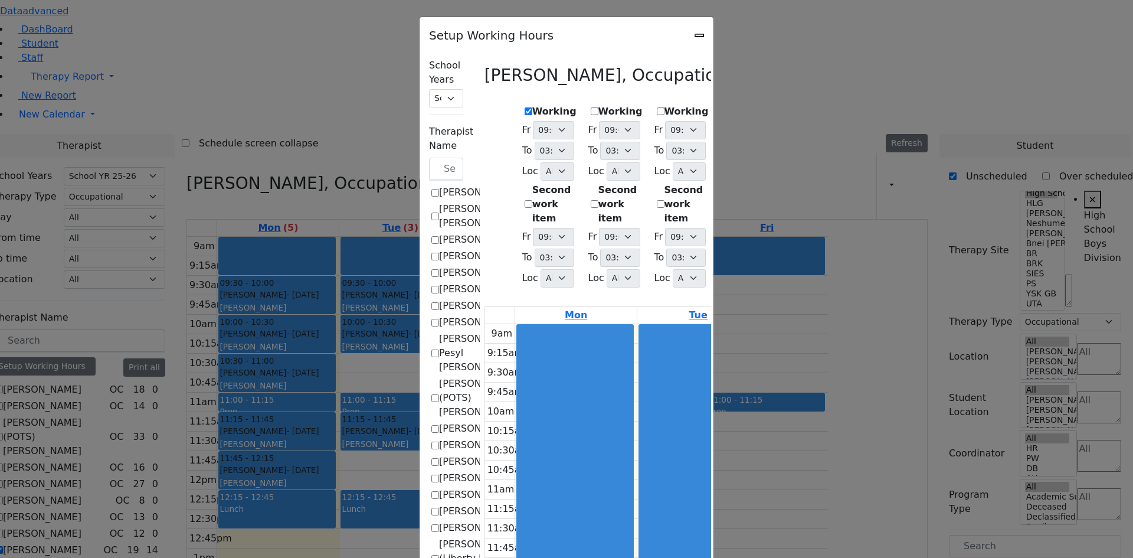
select select "15:00:00"
select select "1"
select select "15:00:00"
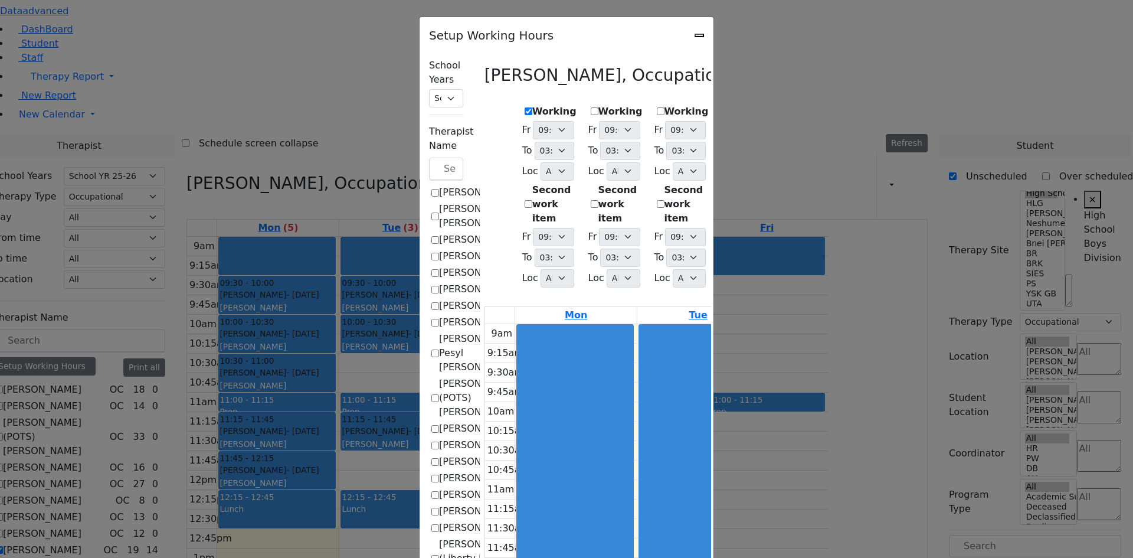
select select "15:00:00"
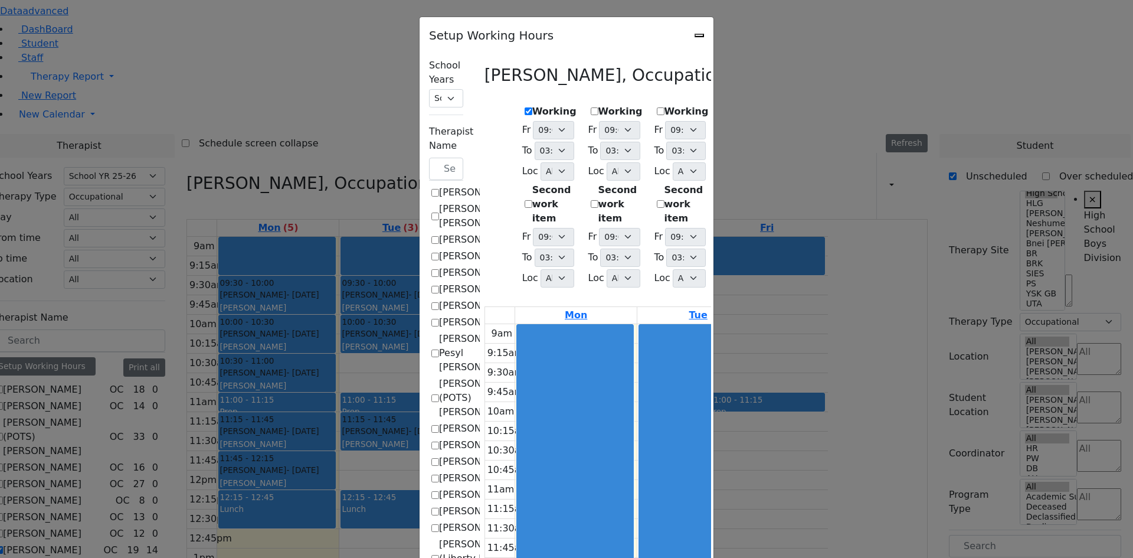
select select "15:00:00"
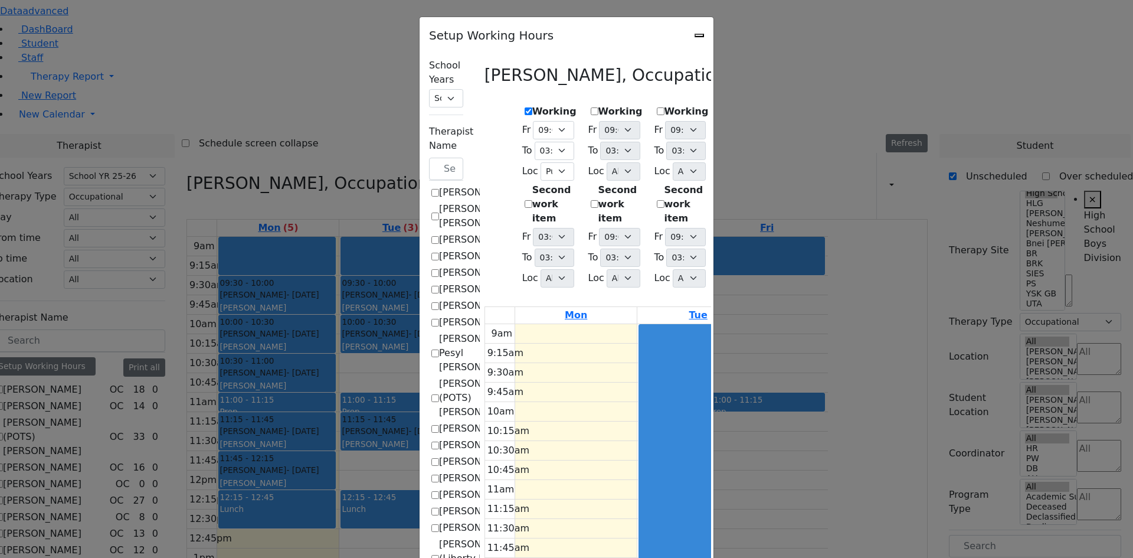
click at [599, 107] on label "Working" at bounding box center [621, 111] width 44 height 14
click at [591, 107] on input "Working" at bounding box center [595, 111] width 8 height 8
checkbox input "true"
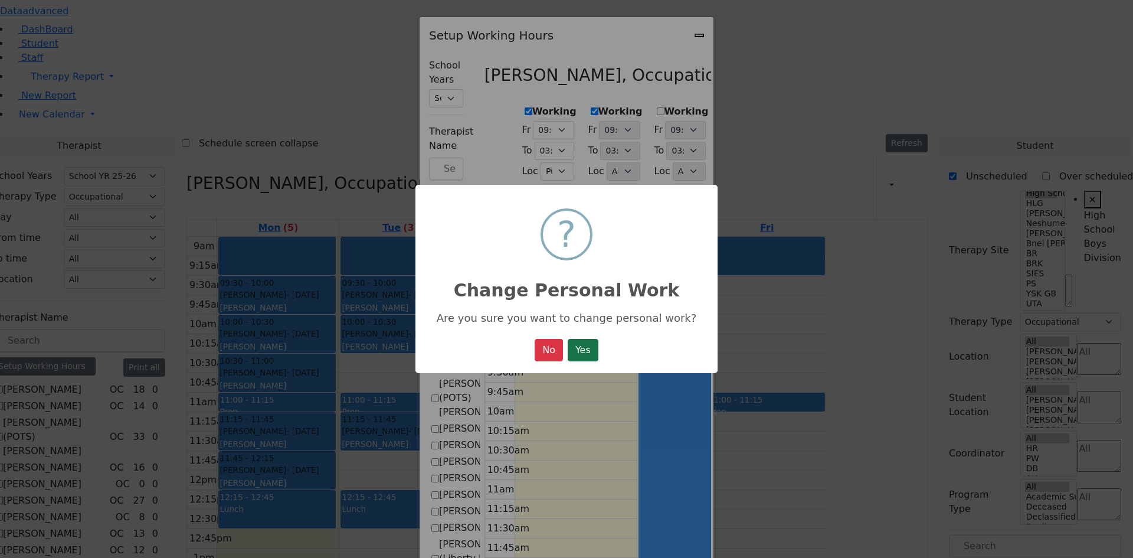
click at [579, 355] on button "Yes" at bounding box center [583, 350] width 31 height 22
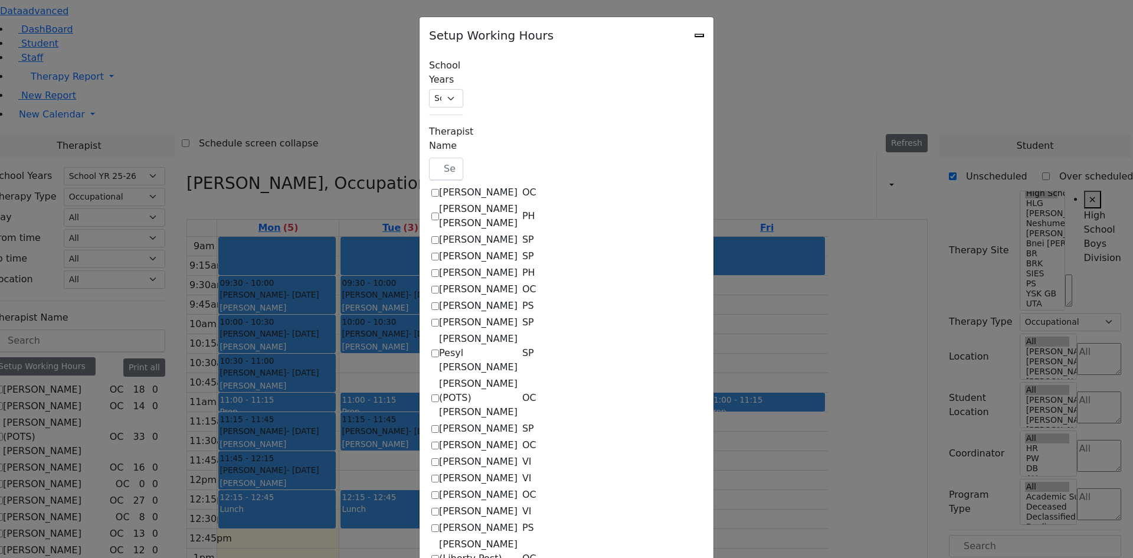
select select "15:00:00"
select select "1"
select select "15:00:00"
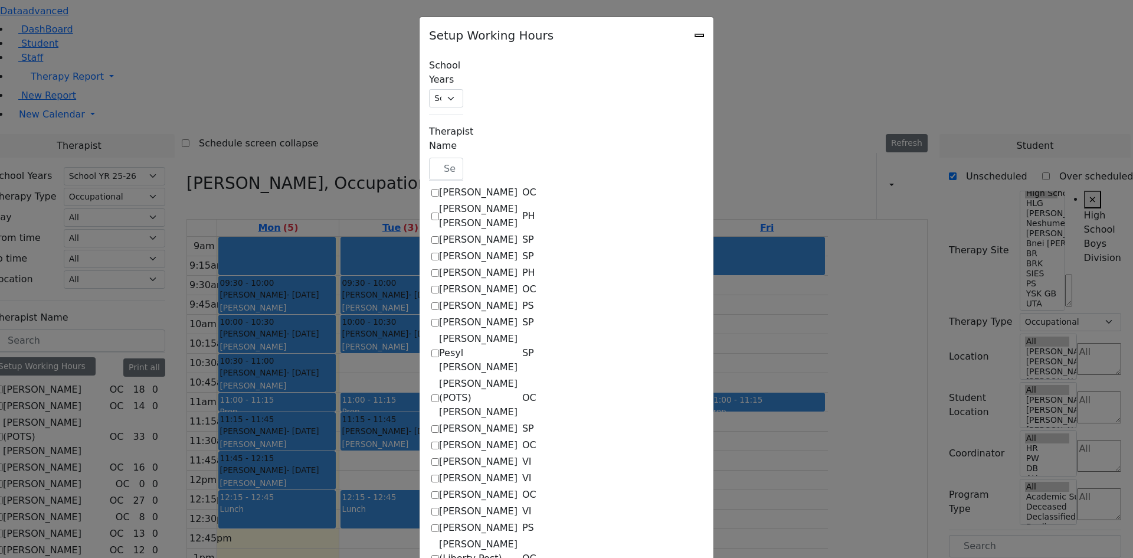
select select "1"
select select "15:00:00"
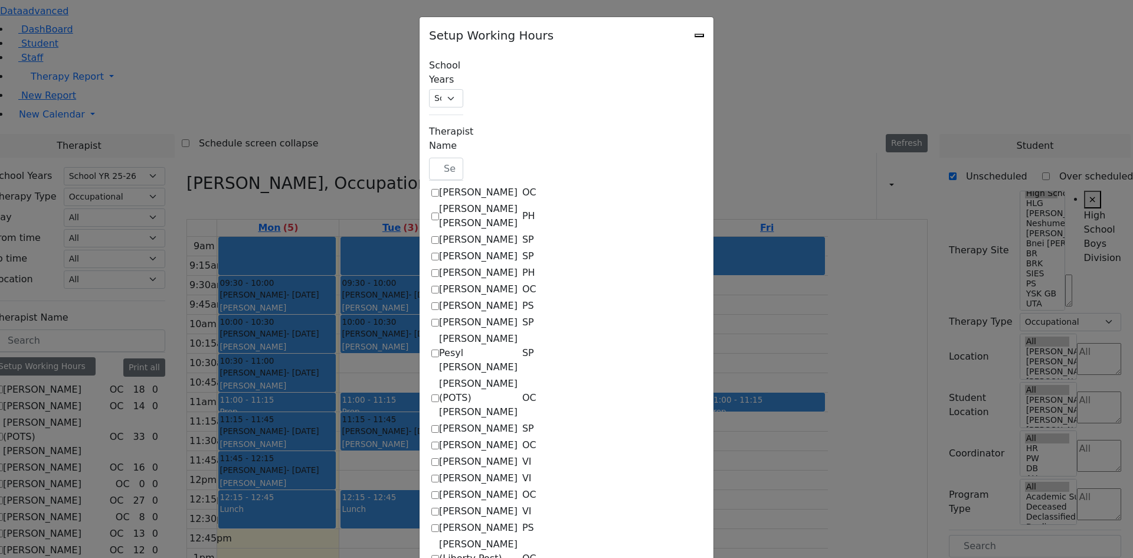
select select "15:00:00"
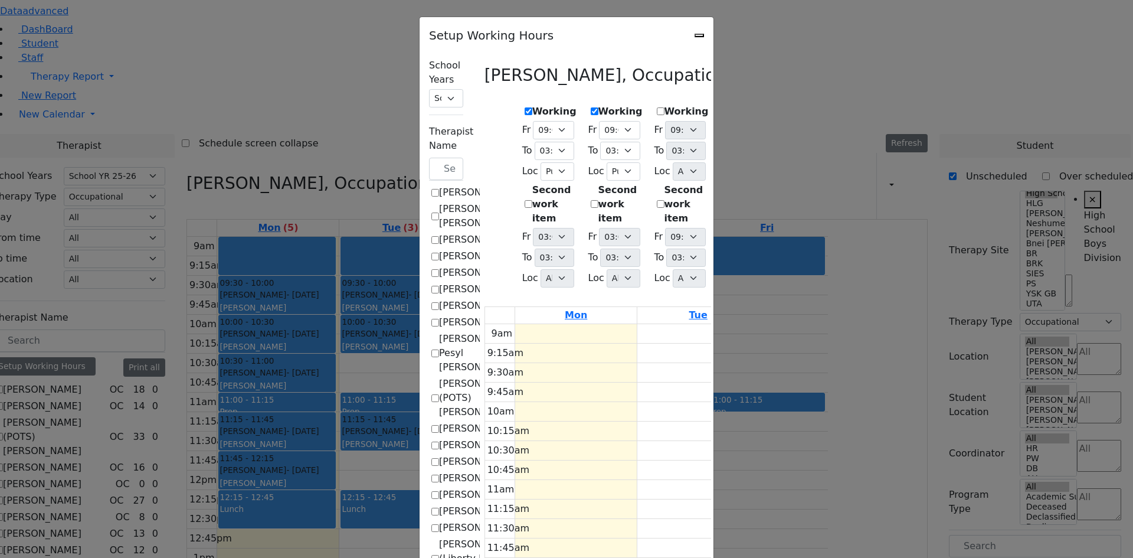
click at [665, 106] on label "Working" at bounding box center [687, 111] width 44 height 14
click at [657, 107] on input "Working" at bounding box center [661, 111] width 8 height 8
checkbox input "true"
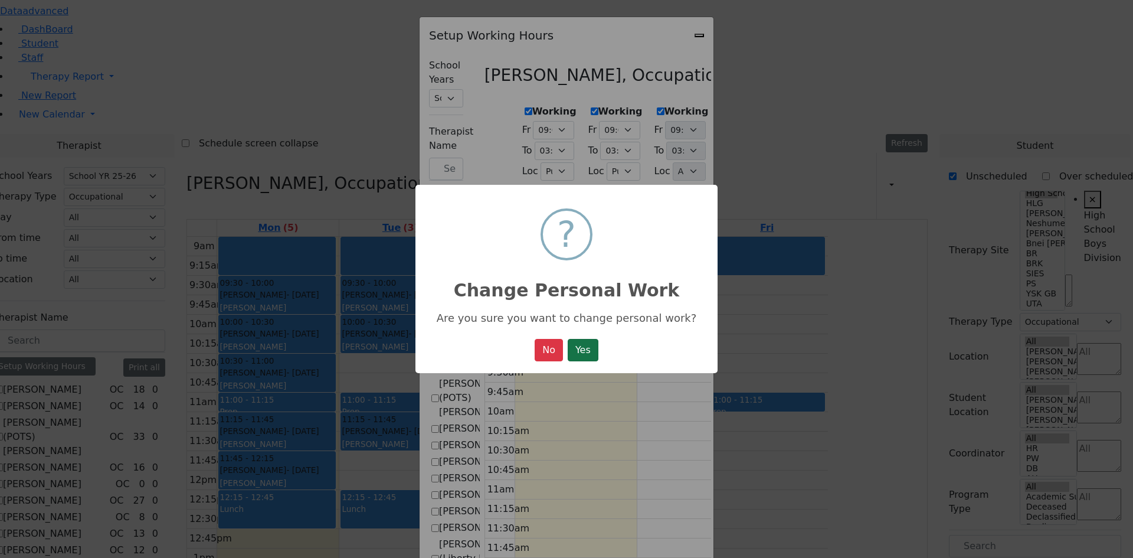
click at [592, 351] on button "Yes" at bounding box center [583, 350] width 31 height 22
select select "15:00:00"
select select "1"
select select "15:00:00"
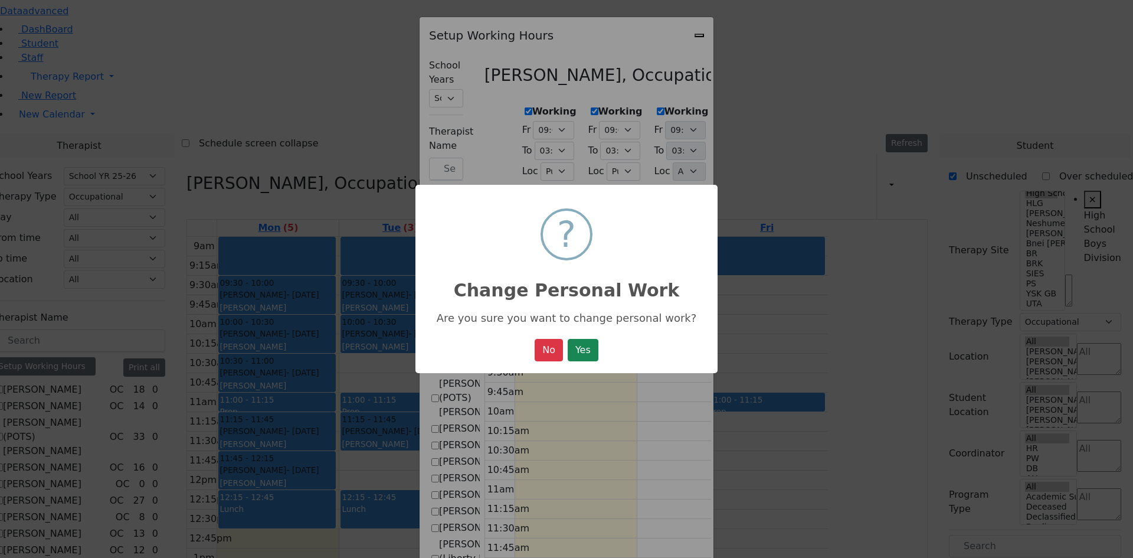
select select "15:00:00"
select select "1"
select select "15:00:00"
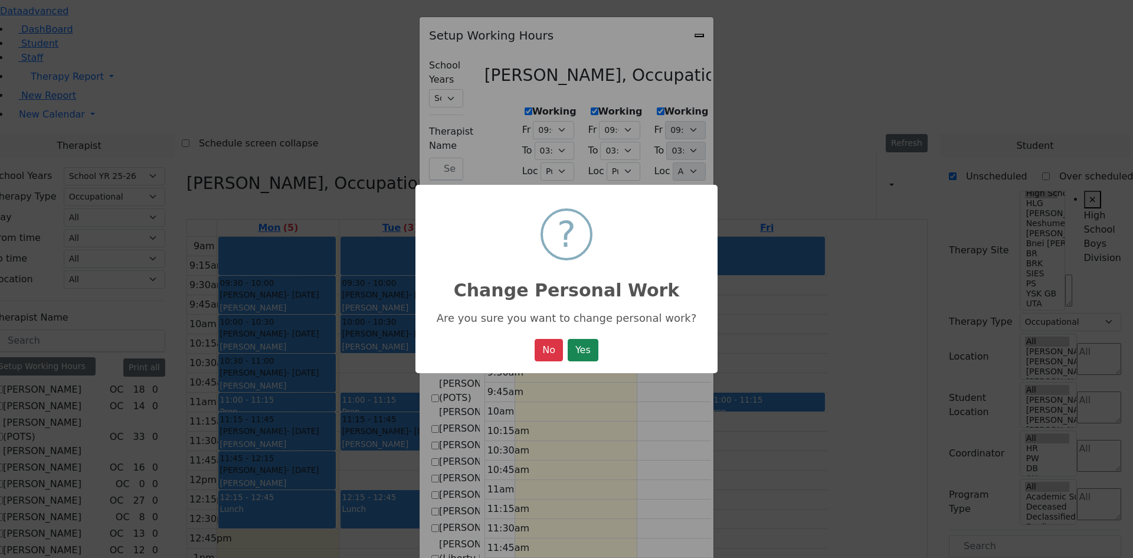
select select "1"
select select "15:00:00"
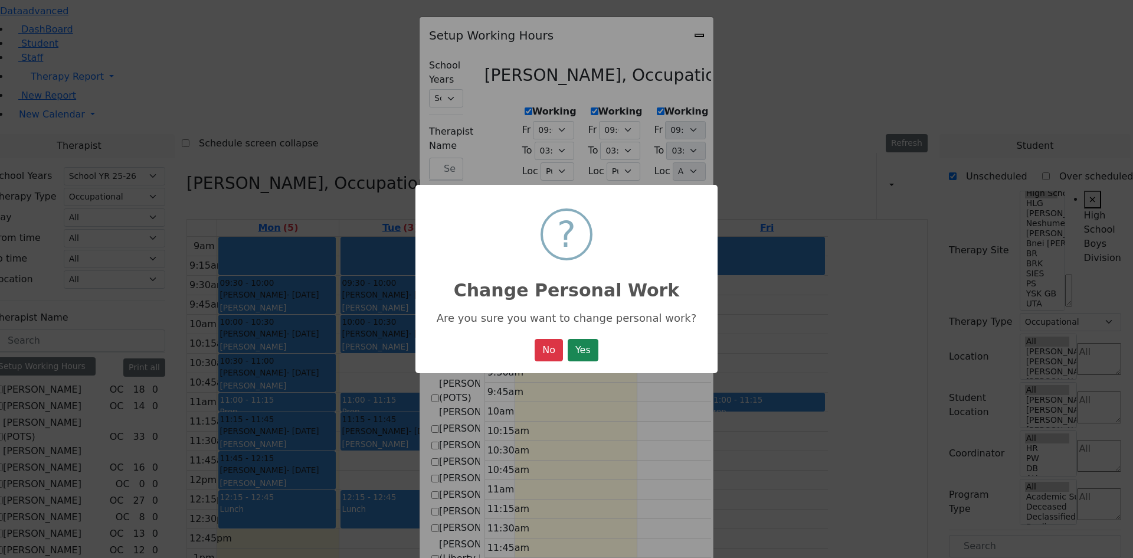
select select "15:00:00"
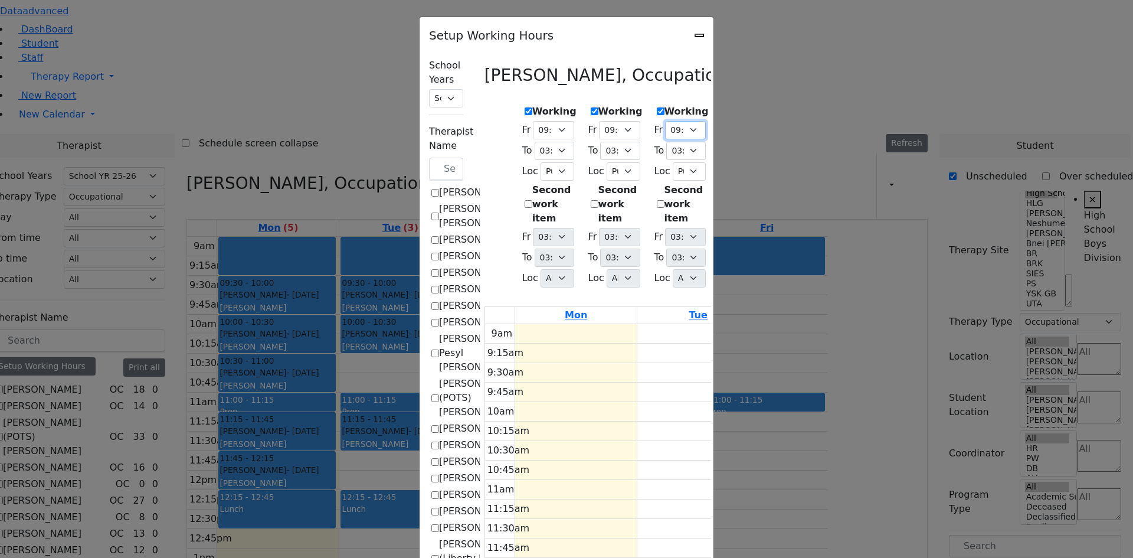
click at [697, 126] on select "09:00 AM 09:15 AM 09:30 AM 09:45 AM 10:00 AM 10:15 AM 10:30 AM 10:45 AM 11:00 A…" at bounding box center [685, 130] width 41 height 18
select select "09:30:00"
click at [665, 121] on select "09:00 AM 09:15 AM 09:30 AM 09:45 AM 10:00 AM 10:15 AM 10:30 AM 10:45 AM 11:00 A…" at bounding box center [685, 130] width 41 height 18
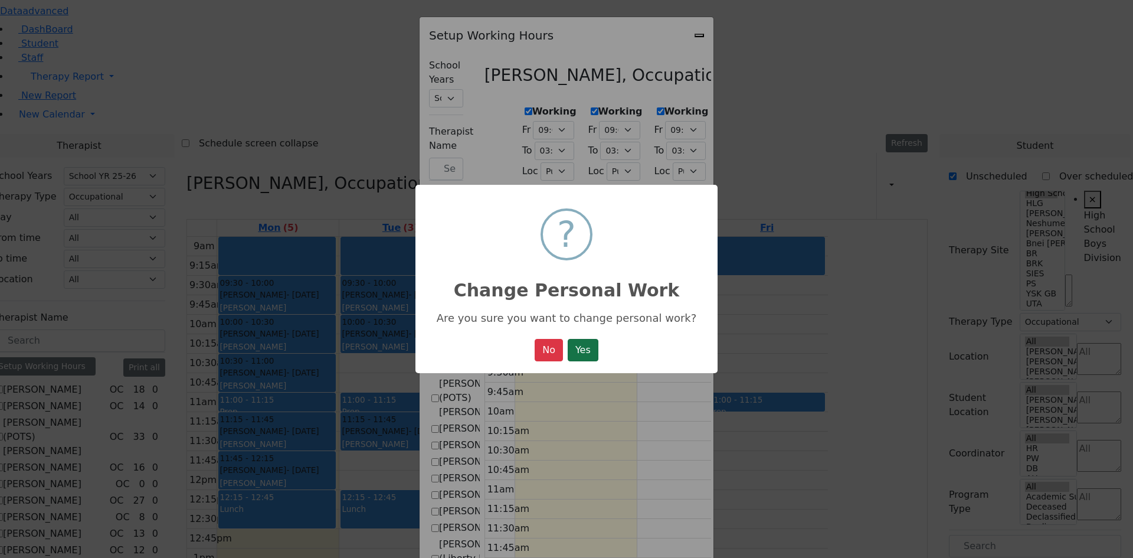
click at [574, 358] on button "Yes" at bounding box center [583, 350] width 31 height 22
select select "15:00:00"
select select "1"
select select "15:00:00"
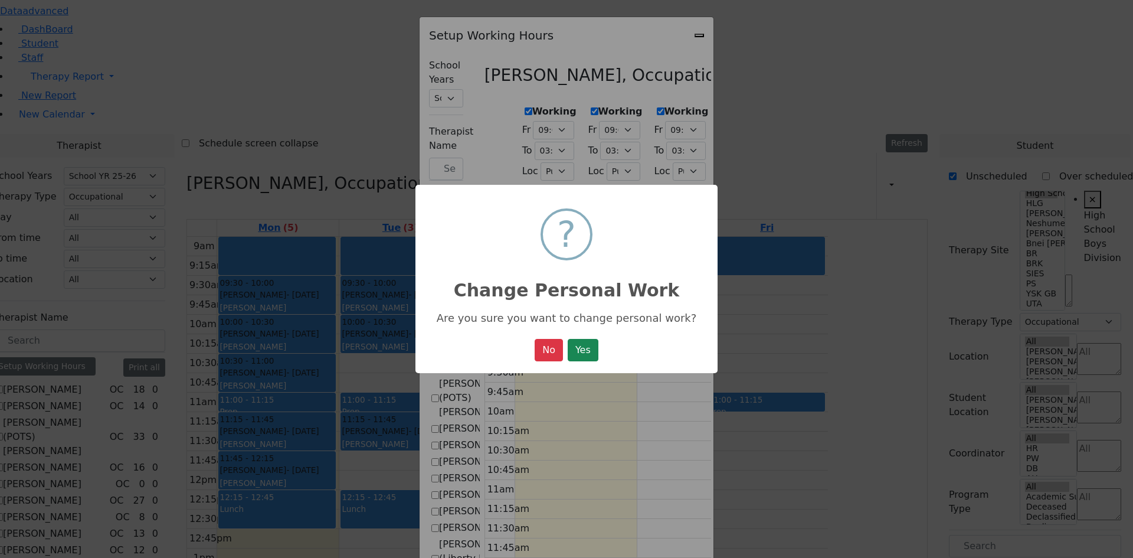
select select "15:00:00"
select select "1"
select select "15:00:00"
select select "09:30:00"
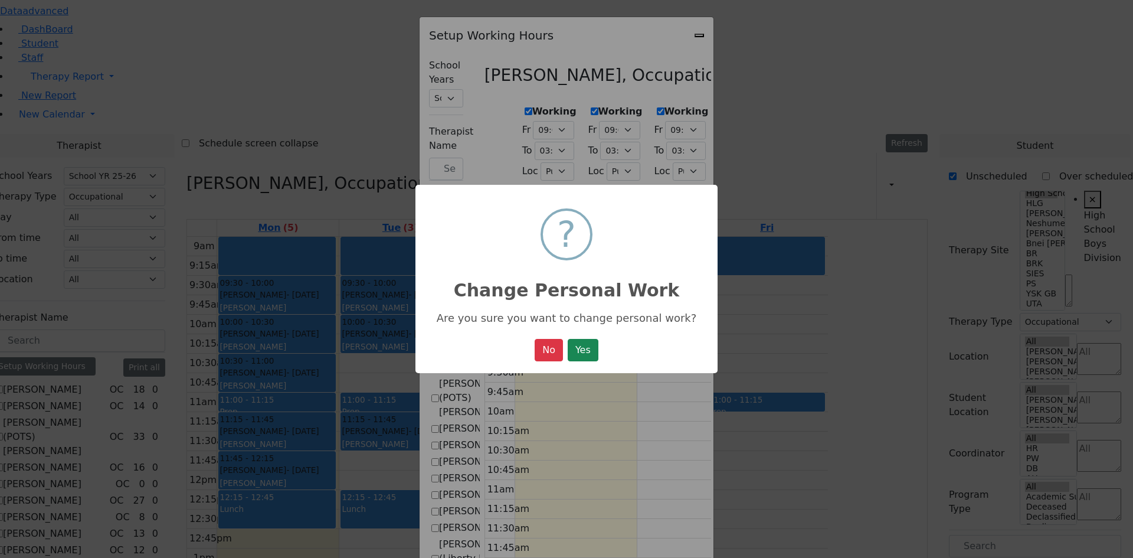
select select "15:00:00"
select select "1"
select select "15:00:00"
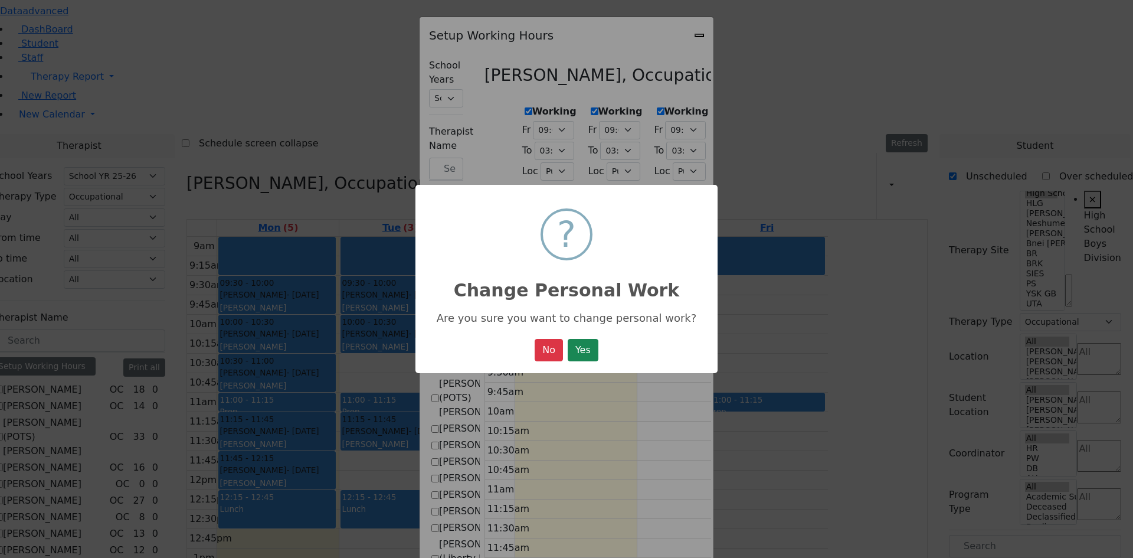
select select "15:00:00"
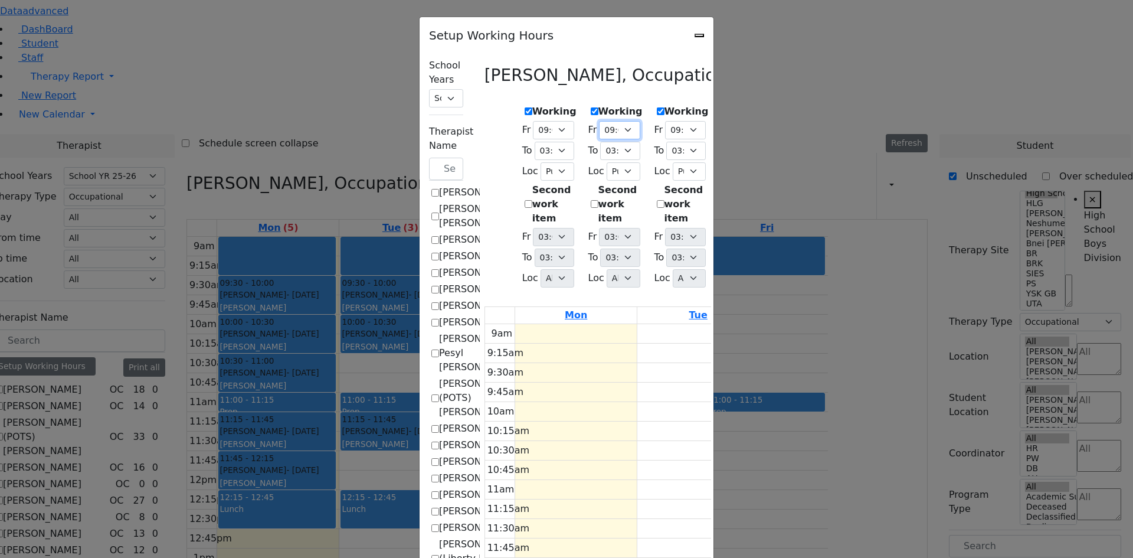
click at [599, 128] on select "09:00 AM 09:15 AM 09:30 AM 09:45 AM 10:00 AM 10:15 AM 10:30 AM 10:45 AM 11:00 A…" at bounding box center [619, 130] width 41 height 18
select select "09:30:00"
click at [599, 121] on select "09:00 AM 09:15 AM 09:30 AM 09:45 AM 10:00 AM 10:15 AM 10:30 AM 10:45 AM 11:00 A…" at bounding box center [619, 130] width 41 height 18
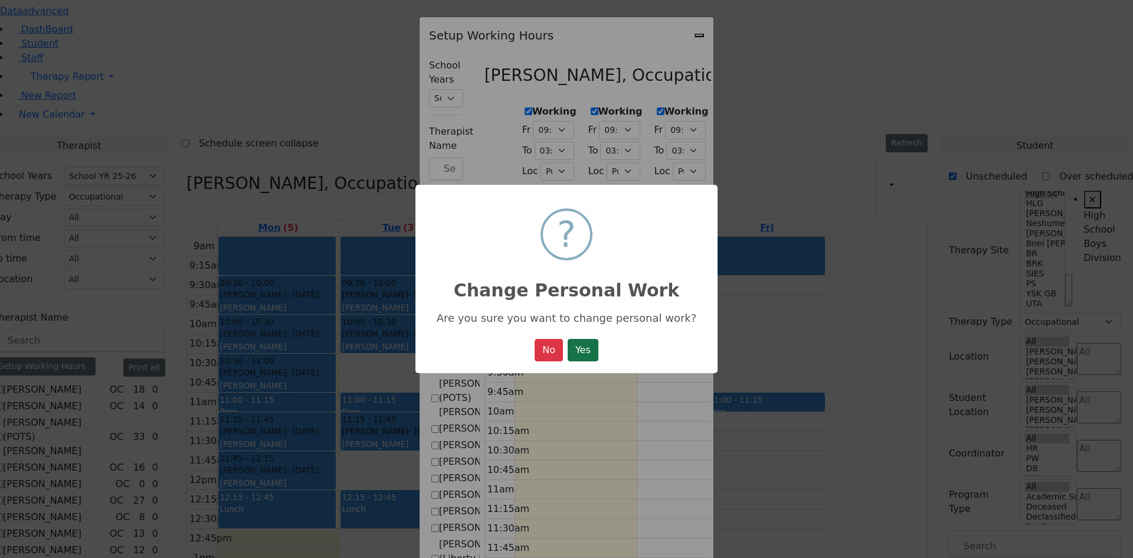
click at [574, 342] on button "Yes" at bounding box center [583, 350] width 31 height 22
select select "15:00:00"
select select "1"
select select "15:00:00"
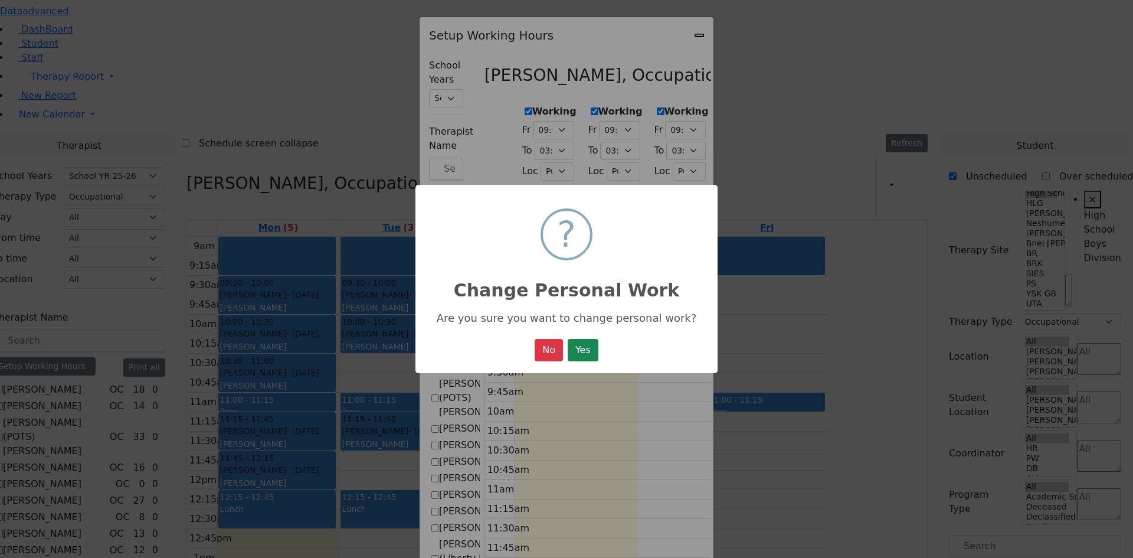
select select "09:30:00"
select select "15:00:00"
select select "1"
select select "15:00:00"
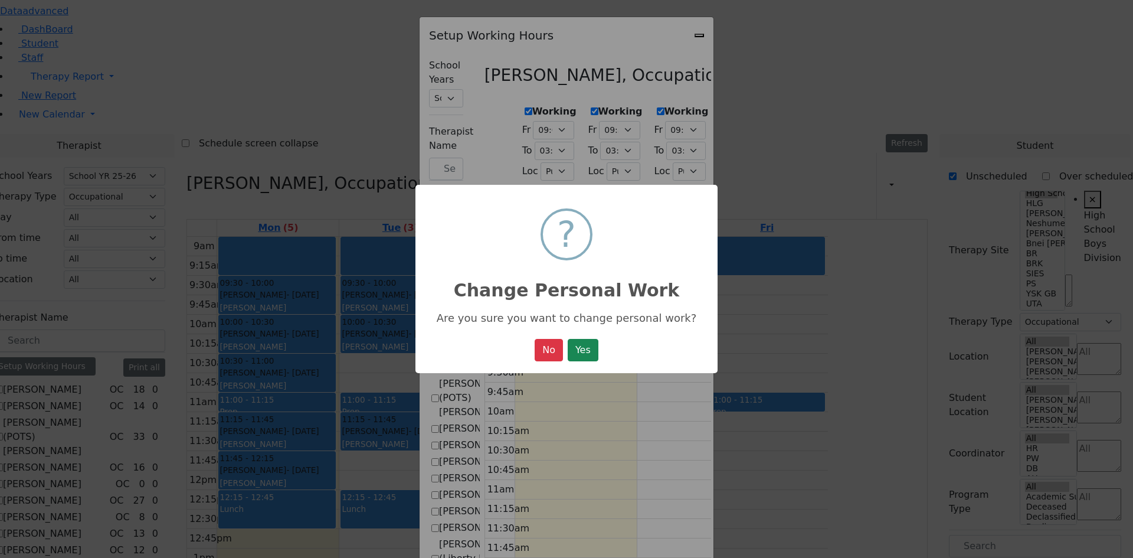
select select "09:30:00"
select select "15:00:00"
select select "1"
select select "15:00:00"
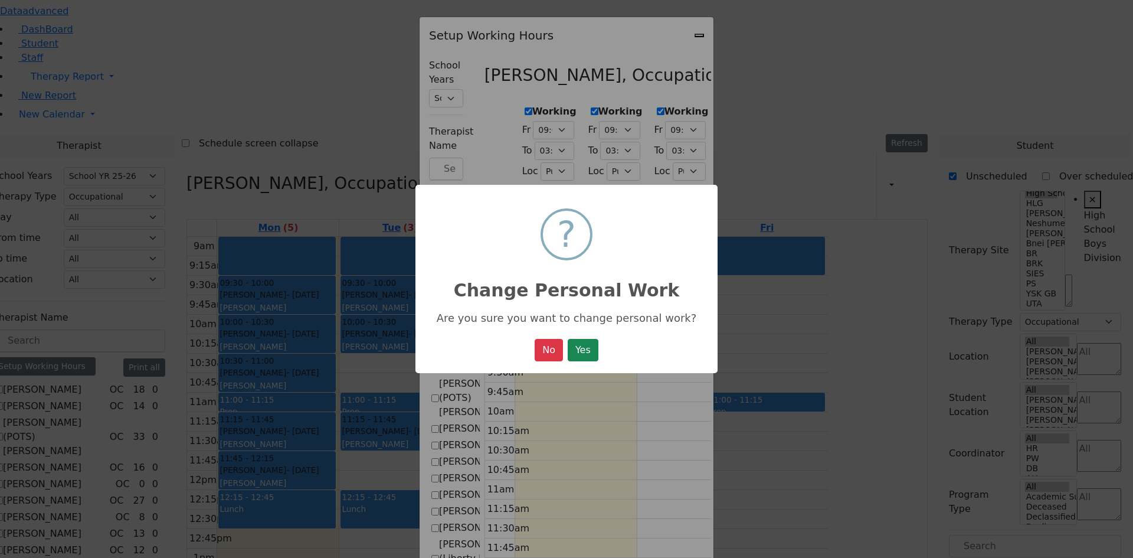
select select "15:00:00"
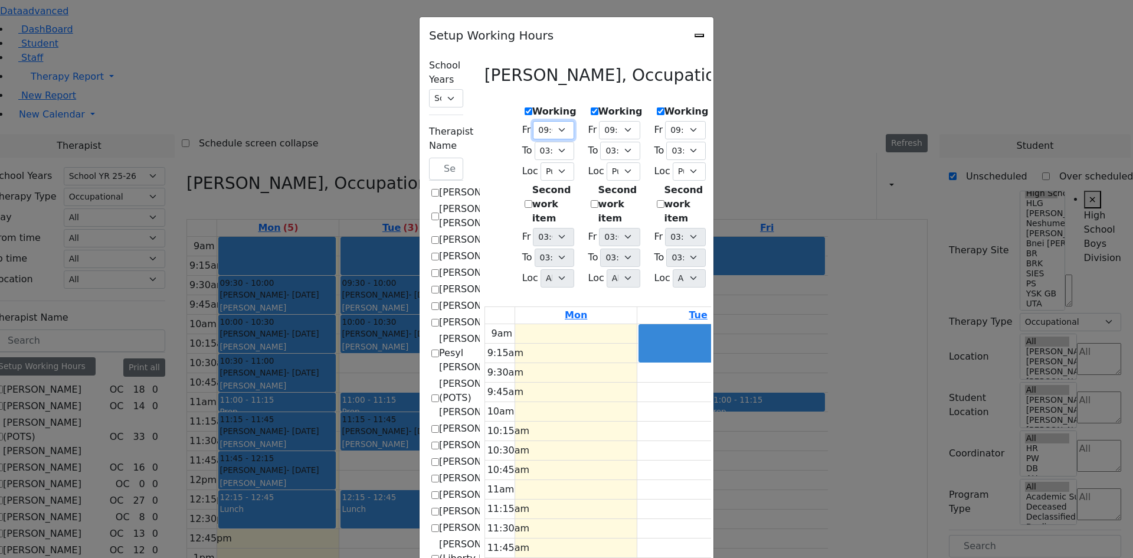
click at [533, 126] on select "09:00 AM 09:15 AM 09:30 AM 09:45 AM 10:00 AM 10:15 AM 10:30 AM 10:45 AM 11:00 A…" at bounding box center [553, 130] width 41 height 18
select select "09:30:00"
click at [533, 121] on select "09:00 AM 09:15 AM 09:30 AM 09:45 AM 10:00 AM 10:15 AM 10:30 AM 10:45 AM 11:00 A…" at bounding box center [553, 130] width 41 height 18
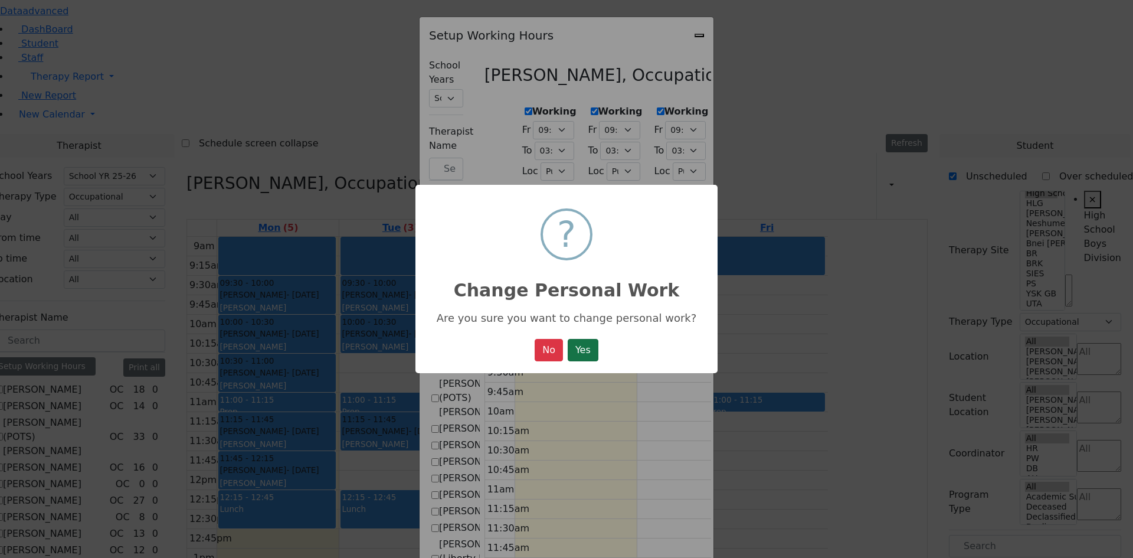
click at [572, 353] on button "Yes" at bounding box center [583, 350] width 31 height 22
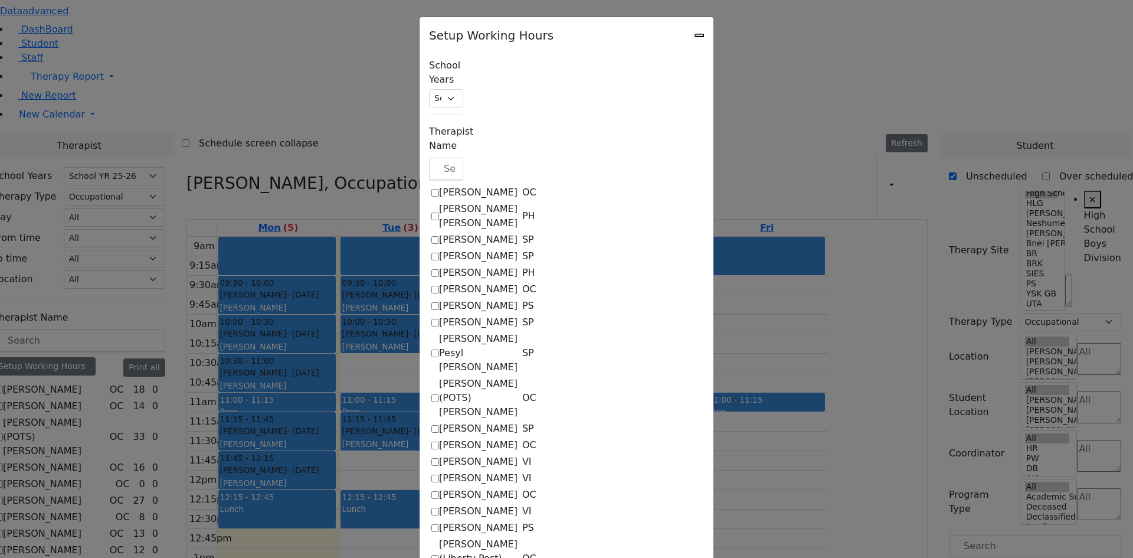
select select "09:30:00"
select select "15:00:00"
select select "1"
select select "15:00:00"
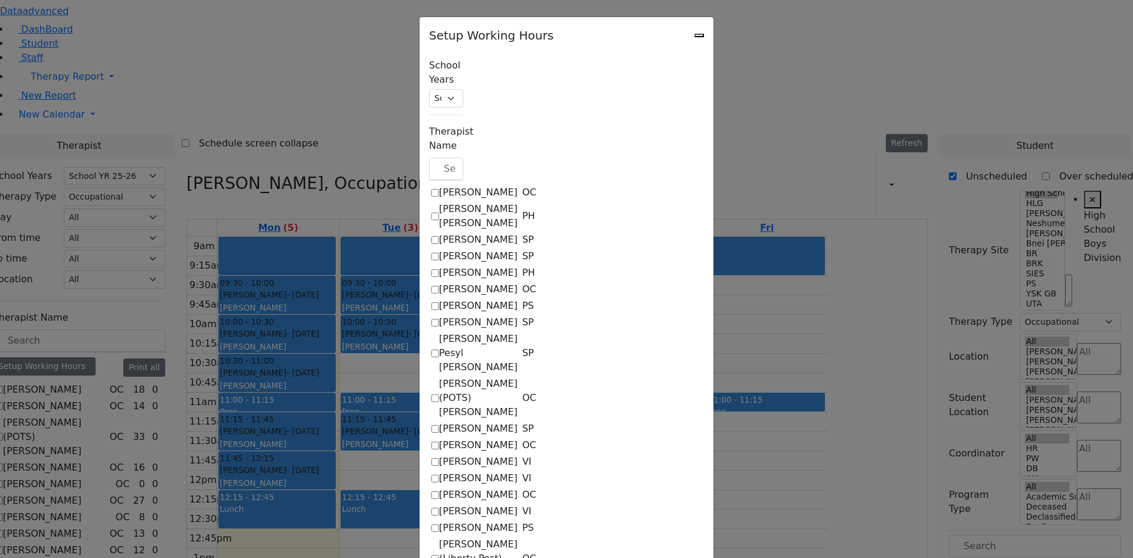
select select "09:30:00"
select select "15:00:00"
select select "1"
select select "15:00:00"
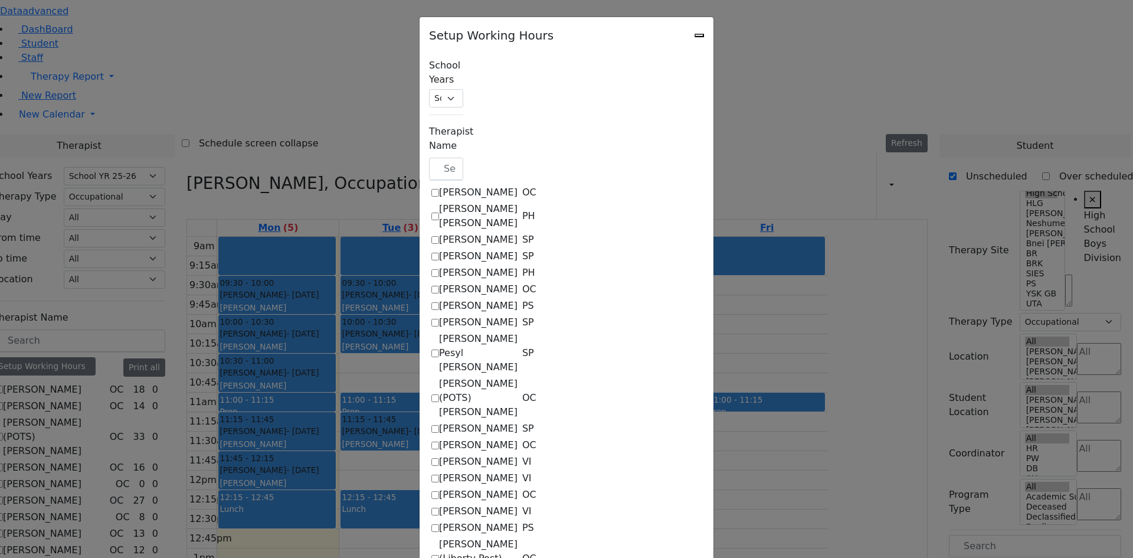
select select "09:30:00"
select select "15:00:00"
select select "1"
select select "15:00:00"
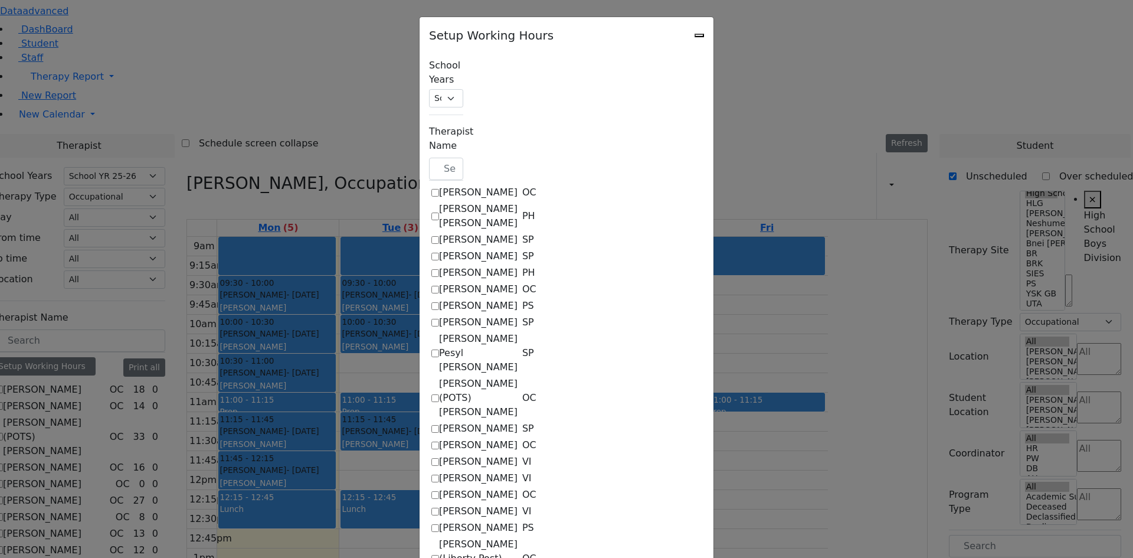
select select "15:00:00"
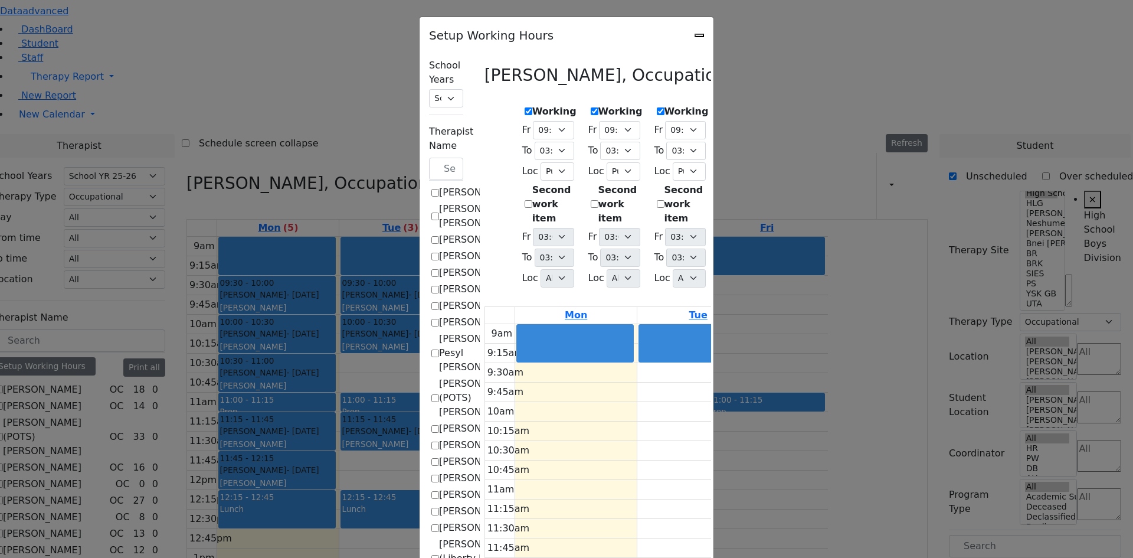
click at [700, 35] on icon "Close" at bounding box center [700, 35] width 0 height 0
checkbox input "false"
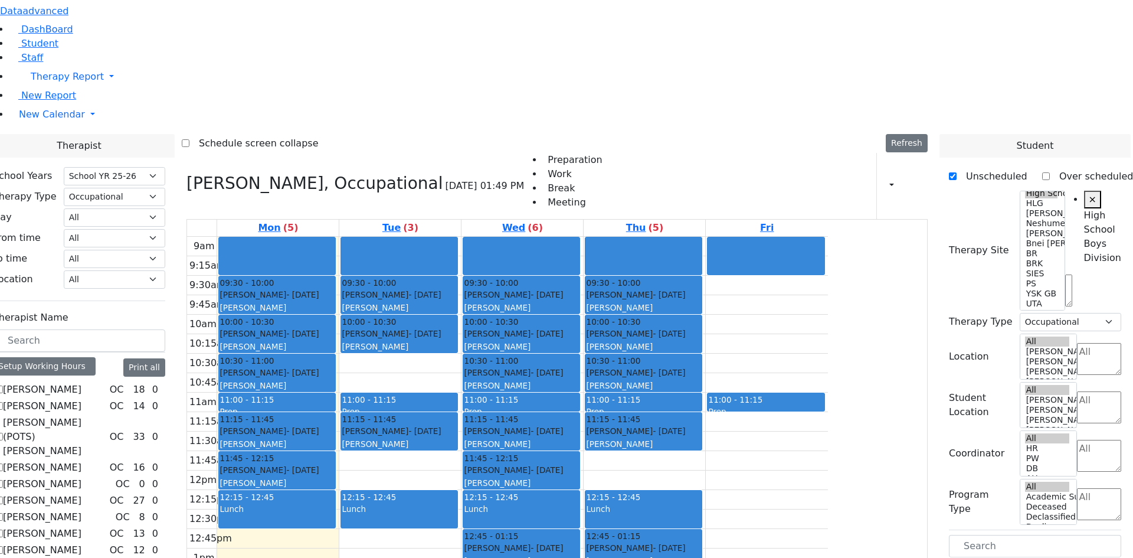
click at [81, 557] on label "[PERSON_NAME]" at bounding box center [42, 567] width 79 height 14
checkbox input "false"
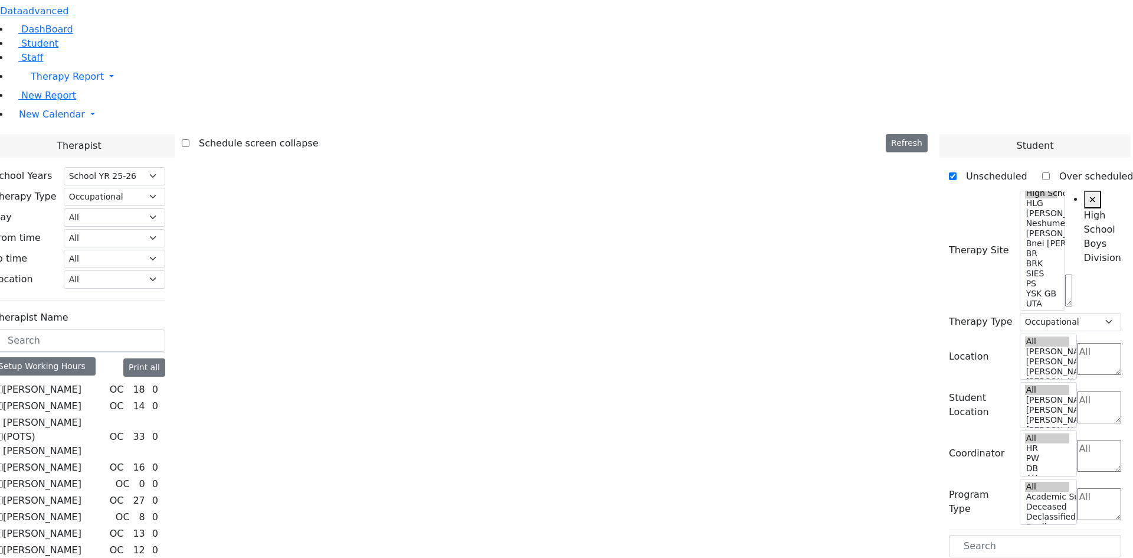
scroll to position [47, 0]
click at [81, 477] on label "[PERSON_NAME]" at bounding box center [42, 484] width 79 height 14
checkbox input "true"
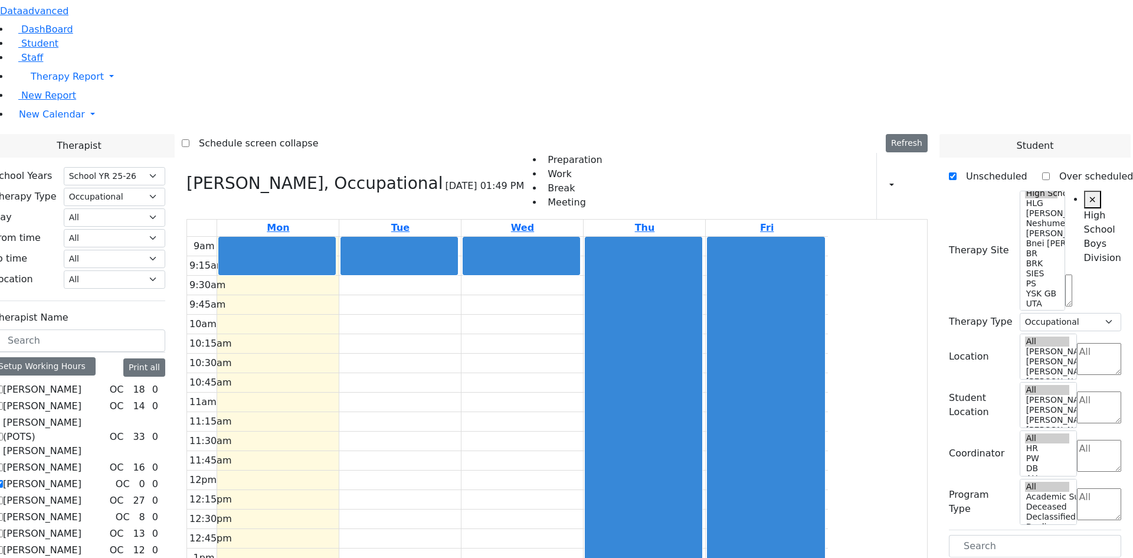
drag, startPoint x: 978, startPoint y: 321, endPoint x: 406, endPoint y: 130, distance: 603.0
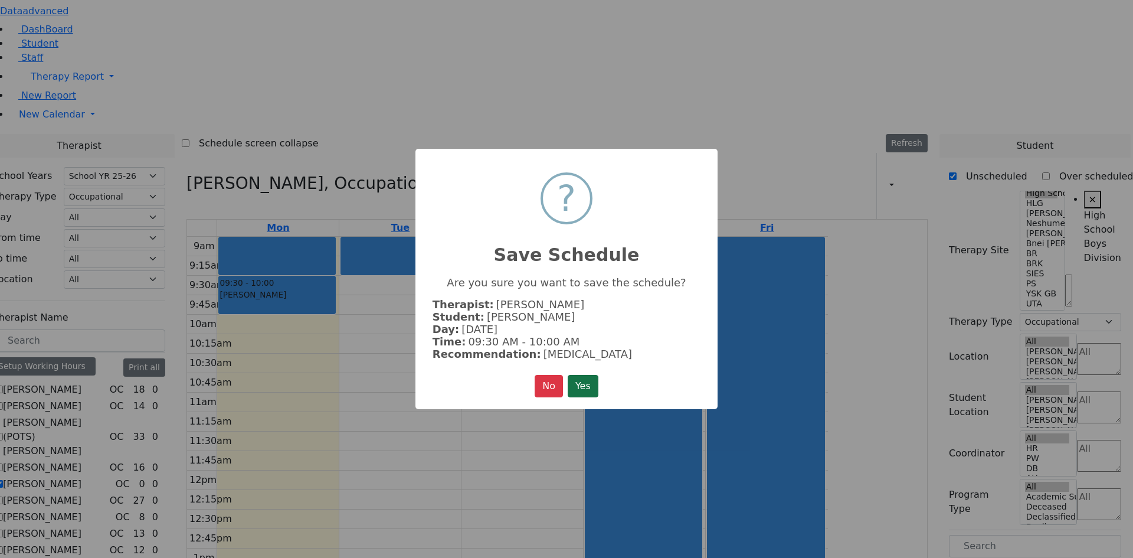
click at [595, 391] on button "Yes" at bounding box center [583, 386] width 31 height 22
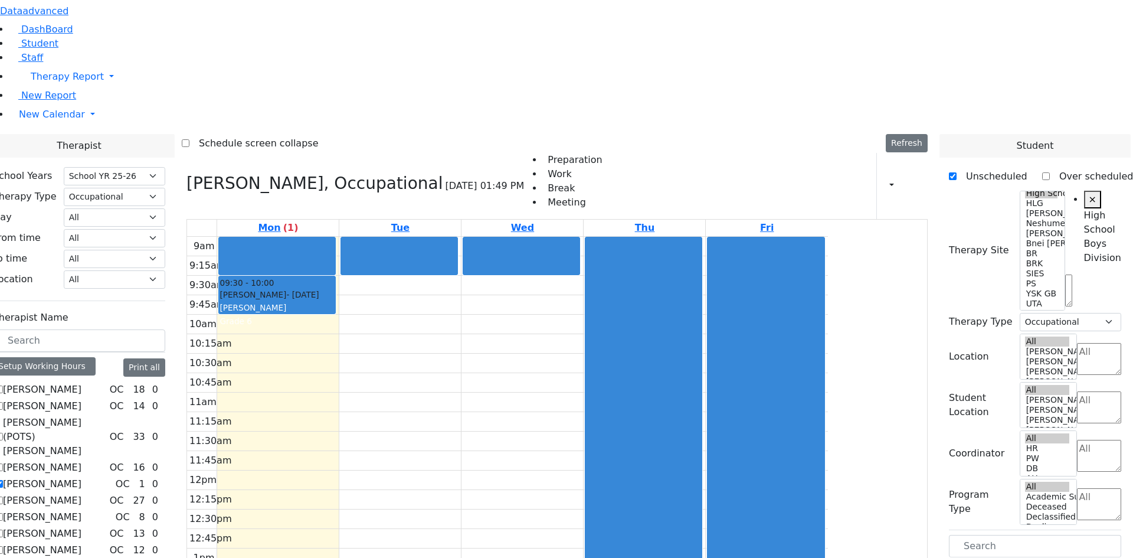
drag, startPoint x: 977, startPoint y: 318, endPoint x: 654, endPoint y: 126, distance: 376.1
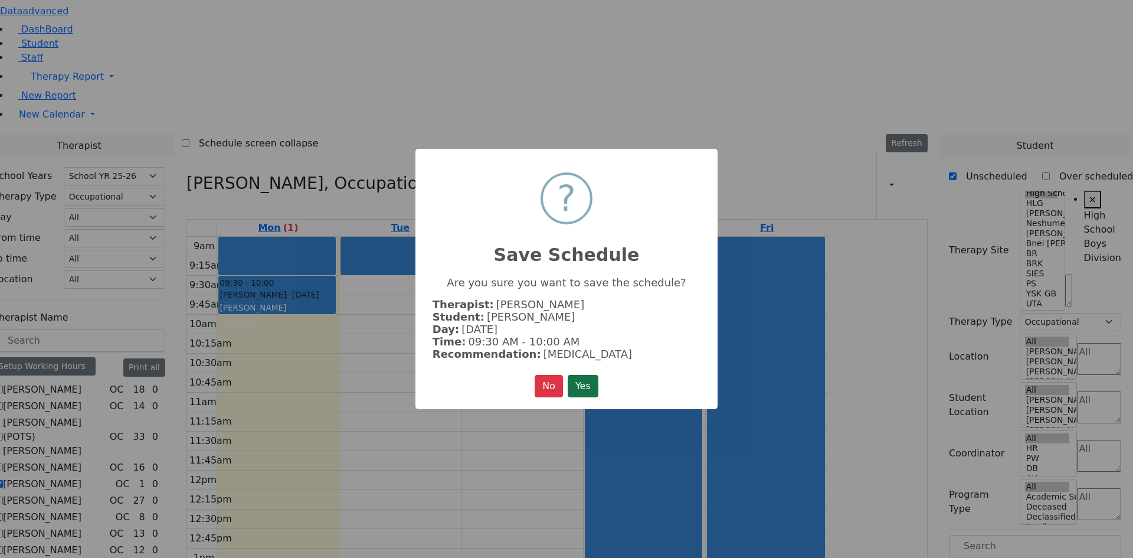
click at [586, 380] on button "Yes" at bounding box center [583, 386] width 31 height 22
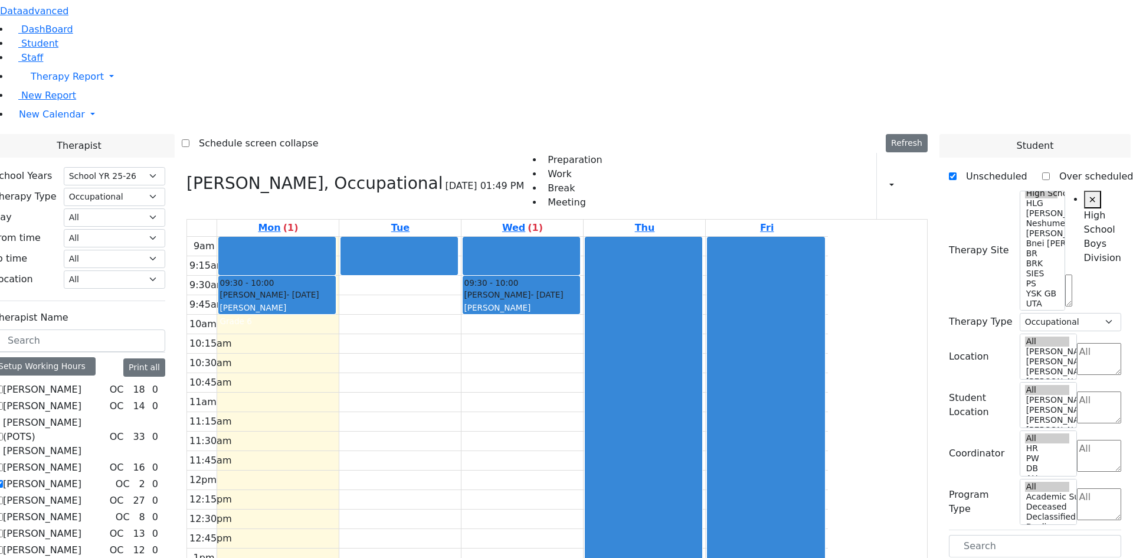
scroll to position [59, 0]
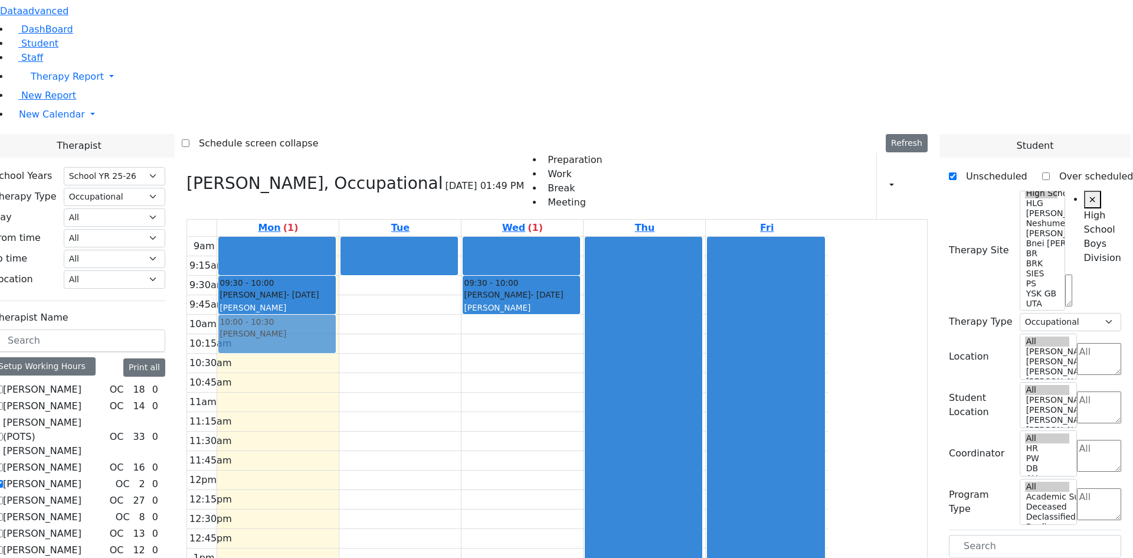
drag, startPoint x: 989, startPoint y: 450, endPoint x: 420, endPoint y: 166, distance: 636.0
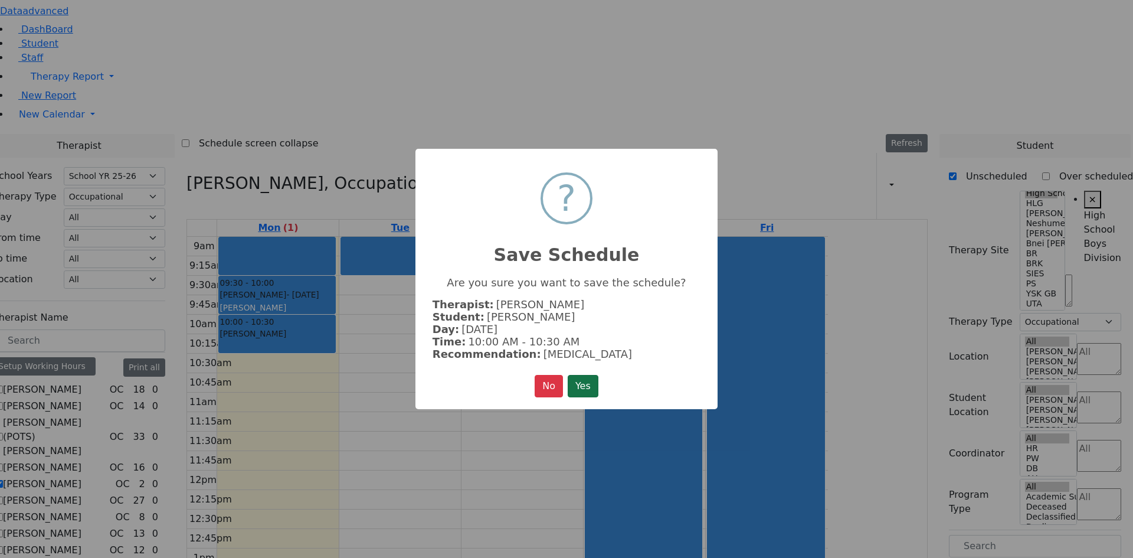
click at [583, 375] on button "Yes" at bounding box center [583, 386] width 31 height 22
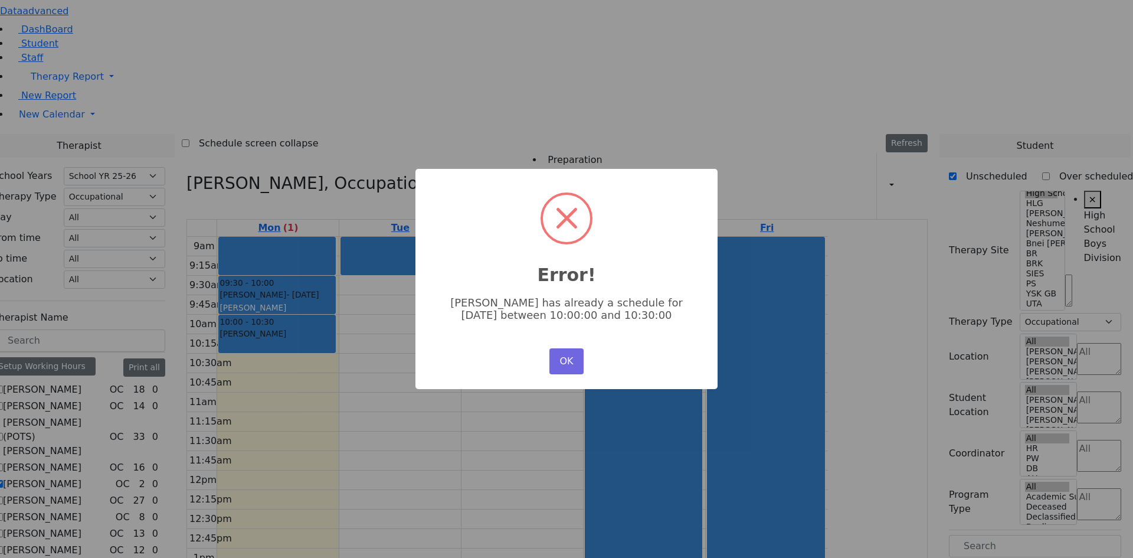
scroll to position [0, 0]
click at [567, 355] on button "OK" at bounding box center [567, 361] width 34 height 26
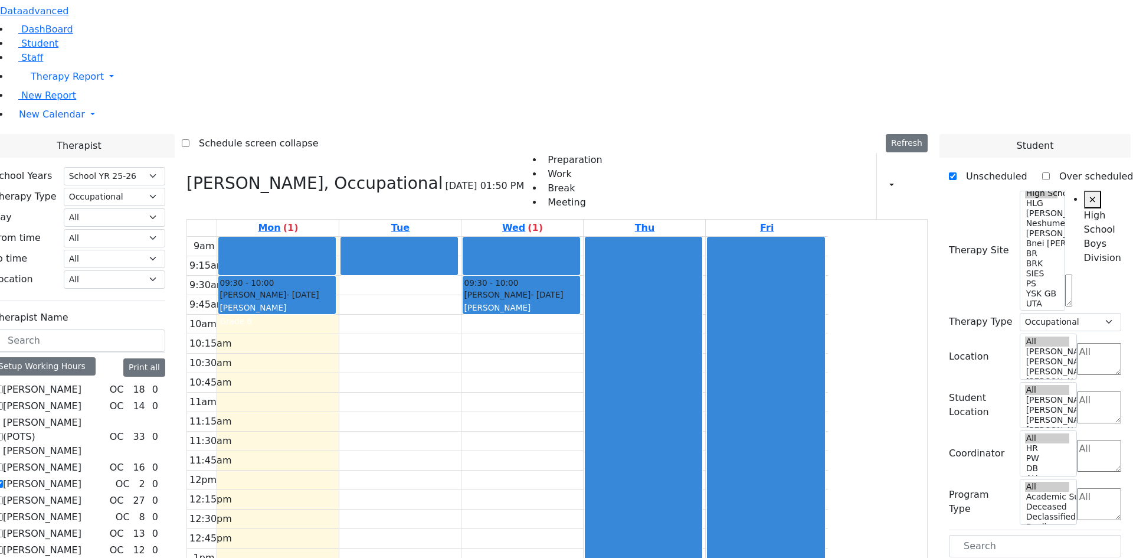
scroll to position [59, 0]
drag, startPoint x: 989, startPoint y: 511, endPoint x: 388, endPoint y: 201, distance: 676.2
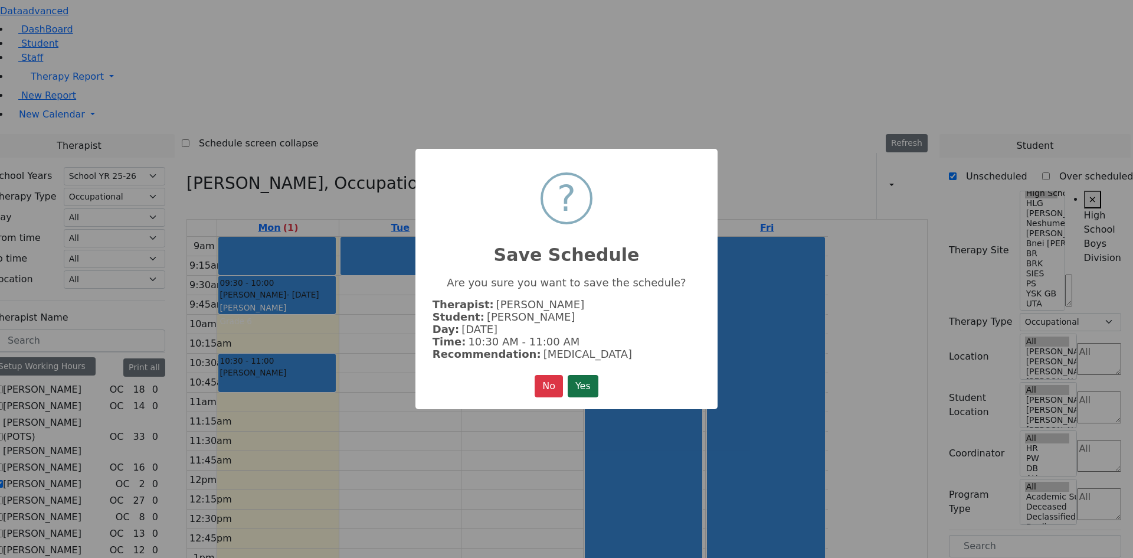
click at [577, 378] on button "Yes" at bounding box center [583, 386] width 31 height 22
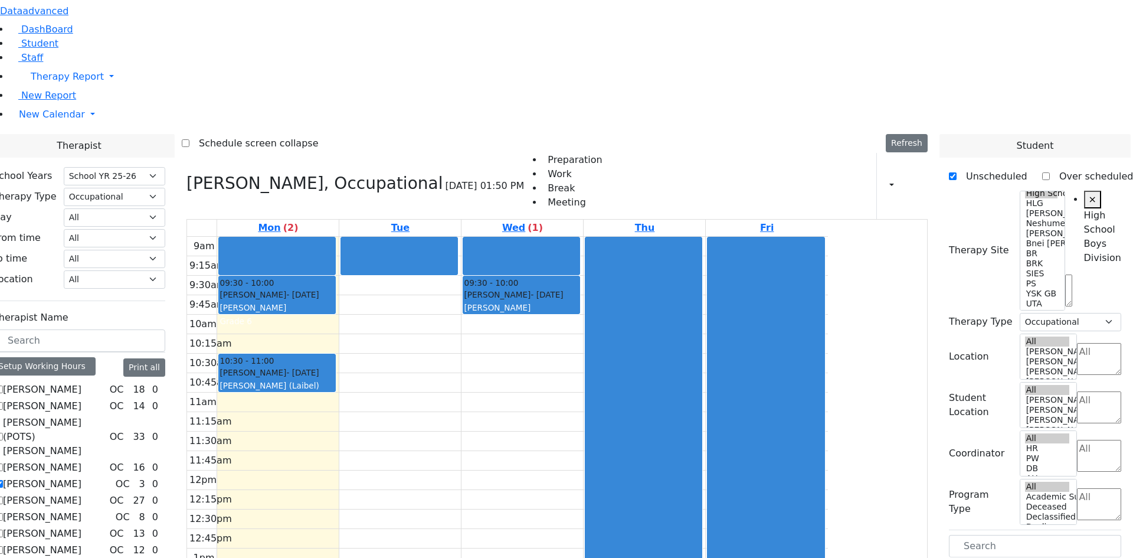
drag, startPoint x: 989, startPoint y: 507, endPoint x: 534, endPoint y: 210, distance: 543.8
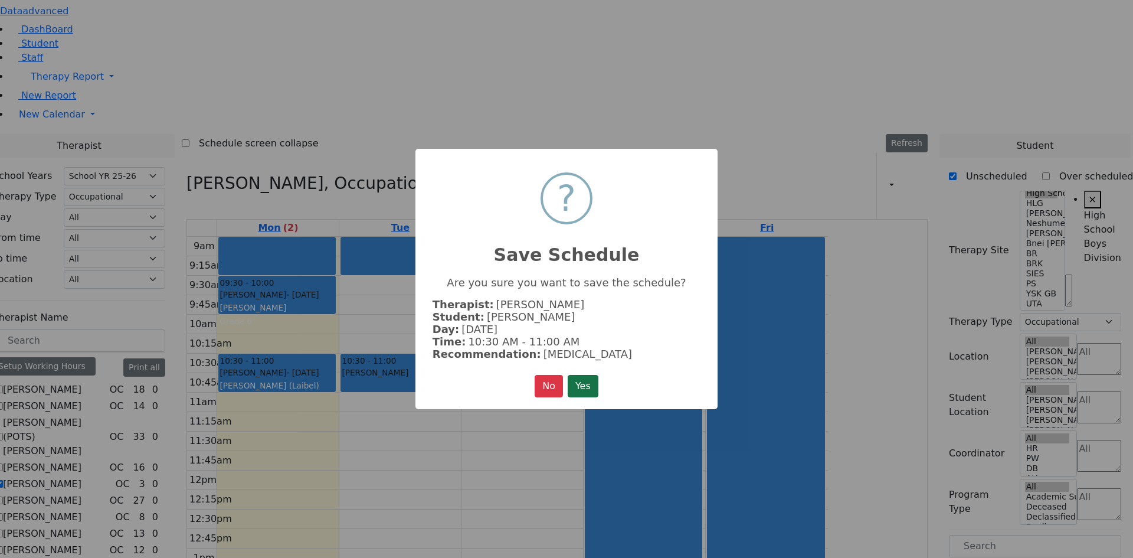
click at [594, 378] on button "Yes" at bounding box center [583, 386] width 31 height 22
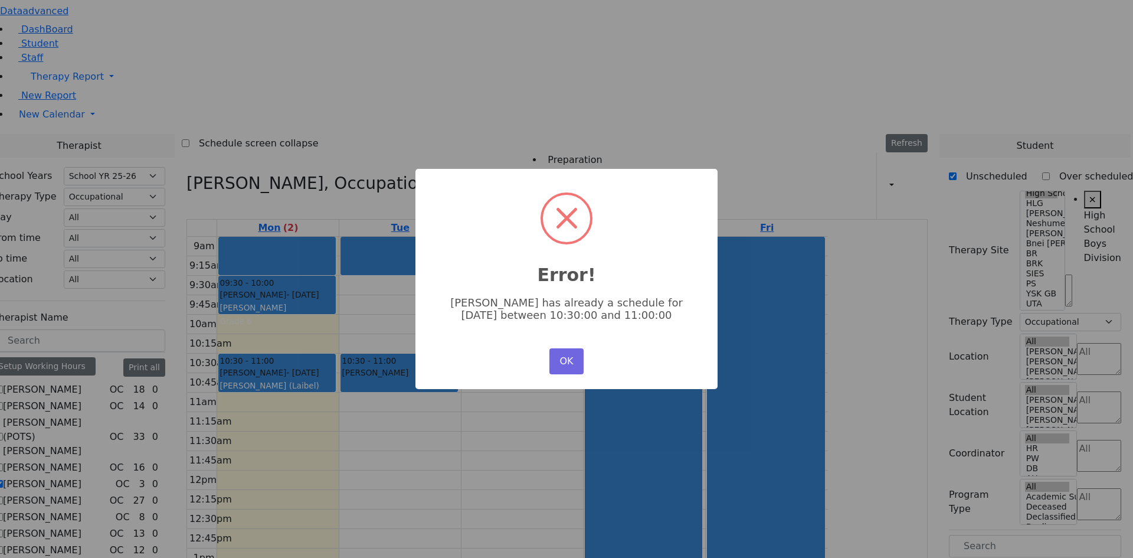
scroll to position [0, 0]
click at [571, 362] on button "OK" at bounding box center [567, 361] width 34 height 26
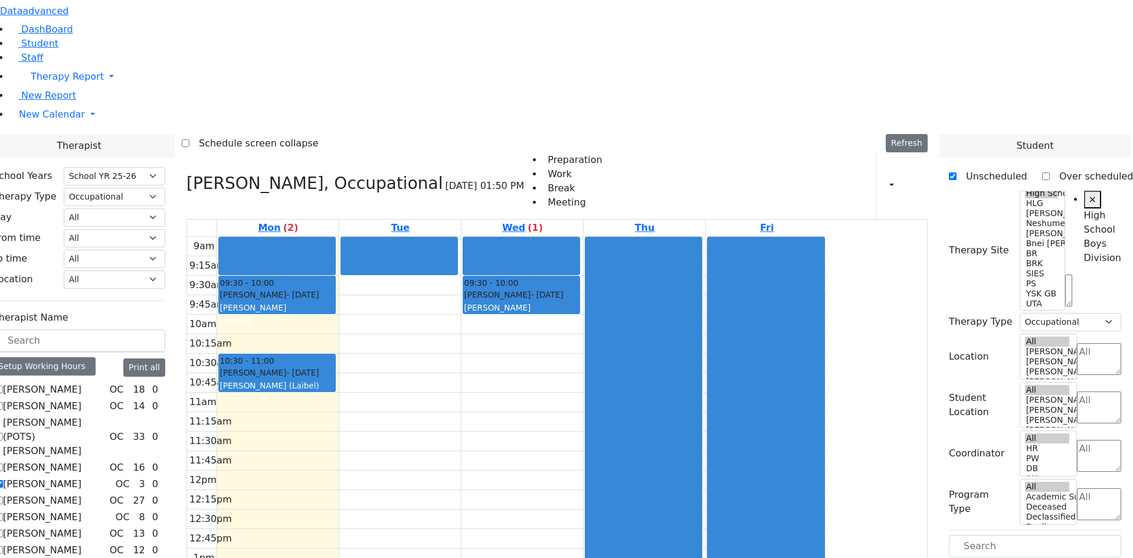
scroll to position [59, 0]
drag, startPoint x: 993, startPoint y: 509, endPoint x: 504, endPoint y: 157, distance: 602.6
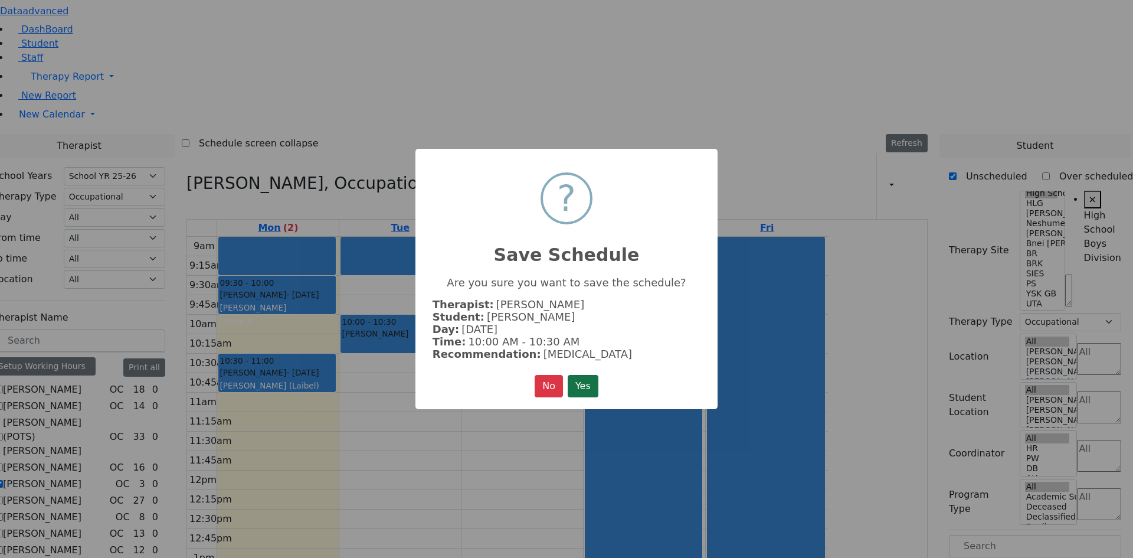
click at [582, 375] on button "Yes" at bounding box center [583, 386] width 31 height 22
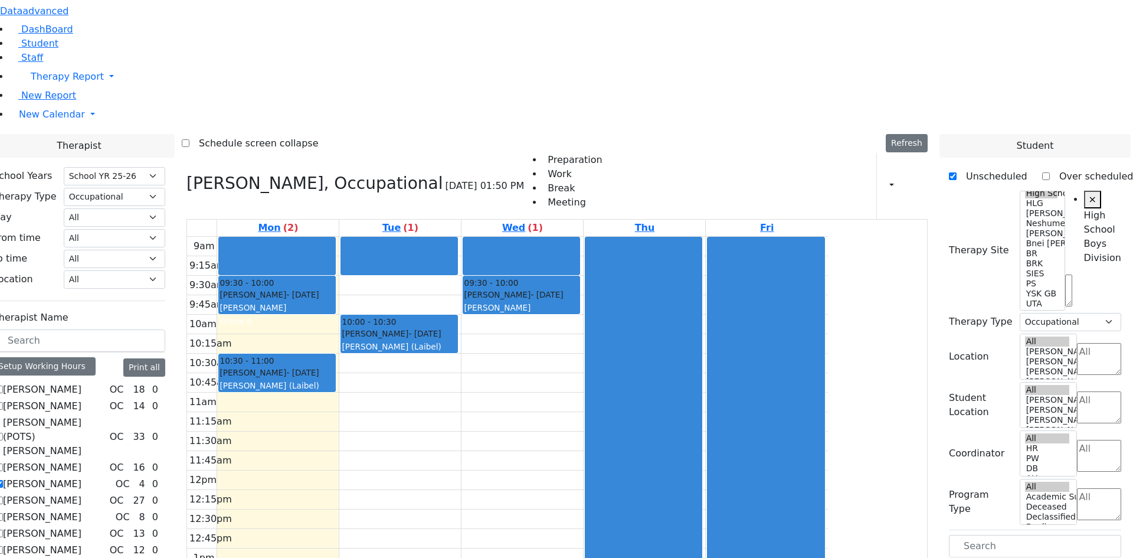
drag, startPoint x: 1002, startPoint y: 508, endPoint x: 582, endPoint y: 170, distance: 540.0
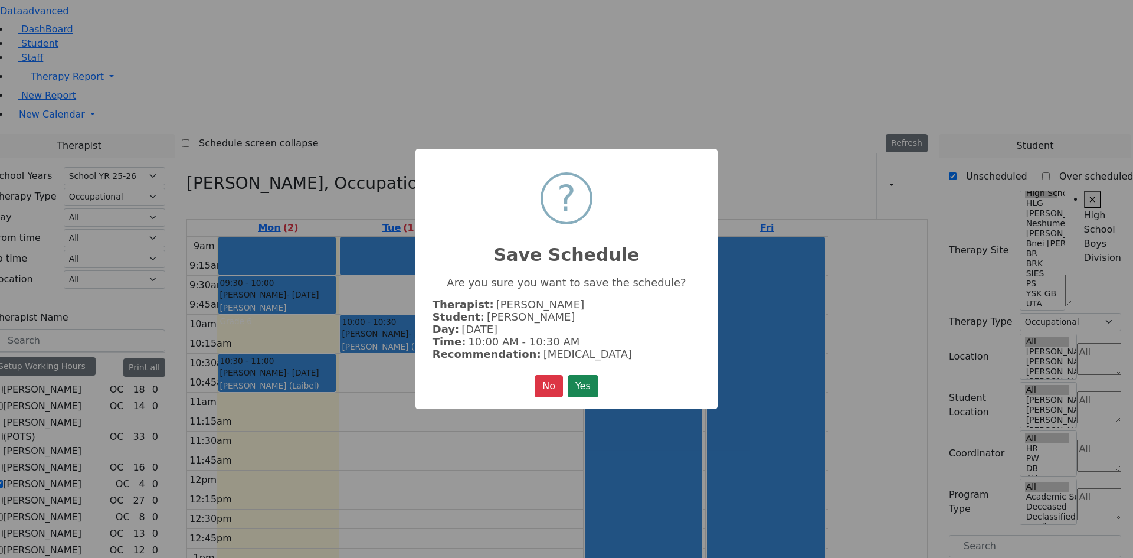
click at [586, 367] on div "× ? Save Schedule Are you sure you want to save the schedule? Therapist: [PERSO…" at bounding box center [567, 279] width 302 height 260
click at [587, 376] on button "Yes" at bounding box center [583, 386] width 31 height 22
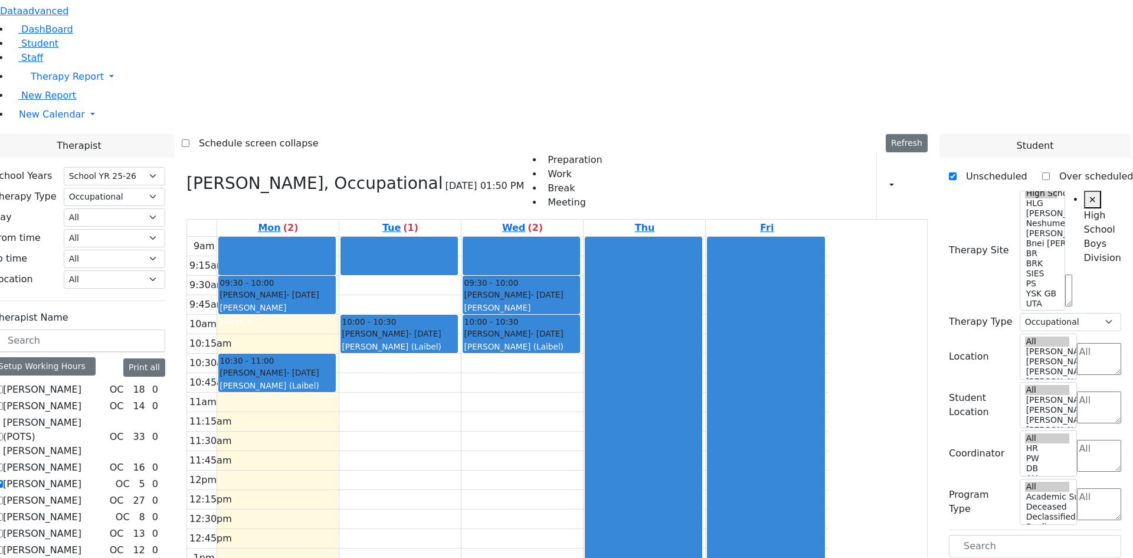
drag, startPoint x: 986, startPoint y: 471, endPoint x: 411, endPoint y: 262, distance: 611.6
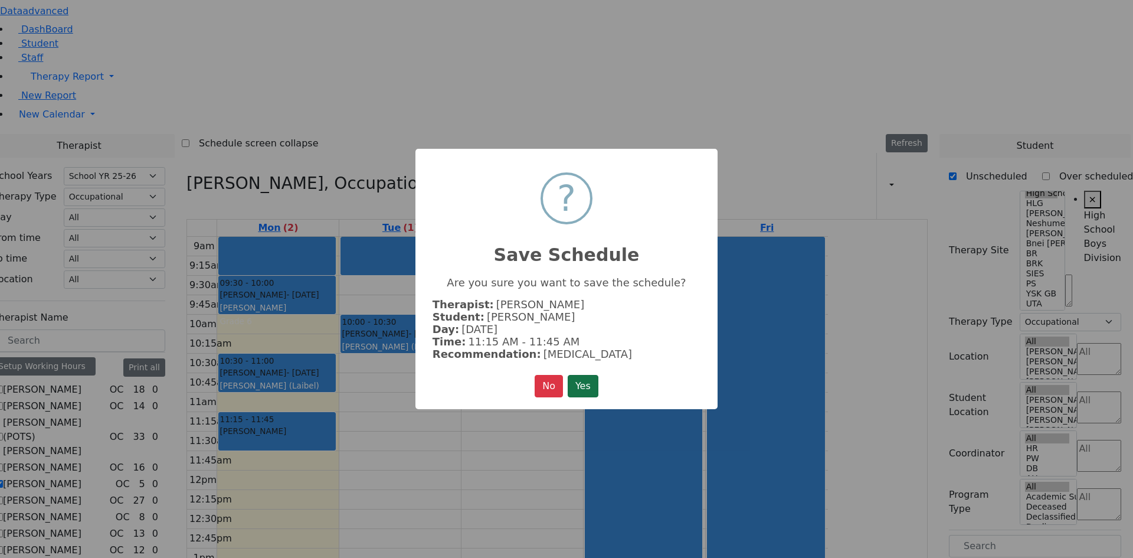
click at [571, 383] on button "Yes" at bounding box center [583, 386] width 31 height 22
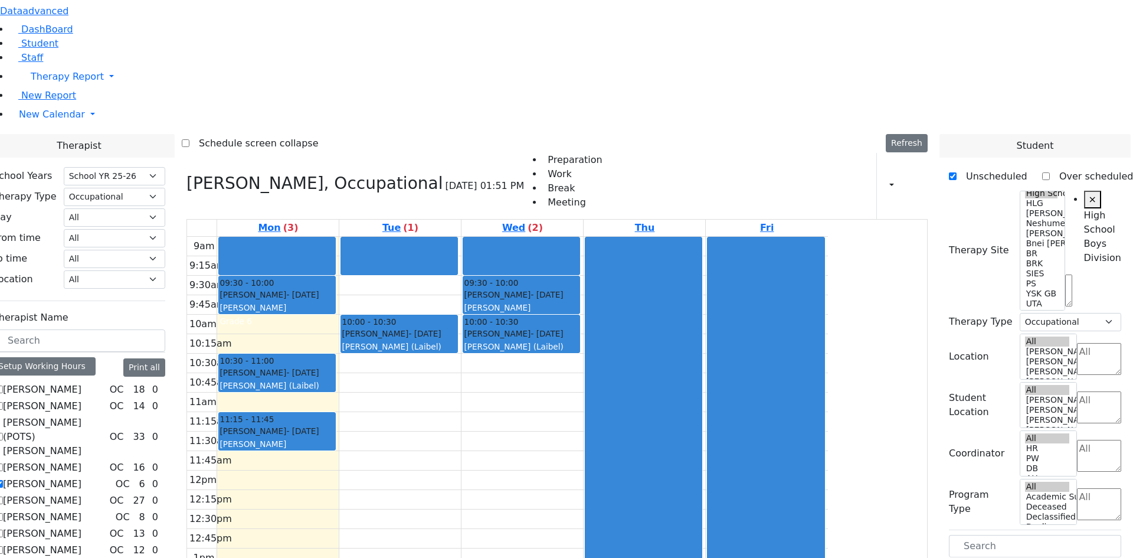
drag, startPoint x: 1002, startPoint y: 471, endPoint x: 547, endPoint y: 254, distance: 504.1
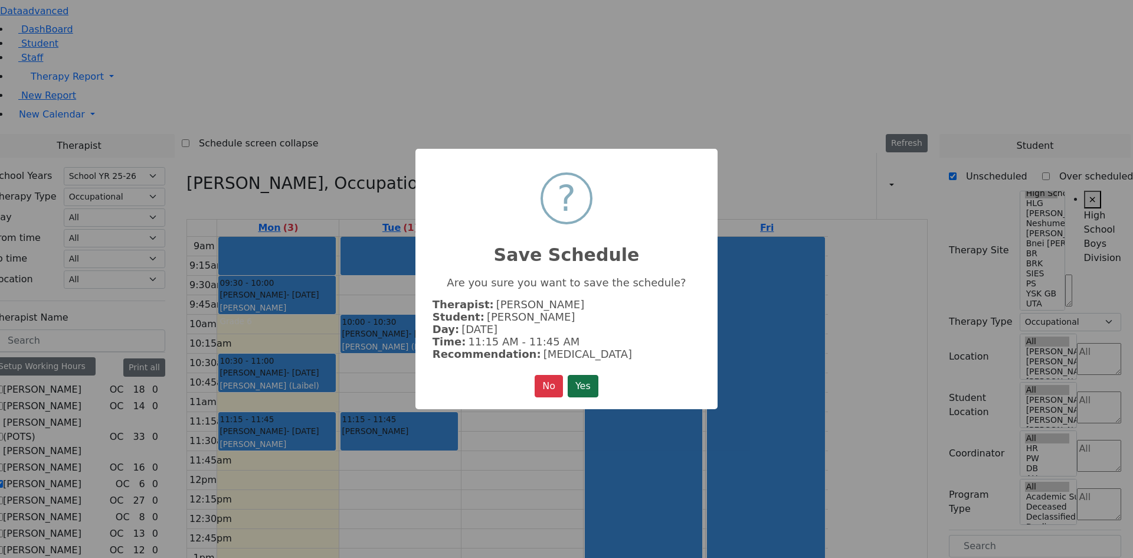
click at [594, 380] on button "Yes" at bounding box center [583, 386] width 31 height 22
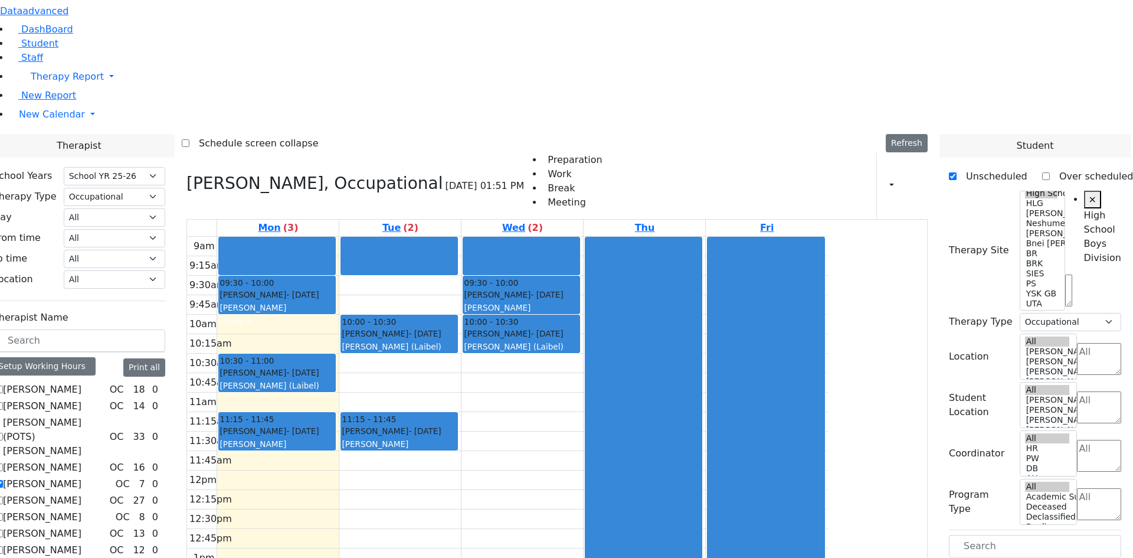
drag, startPoint x: 1006, startPoint y: 470, endPoint x: 664, endPoint y: 259, distance: 401.9
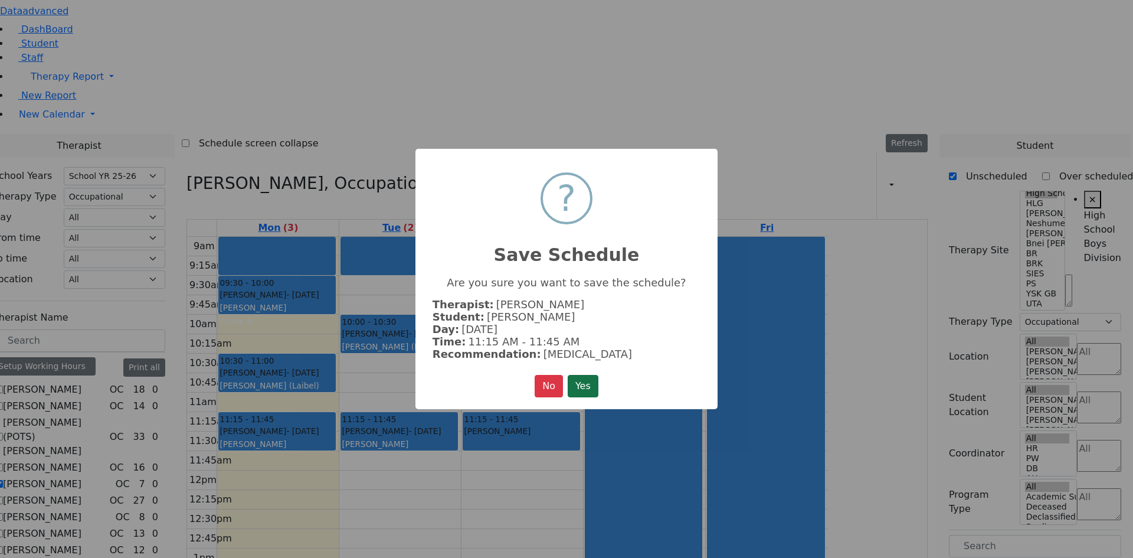
click at [587, 390] on button "Yes" at bounding box center [583, 386] width 31 height 22
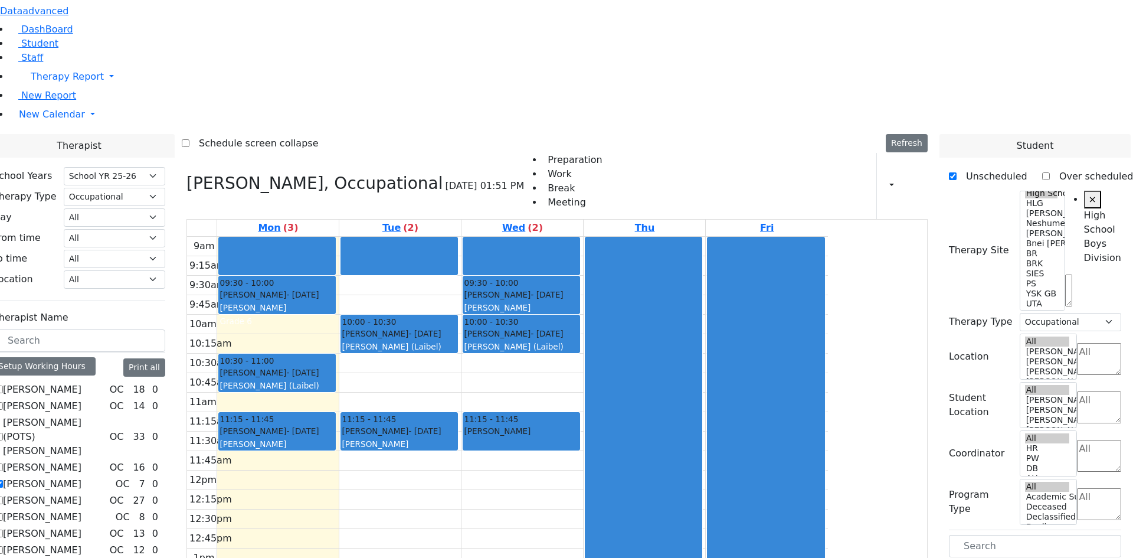
scroll to position [0, 0]
click at [375, 237] on div "9am 9:15am 9:30am 9:45am 10am 10:15am 10:30am 10:45am 11am 11:15am 11:30am 11:4…" at bounding box center [507, 471] width 641 height 468
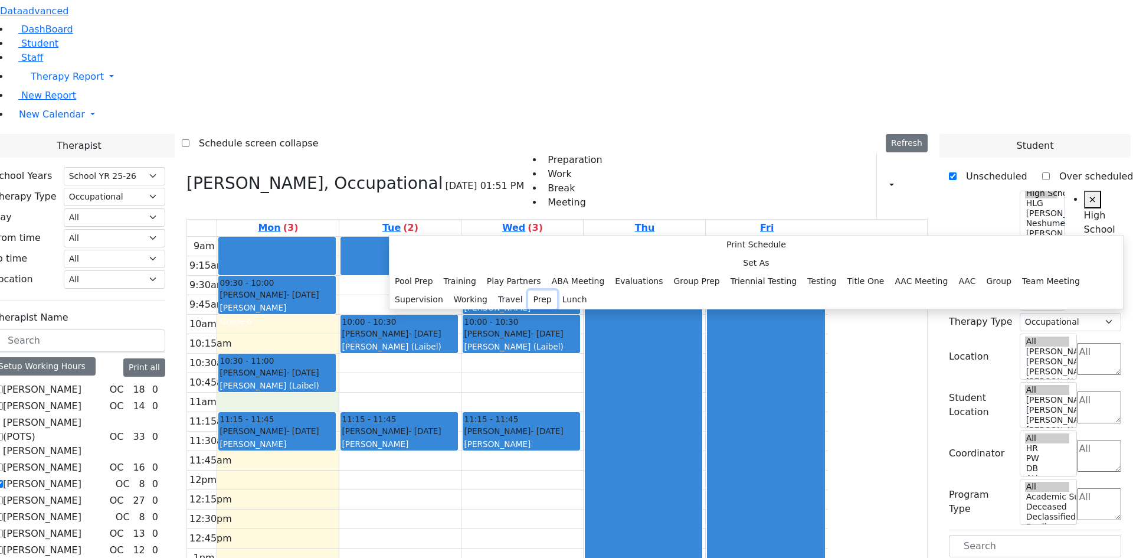
click at [552, 309] on button "Prep" at bounding box center [542, 299] width 29 height 18
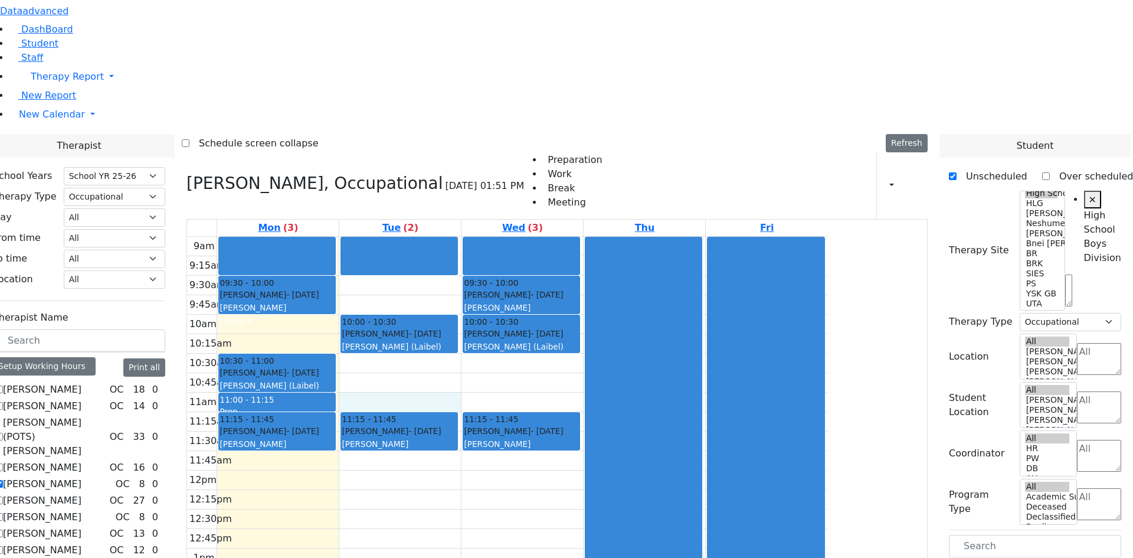
click at [494, 238] on div "9am 9:15am 9:30am 9:45am 10am 10:15am 10:30am 10:45am 11am 11:15am 11:30am 11:4…" at bounding box center [507, 471] width 641 height 468
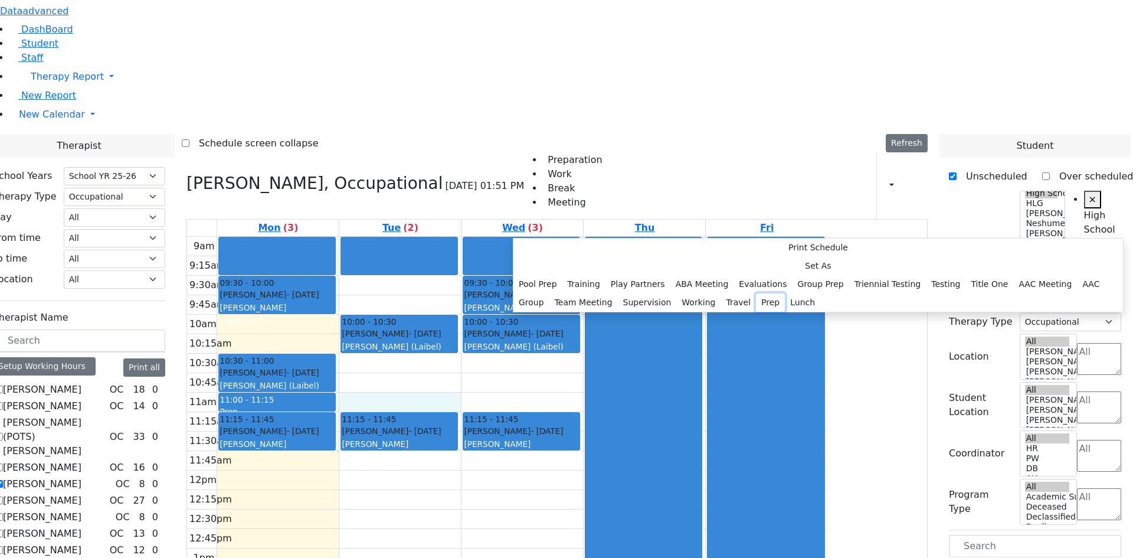
click at [756, 312] on button "Prep" at bounding box center [770, 302] width 29 height 18
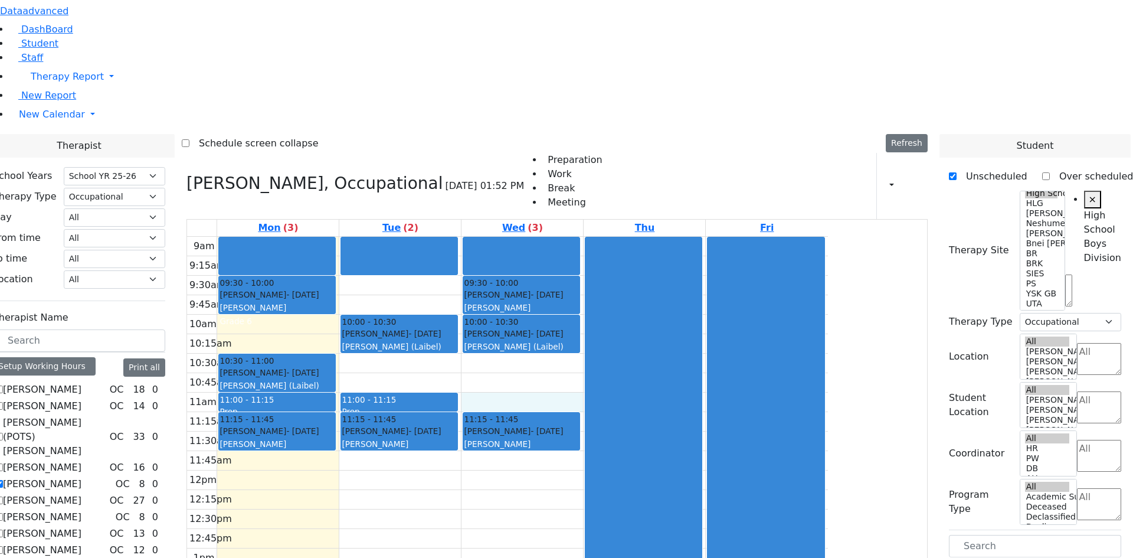
click at [615, 241] on div "9am 9:15am 9:30am 9:45am 10am 10:15am 10:30am 10:45am 11am 11:15am 11:30am 11:4…" at bounding box center [507, 471] width 641 height 468
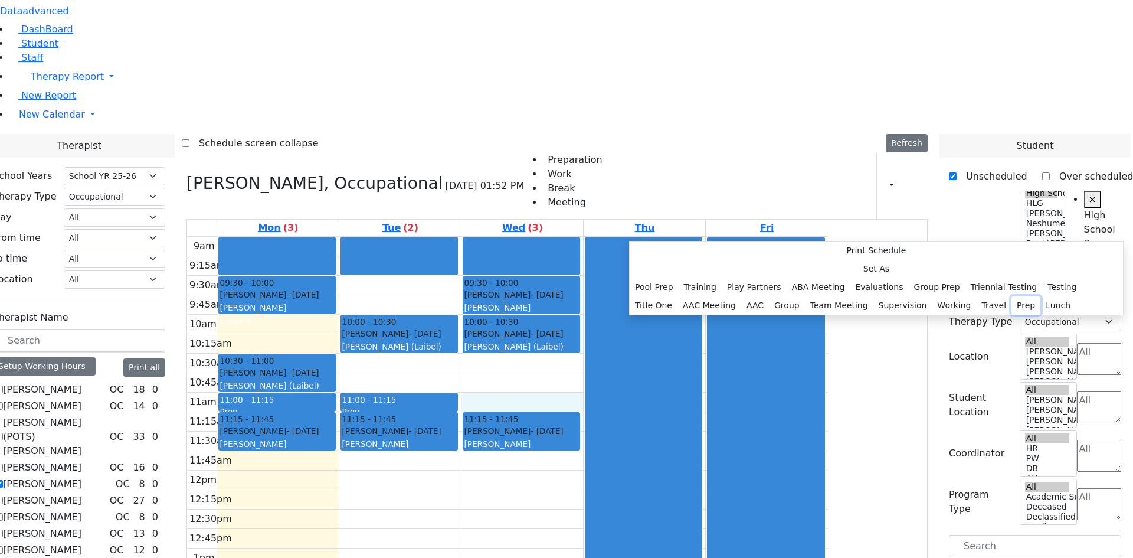
click at [1012, 315] on button "Prep" at bounding box center [1026, 305] width 29 height 18
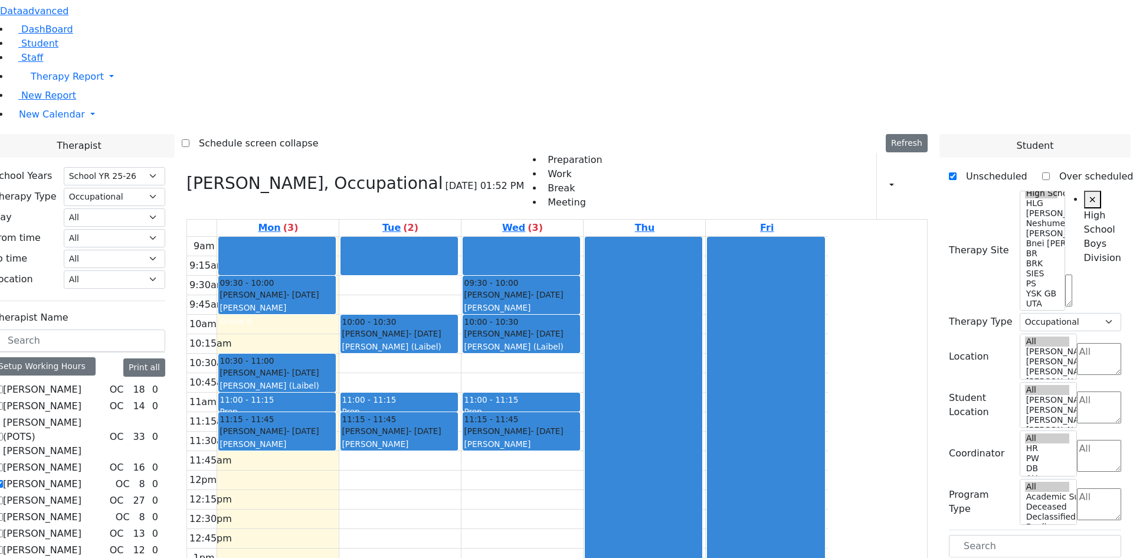
scroll to position [354, 0]
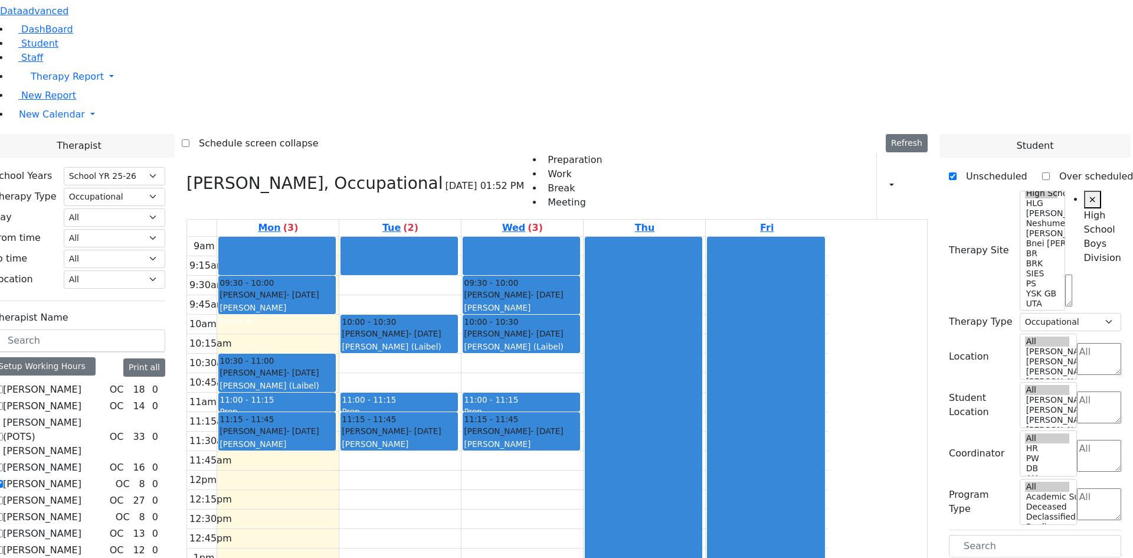
scroll to position [472, 0]
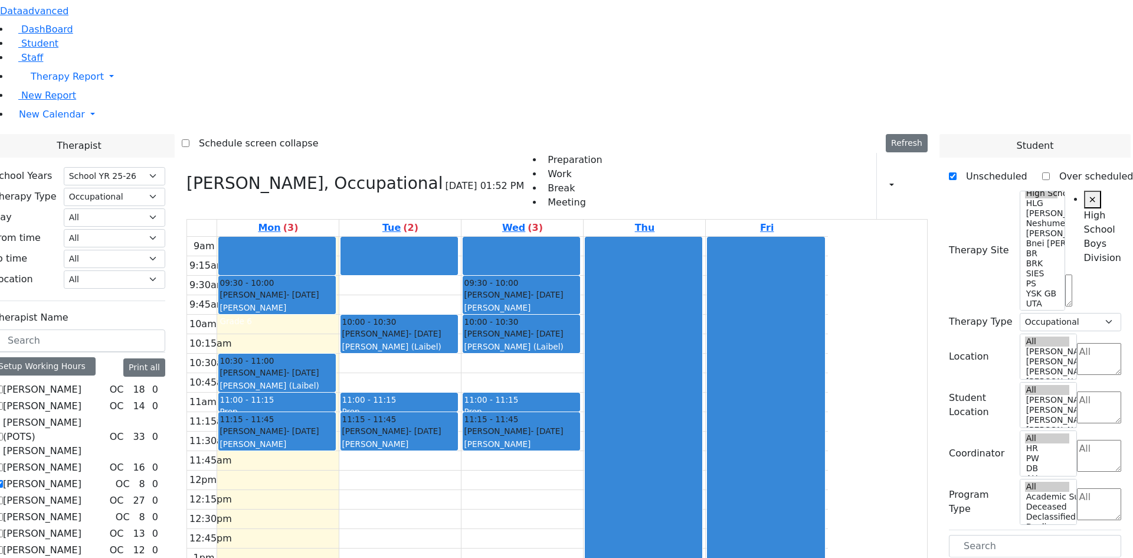
drag, startPoint x: 998, startPoint y: 473, endPoint x: 420, endPoint y: 164, distance: 656.1
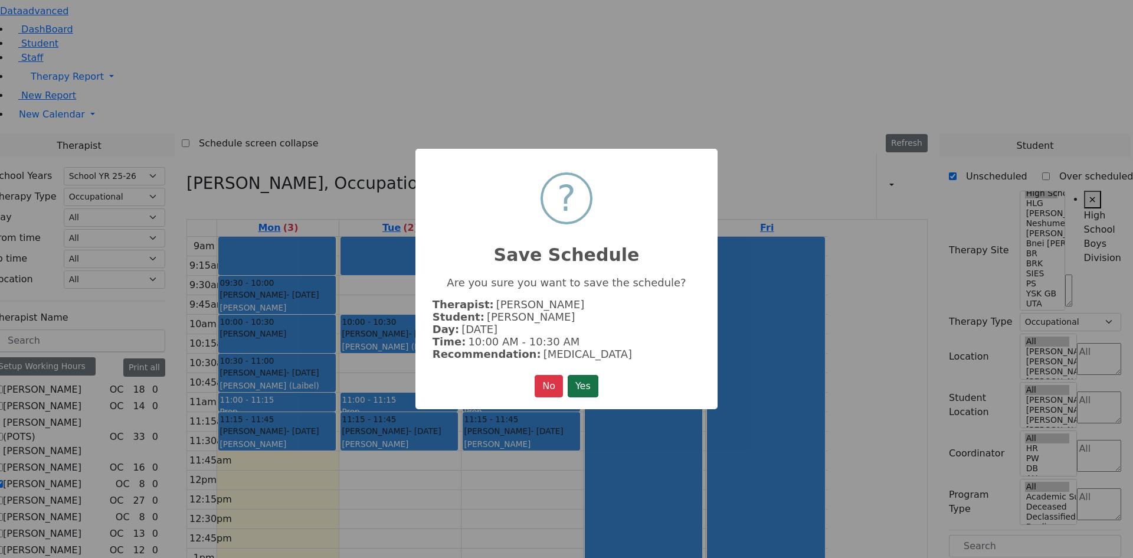
click at [574, 375] on button "Yes" at bounding box center [583, 386] width 31 height 22
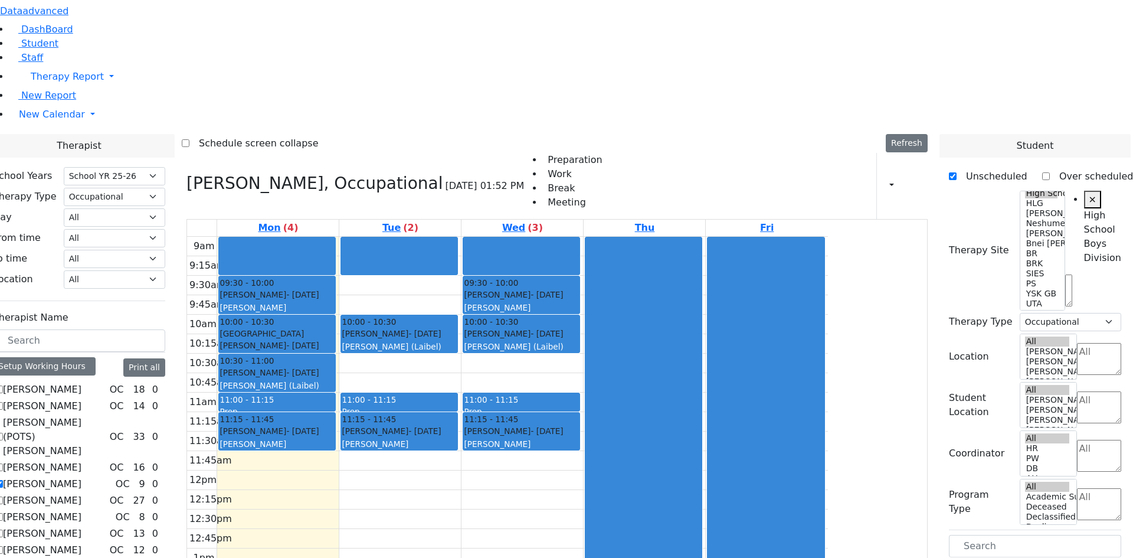
scroll to position [547, 0]
drag, startPoint x: 1003, startPoint y: 454, endPoint x: 534, endPoint y: 191, distance: 537.3
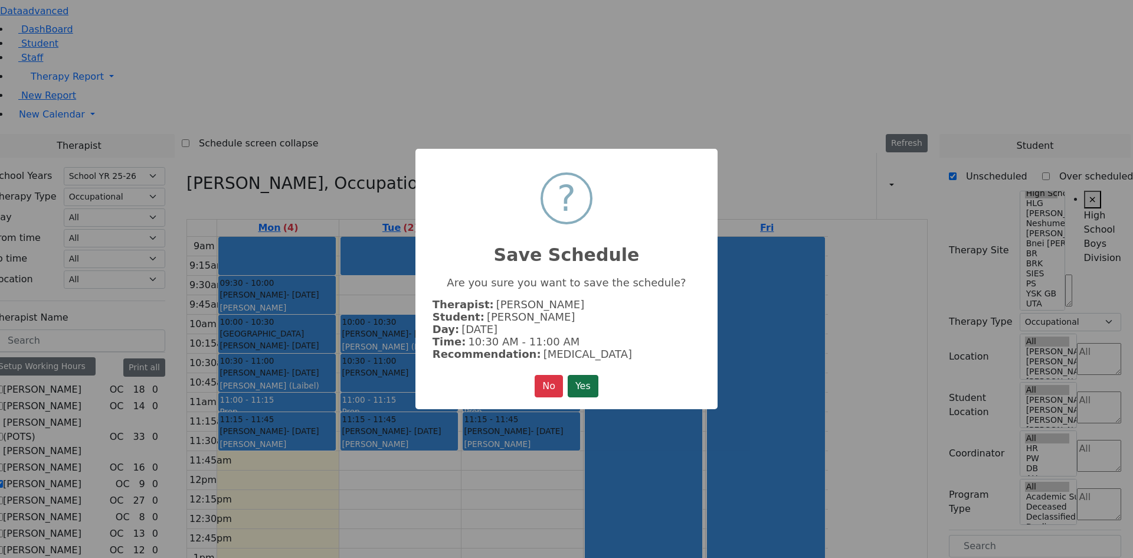
click at [579, 375] on button "Yes" at bounding box center [583, 386] width 31 height 22
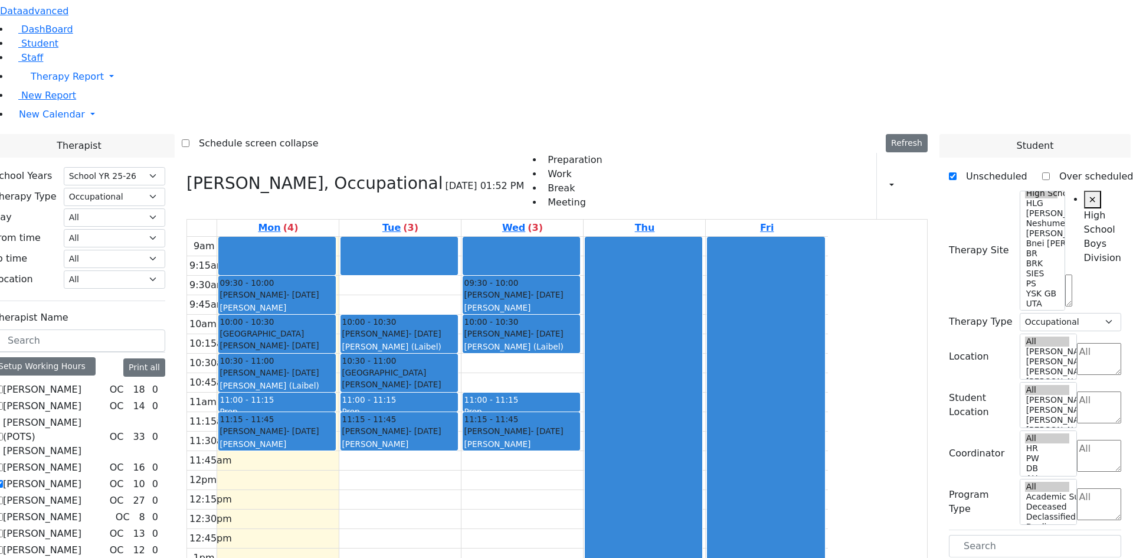
drag, startPoint x: 1000, startPoint y: 458, endPoint x: 661, endPoint y: 194, distance: 430.0
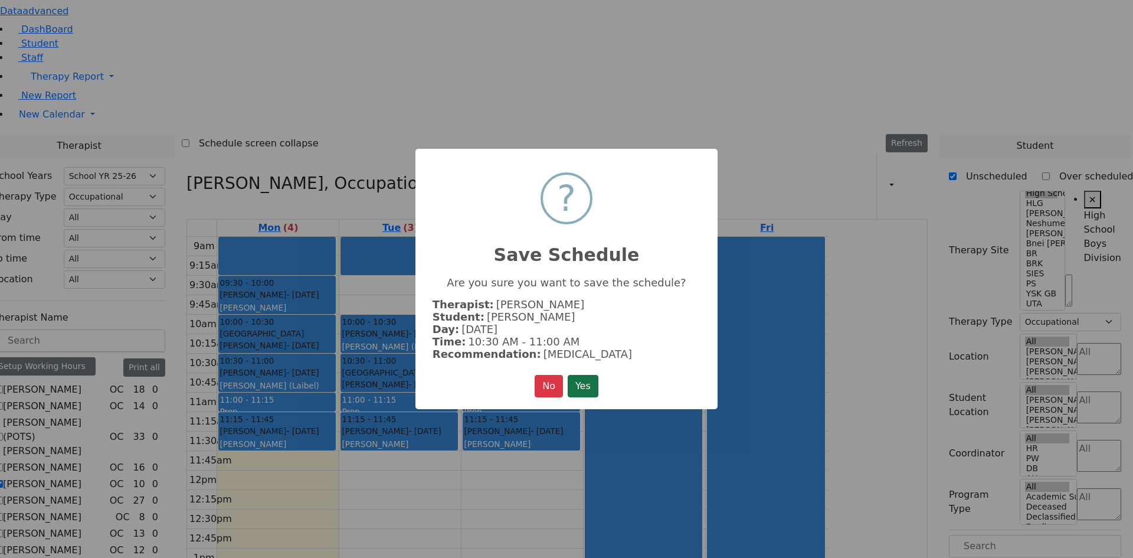
click at [580, 375] on button "Yes" at bounding box center [583, 386] width 31 height 22
